Goal: Information Seeking & Learning: Learn about a topic

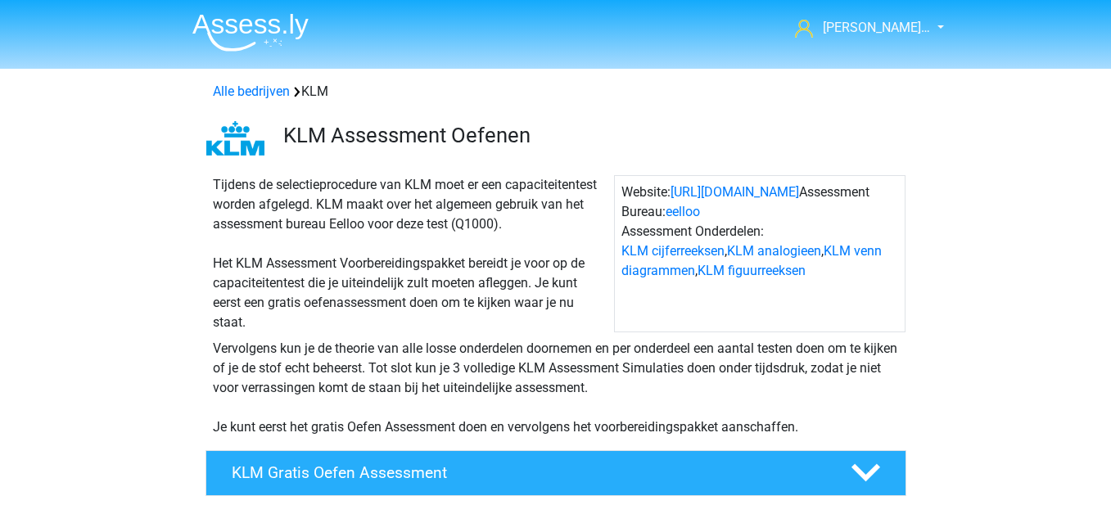
scroll to position [410, 0]
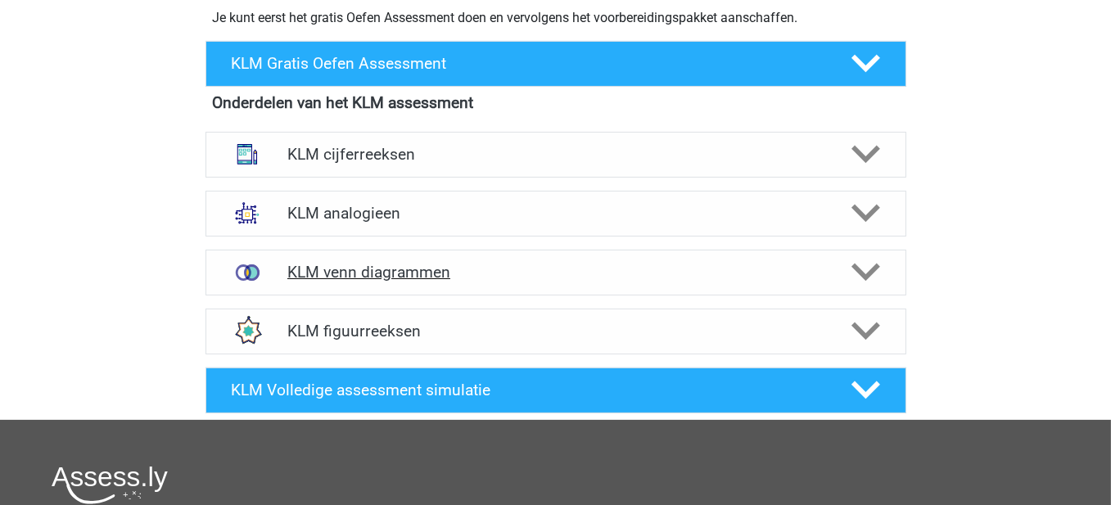
click at [703, 265] on h4 "KLM venn diagrammen" at bounding box center [555, 272] width 536 height 19
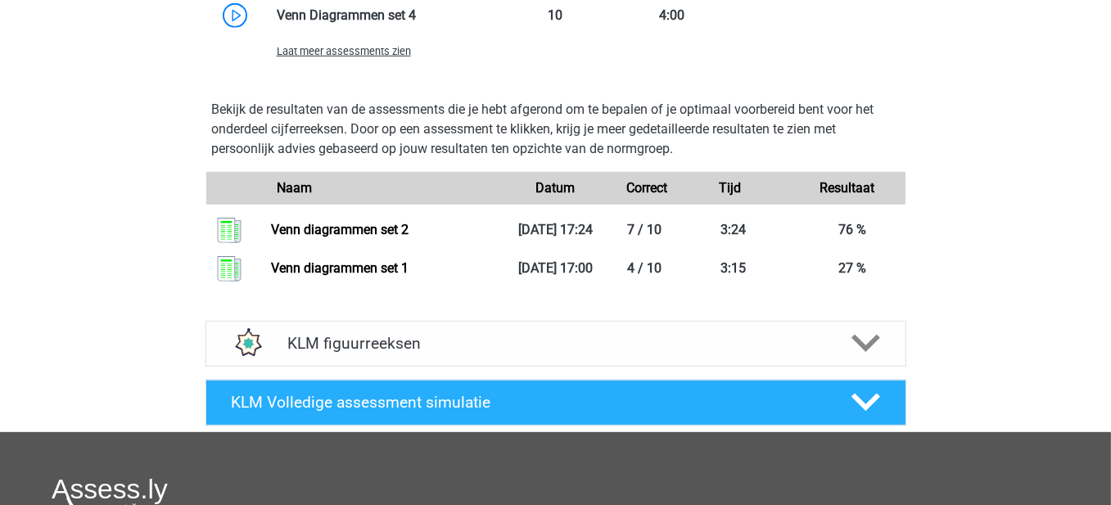
scroll to position [1220, 0]
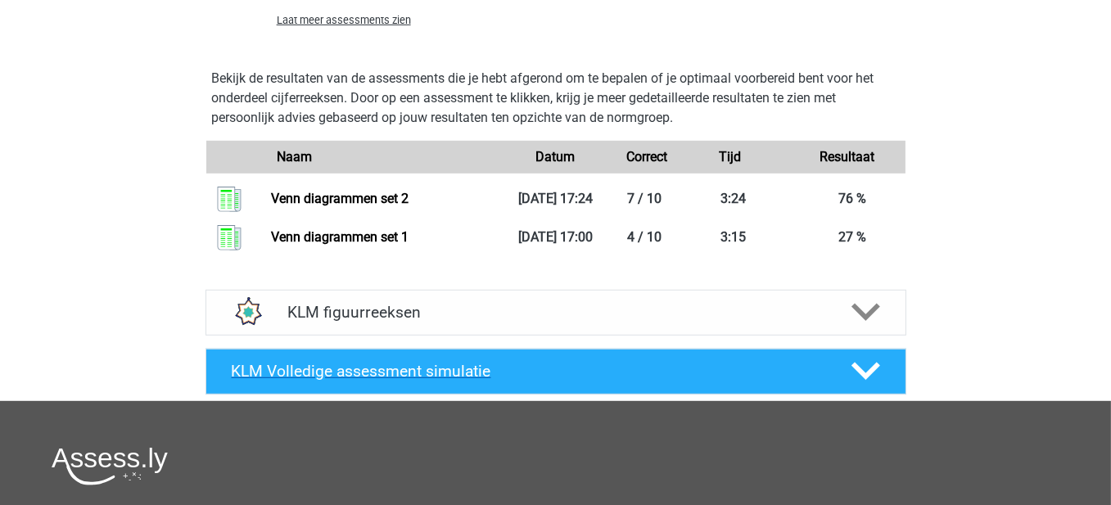
click at [820, 385] on div "KLM Volledige assessment simulatie" at bounding box center [556, 372] width 701 height 46
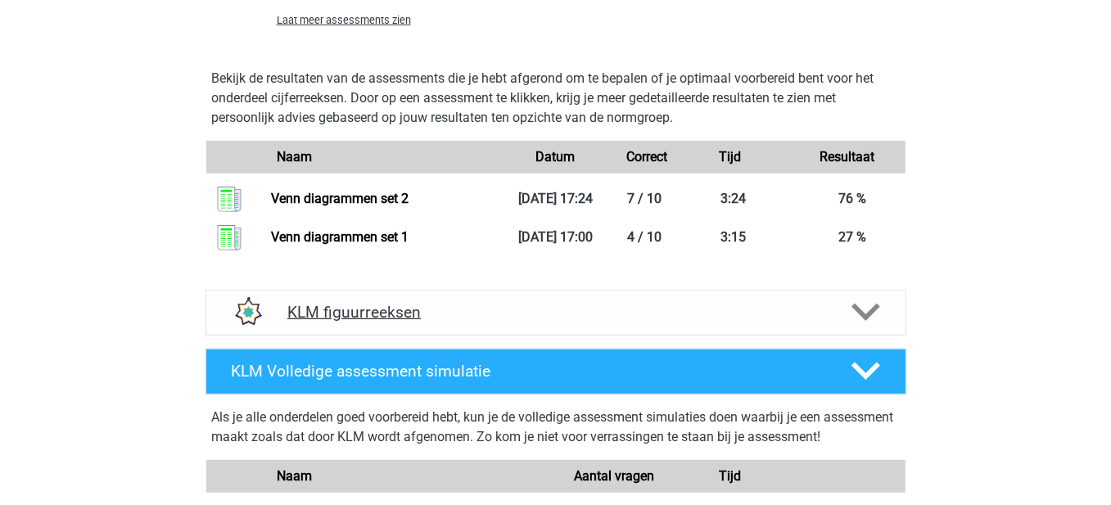
click at [638, 295] on div "KLM figuurreeksen" at bounding box center [556, 313] width 701 height 46
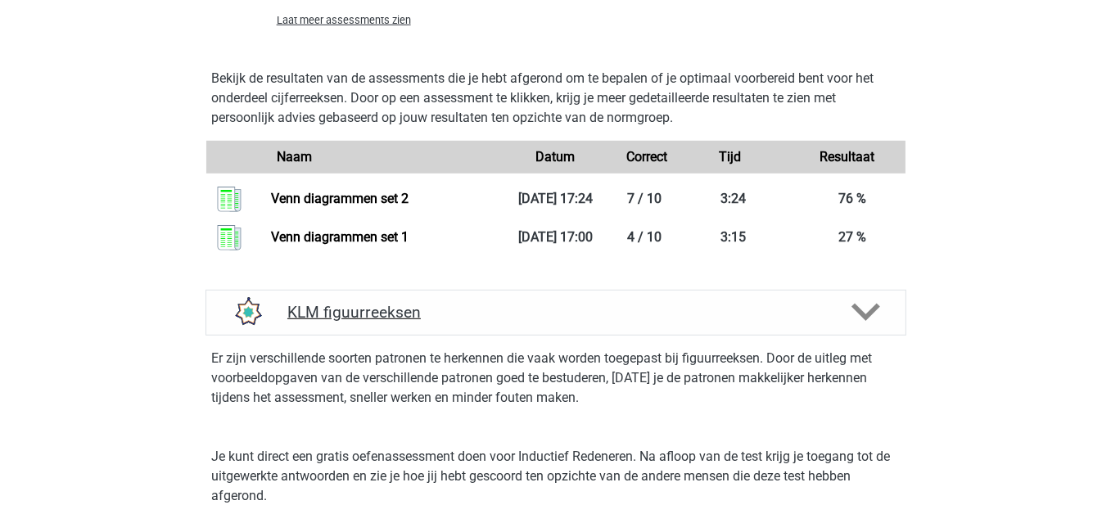
click at [638, 295] on div "KLM figuurreeksen" at bounding box center [556, 313] width 701 height 46
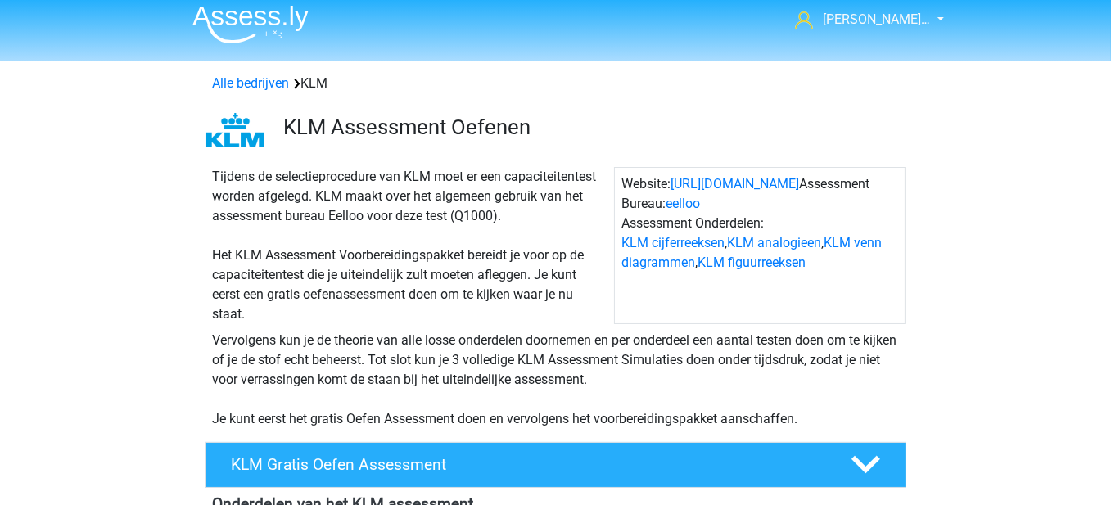
scroll to position [0, 0]
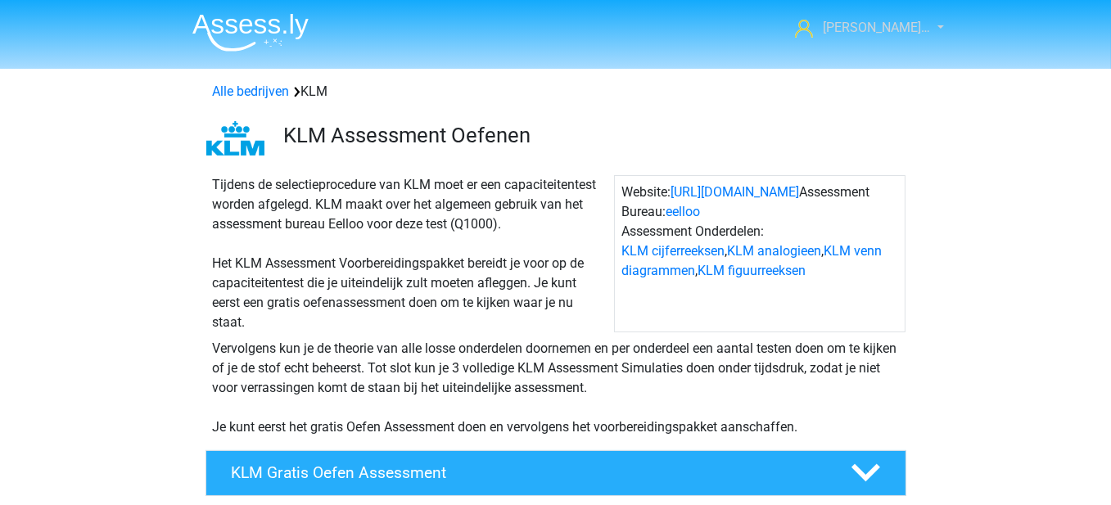
click at [849, 32] on span "[PERSON_NAME]…" at bounding box center [876, 28] width 107 height 16
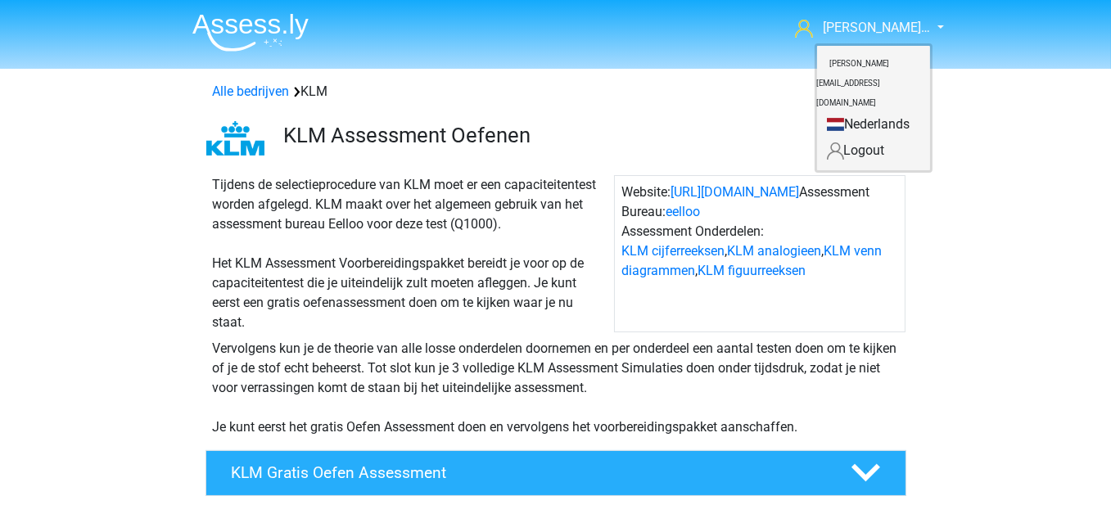
click at [859, 72] on small "[PERSON_NAME][EMAIL_ADDRESS][DOMAIN_NAME]" at bounding box center [853, 83] width 73 height 75
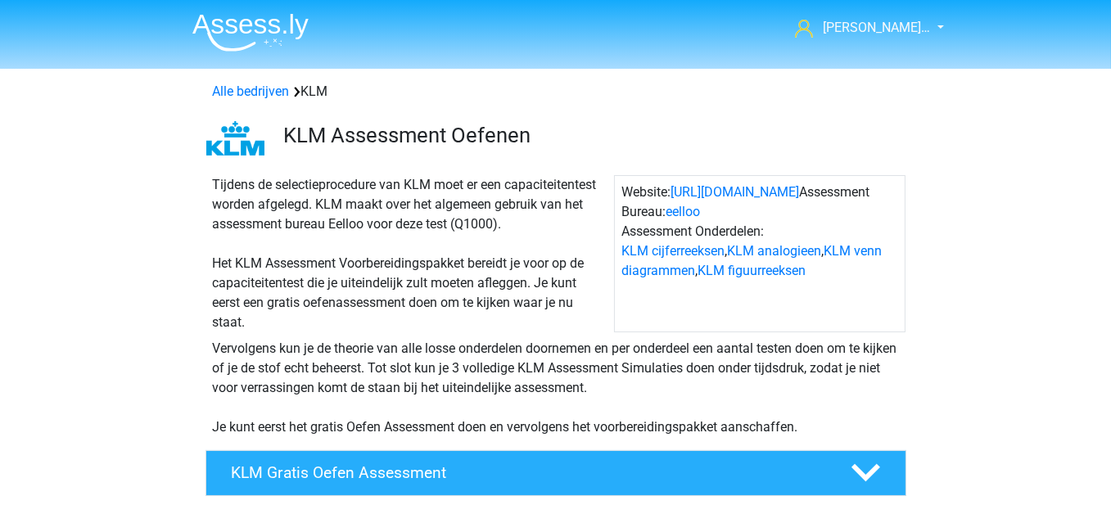
click at [889, 12] on nav "Edouard Capel… edouard.capelleman@gmail.com Nederlands" at bounding box center [556, 28] width 754 height 53
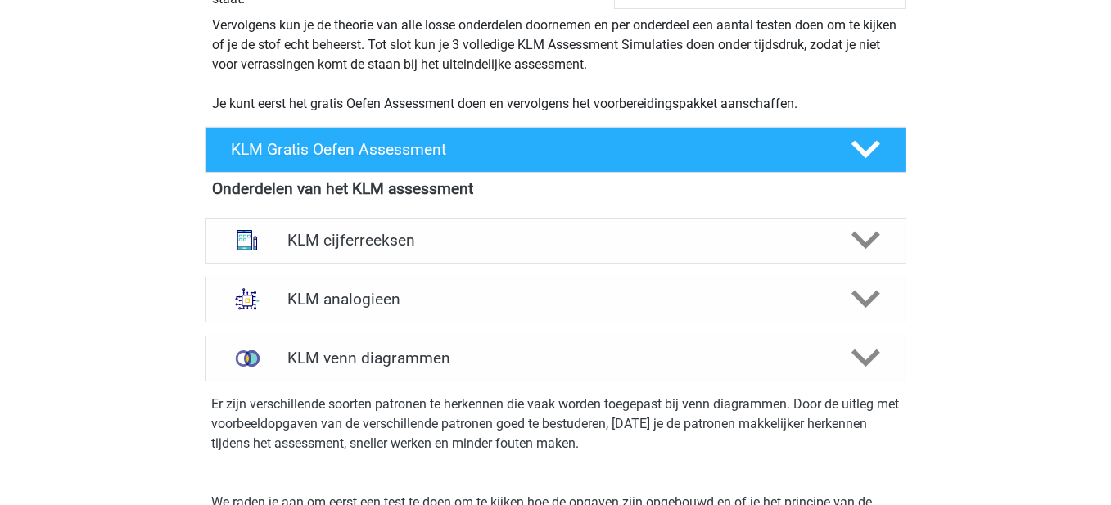
scroll to position [328, 0]
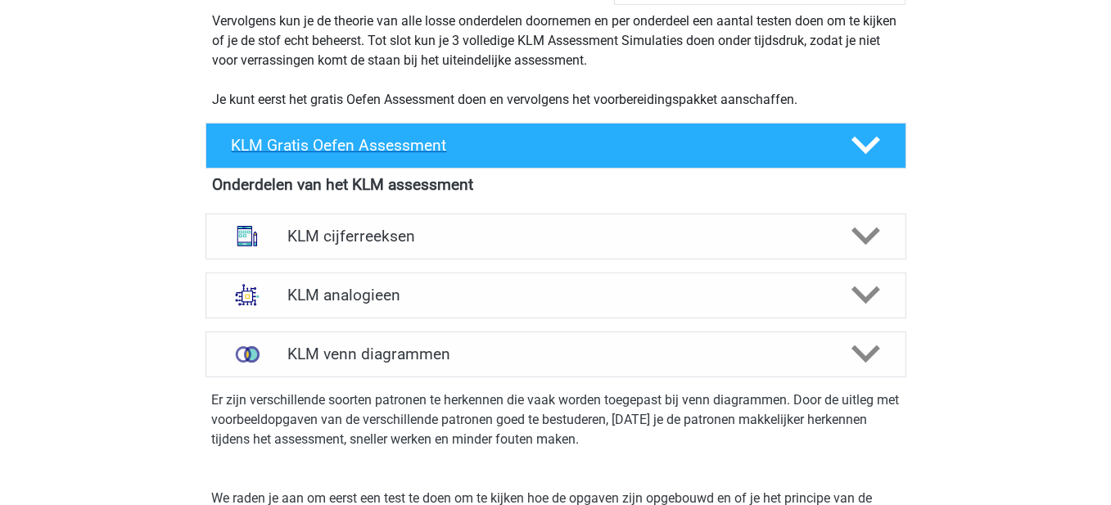
click at [502, 151] on h4 "KLM Gratis Oefen Assessment" at bounding box center [528, 145] width 593 height 19
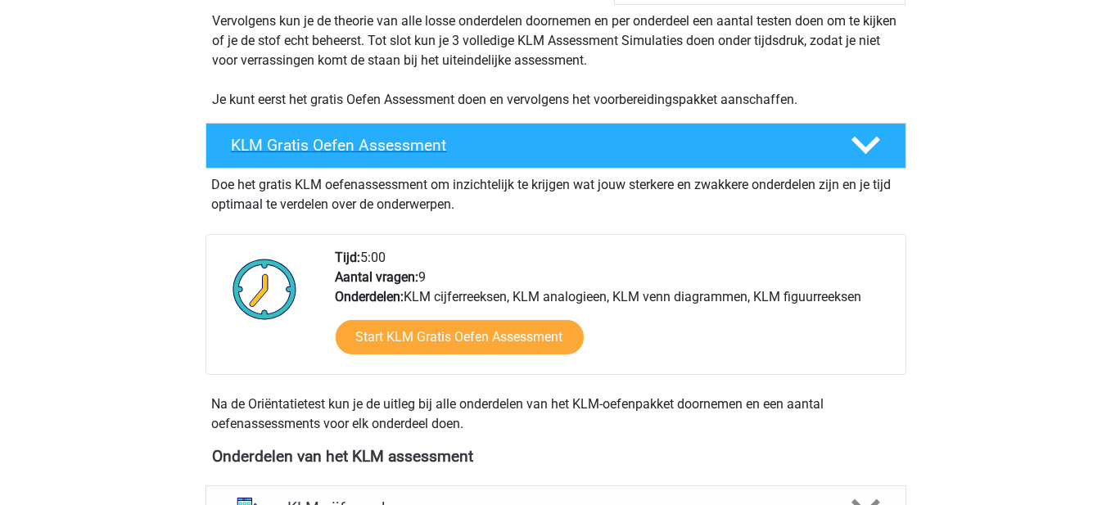
click at [600, 147] on h4 "KLM Gratis Oefen Assessment" at bounding box center [528, 145] width 593 height 19
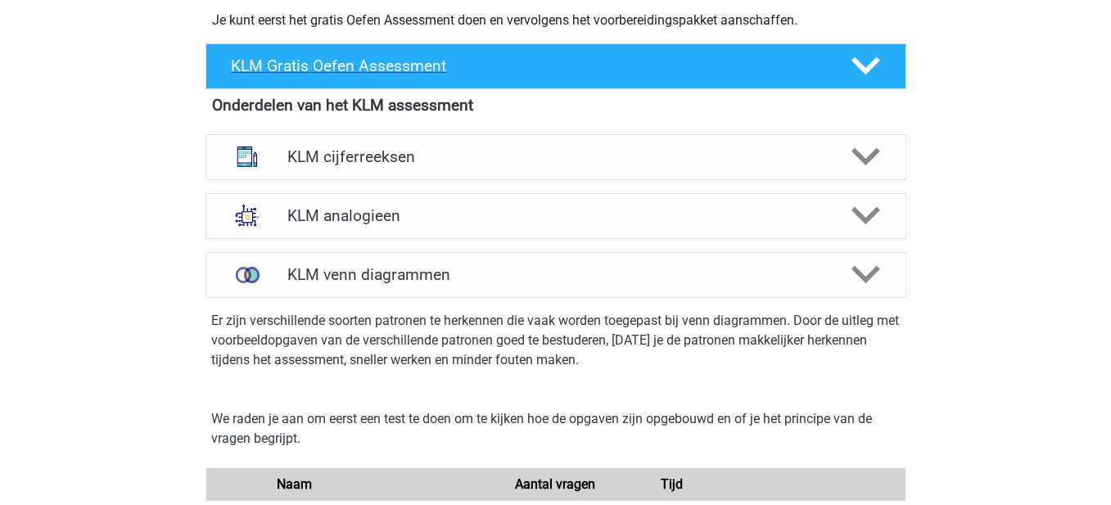
scroll to position [410, 0]
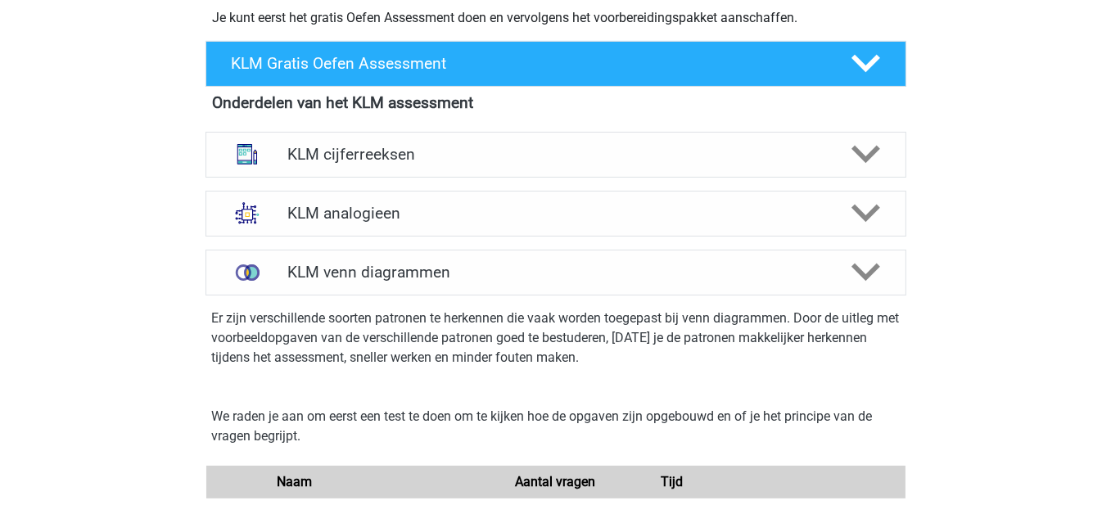
click at [756, 92] on div "KLM Gratis Oefen Assessment Doe het gratis KLM oefenassessment om inzichtelijk …" at bounding box center [556, 63] width 765 height 59
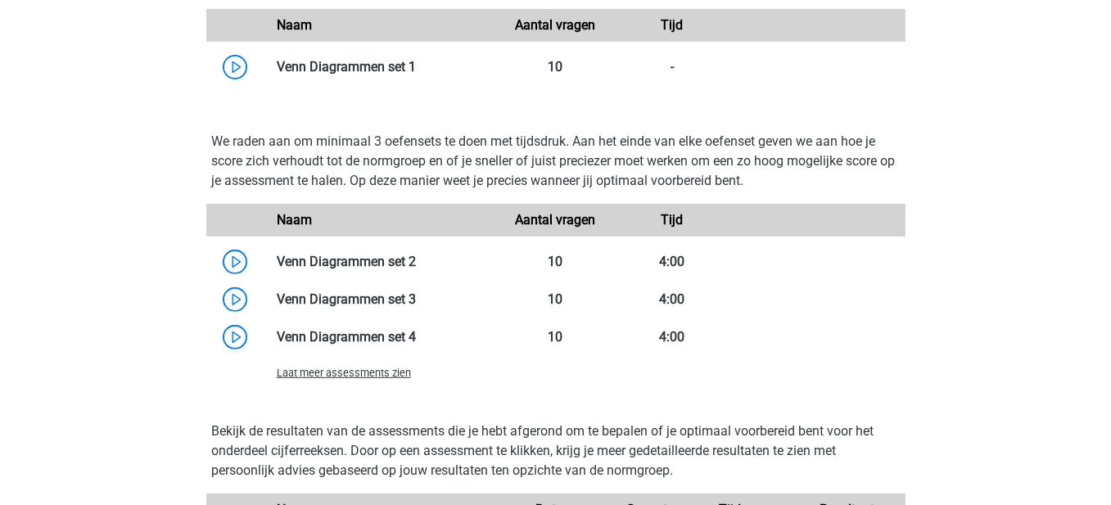
scroll to position [901, 0]
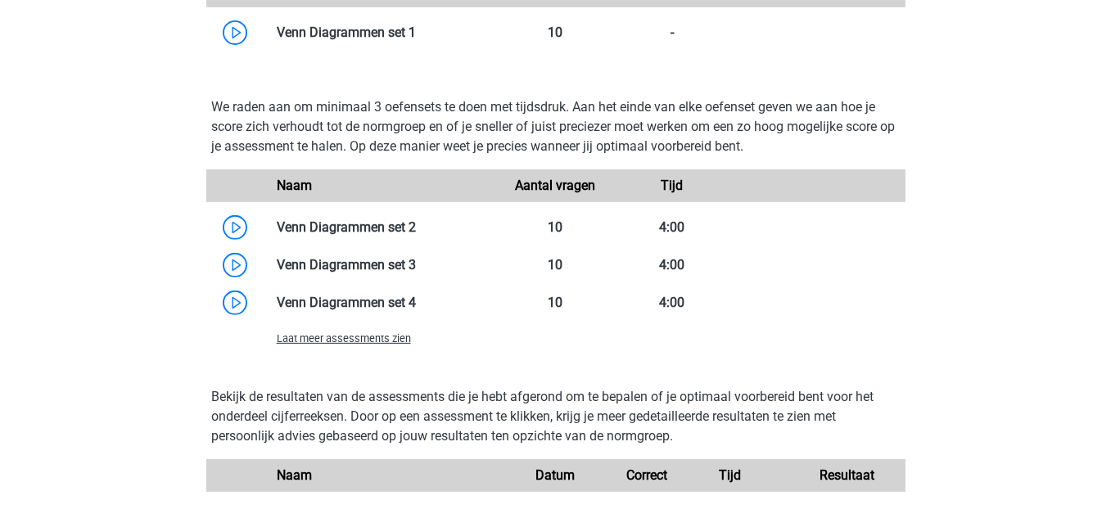
click at [378, 339] on span "Laat meer assessments zien" at bounding box center [344, 339] width 134 height 12
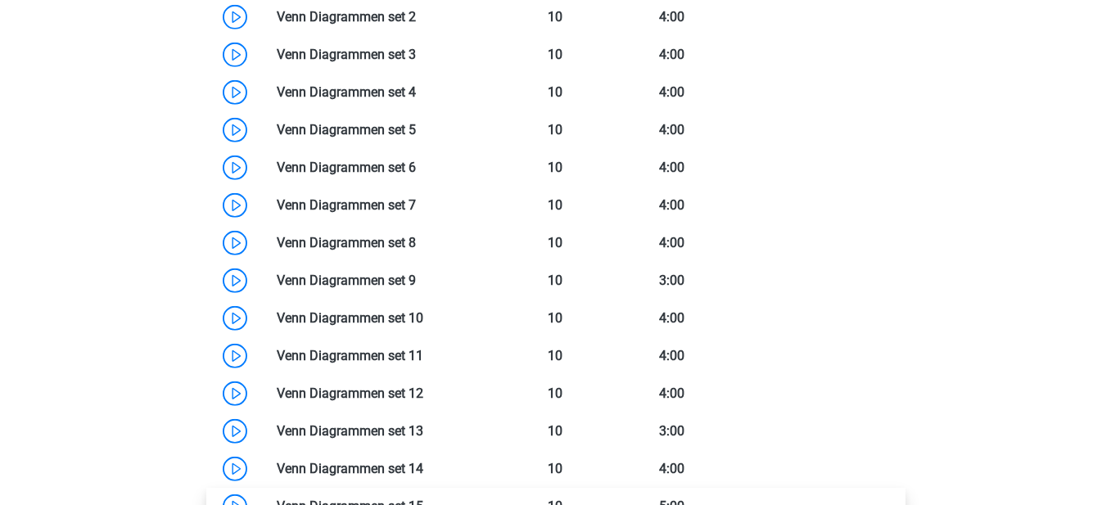
scroll to position [1065, 0]
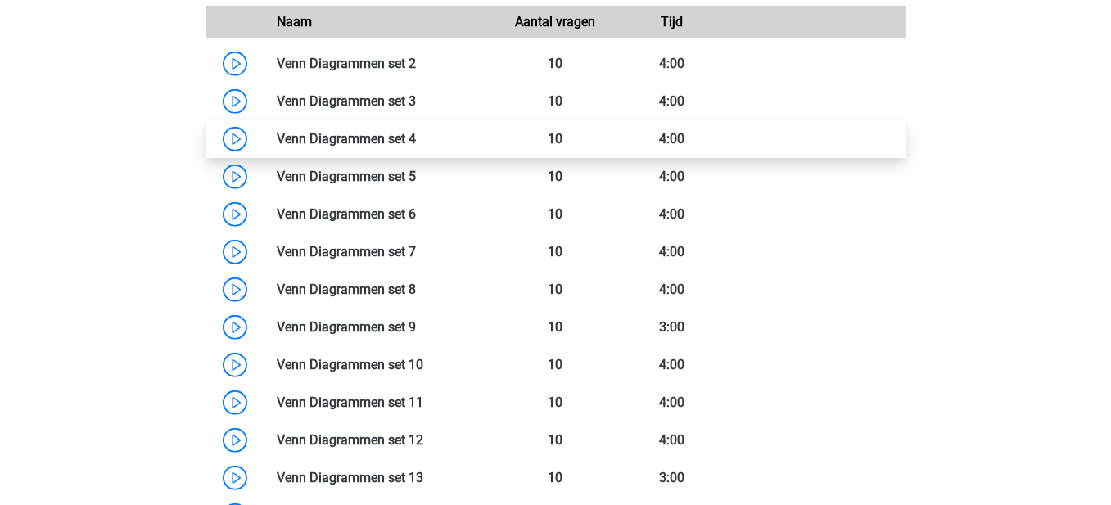
click at [416, 137] on link at bounding box center [416, 139] width 0 height 16
click at [416, 143] on link at bounding box center [416, 139] width 0 height 16
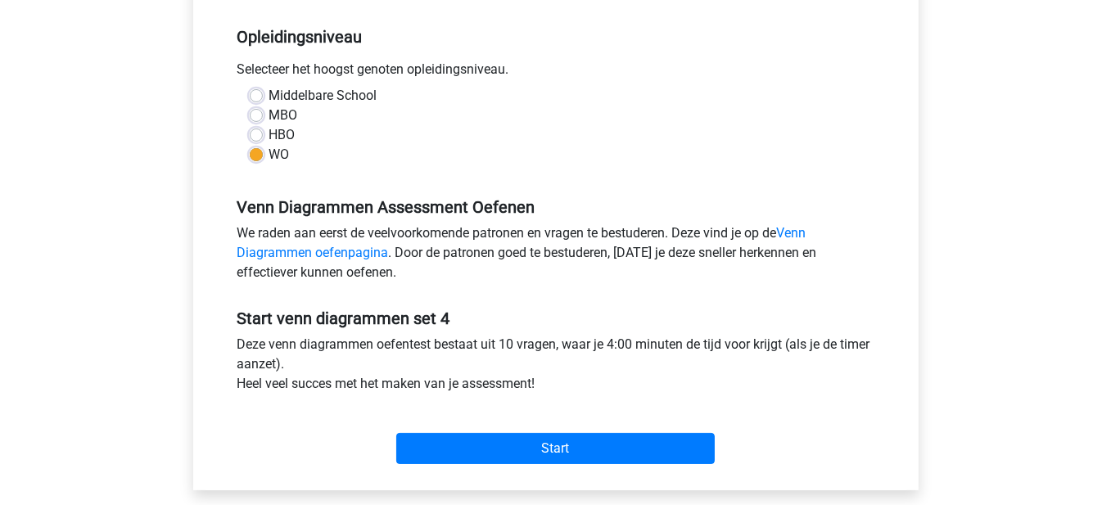
scroll to position [328, 0]
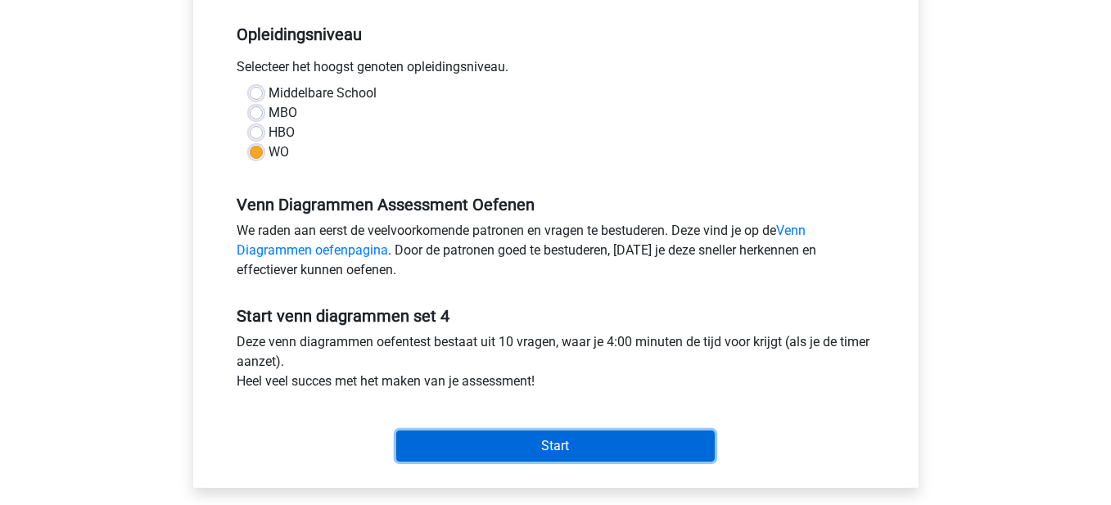
click at [579, 442] on input "Start" at bounding box center [555, 446] width 319 height 31
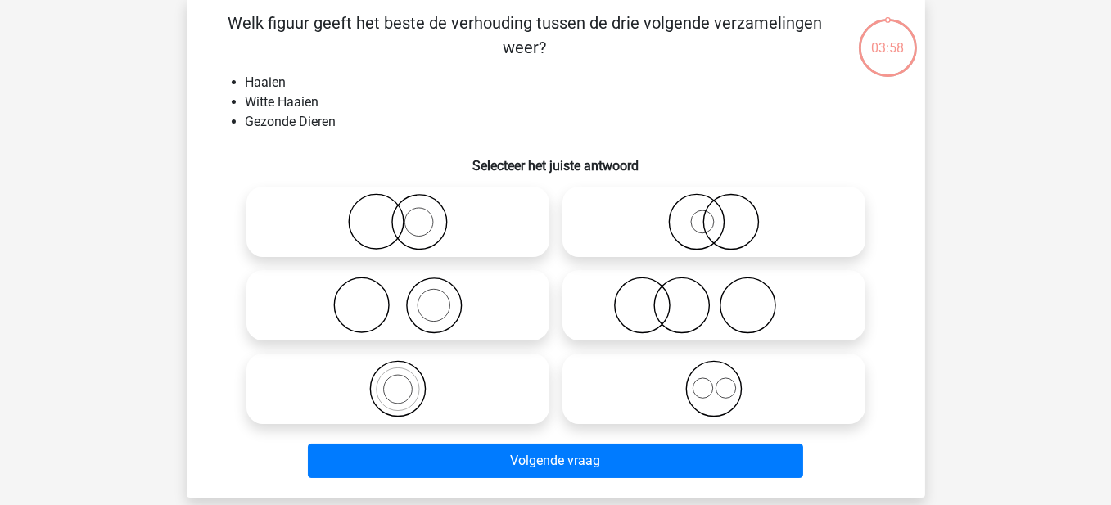
scroll to position [82, 0]
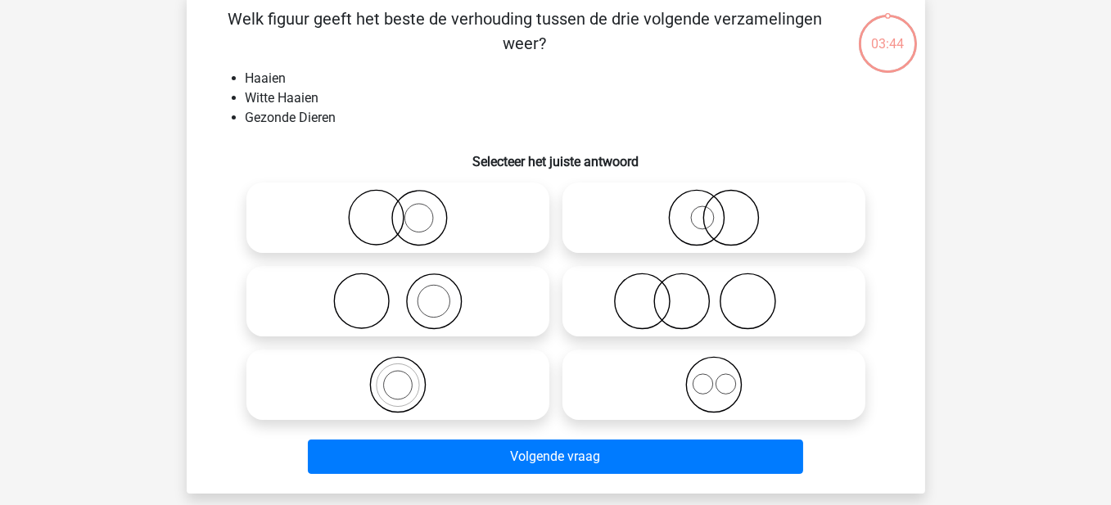
click at [702, 221] on icon at bounding box center [714, 217] width 290 height 57
click at [714, 210] on input "radio" at bounding box center [719, 204] width 11 height 11
radio input "true"
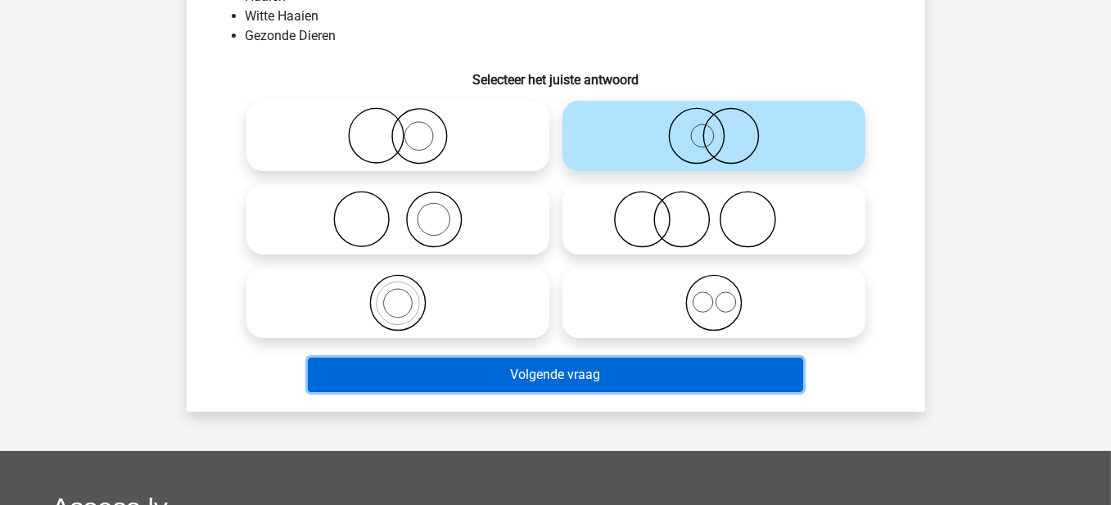
click at [522, 386] on button "Volgende vraag" at bounding box center [556, 375] width 496 height 34
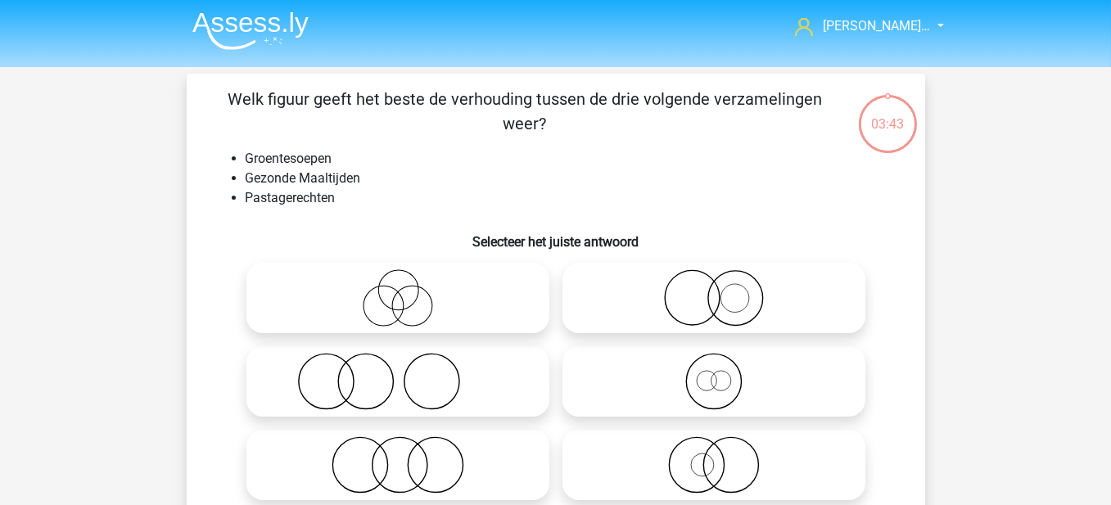
scroll to position [0, 0]
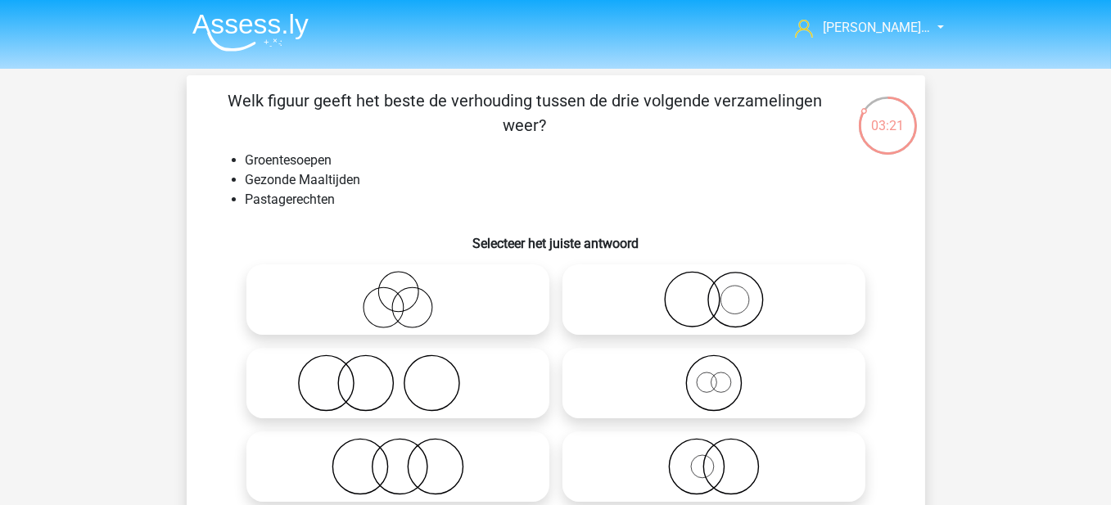
click at [740, 286] on icon at bounding box center [714, 299] width 290 height 57
click at [725, 286] on input "radio" at bounding box center [719, 286] width 11 height 11
radio input "true"
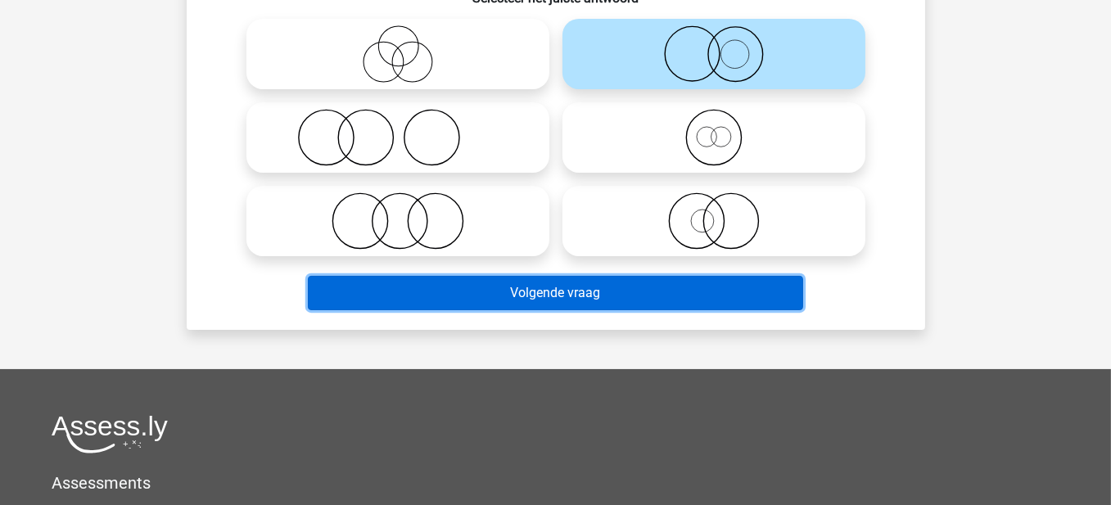
click at [561, 281] on button "Volgende vraag" at bounding box center [556, 293] width 496 height 34
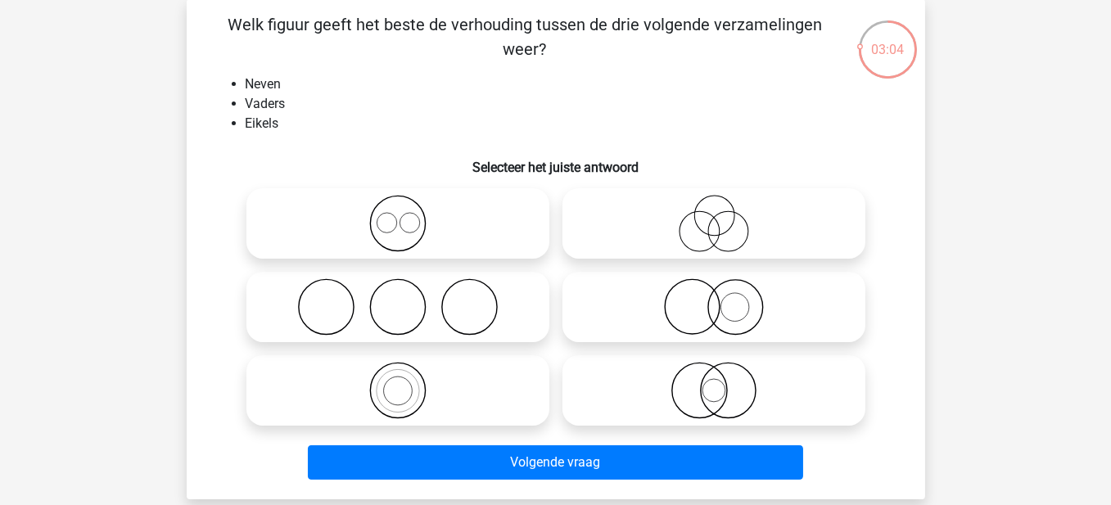
scroll to position [82, 0]
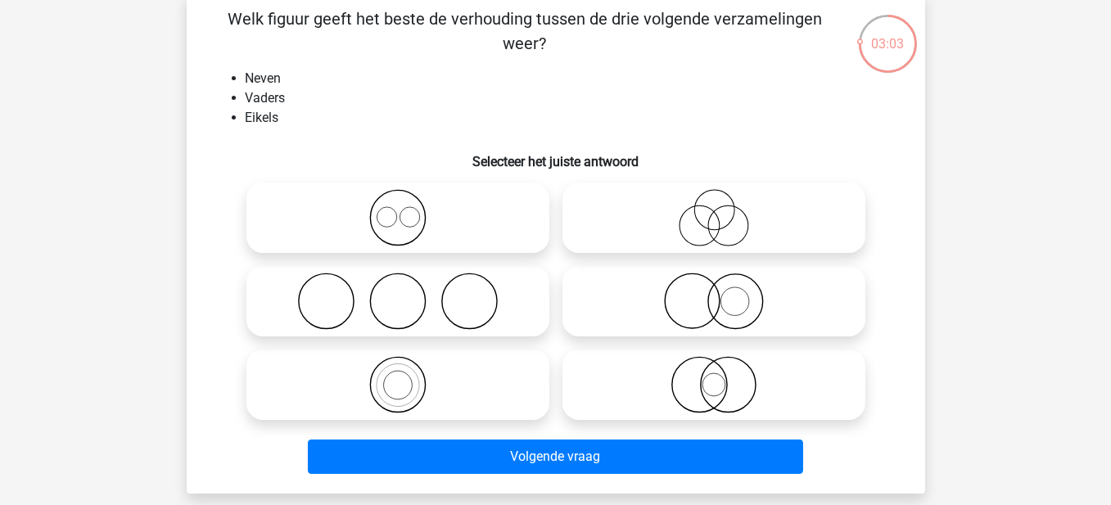
click at [754, 200] on icon at bounding box center [714, 217] width 290 height 57
click at [725, 200] on input "radio" at bounding box center [719, 204] width 11 height 11
radio input "true"
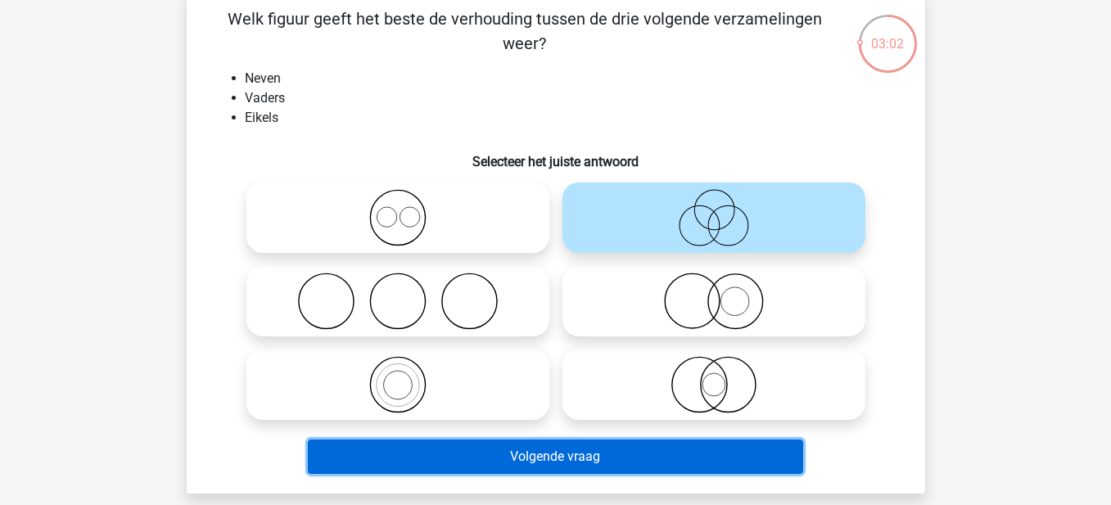
click at [629, 447] on button "Volgende vraag" at bounding box center [556, 457] width 496 height 34
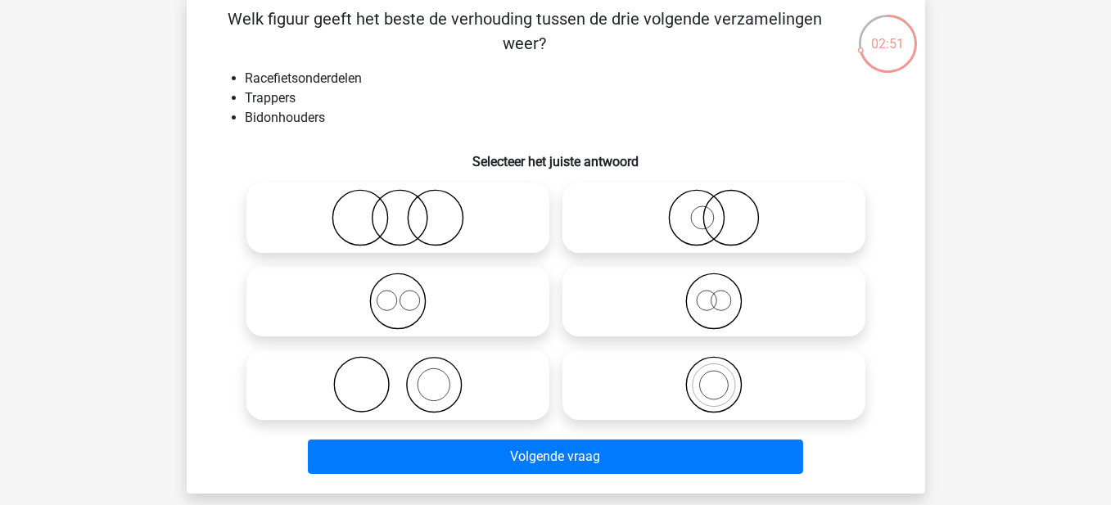
click at [415, 315] on icon at bounding box center [398, 301] width 290 height 57
click at [409, 293] on input "radio" at bounding box center [403, 288] width 11 height 11
radio input "true"
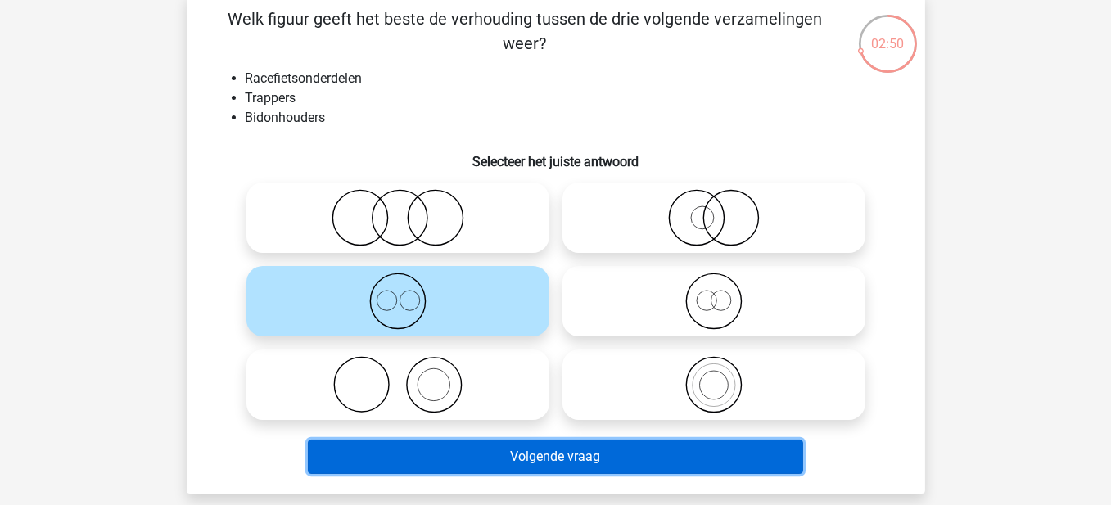
click at [489, 457] on button "Volgende vraag" at bounding box center [556, 457] width 496 height 34
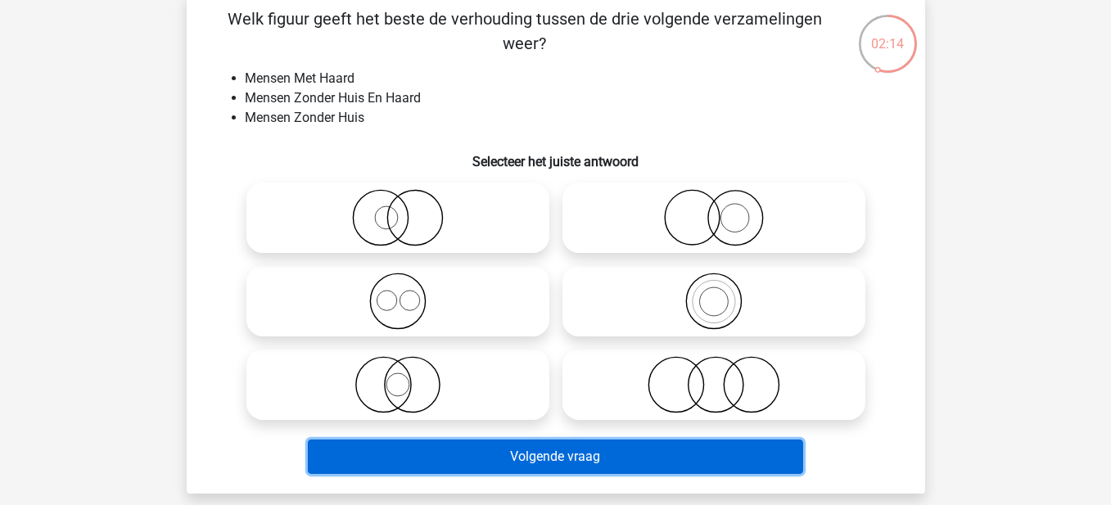
click at [504, 455] on button "Volgende vraag" at bounding box center [556, 457] width 496 height 34
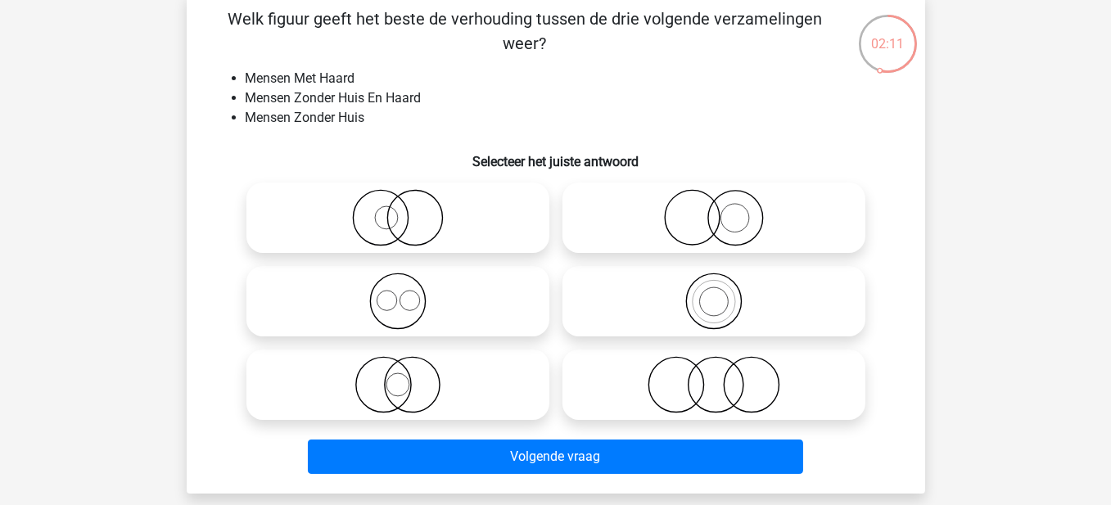
click at [668, 411] on circle at bounding box center [676, 385] width 55 height 55
click at [714, 377] on input "radio" at bounding box center [719, 371] width 11 height 11
radio input "true"
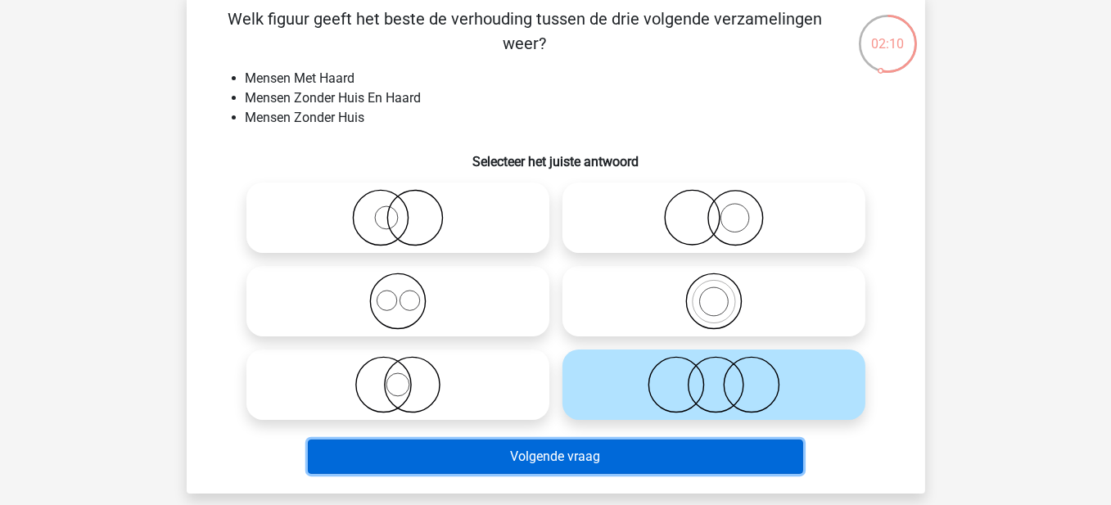
click at [660, 465] on button "Volgende vraag" at bounding box center [556, 457] width 496 height 34
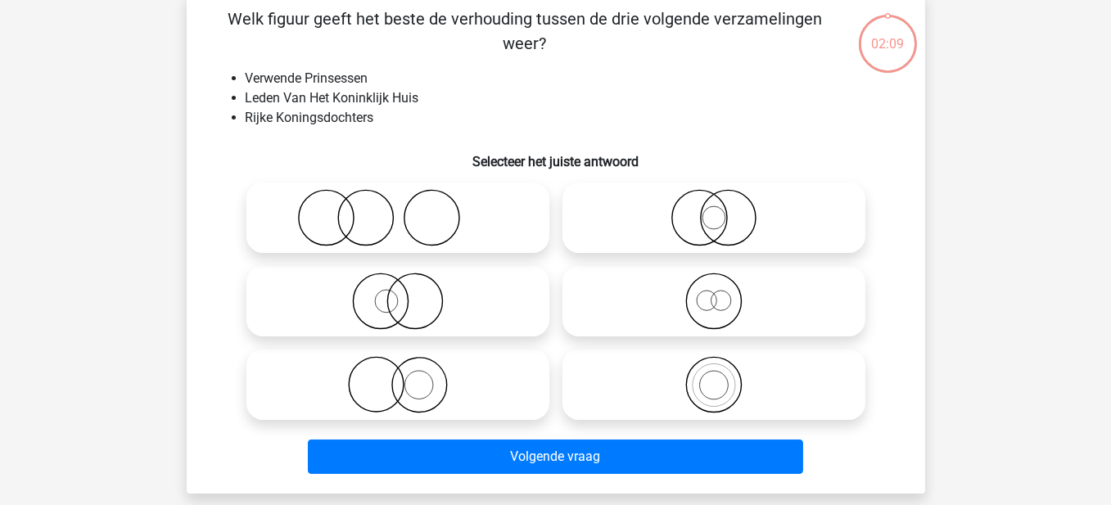
scroll to position [75, 0]
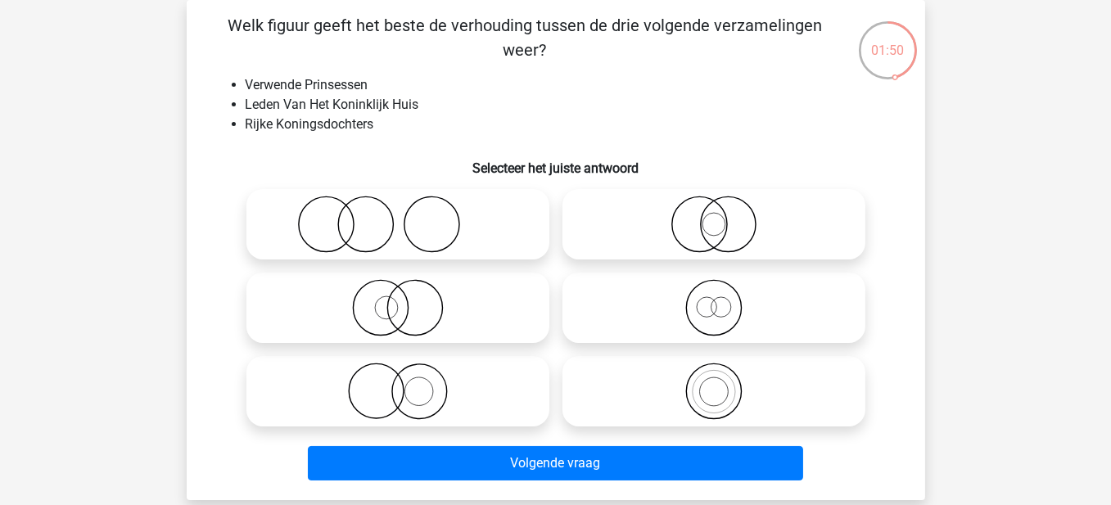
click at [639, 387] on icon at bounding box center [714, 391] width 290 height 57
click at [714, 383] on input "radio" at bounding box center [719, 378] width 11 height 11
radio input "true"
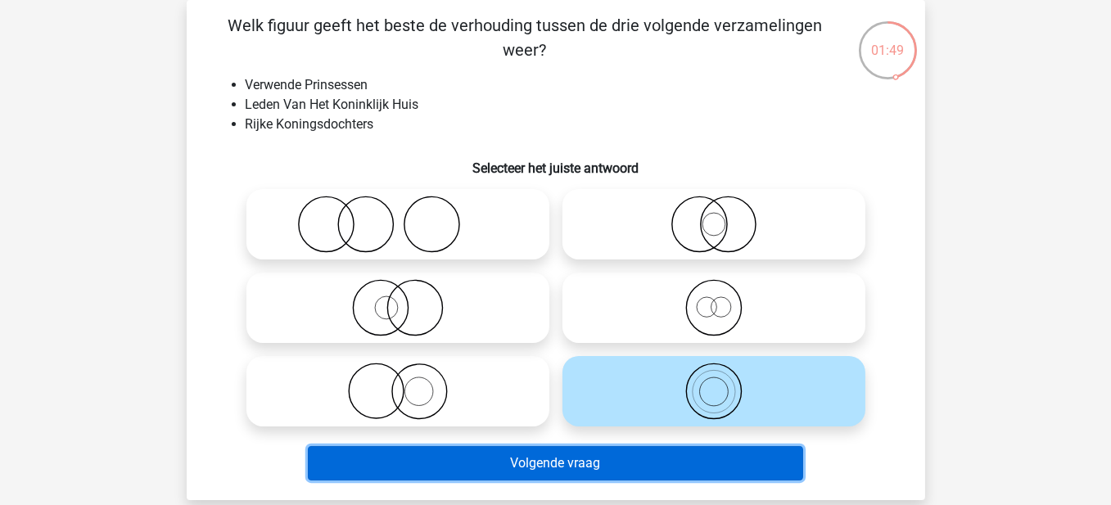
click at [612, 464] on button "Volgende vraag" at bounding box center [556, 463] width 496 height 34
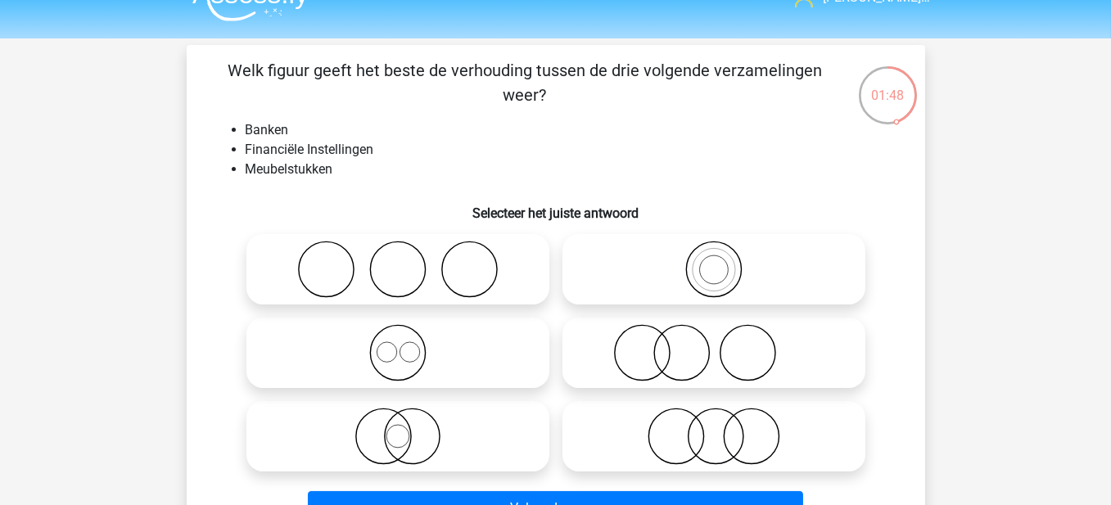
scroll to position [82, 0]
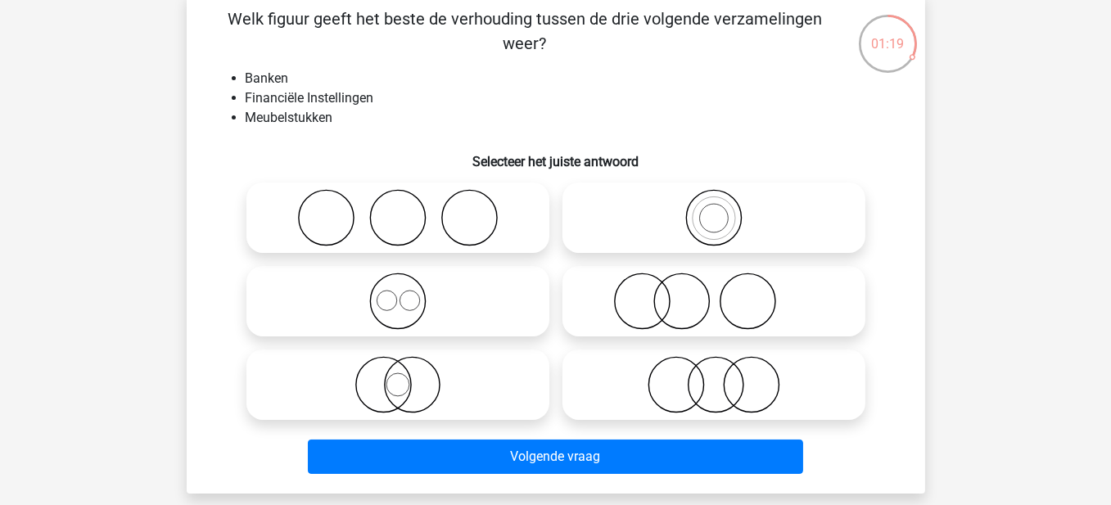
click at [702, 393] on circle at bounding box center [676, 385] width 55 height 55
click at [714, 377] on input "radio" at bounding box center [719, 371] width 11 height 11
radio input "true"
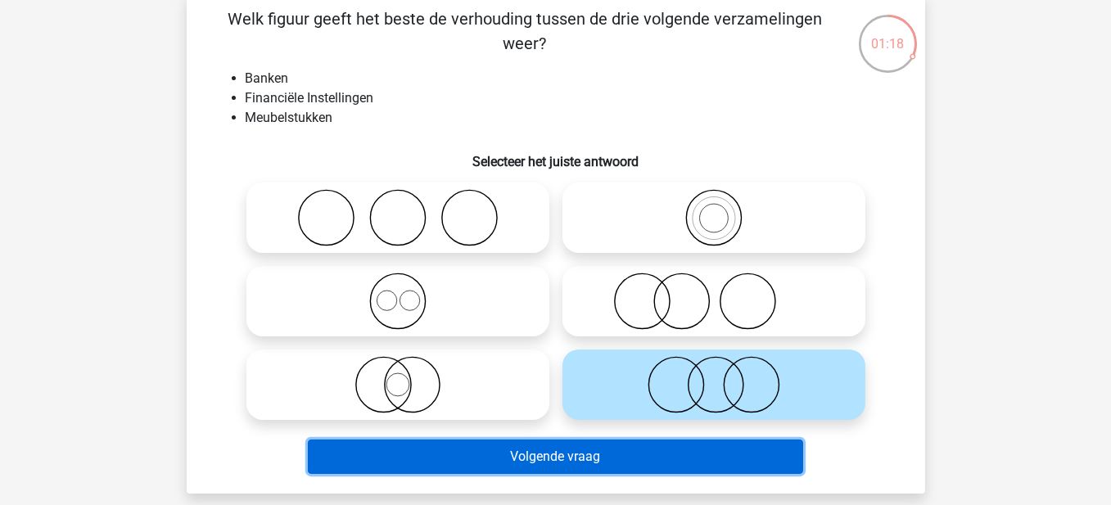
click at [636, 465] on button "Volgende vraag" at bounding box center [556, 457] width 496 height 34
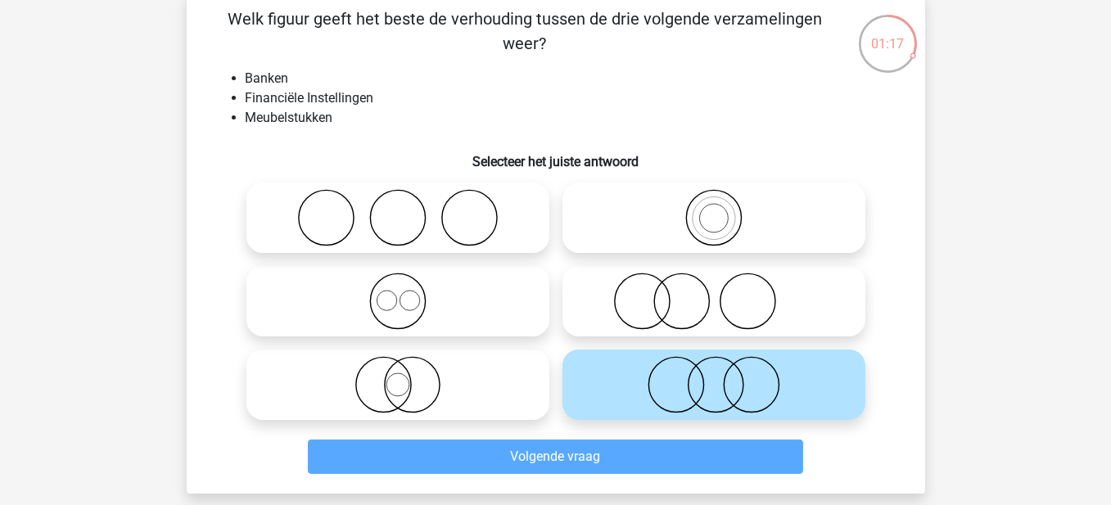
scroll to position [75, 0]
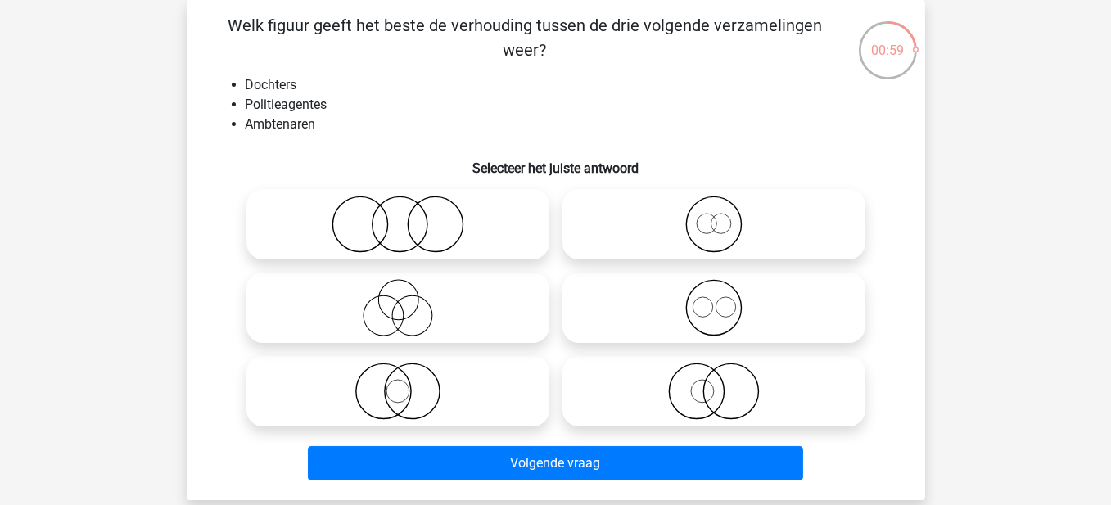
click at [706, 386] on icon at bounding box center [714, 391] width 290 height 57
click at [714, 383] on input "radio" at bounding box center [719, 378] width 11 height 11
radio input "true"
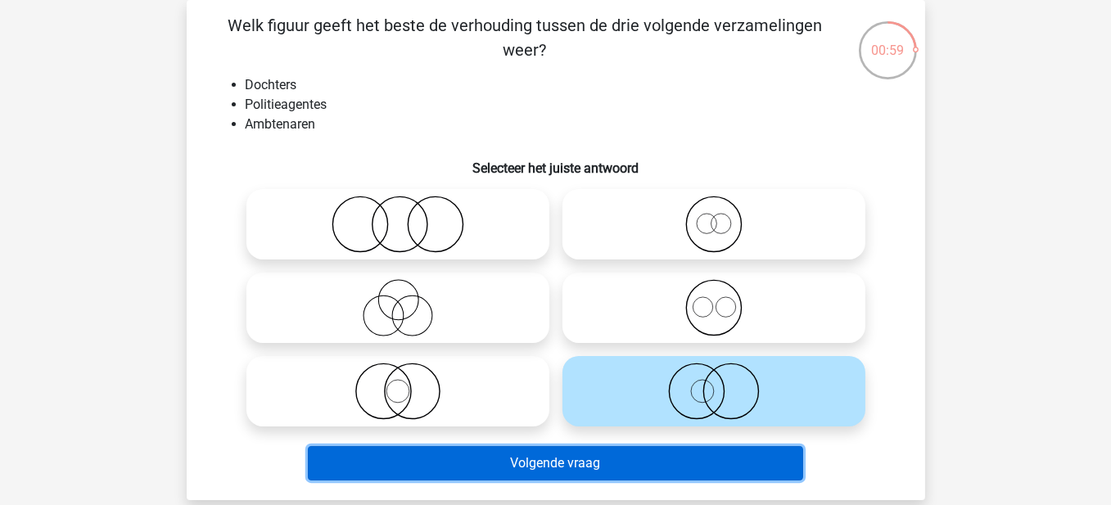
click at [651, 474] on button "Volgende vraag" at bounding box center [556, 463] width 496 height 34
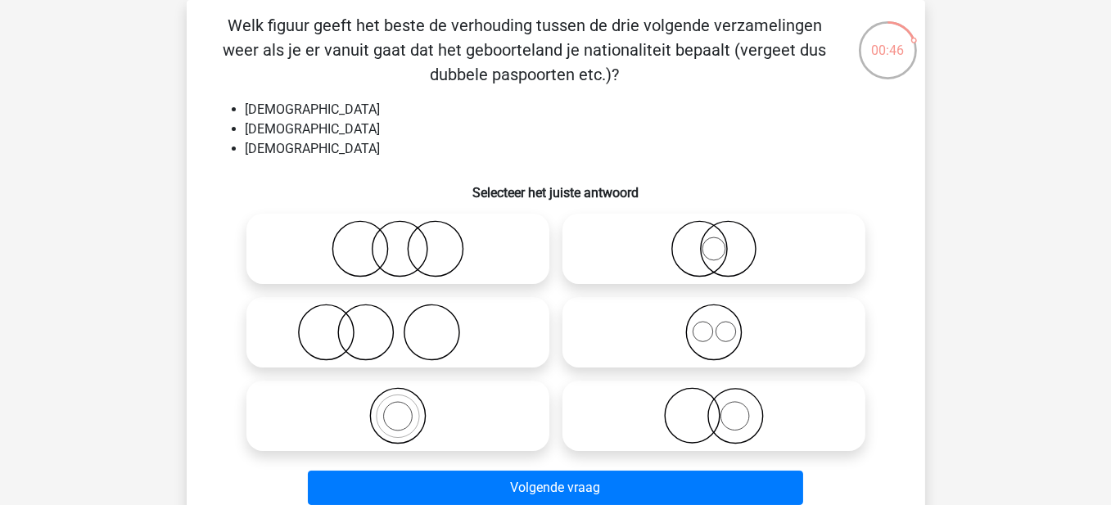
click at [707, 344] on icon at bounding box center [714, 332] width 290 height 57
click at [714, 324] on input "radio" at bounding box center [719, 319] width 11 height 11
radio input "true"
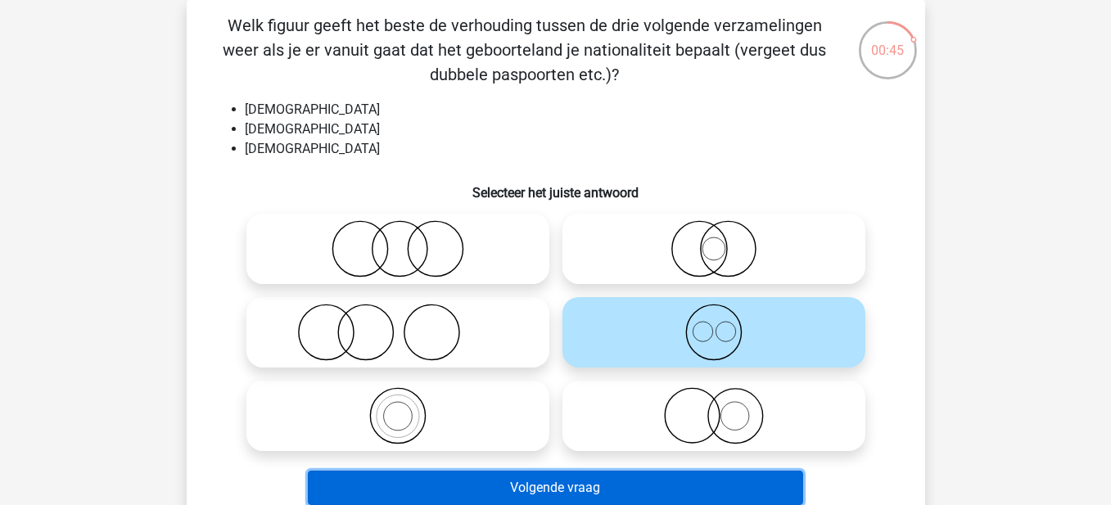
click at [673, 480] on button "Volgende vraag" at bounding box center [556, 488] width 496 height 34
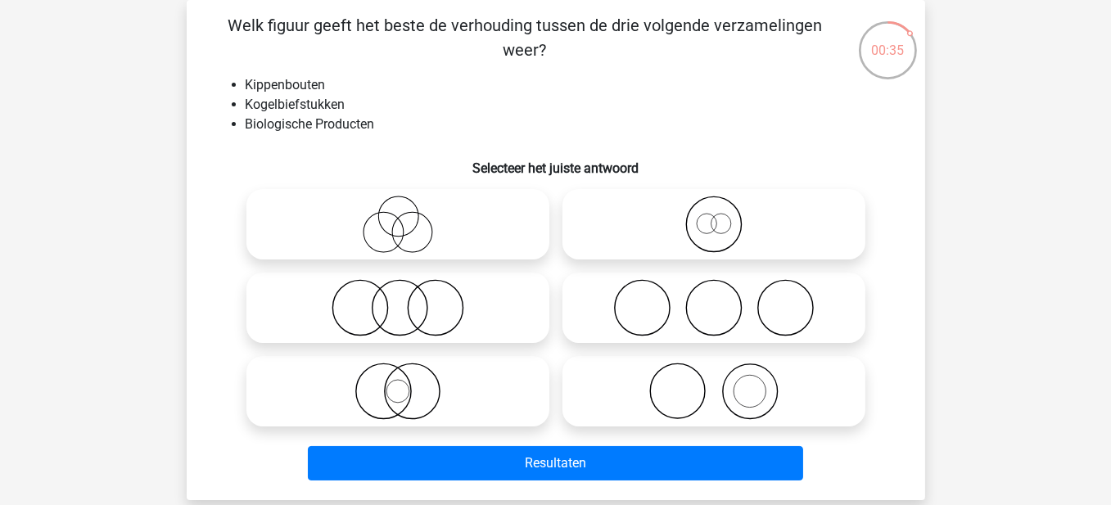
click at [737, 308] on icon at bounding box center [714, 307] width 290 height 57
click at [725, 300] on input "radio" at bounding box center [719, 294] width 11 height 11
radio input "true"
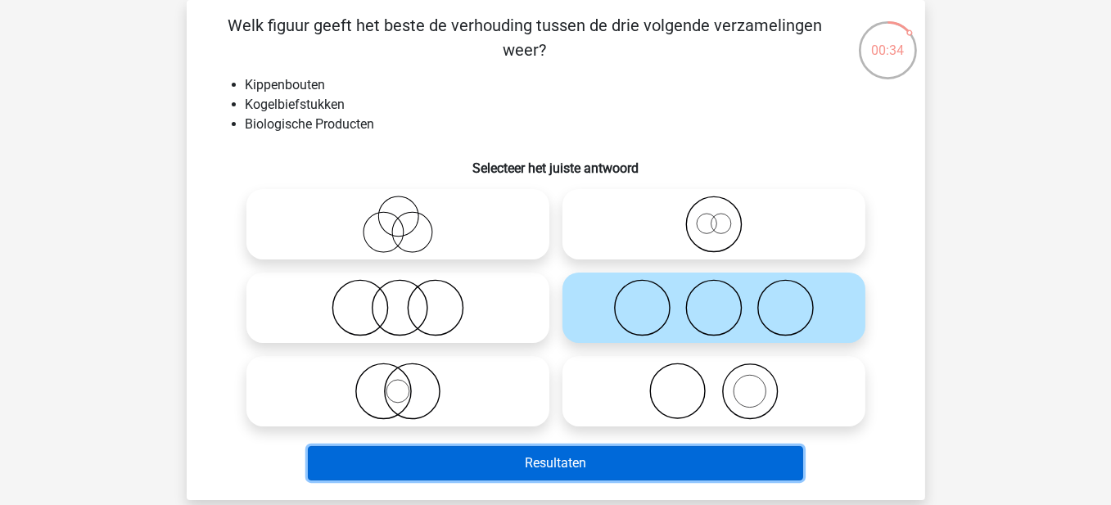
click at [662, 474] on button "Resultaten" at bounding box center [556, 463] width 496 height 34
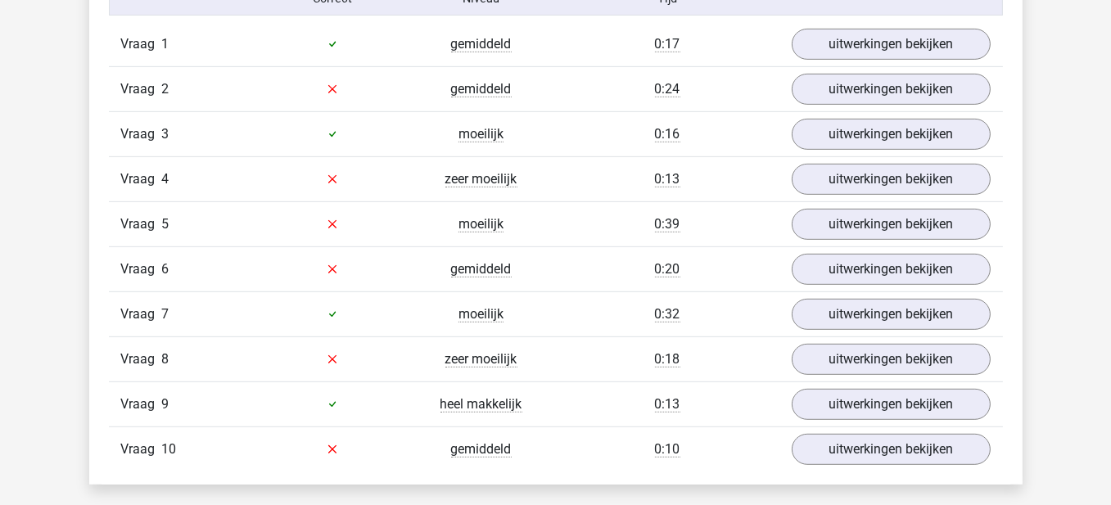
scroll to position [819, 0]
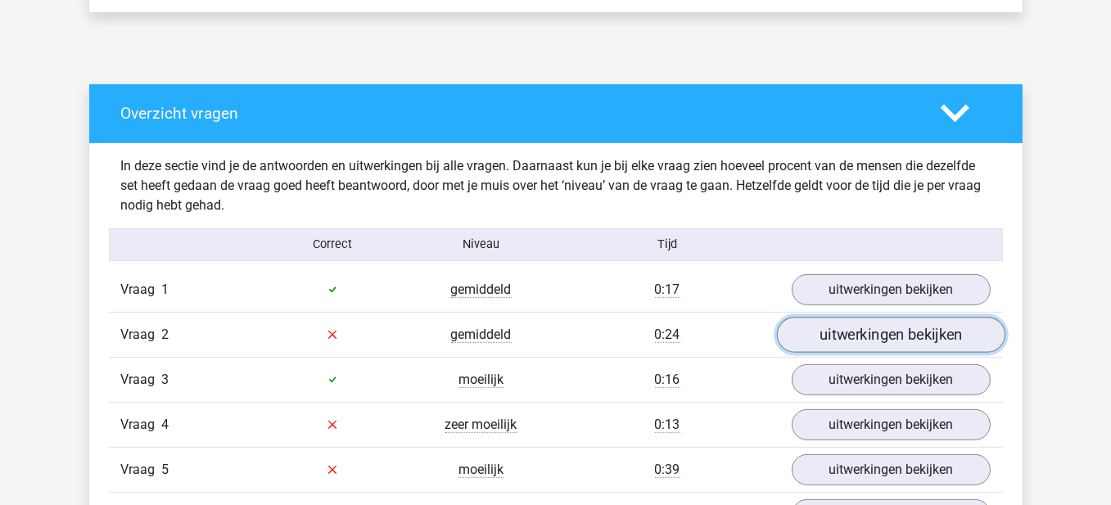
click at [864, 318] on link "uitwerkingen bekijken" at bounding box center [890, 335] width 229 height 36
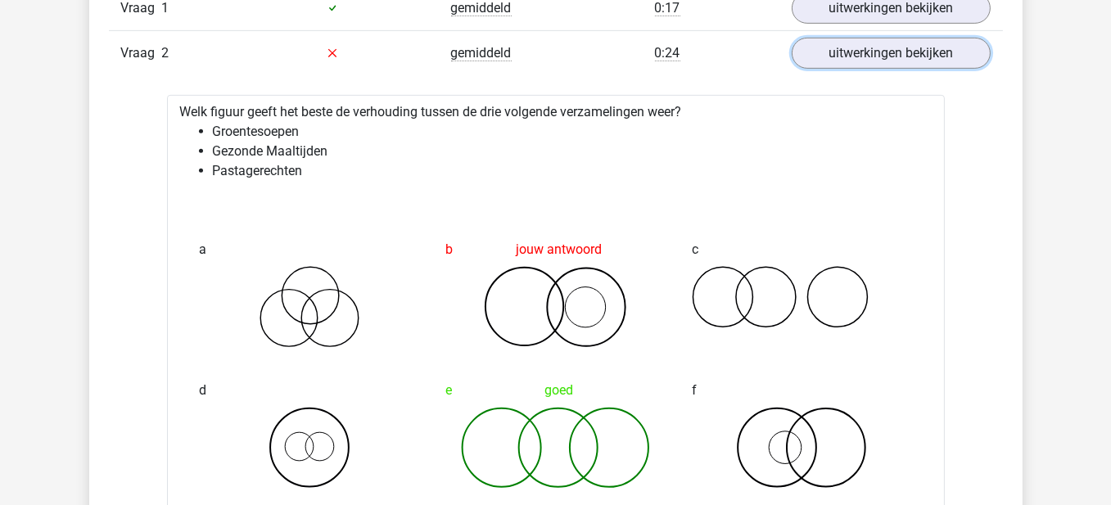
scroll to position [983, 0]
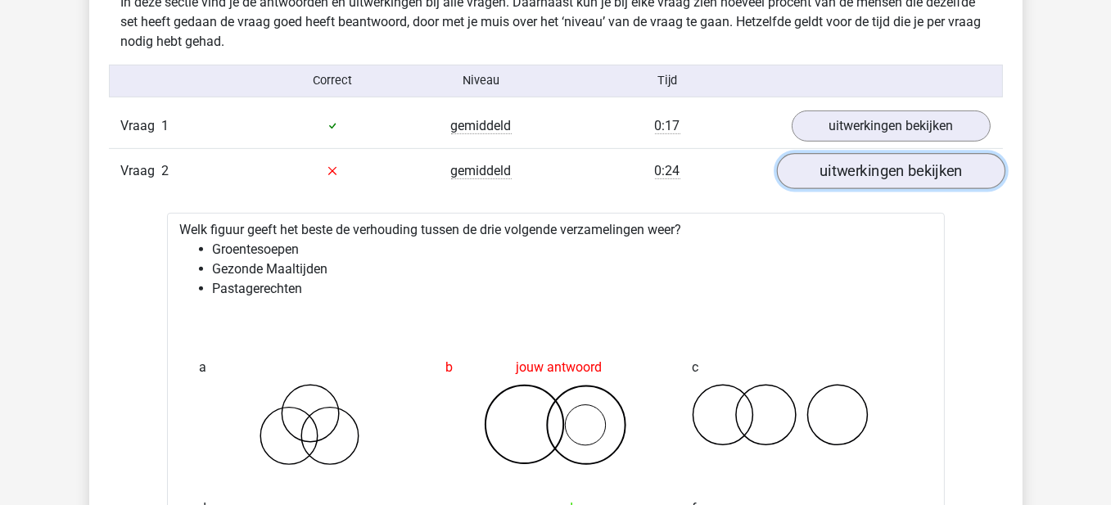
click at [962, 169] on link "uitwerkingen bekijken" at bounding box center [890, 171] width 229 height 36
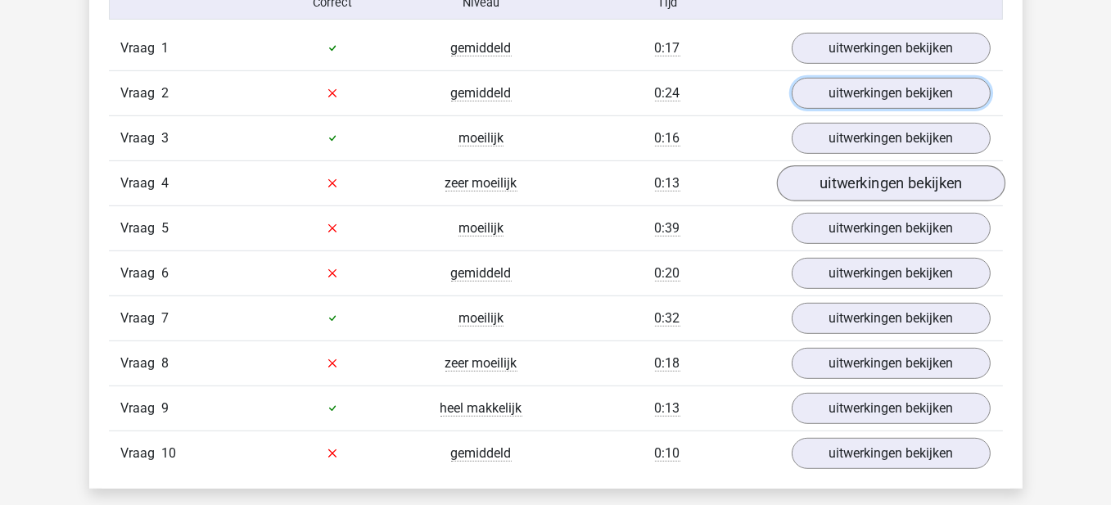
scroll to position [1065, 0]
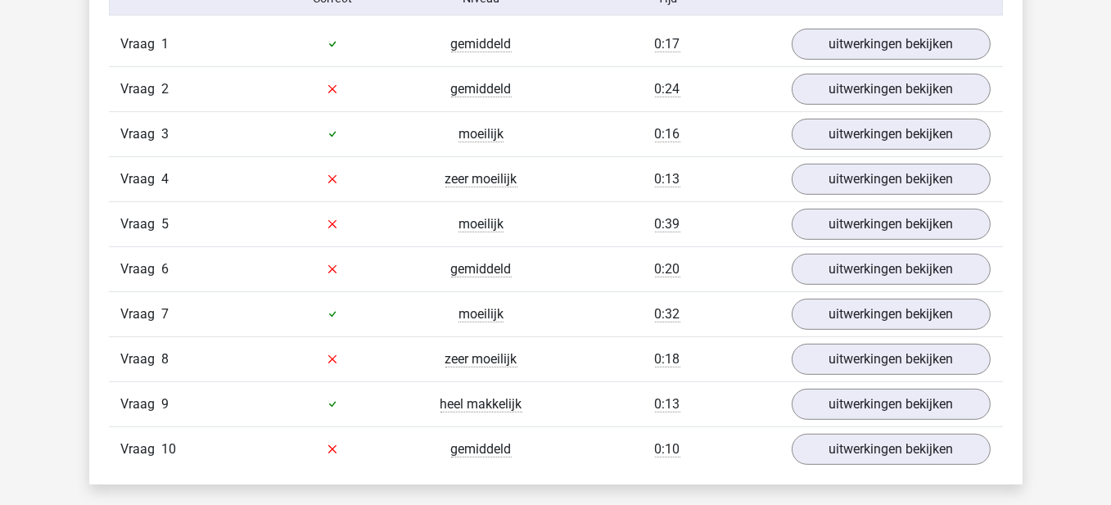
click at [877, 148] on div "Vraag 3 moeilijk 0:16 uitwerkingen bekijken" at bounding box center [556, 133] width 894 height 45
drag, startPoint x: 877, startPoint y: 156, endPoint x: 877, endPoint y: 169, distance: 12.3
click at [877, 157] on div "Vraag 4 zeer moeilijk 0:13 uitwerkingen bekijken" at bounding box center [556, 178] width 894 height 45
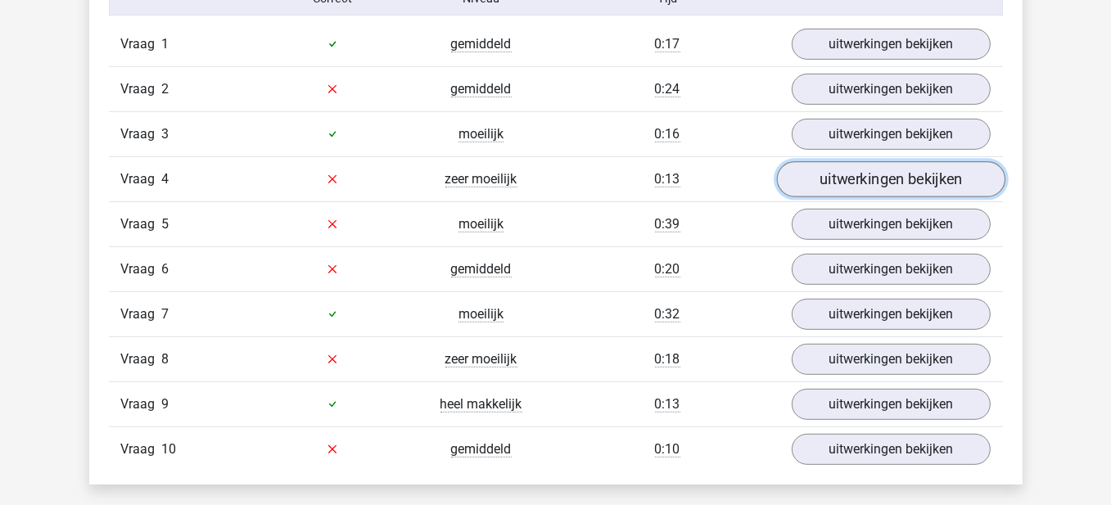
click at [877, 169] on link "uitwerkingen bekijken" at bounding box center [890, 179] width 229 height 36
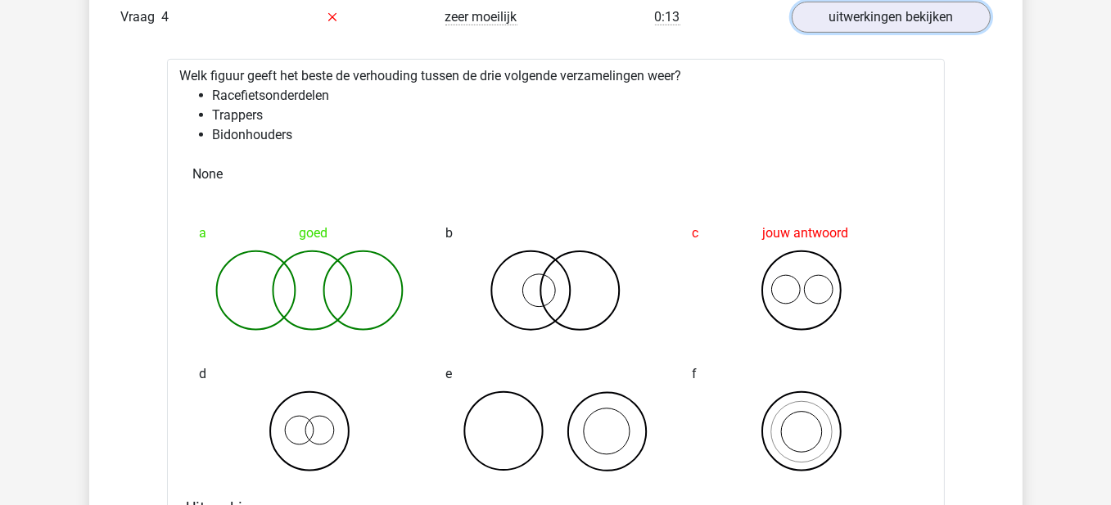
scroll to position [1229, 0]
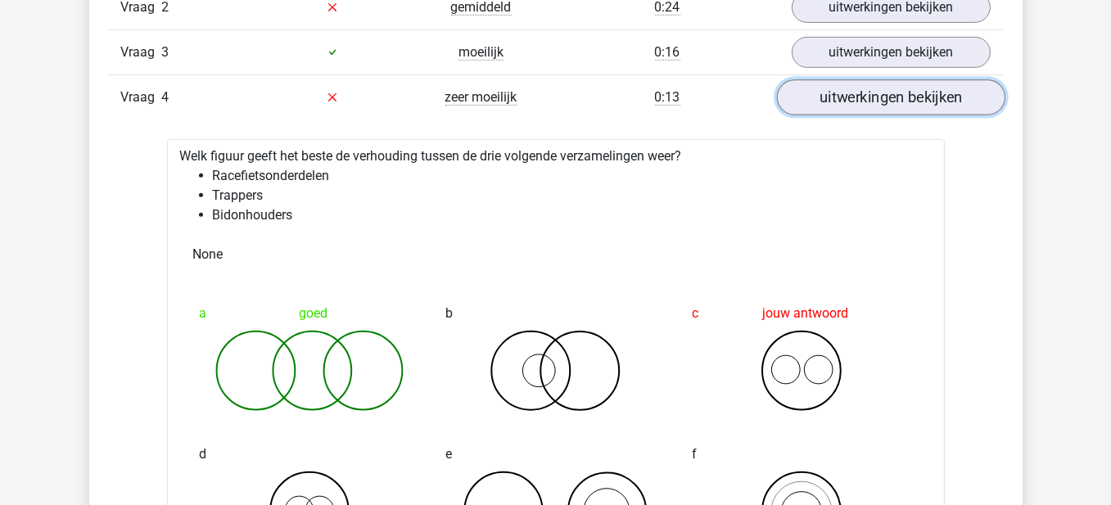
click at [905, 99] on link "uitwerkingen bekijken" at bounding box center [890, 97] width 229 height 36
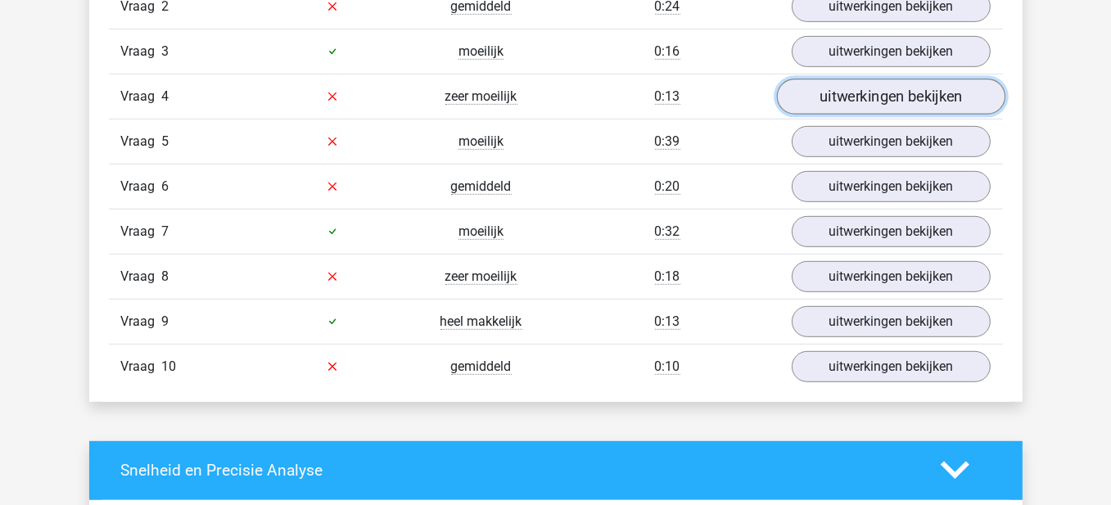
scroll to position [1147, 0]
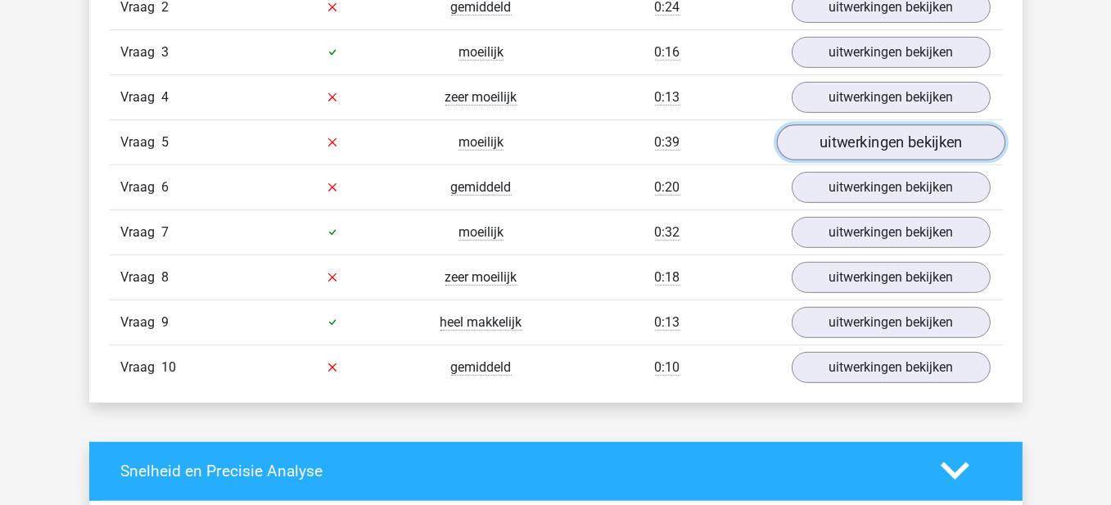
click at [898, 132] on link "uitwerkingen bekijken" at bounding box center [890, 142] width 229 height 36
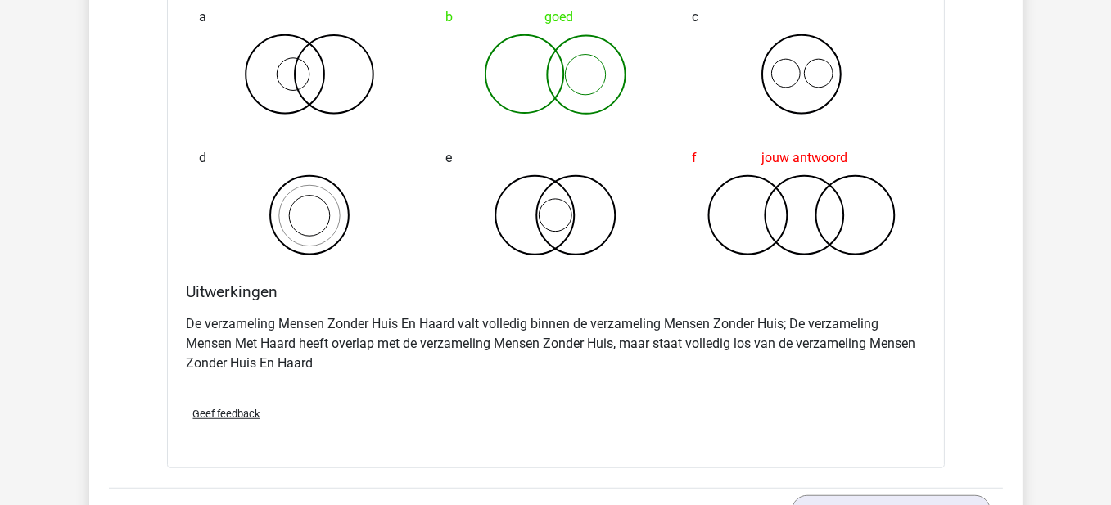
scroll to position [1474, 0]
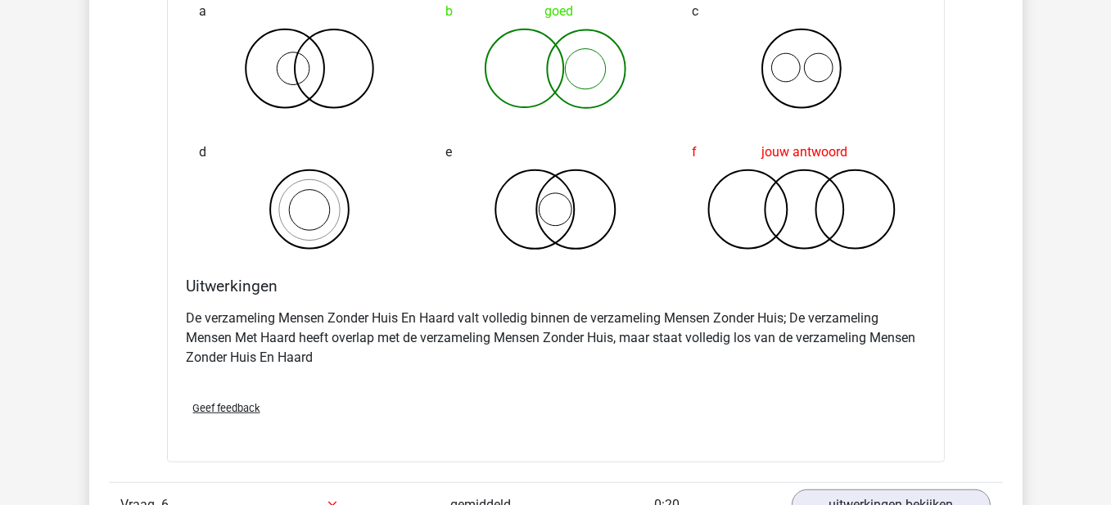
click at [235, 407] on span "Geef feedback" at bounding box center [226, 408] width 67 height 12
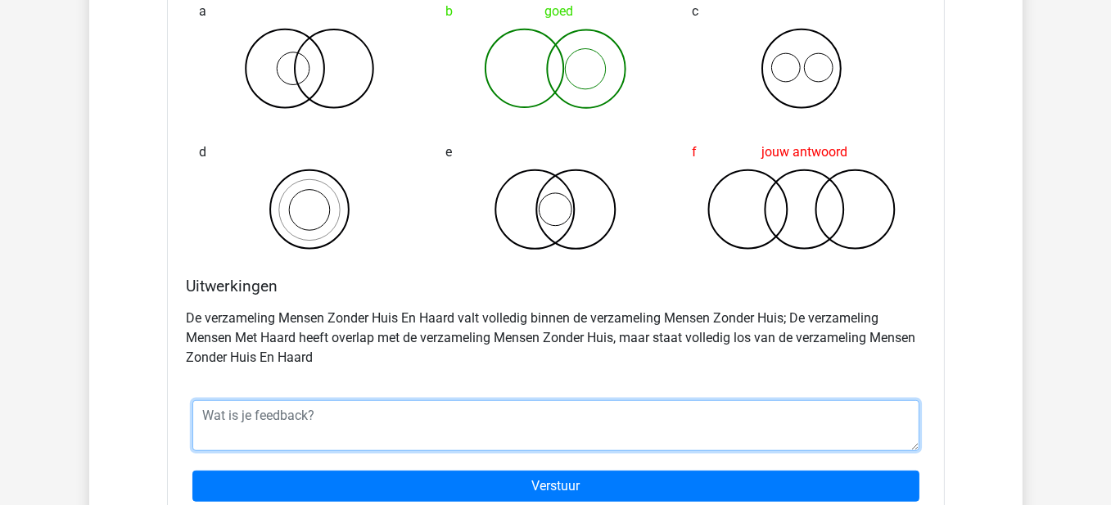
click at [747, 405] on textarea at bounding box center [555, 426] width 727 height 51
type textarea "H"
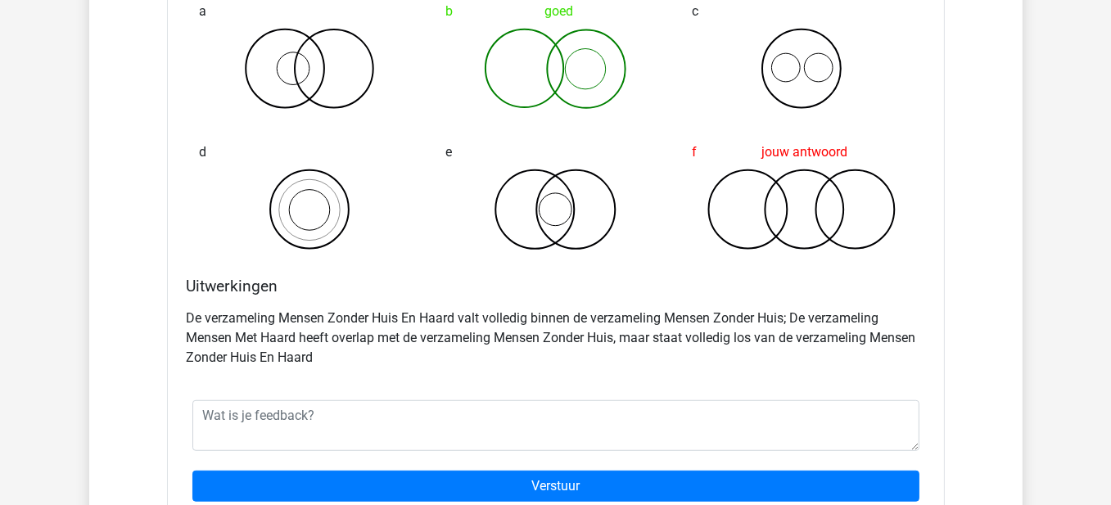
click at [744, 372] on div "Welk figuur geeft het beste de verhouding tussen de drie volgende verzamelingen…" at bounding box center [556, 190] width 778 height 666
click at [950, 369] on div "Vraag 1 gemiddeld 0:17 uitwerkingen bekijken Welk figuur geeft het beste de ver…" at bounding box center [556, 190] width 870 height 1155
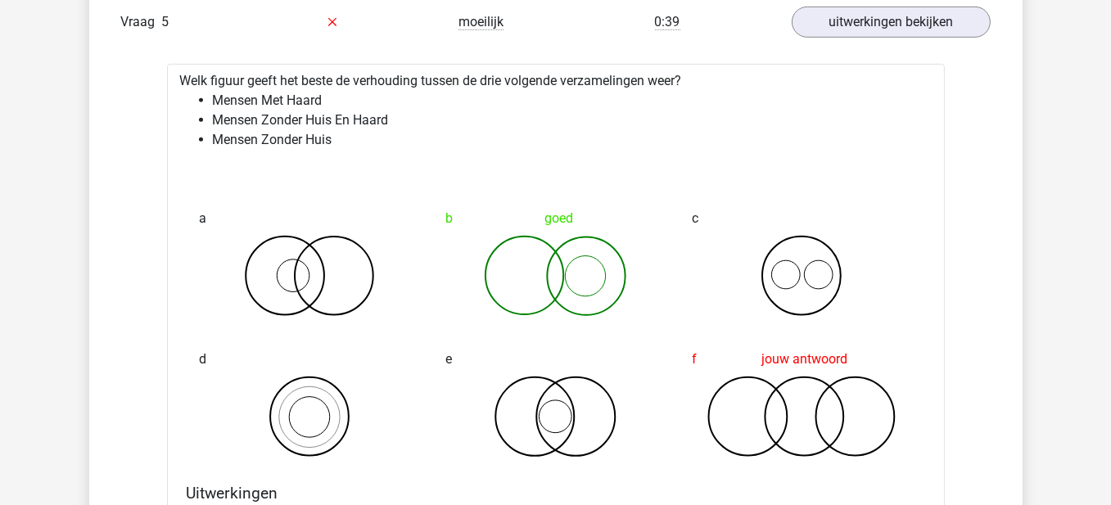
scroll to position [1147, 0]
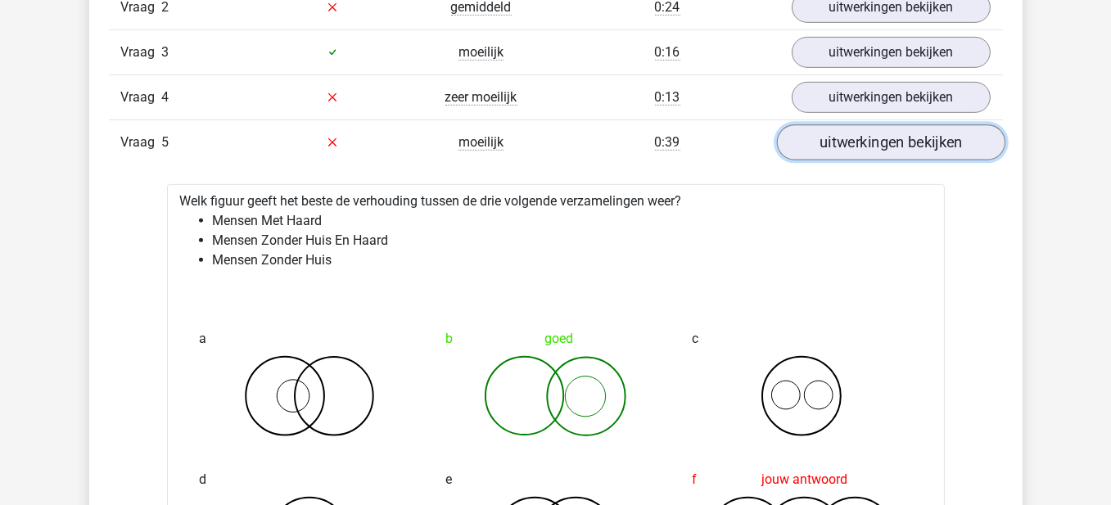
click at [926, 136] on link "uitwerkingen bekijken" at bounding box center [890, 142] width 229 height 36
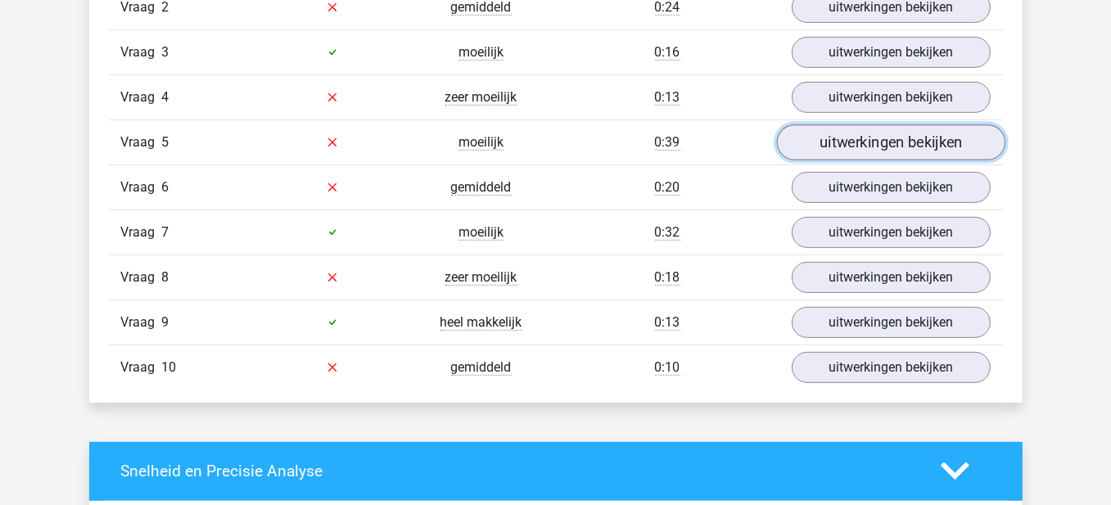
click at [833, 152] on link "uitwerkingen bekijken" at bounding box center [890, 142] width 229 height 36
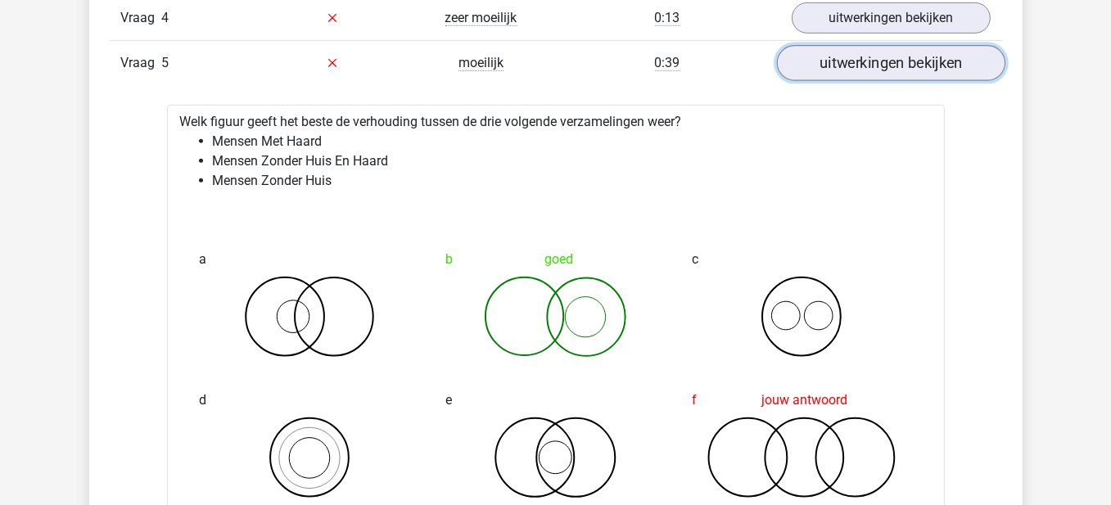
scroll to position [1229, 0]
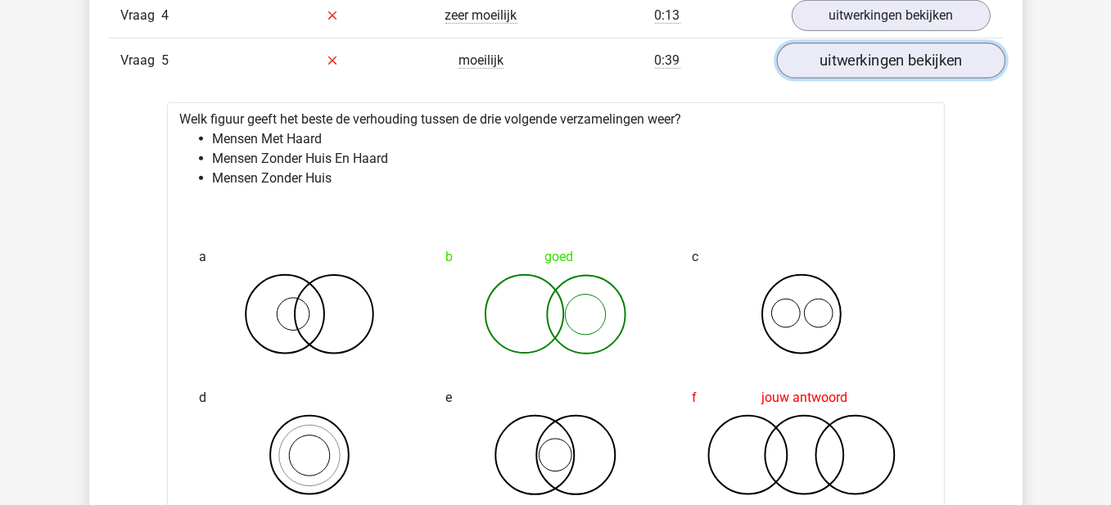
click at [924, 59] on link "uitwerkingen bekijken" at bounding box center [890, 61] width 229 height 36
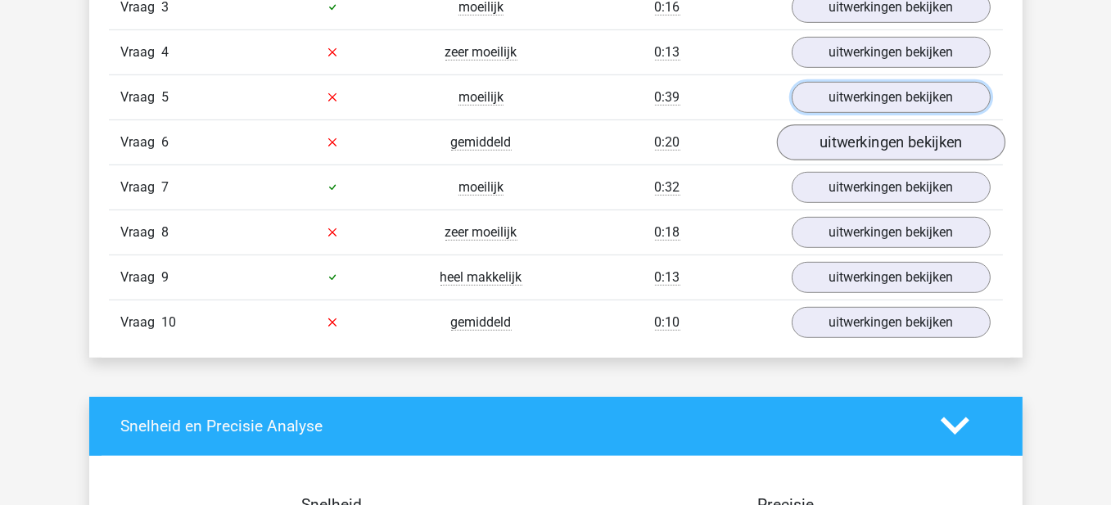
scroll to position [1147, 0]
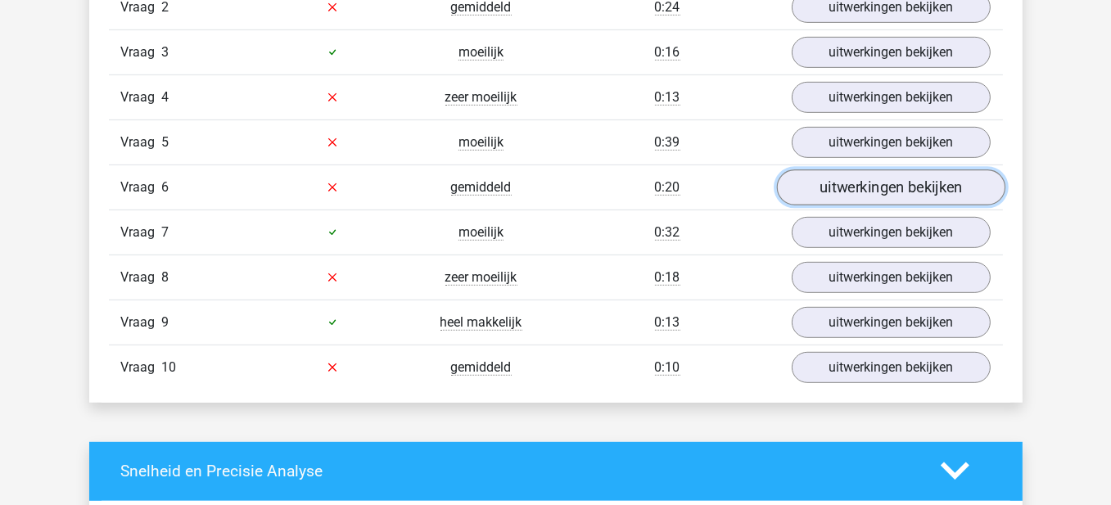
click at [858, 170] on link "uitwerkingen bekijken" at bounding box center [890, 188] width 229 height 36
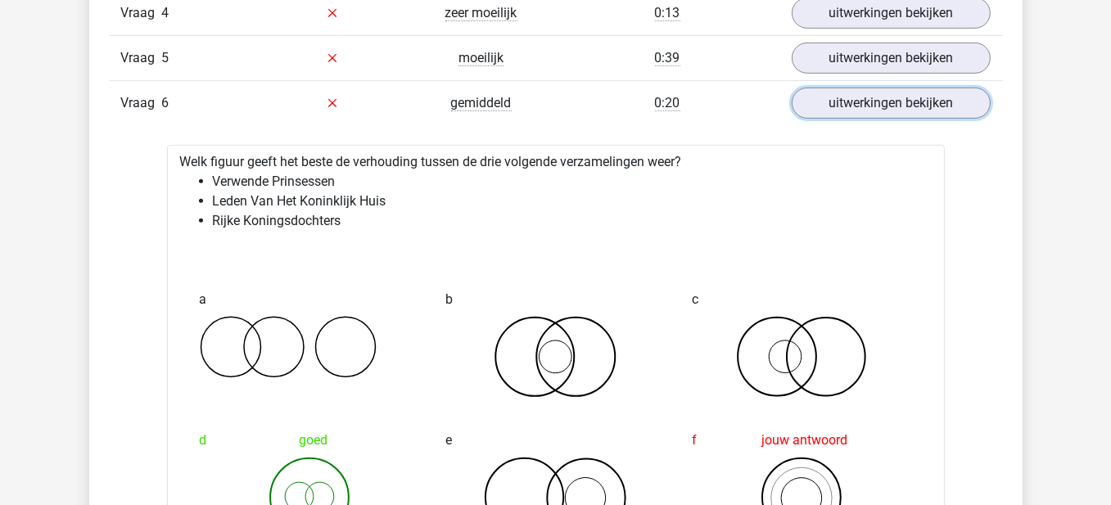
scroll to position [1229, 0]
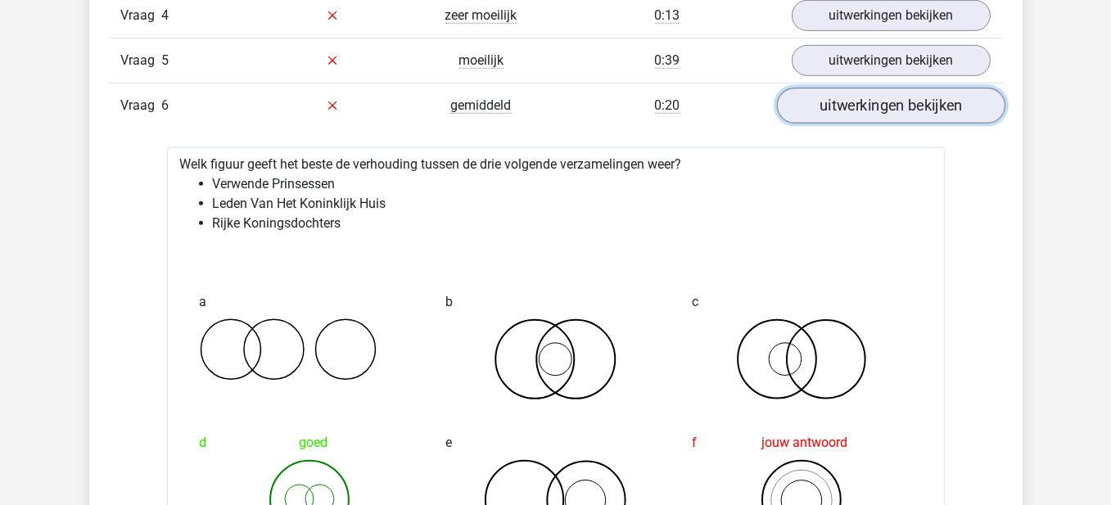
click at [882, 103] on link "uitwerkingen bekijken" at bounding box center [890, 106] width 229 height 36
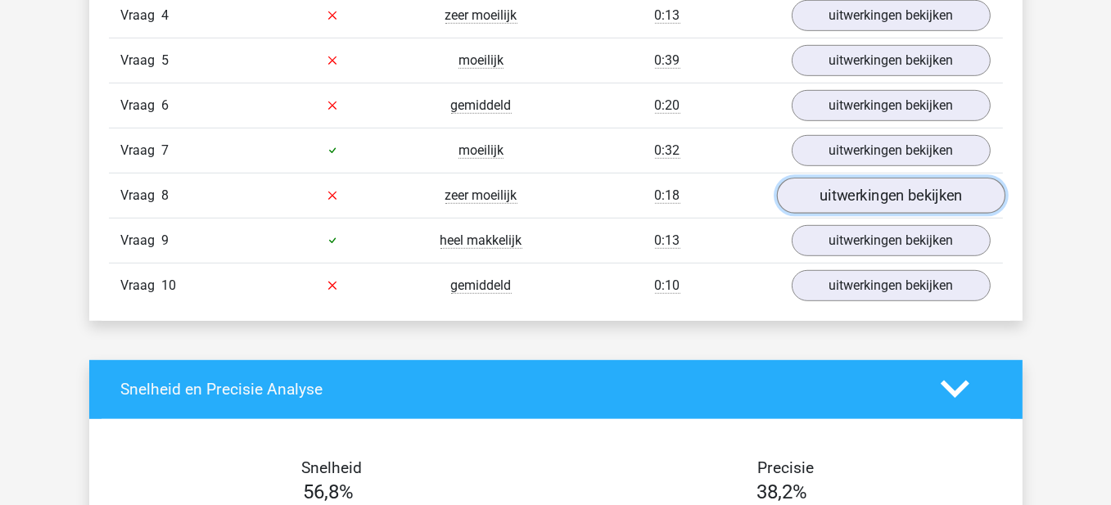
click at [868, 192] on link "uitwerkingen bekijken" at bounding box center [890, 196] width 229 height 36
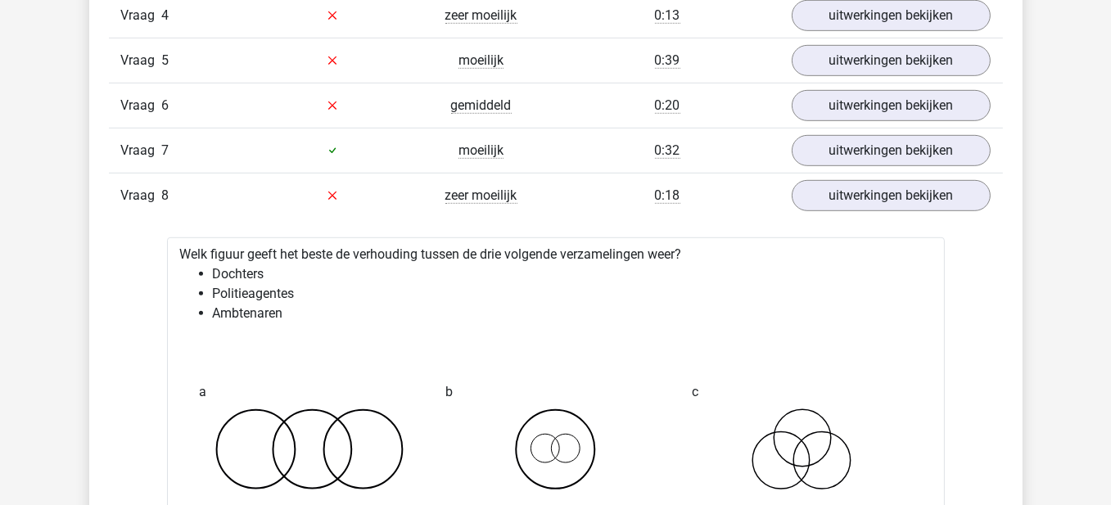
click at [931, 173] on div "Vraag 8 zeer moeilijk 0:18 uitwerkingen bekijken" at bounding box center [556, 195] width 894 height 45
click at [916, 185] on link "uitwerkingen bekijken" at bounding box center [890, 196] width 229 height 36
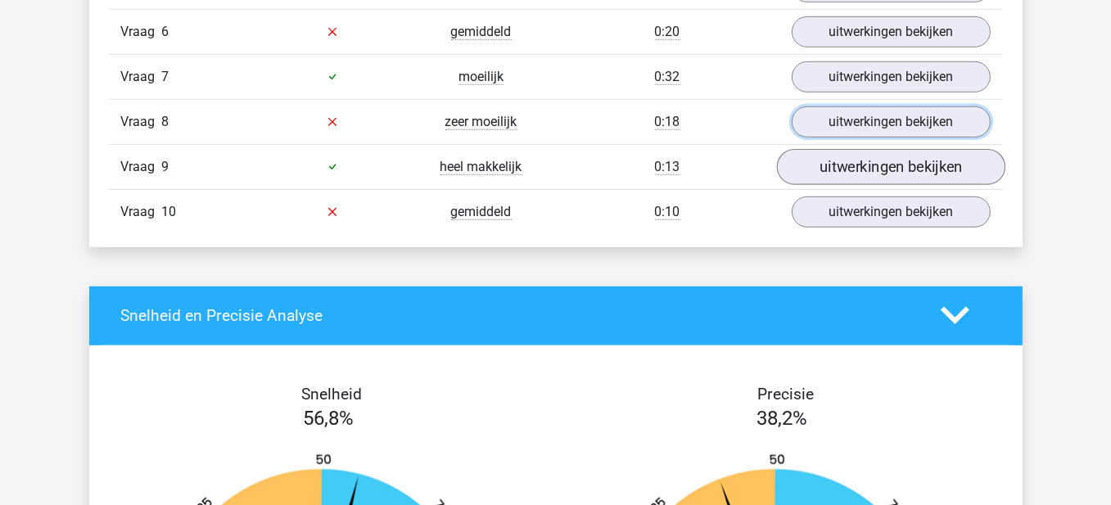
scroll to position [1310, 0]
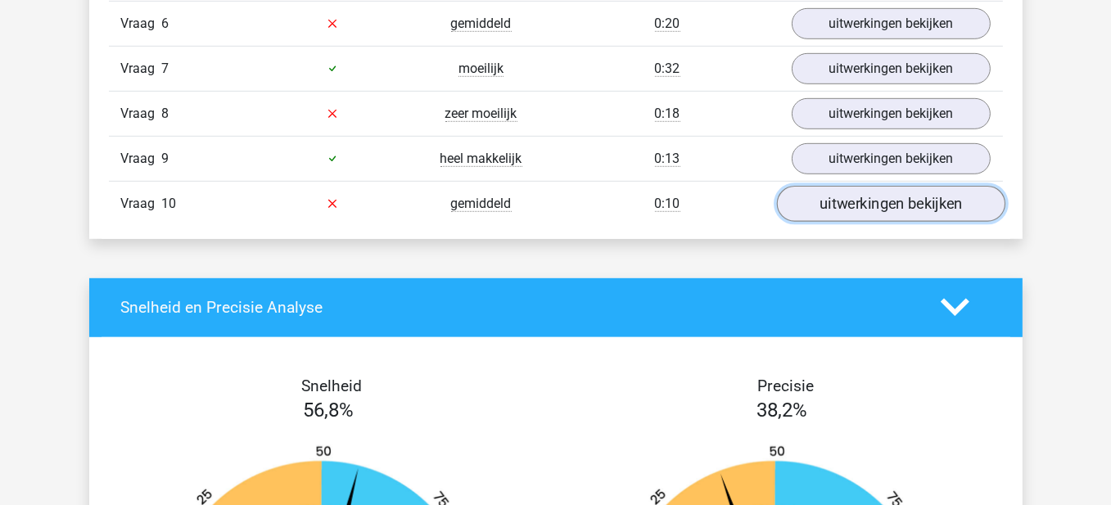
click at [903, 194] on link "uitwerkingen bekijken" at bounding box center [890, 204] width 229 height 36
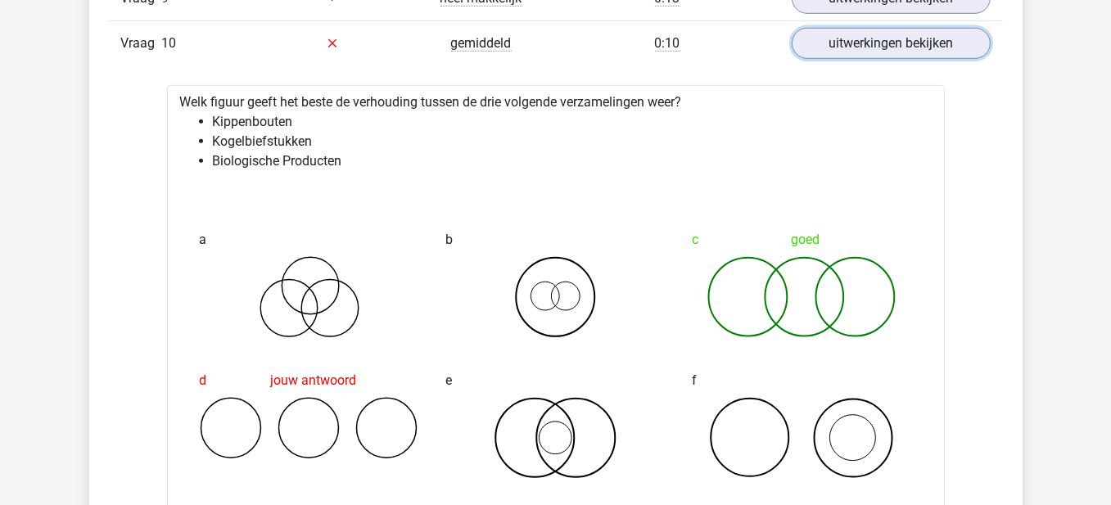
scroll to position [1474, 0]
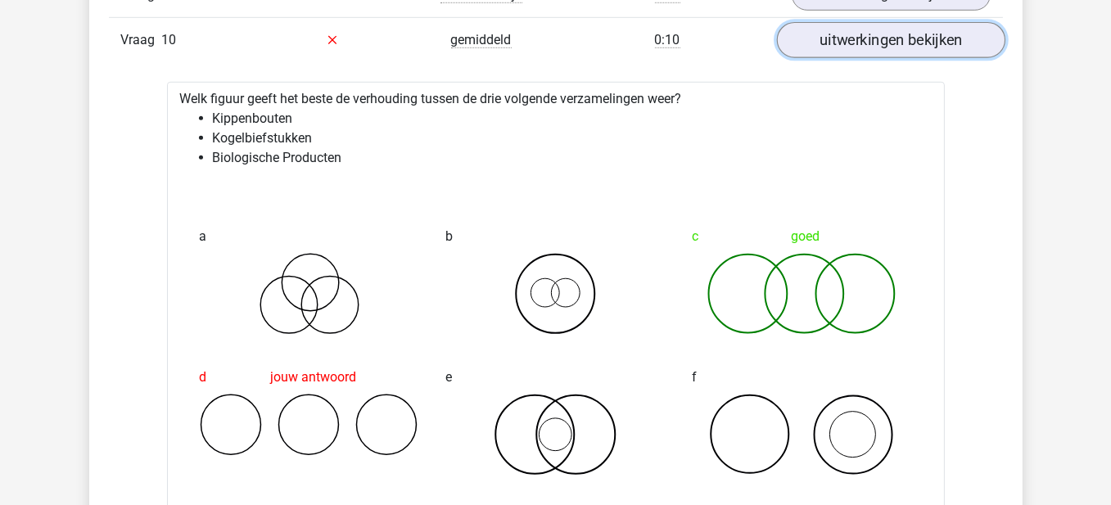
click at [831, 42] on link "uitwerkingen bekijken" at bounding box center [890, 40] width 229 height 36
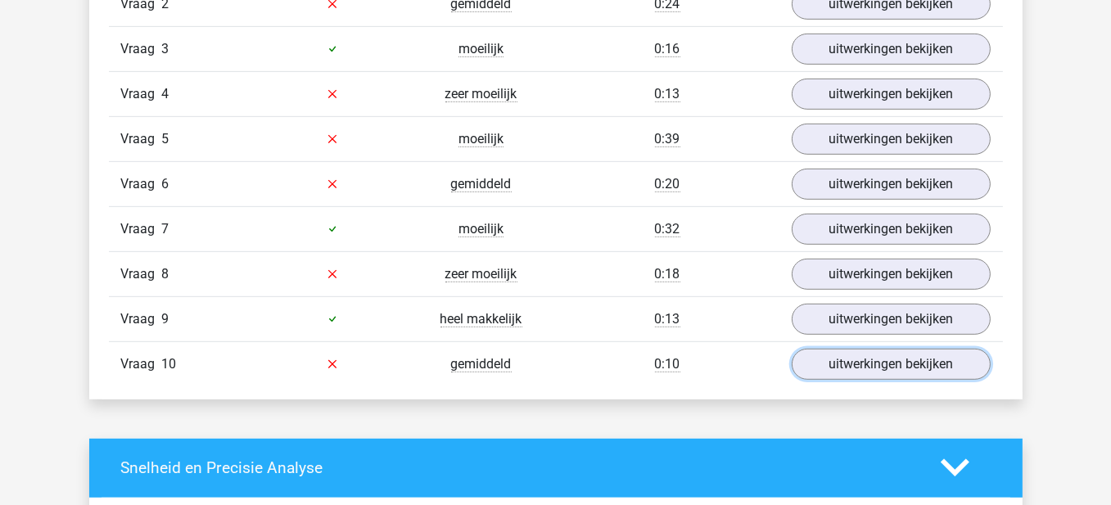
scroll to position [1147, 0]
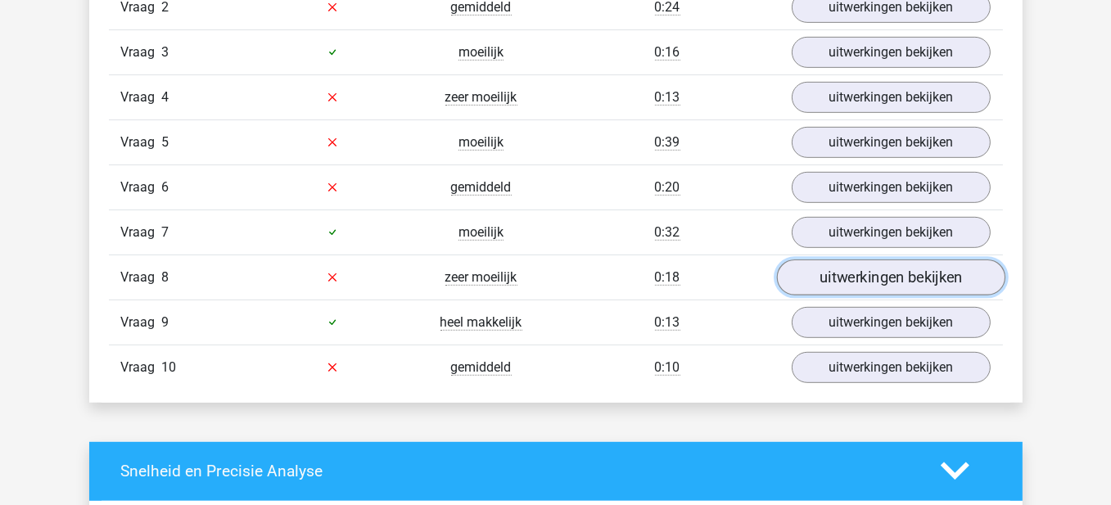
click at [820, 260] on link "uitwerkingen bekijken" at bounding box center [890, 278] width 229 height 36
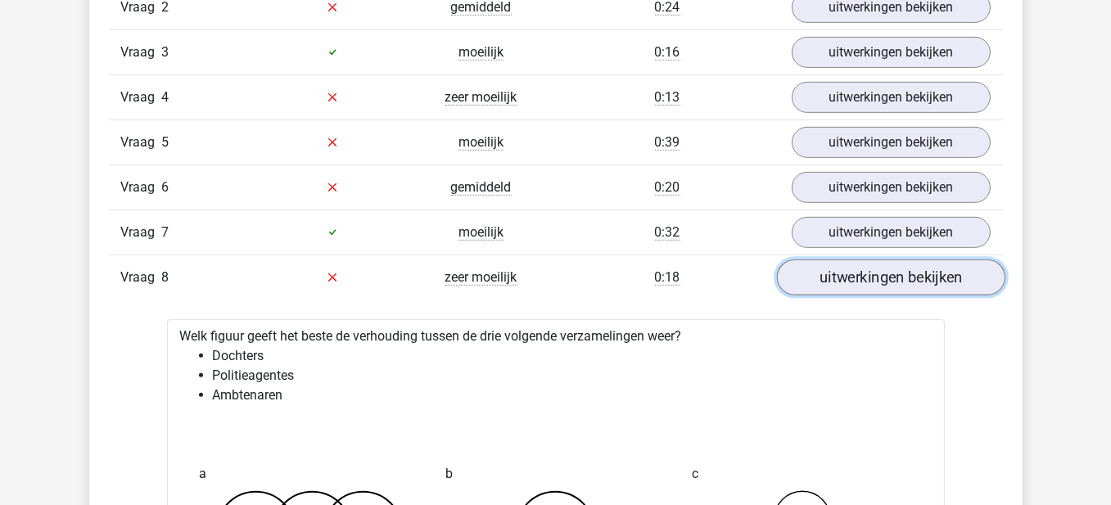
click at [821, 260] on link "uitwerkingen bekijken" at bounding box center [890, 278] width 229 height 36
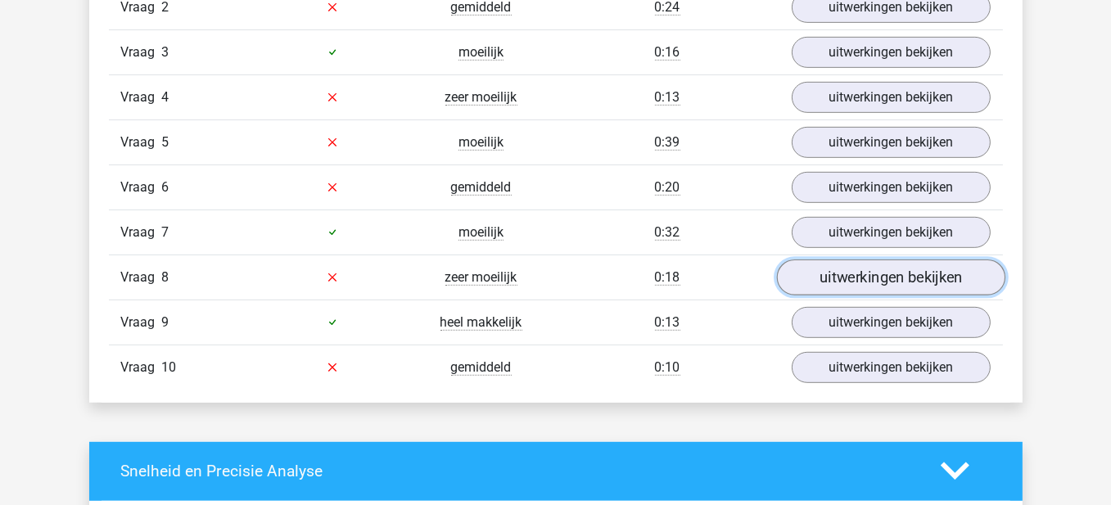
click at [840, 278] on link "uitwerkingen bekijken" at bounding box center [890, 278] width 229 height 36
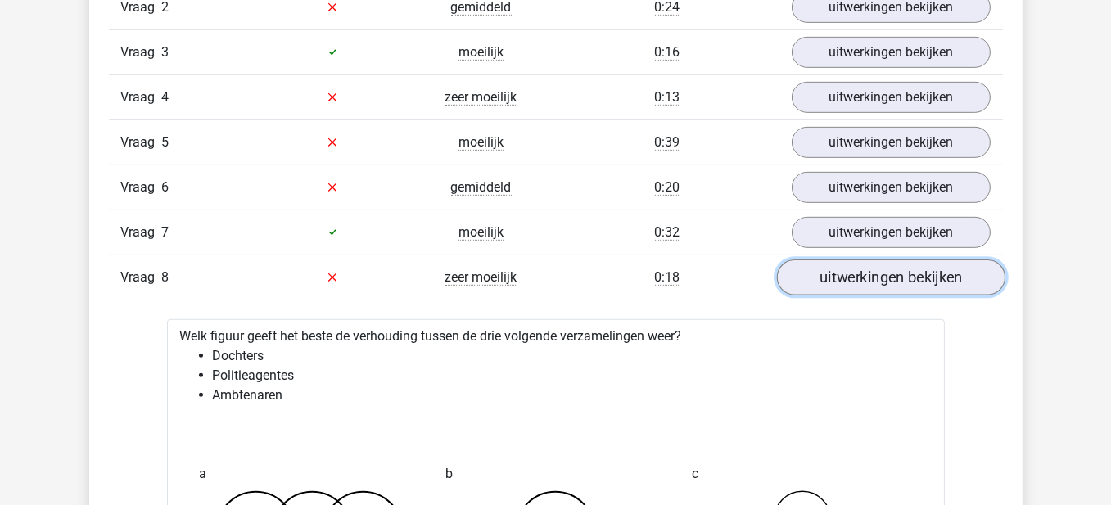
click at [840, 278] on link "uitwerkingen bekijken" at bounding box center [890, 278] width 229 height 36
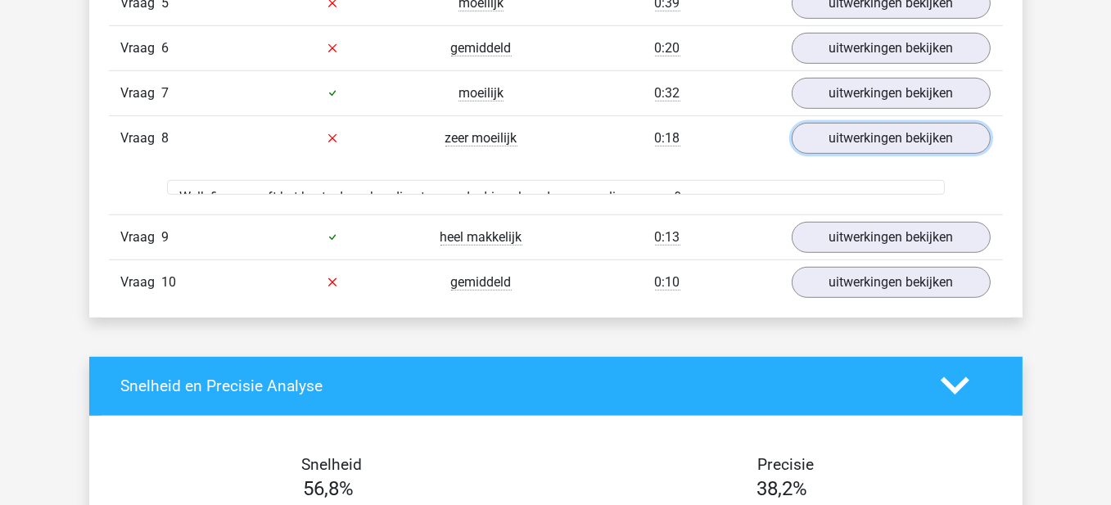
scroll to position [1310, 0]
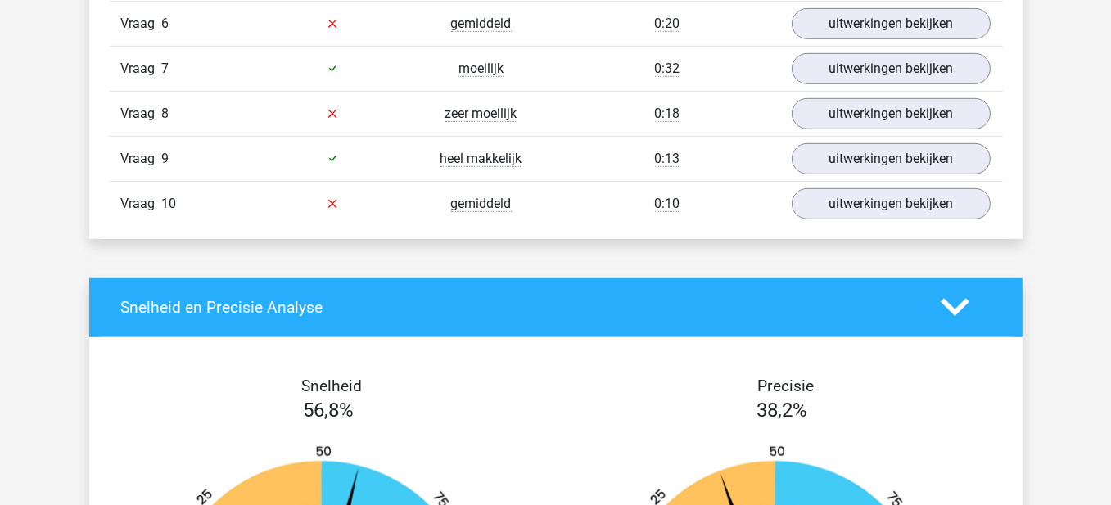
click at [885, 192] on link "uitwerkingen bekijken" at bounding box center [890, 204] width 229 height 36
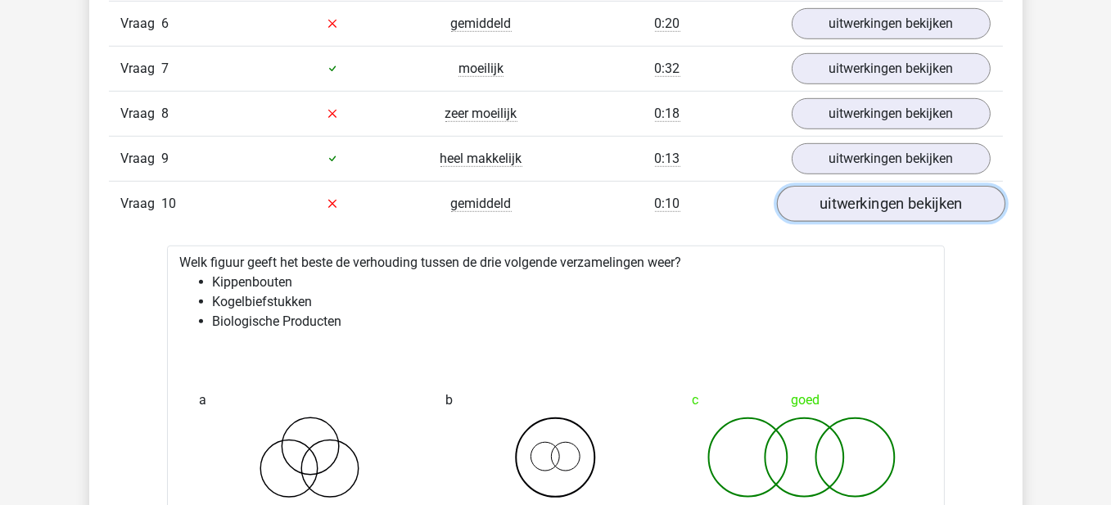
click at [885, 192] on link "uitwerkingen bekijken" at bounding box center [890, 204] width 229 height 36
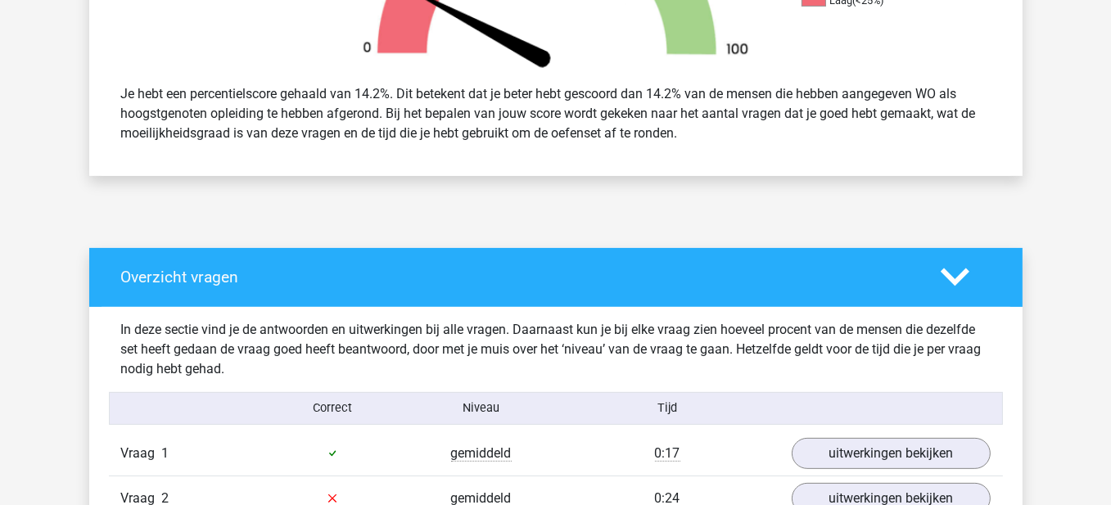
click at [1012, 266] on div "Overzicht vragen" at bounding box center [556, 277] width 934 height 59
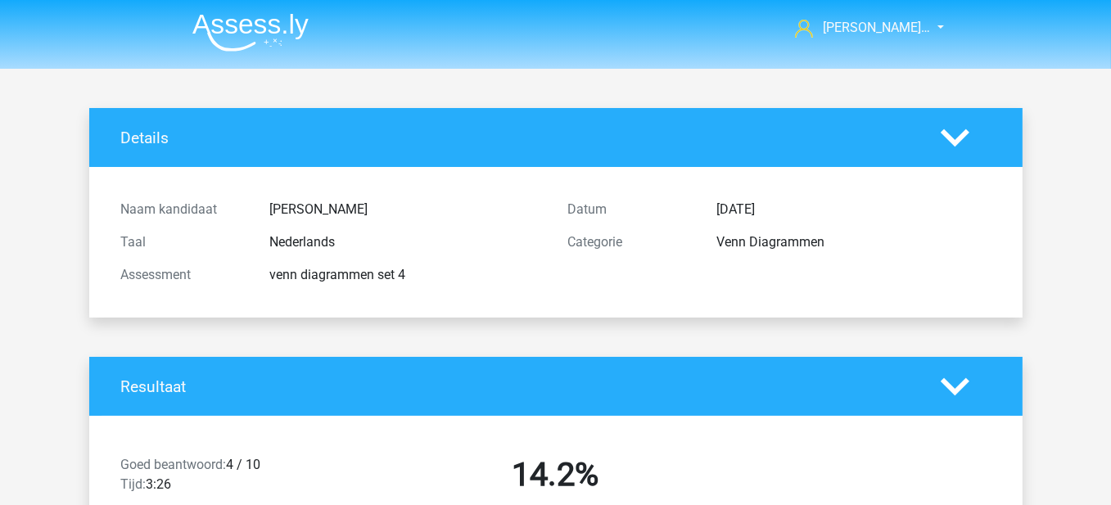
scroll to position [0, 0]
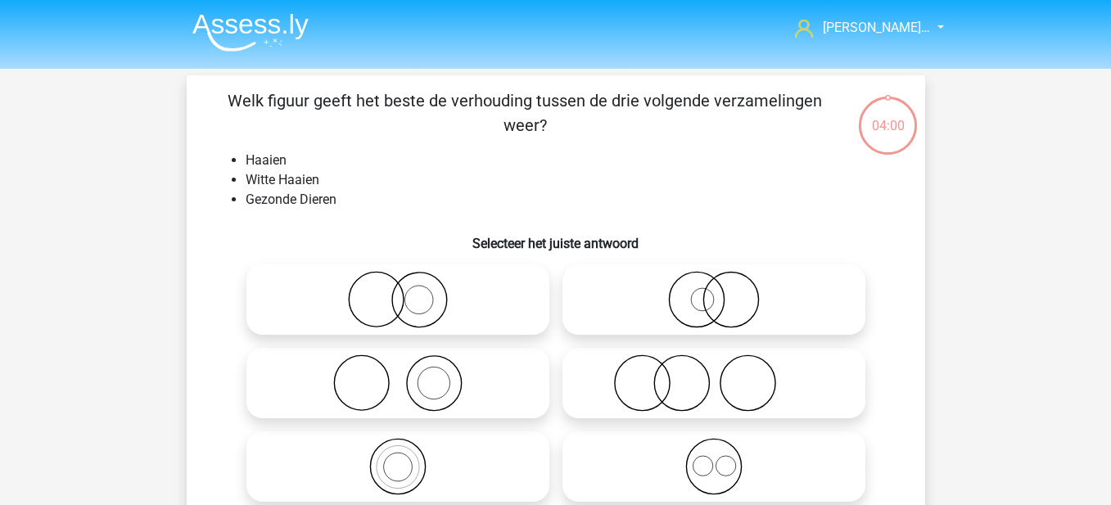
scroll to position [75, 0]
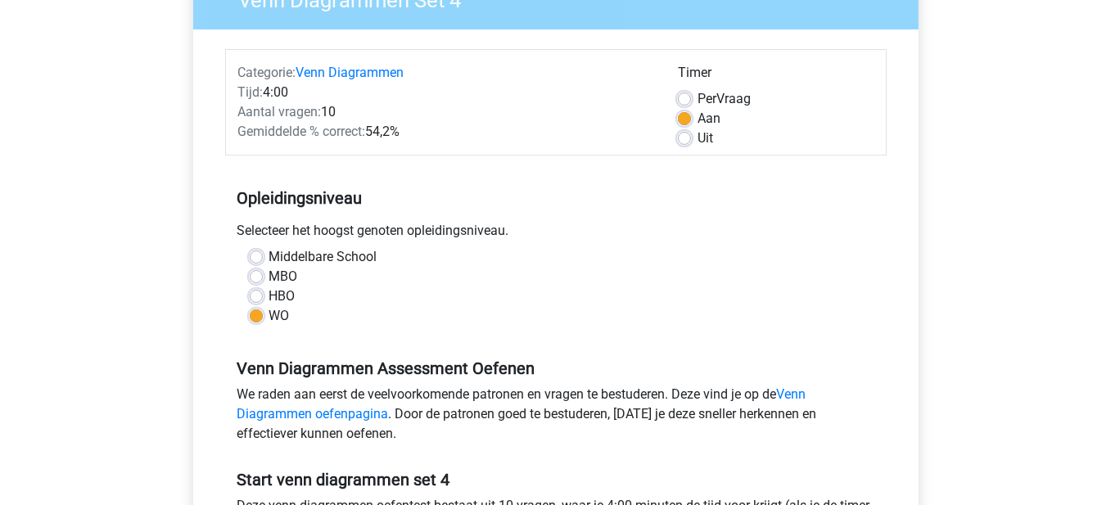
scroll to position [491, 0]
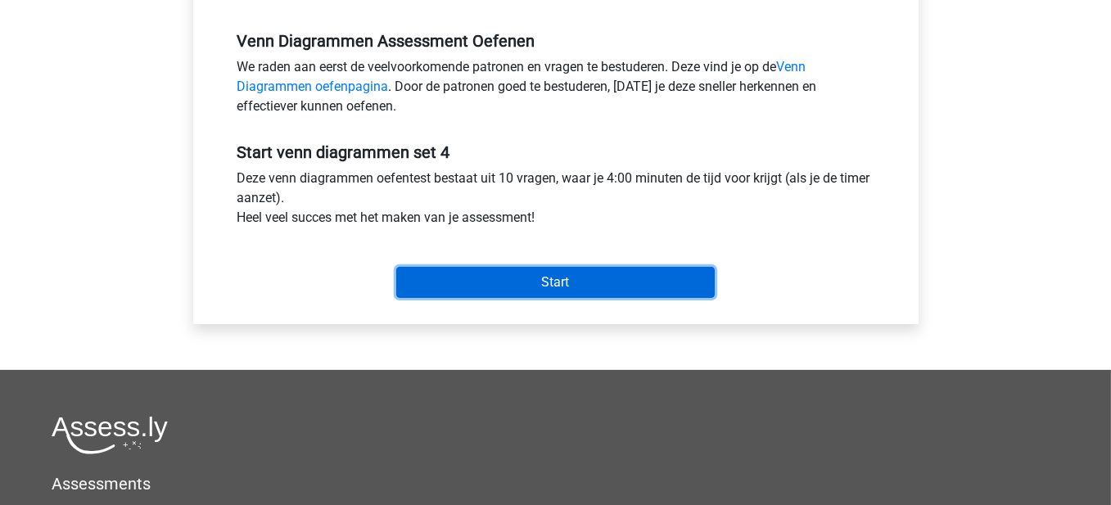
click at [594, 278] on input "Start" at bounding box center [555, 282] width 319 height 31
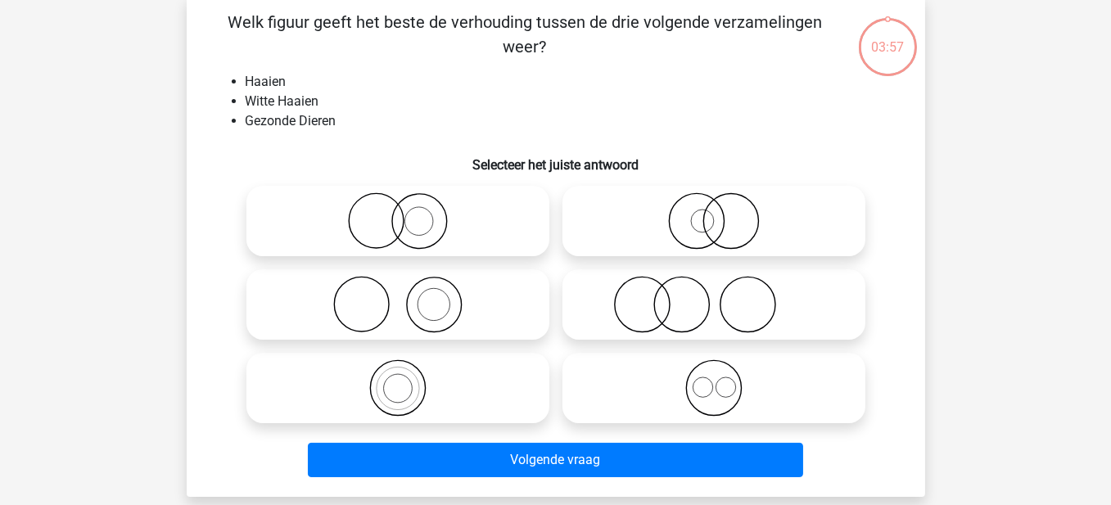
scroll to position [82, 0]
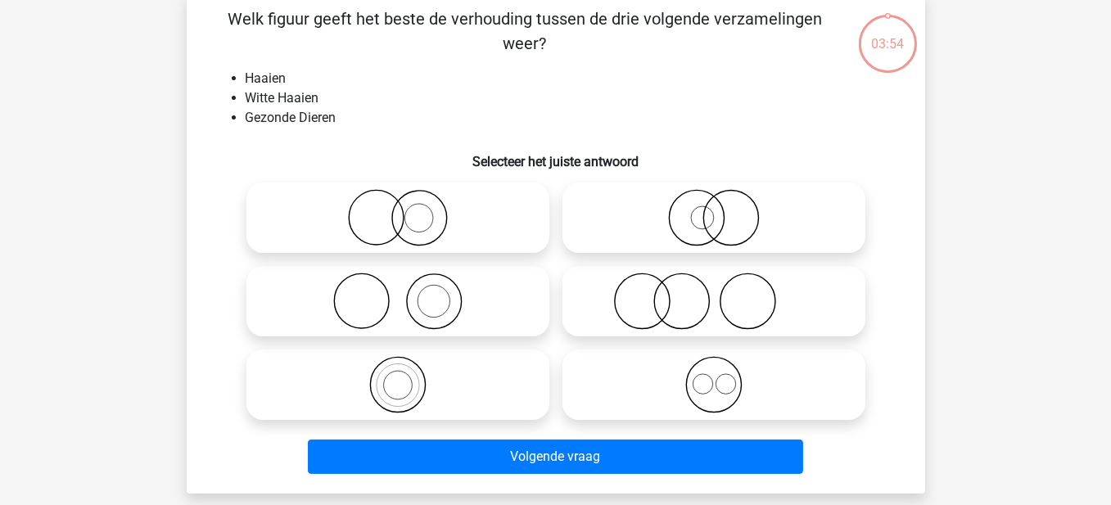
click at [728, 220] on icon at bounding box center [714, 217] width 290 height 57
click at [725, 210] on input "radio" at bounding box center [719, 204] width 11 height 11
radio input "true"
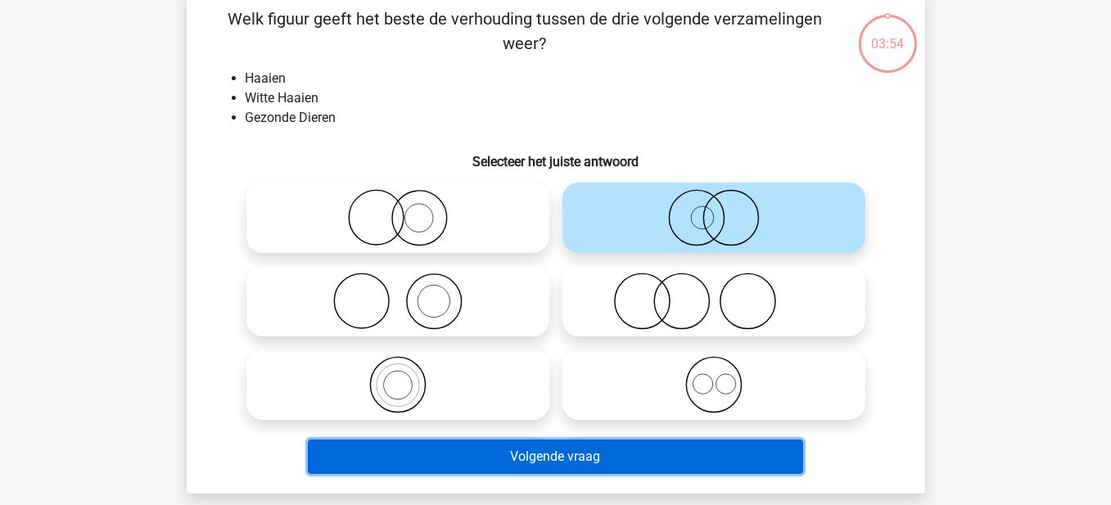
click at [616, 459] on button "Volgende vraag" at bounding box center [556, 457] width 496 height 34
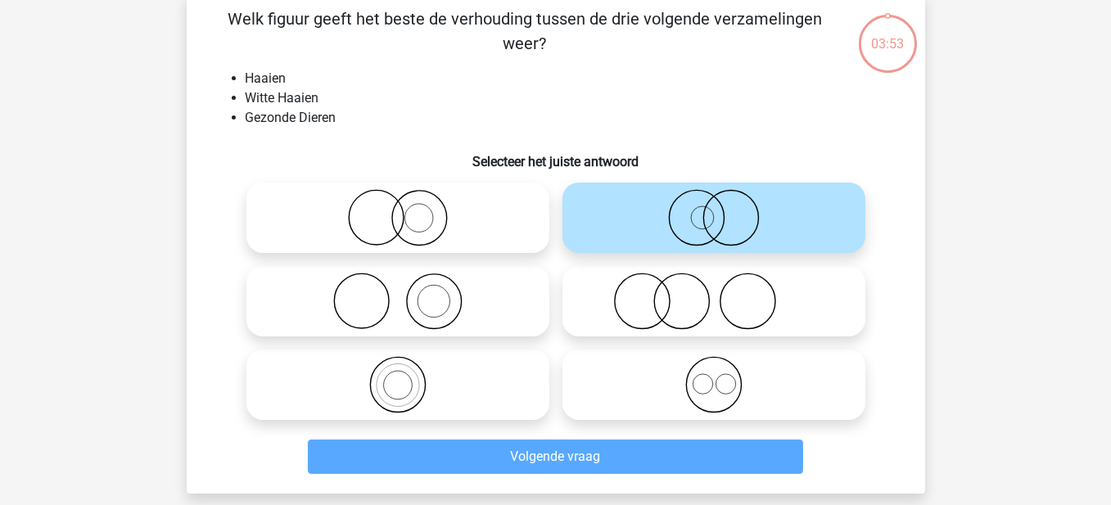
scroll to position [75, 0]
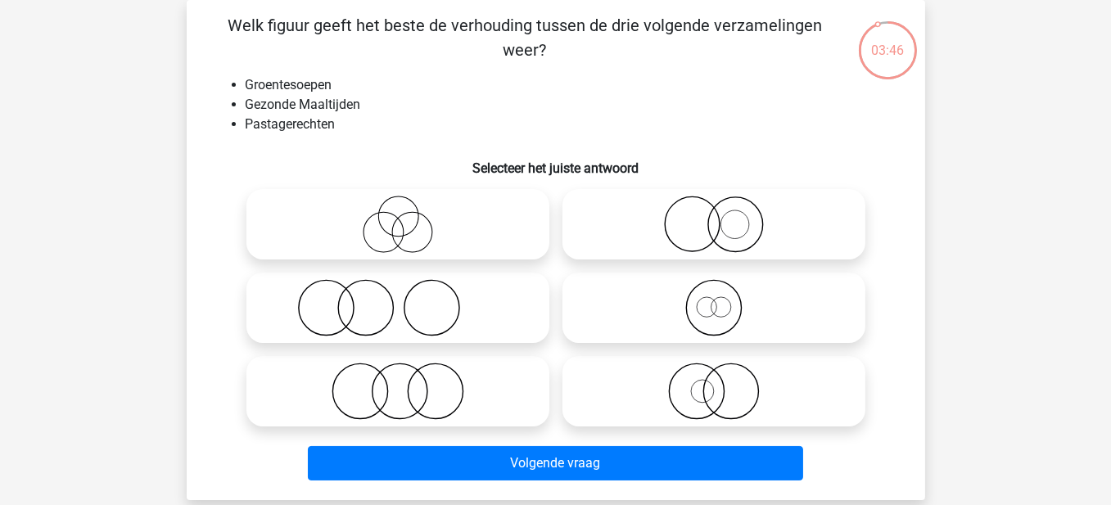
click at [428, 393] on icon at bounding box center [398, 391] width 290 height 57
click at [409, 383] on input "radio" at bounding box center [403, 378] width 11 height 11
radio input "true"
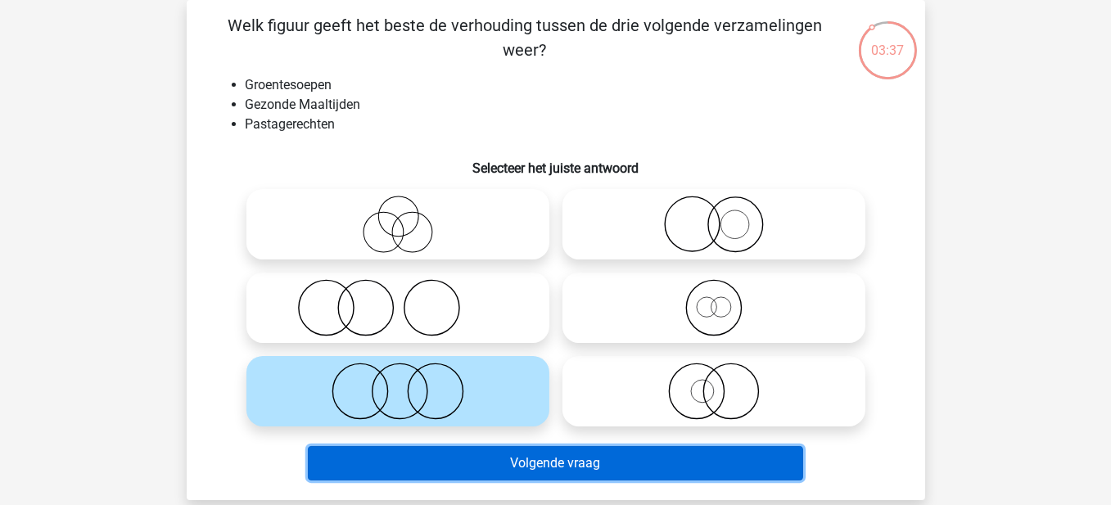
click at [573, 461] on button "Volgende vraag" at bounding box center [556, 463] width 496 height 34
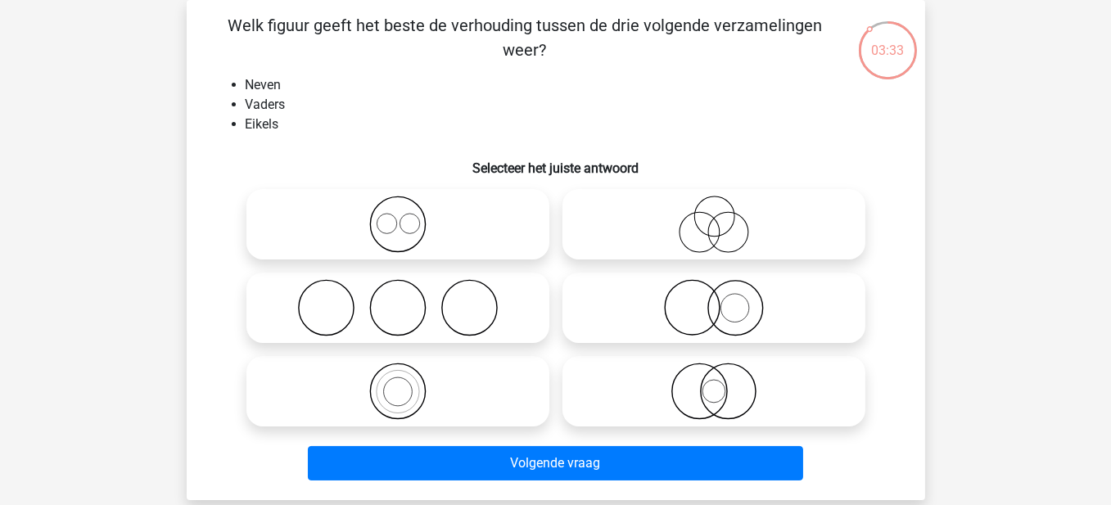
click at [735, 229] on icon at bounding box center [714, 224] width 290 height 57
click at [725, 216] on input "radio" at bounding box center [719, 211] width 11 height 11
radio input "true"
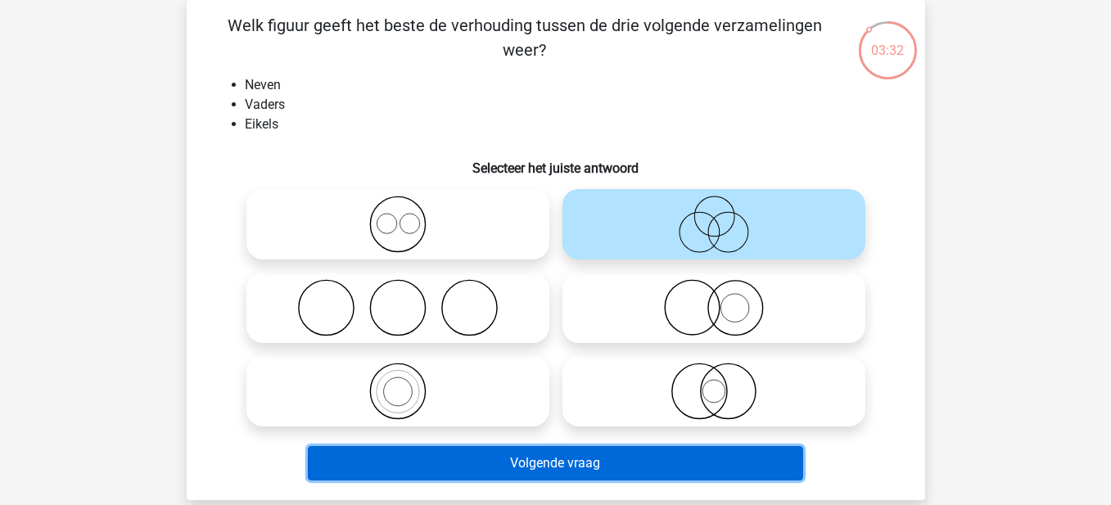
click at [649, 454] on button "Volgende vraag" at bounding box center [556, 463] width 496 height 34
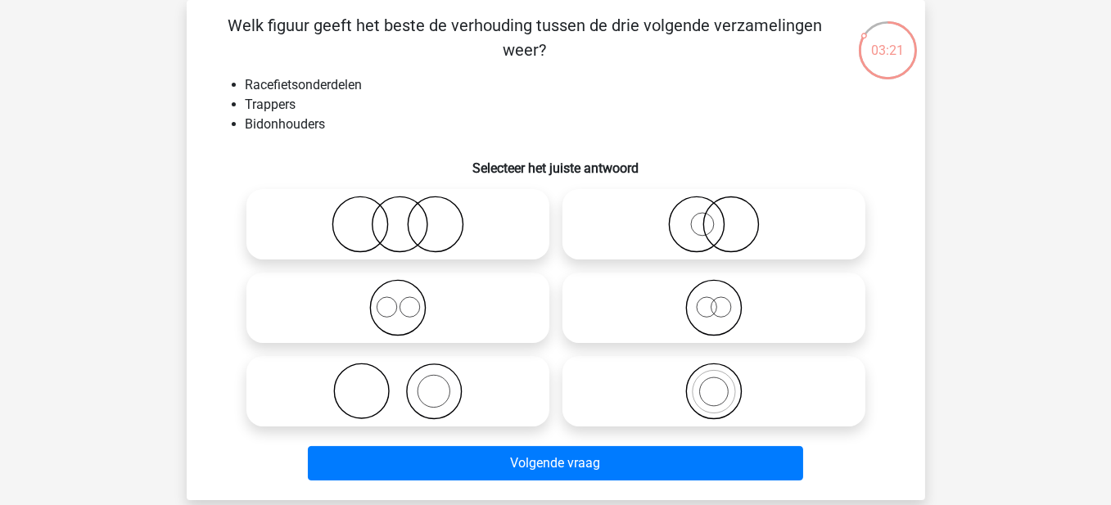
click at [397, 223] on icon at bounding box center [398, 224] width 290 height 57
click at [398, 216] on input "radio" at bounding box center [403, 211] width 11 height 11
radio input "true"
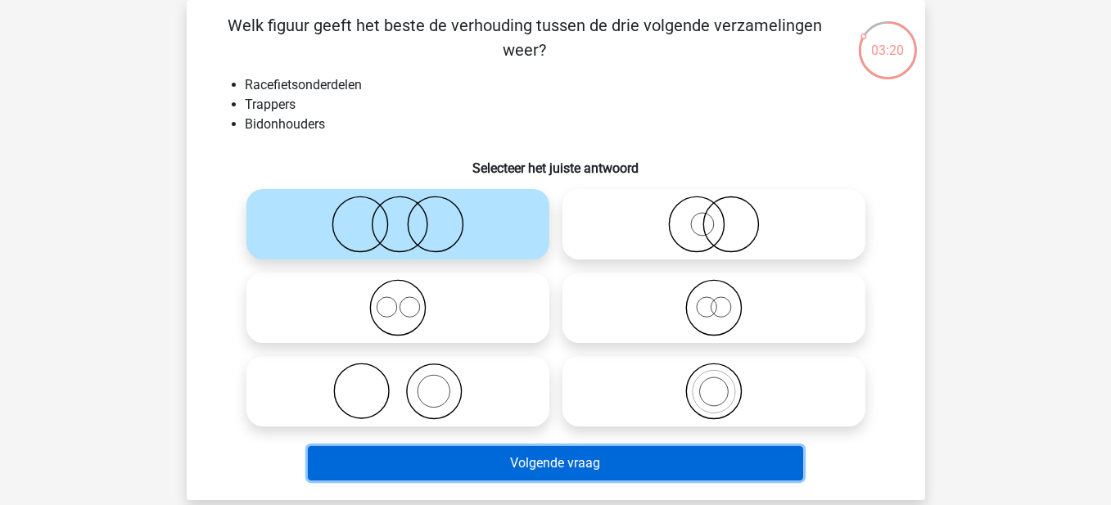
click at [520, 459] on button "Volgende vraag" at bounding box center [556, 463] width 496 height 34
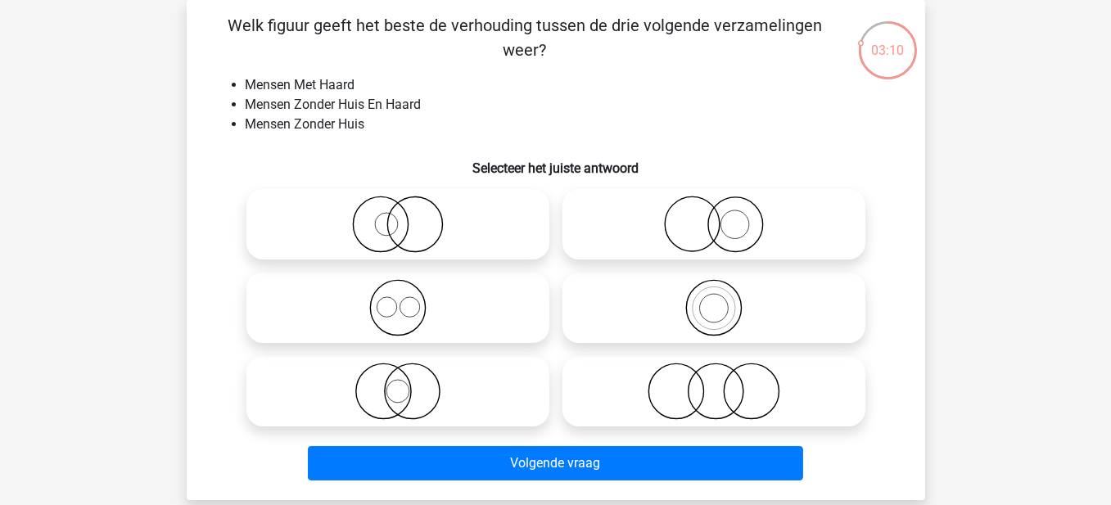
click at [708, 224] on icon at bounding box center [714, 224] width 290 height 57
click at [714, 216] on input "radio" at bounding box center [719, 211] width 11 height 11
radio input "true"
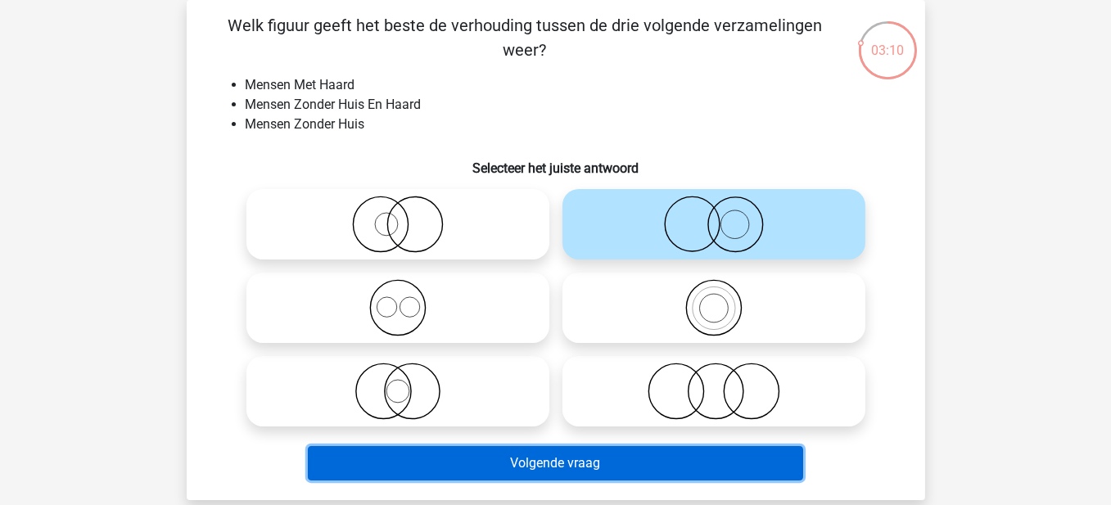
click at [650, 467] on button "Volgende vraag" at bounding box center [556, 463] width 496 height 34
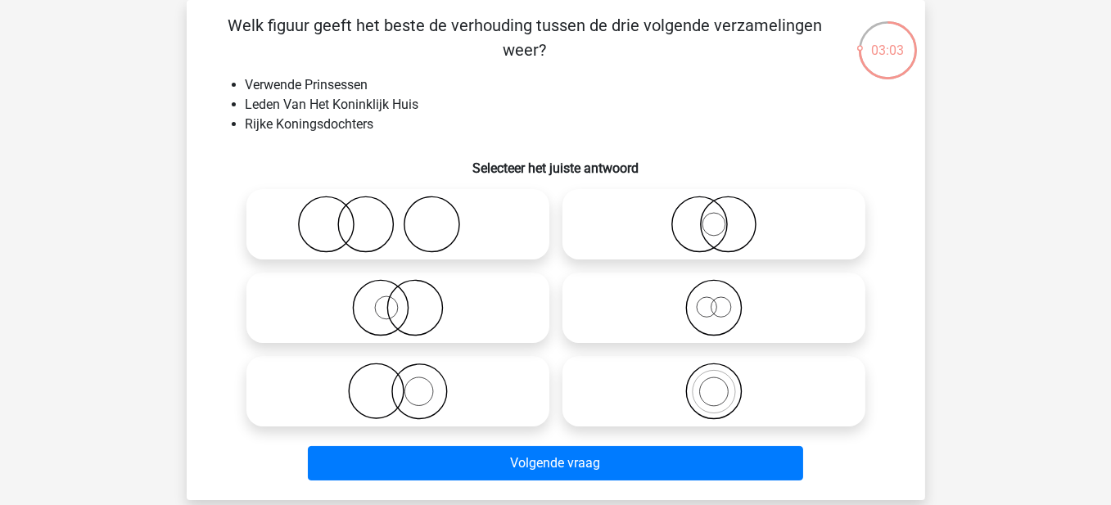
click at [706, 310] on icon at bounding box center [714, 307] width 290 height 57
click at [714, 300] on input "radio" at bounding box center [719, 294] width 11 height 11
radio input "true"
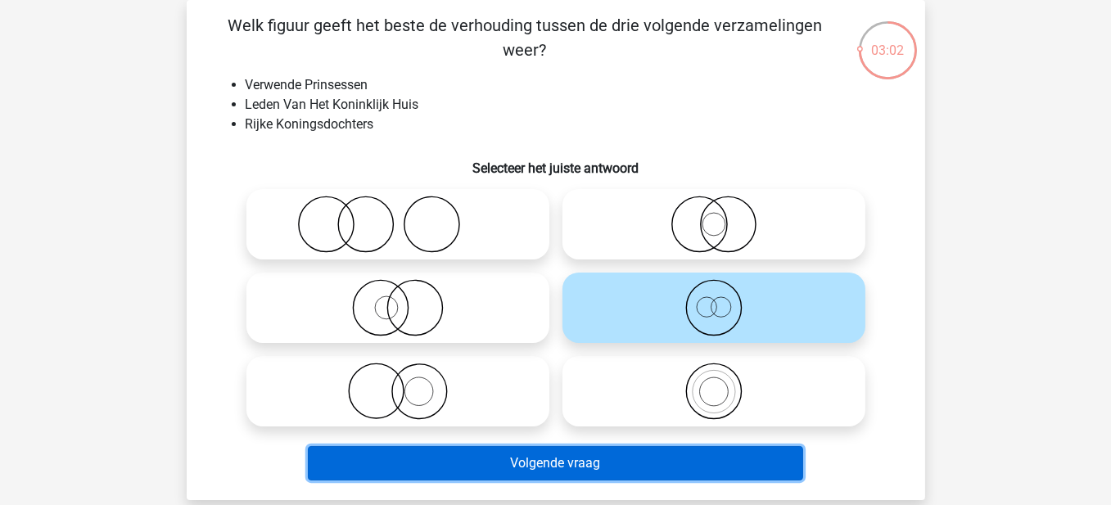
click at [631, 461] on button "Volgende vraag" at bounding box center [556, 463] width 496 height 34
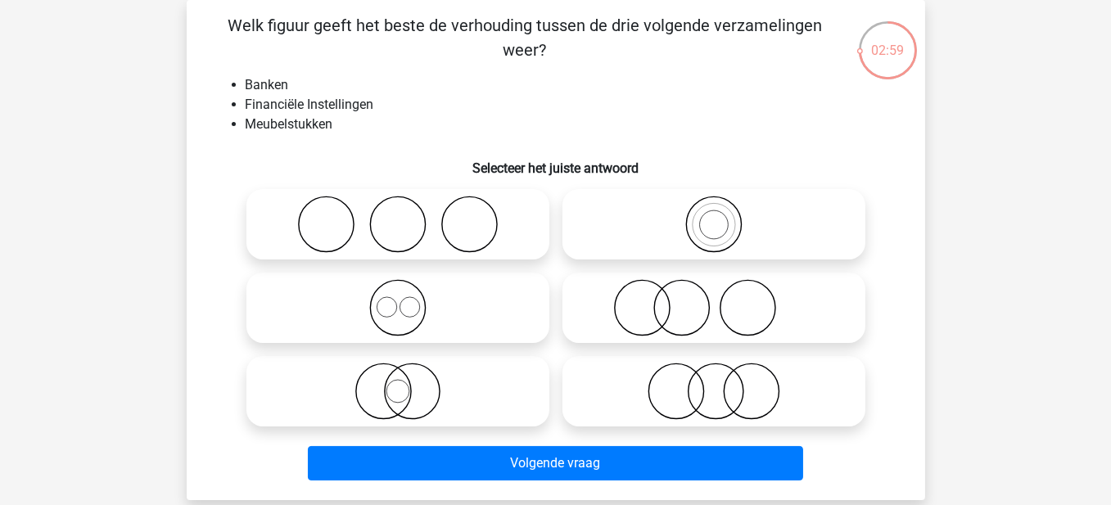
click at [726, 391] on icon at bounding box center [714, 391] width 290 height 57
click at [725, 383] on input "radio" at bounding box center [719, 378] width 11 height 11
radio input "true"
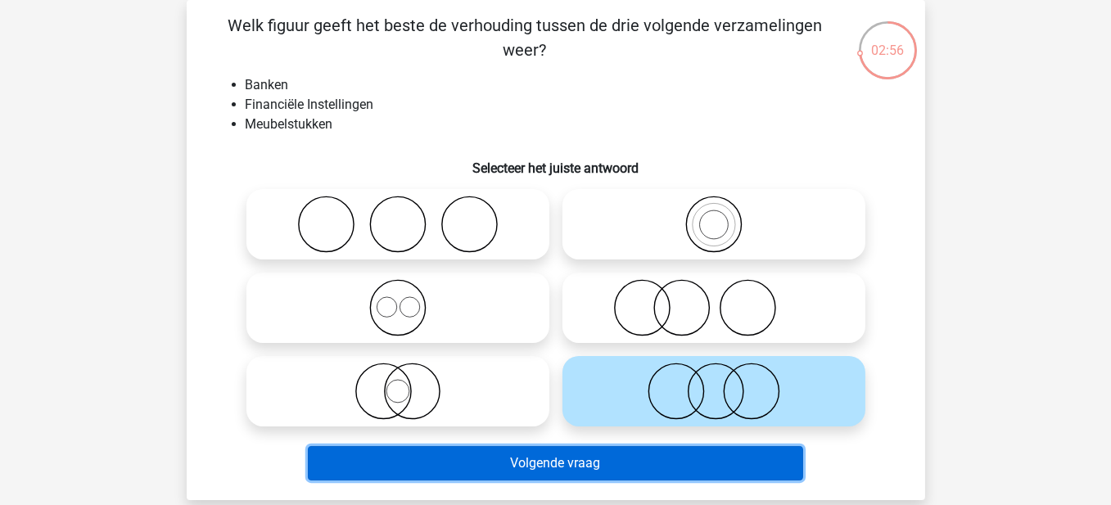
click at [580, 456] on button "Volgende vraag" at bounding box center [556, 463] width 496 height 34
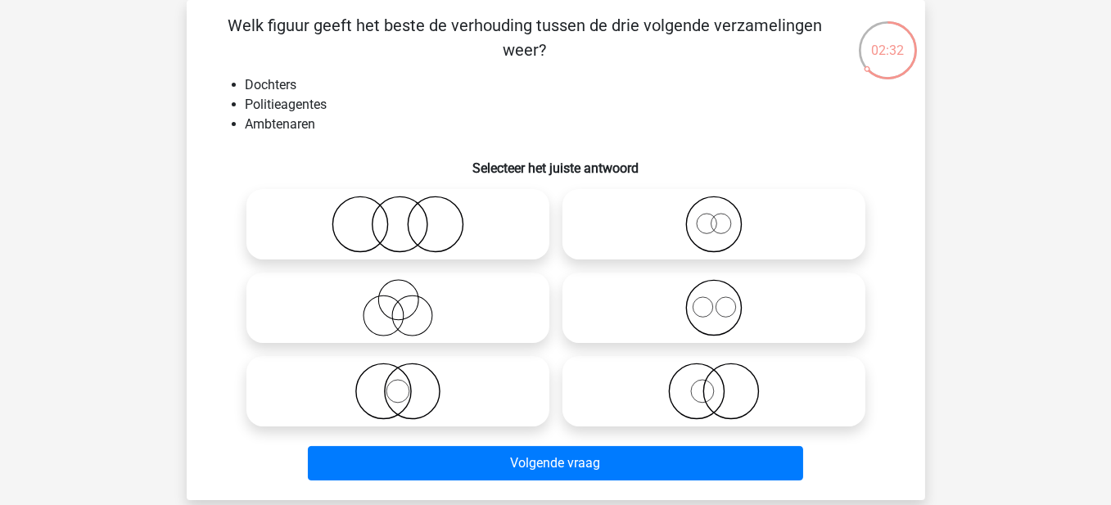
click at [430, 397] on icon at bounding box center [398, 391] width 290 height 57
click at [409, 383] on input "radio" at bounding box center [403, 378] width 11 height 11
radio input "true"
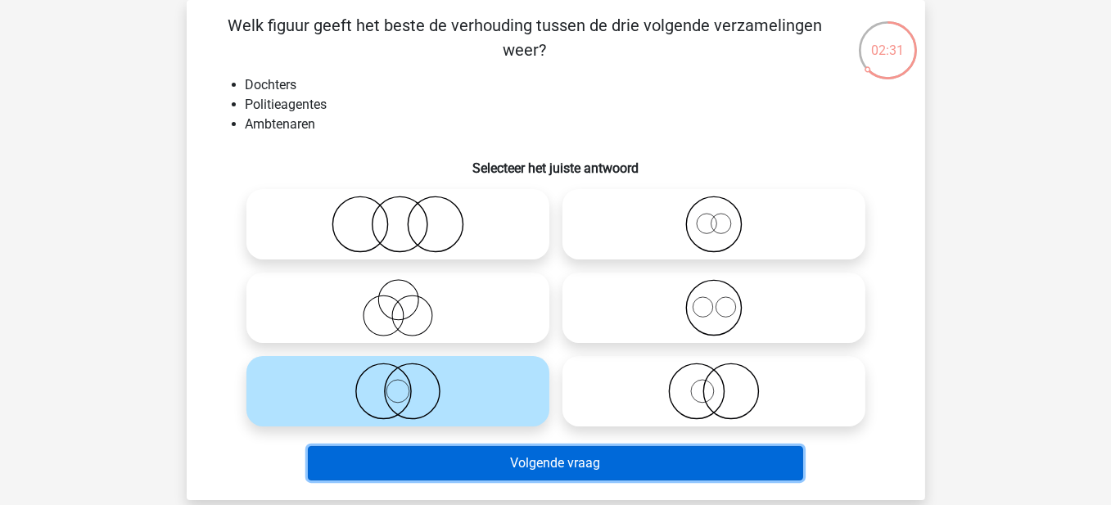
click at [533, 466] on button "Volgende vraag" at bounding box center [556, 463] width 496 height 34
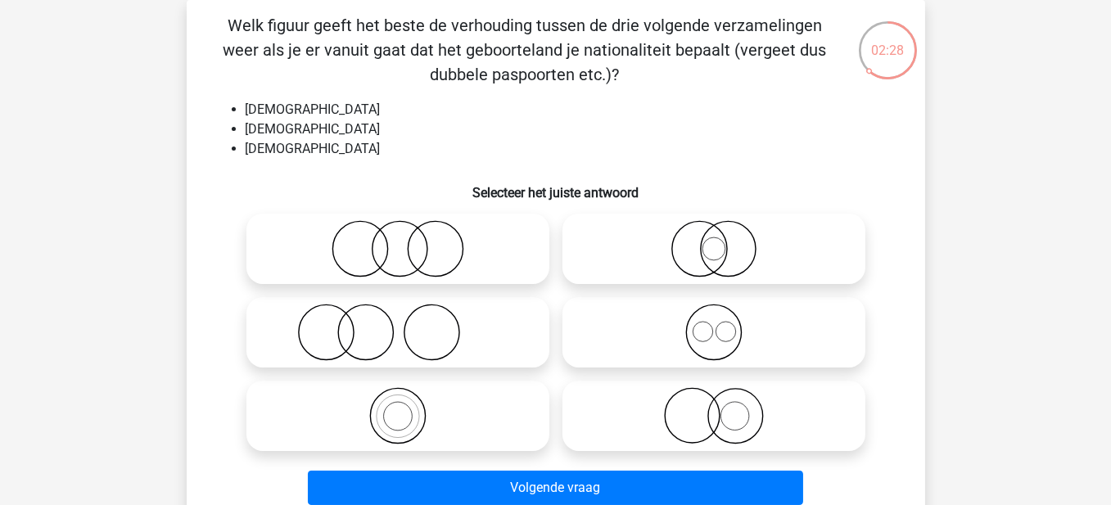
click at [693, 336] on icon at bounding box center [714, 332] width 290 height 57
click at [714, 324] on input "radio" at bounding box center [719, 319] width 11 height 11
radio input "true"
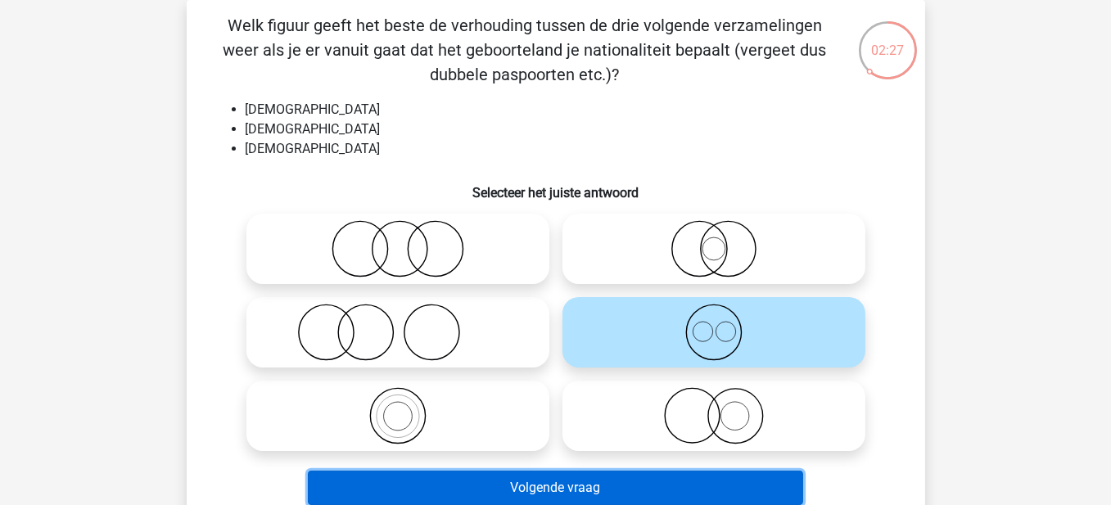
click at [602, 491] on button "Volgende vraag" at bounding box center [556, 488] width 496 height 34
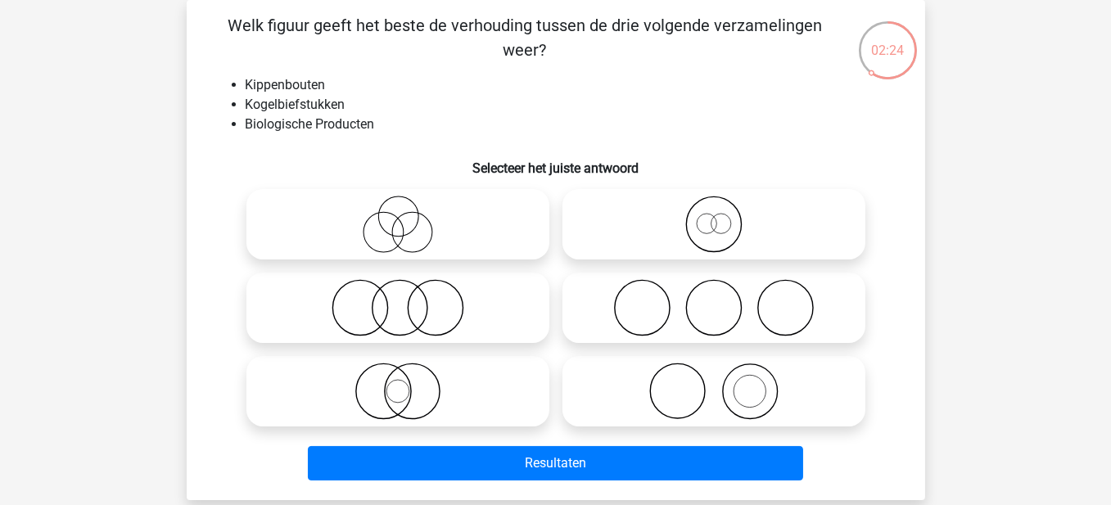
click at [410, 304] on icon at bounding box center [398, 307] width 290 height 57
click at [409, 300] on input "radio" at bounding box center [403, 294] width 11 height 11
radio input "true"
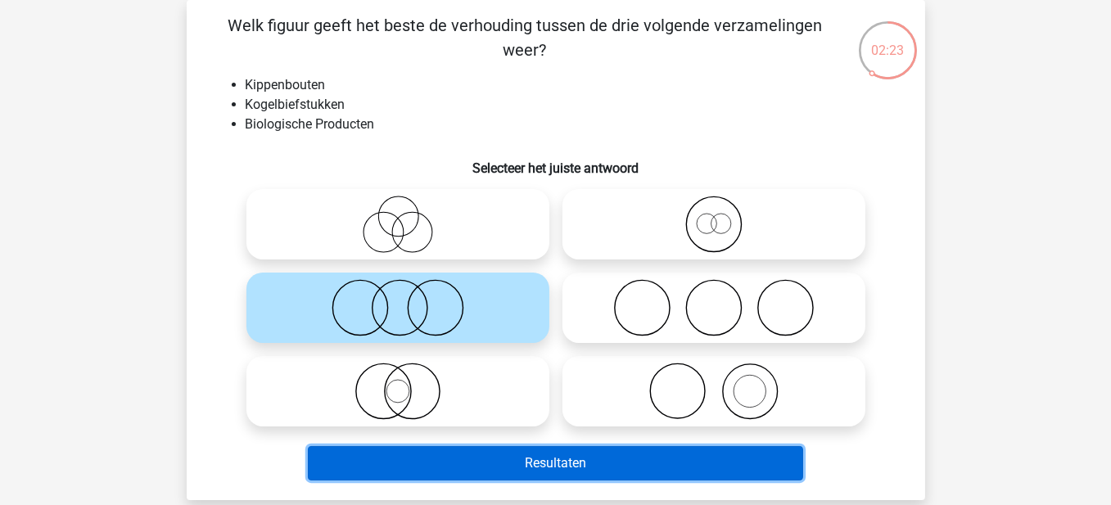
click at [487, 455] on button "Resultaten" at bounding box center [556, 463] width 496 height 34
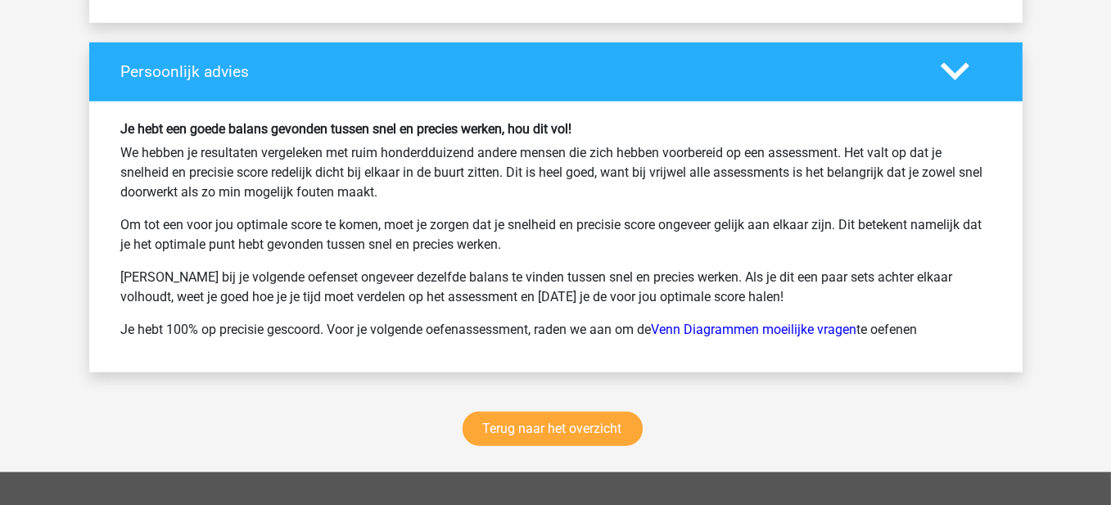
scroll to position [2129, 0]
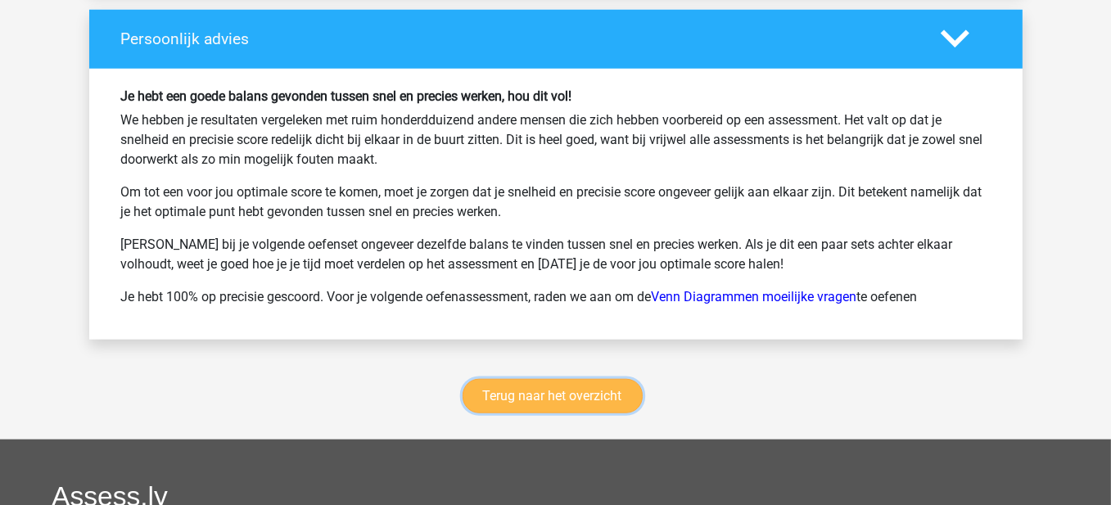
click at [580, 396] on link "Terug naar het overzicht" at bounding box center [553, 396] width 180 height 34
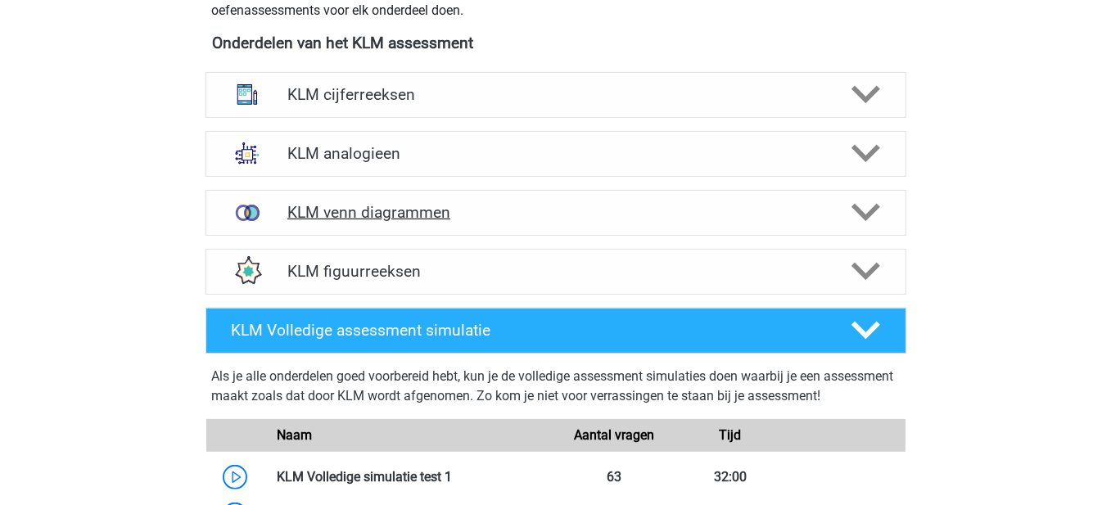
scroll to position [737, 0]
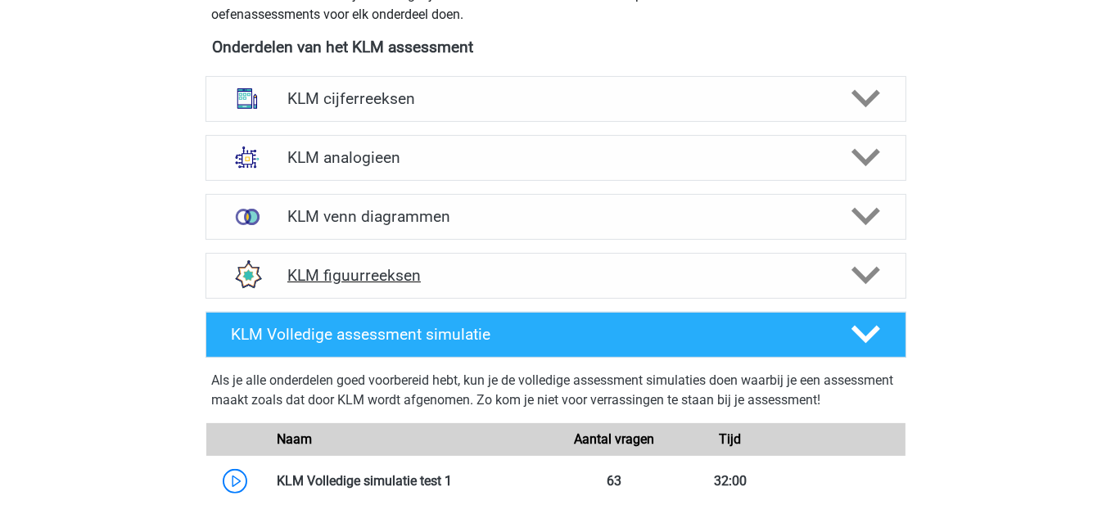
click at [541, 287] on div "KLM figuurreeksen" at bounding box center [556, 276] width 701 height 46
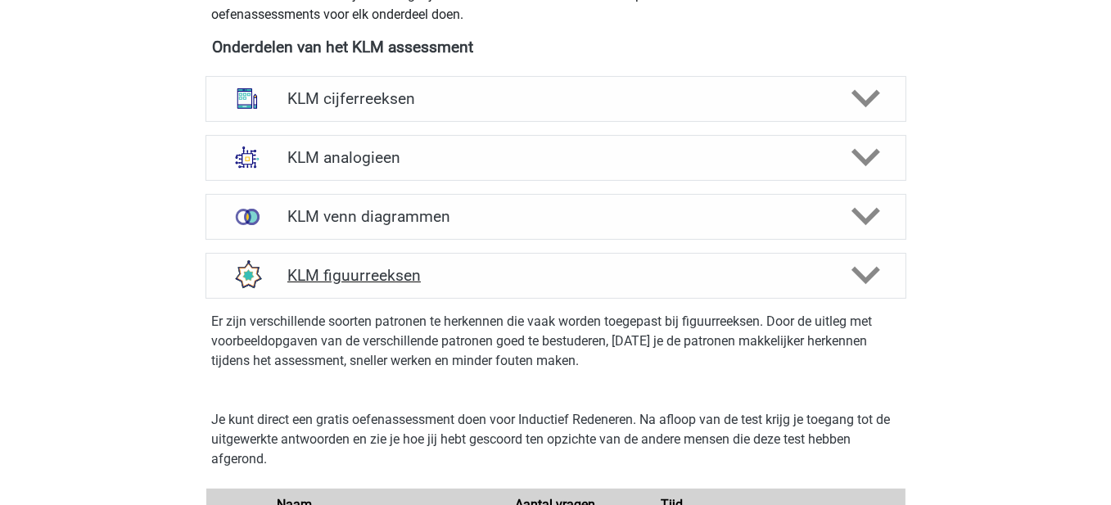
click at [530, 295] on div "KLM figuurreeksen" at bounding box center [556, 276] width 701 height 46
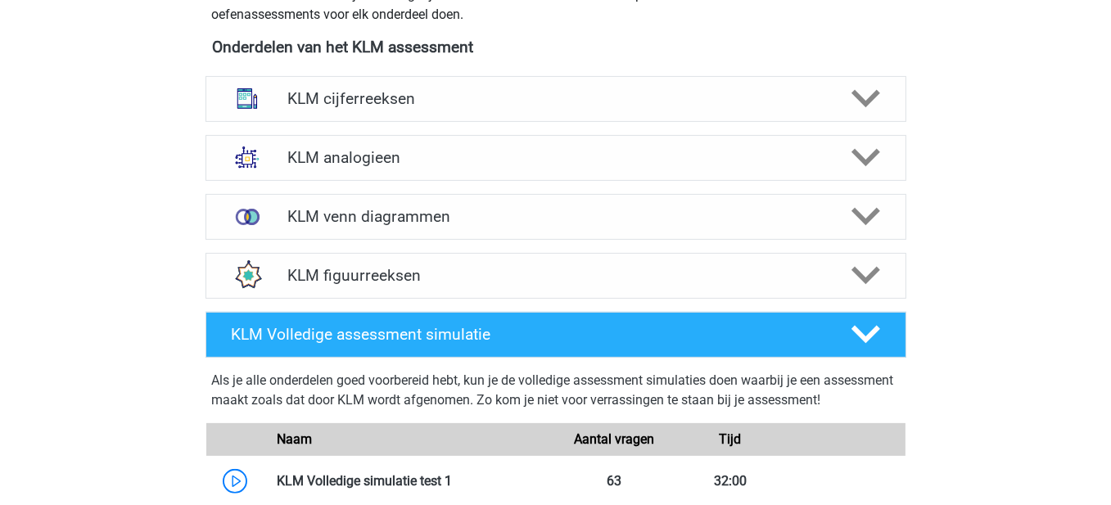
click at [821, 302] on div "KLM figuurreeksen Er zijn verschillende soorten patronen te herkennen die vaak …" at bounding box center [556, 276] width 765 height 59
click at [819, 325] on h4 "KLM Volledige assessment simulatie" at bounding box center [528, 334] width 593 height 19
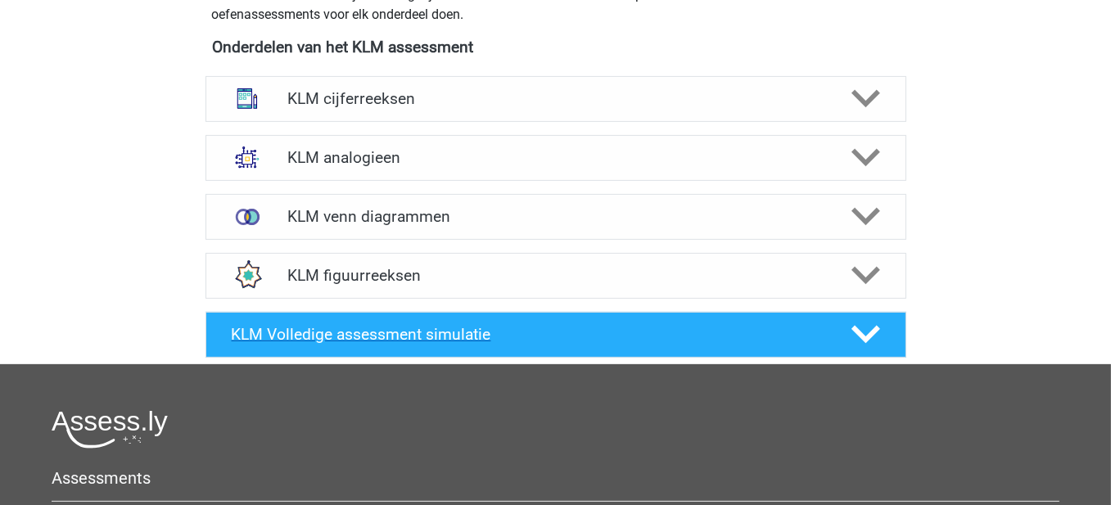
click at [452, 320] on div "KLM Volledige assessment simulatie" at bounding box center [556, 335] width 701 height 46
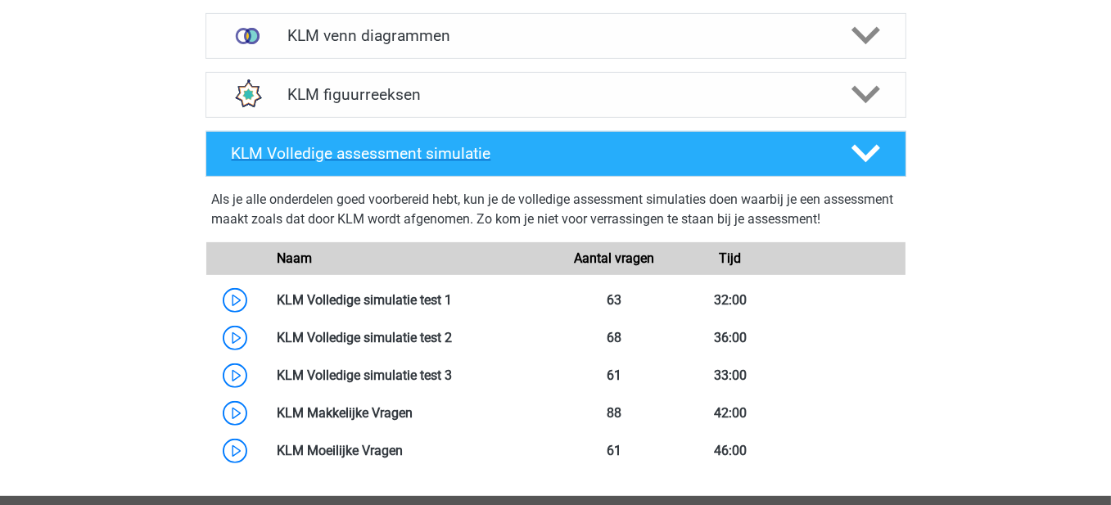
scroll to position [983, 0]
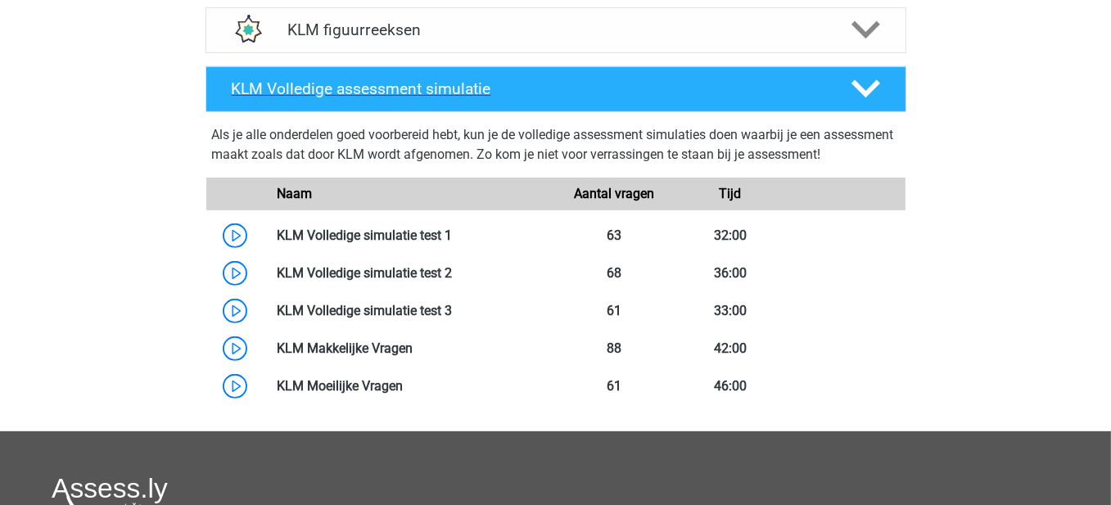
click at [598, 95] on h4 "KLM Volledige assessment simulatie" at bounding box center [528, 88] width 593 height 19
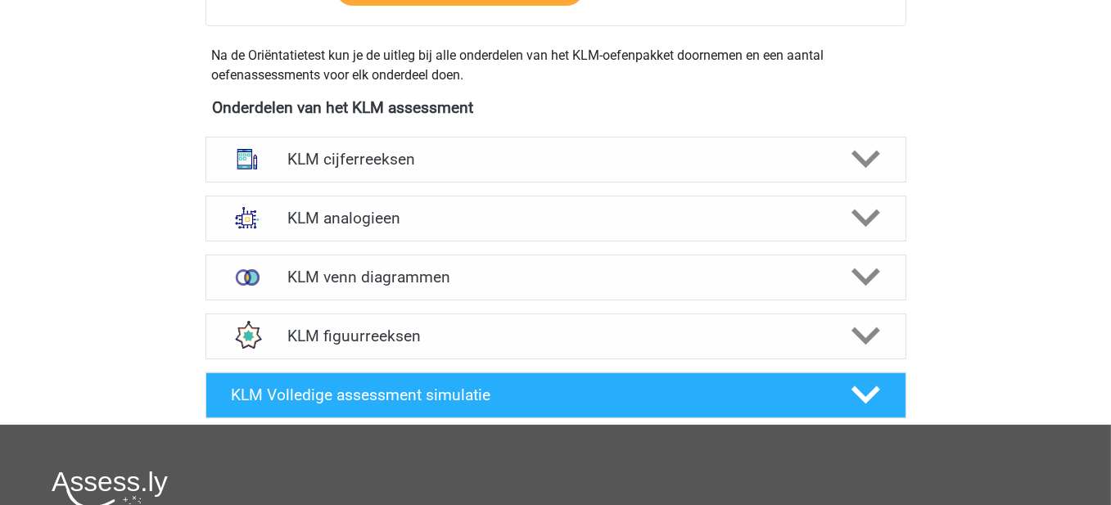
scroll to position [655, 0]
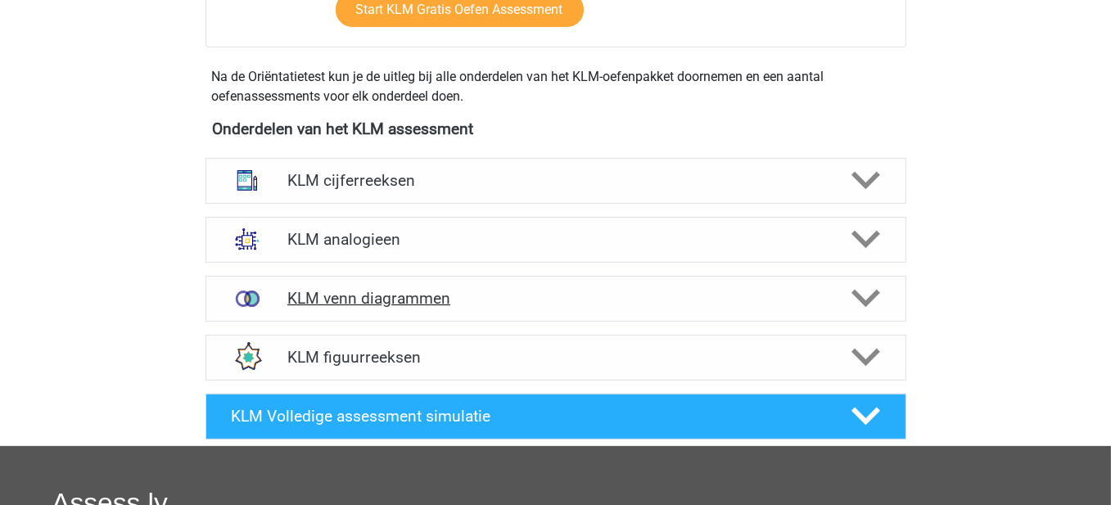
click at [417, 283] on div "KLM venn diagrammen" at bounding box center [556, 299] width 701 height 46
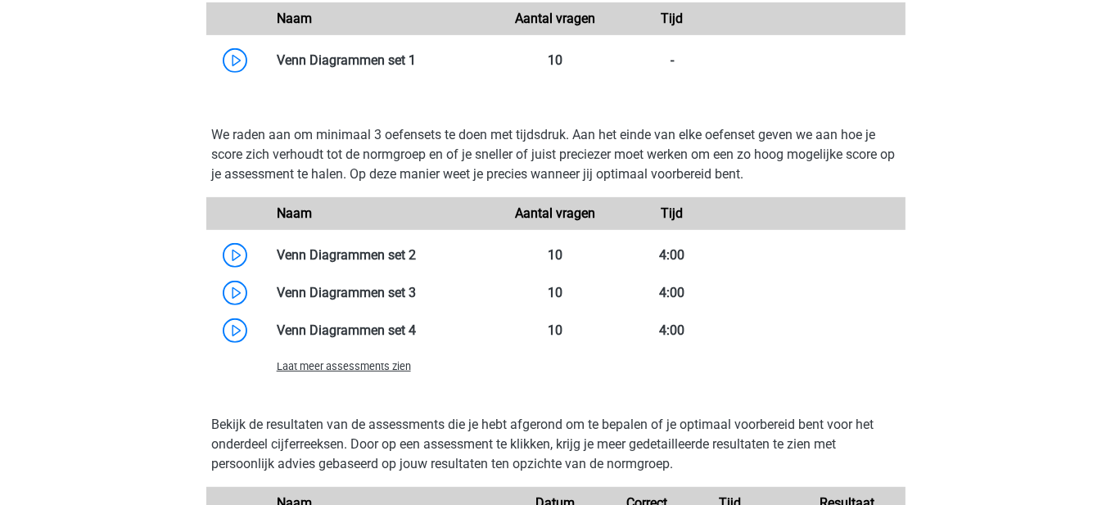
scroll to position [1147, 0]
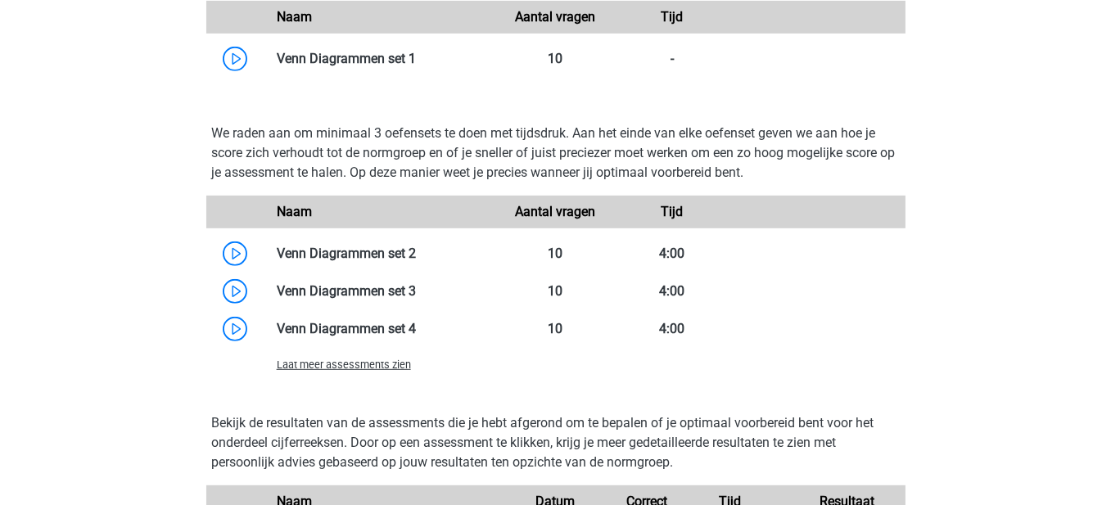
click at [381, 359] on span "Laat meer assessments zien" at bounding box center [344, 365] width 134 height 12
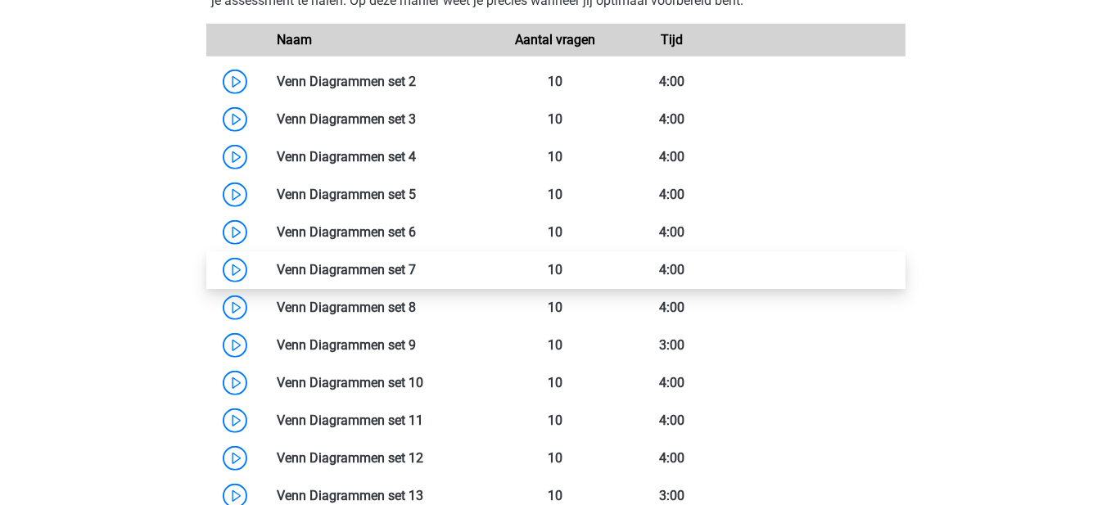
scroll to position [1392, 0]
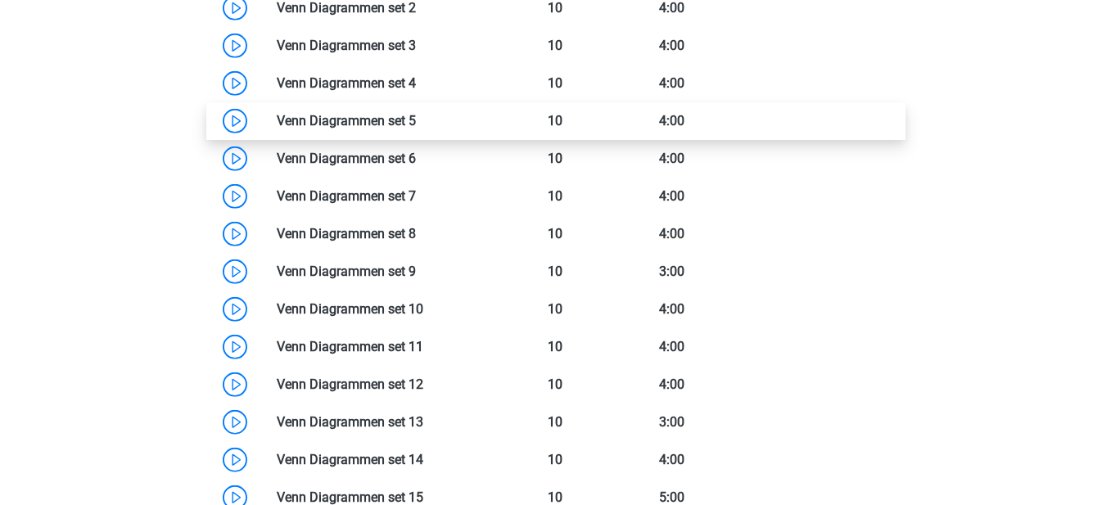
click at [416, 126] on link at bounding box center [416, 121] width 0 height 16
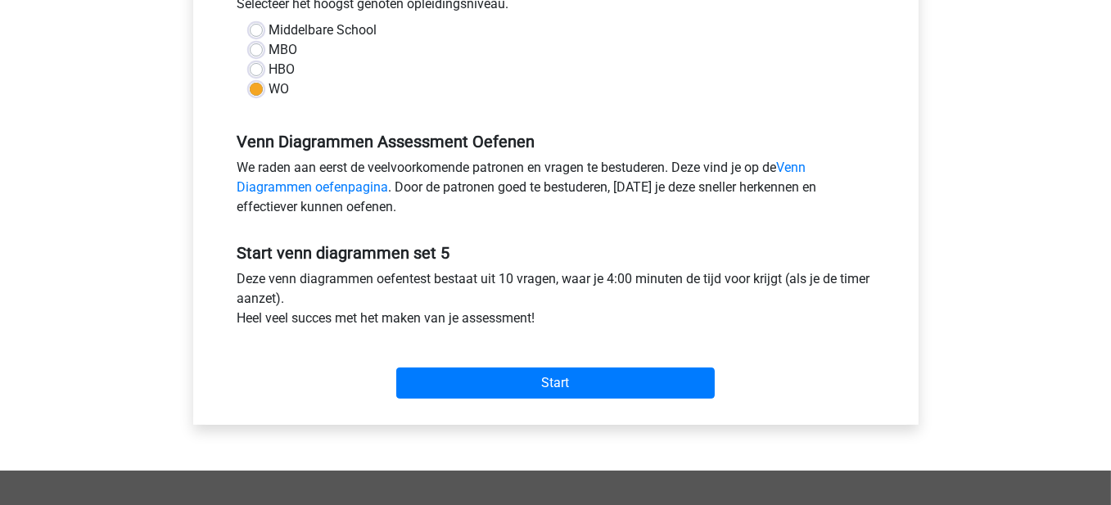
scroll to position [410, 0]
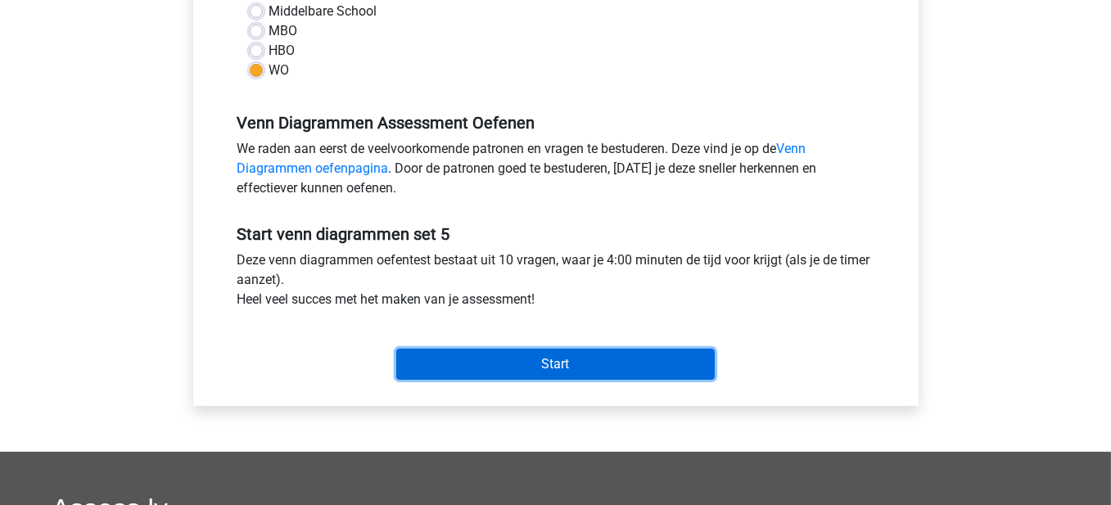
click at [521, 354] on input "Start" at bounding box center [555, 364] width 319 height 31
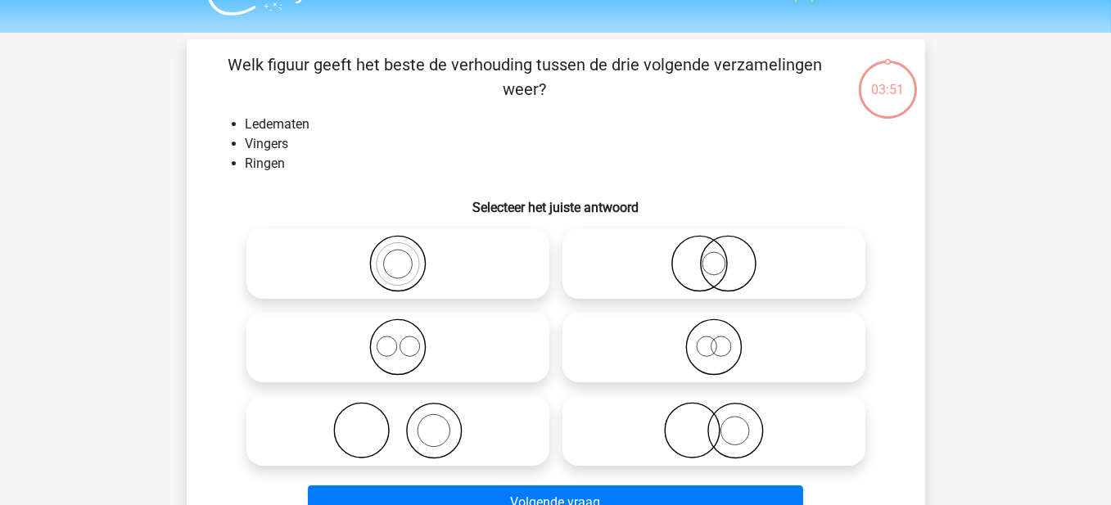
scroll to position [82, 0]
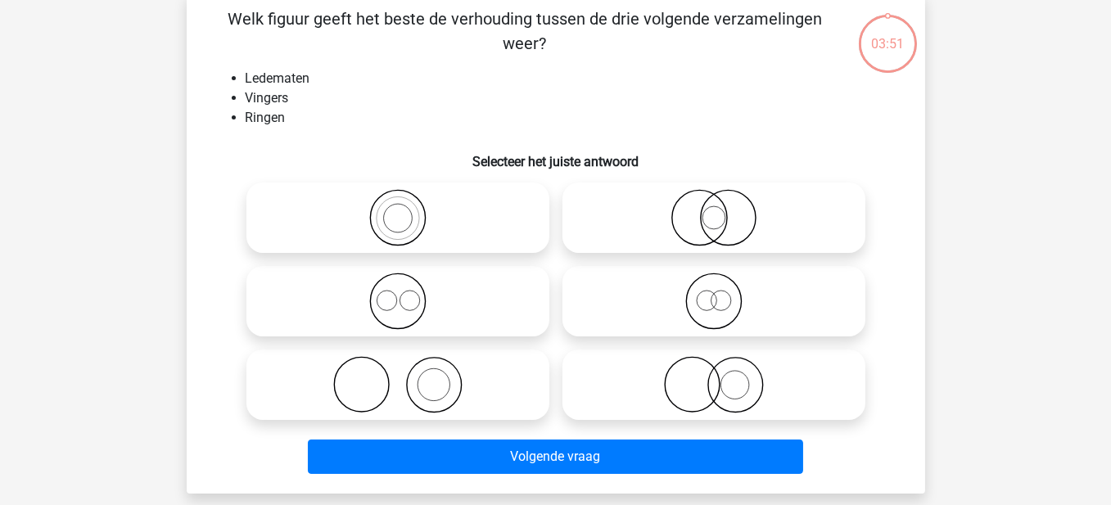
click at [448, 373] on icon at bounding box center [398, 384] width 290 height 57
click at [409, 373] on input "radio" at bounding box center [403, 371] width 11 height 11
radio input "true"
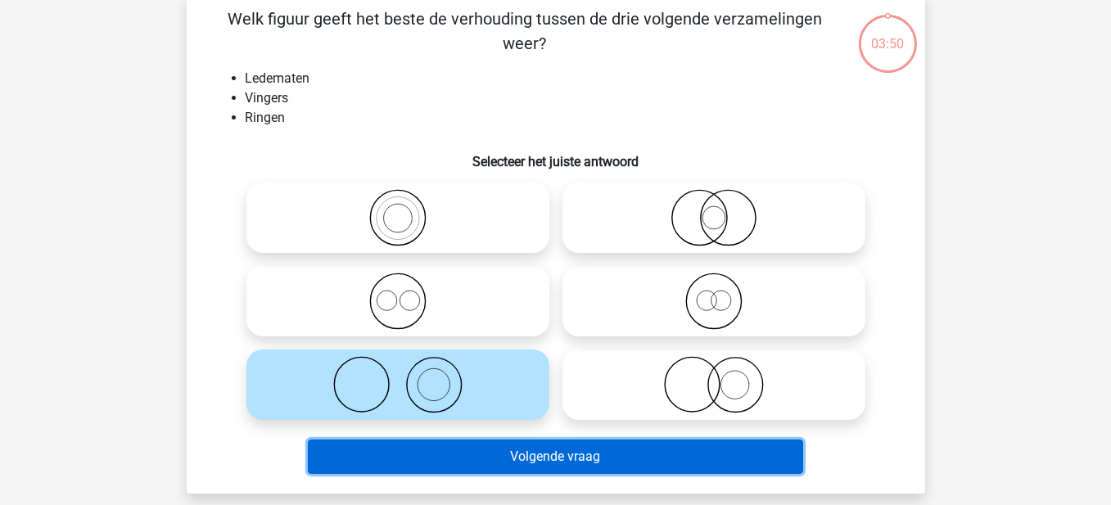
click at [659, 466] on button "Volgende vraag" at bounding box center [556, 457] width 496 height 34
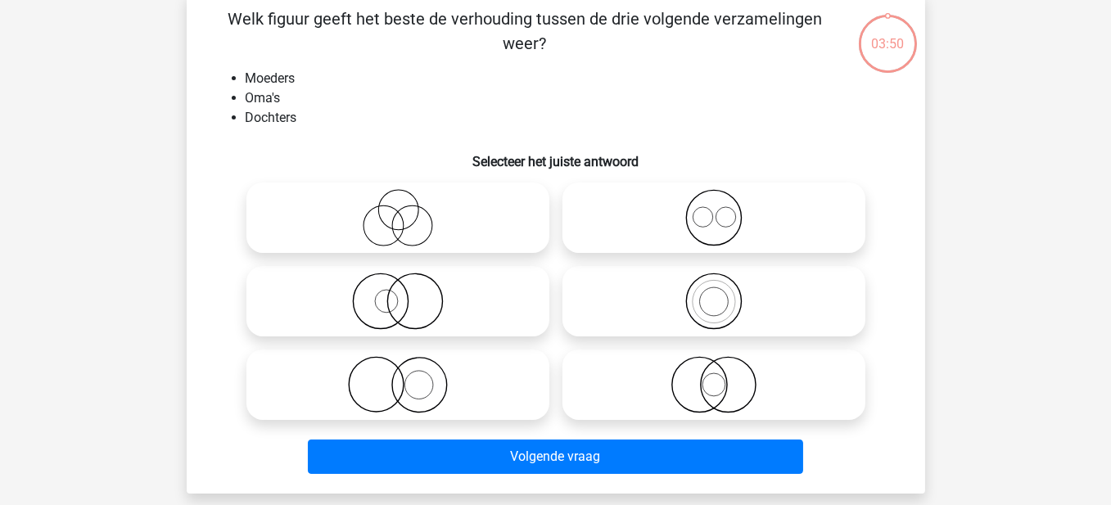
scroll to position [75, 0]
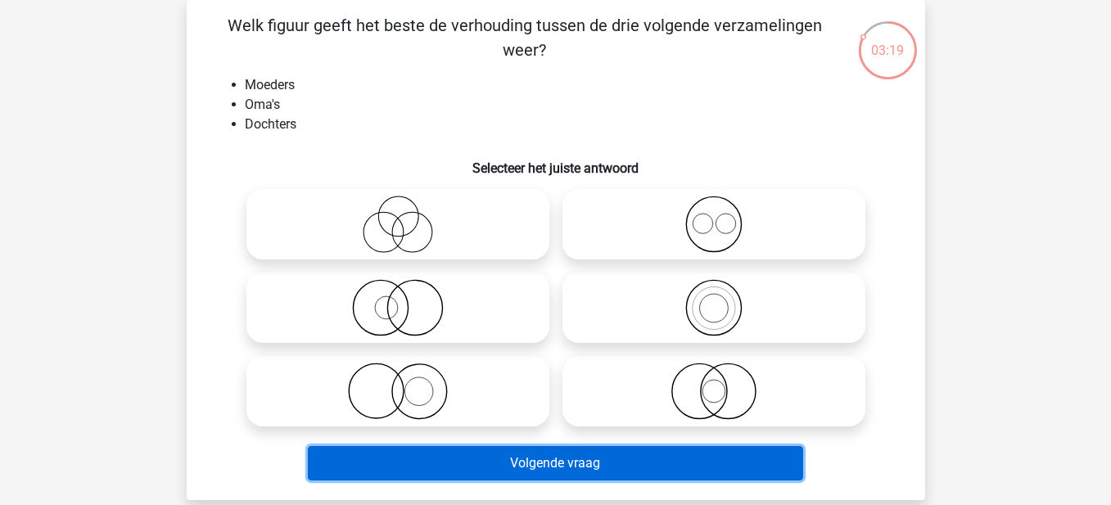
click at [559, 468] on button "Volgende vraag" at bounding box center [556, 463] width 496 height 34
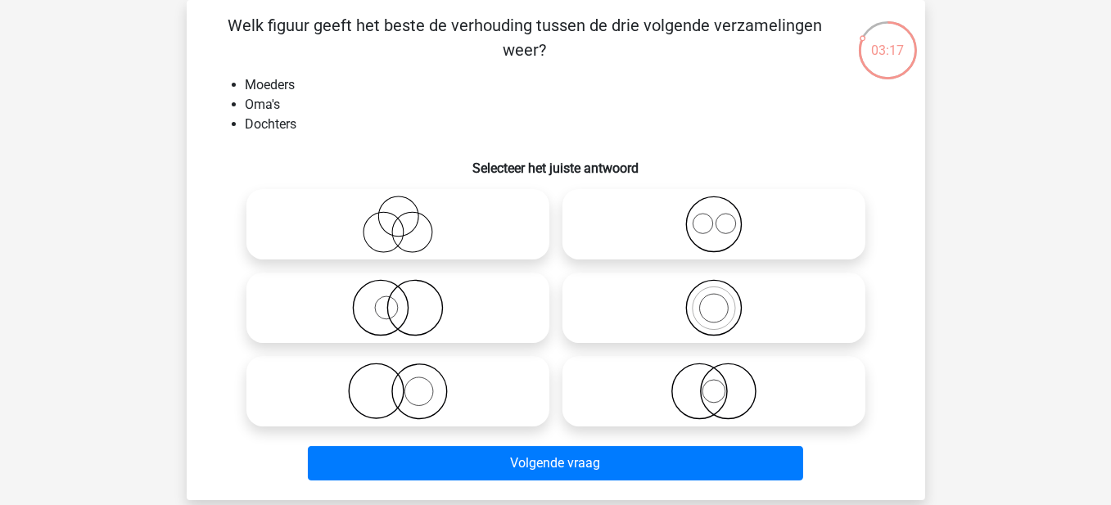
click at [692, 291] on circle at bounding box center [713, 308] width 55 height 55
click at [714, 291] on input "radio" at bounding box center [719, 294] width 11 height 11
radio input "true"
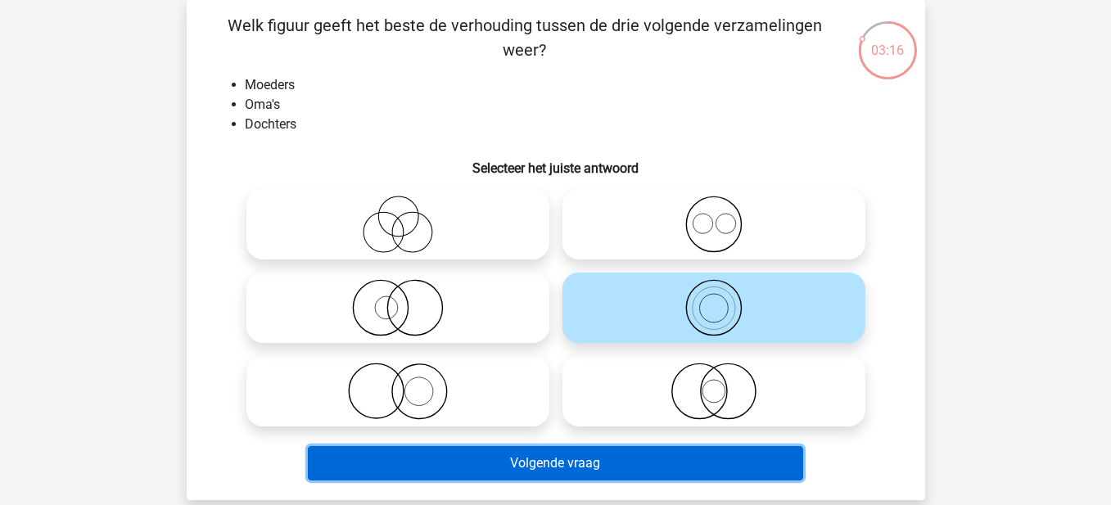
click at [678, 468] on button "Volgende vraag" at bounding box center [556, 463] width 496 height 34
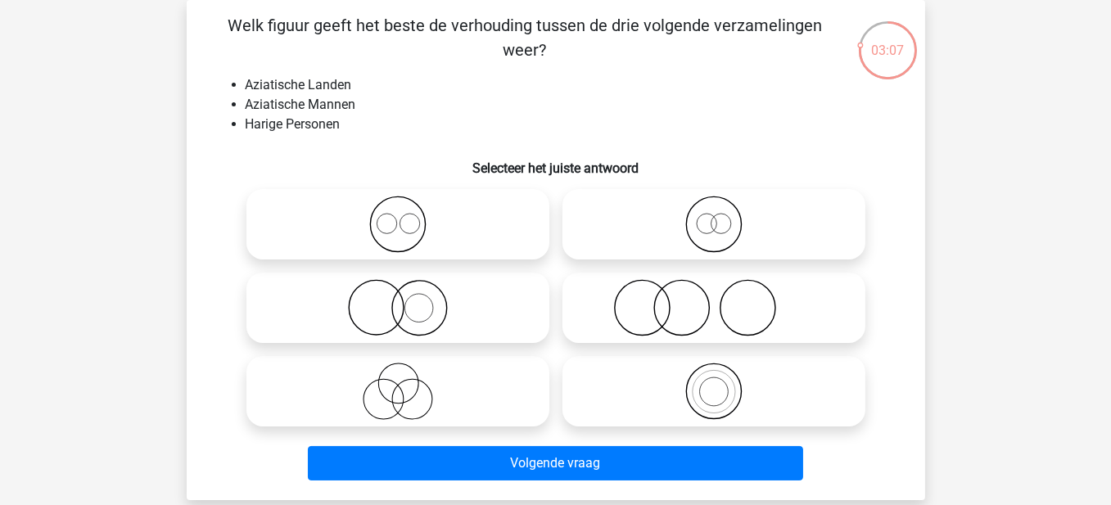
click at [412, 377] on icon at bounding box center [398, 391] width 290 height 57
click at [409, 377] on input "radio" at bounding box center [403, 378] width 11 height 11
radio input "true"
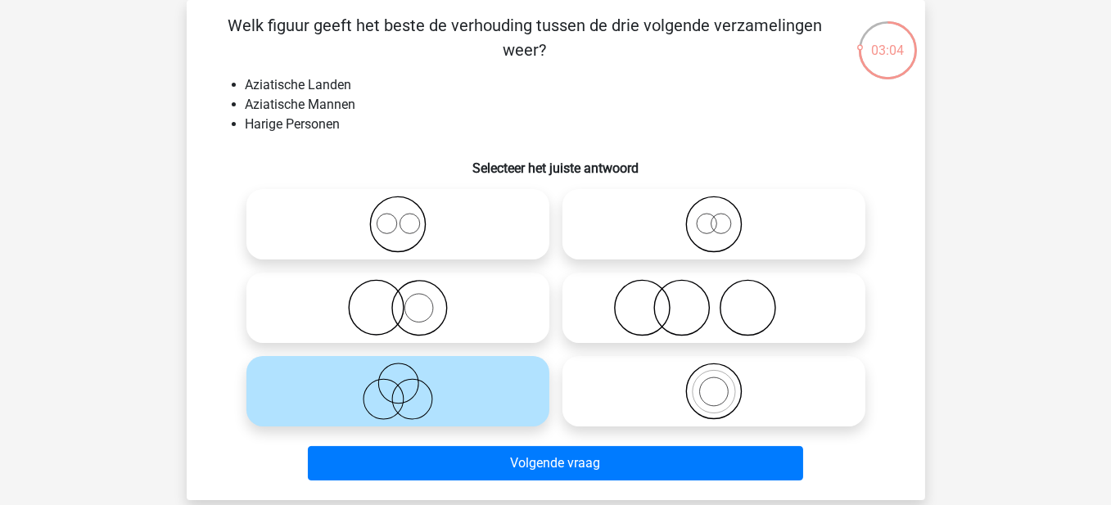
click at [459, 322] on icon at bounding box center [398, 307] width 290 height 57
click at [409, 300] on input "radio" at bounding box center [403, 294] width 11 height 11
radio input "true"
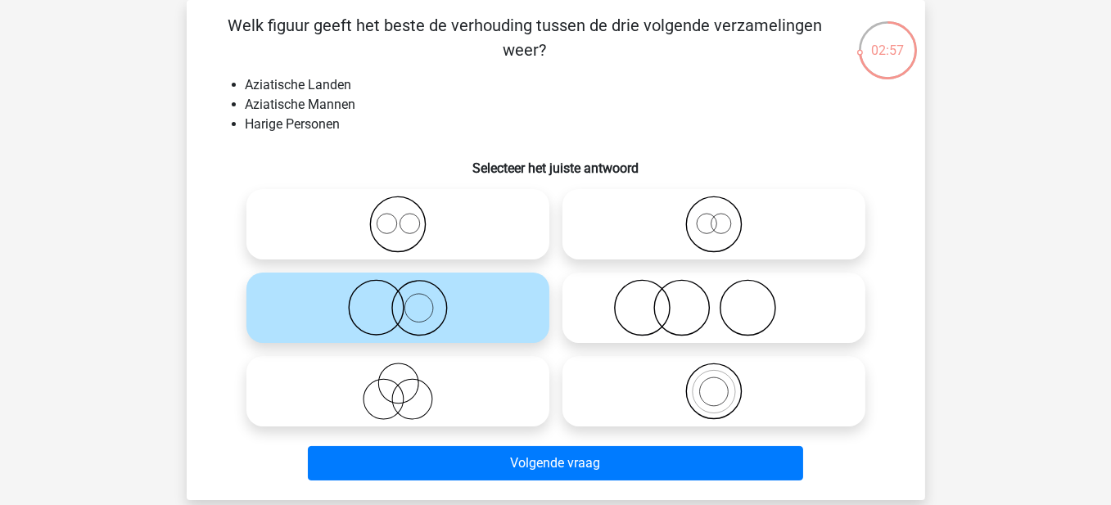
click at [672, 312] on icon at bounding box center [714, 307] width 290 height 57
click at [714, 300] on input "radio" at bounding box center [719, 294] width 11 height 11
radio input "true"
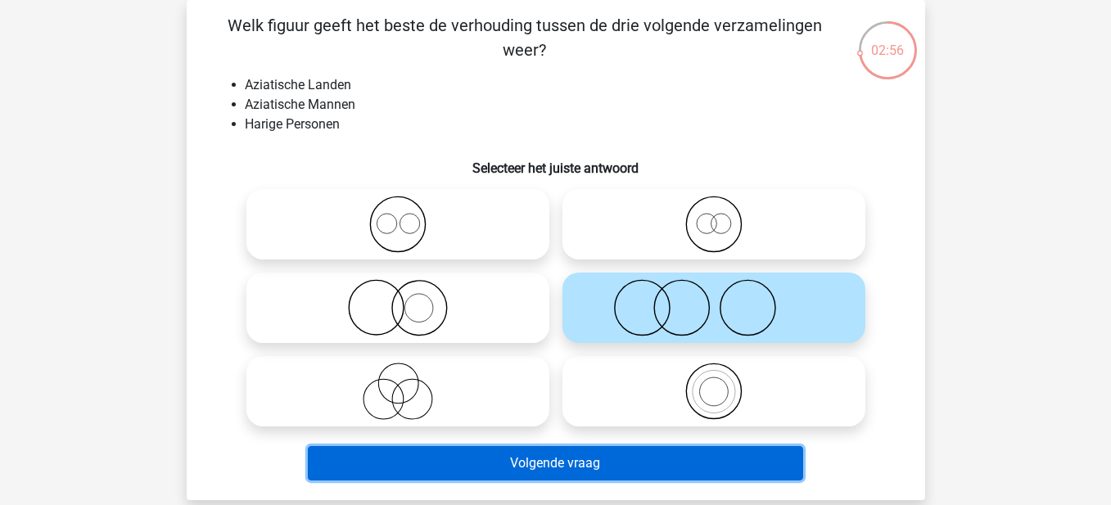
click at [665, 467] on button "Volgende vraag" at bounding box center [556, 463] width 496 height 34
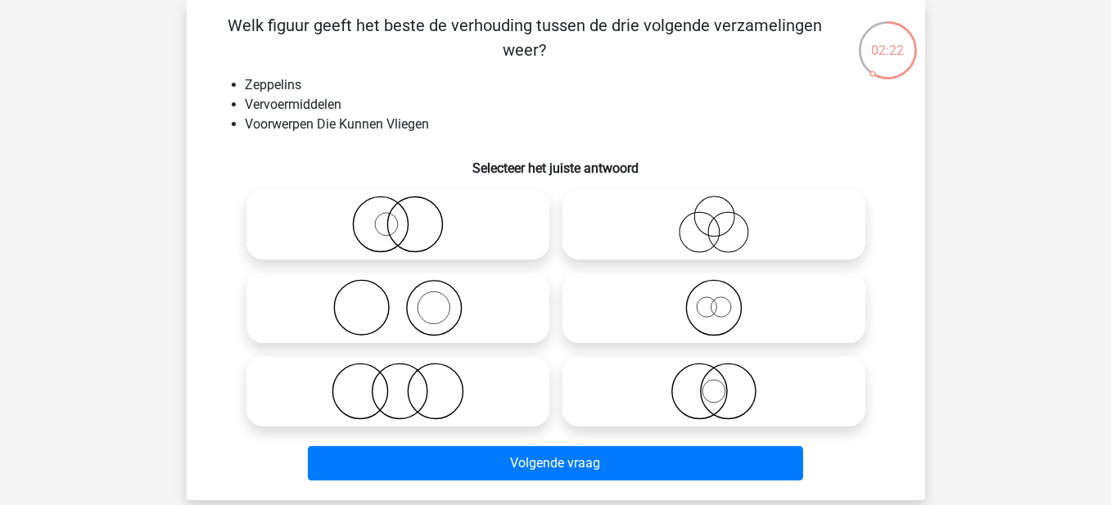
click at [704, 408] on icon at bounding box center [714, 391] width 290 height 57
click at [714, 383] on input "radio" at bounding box center [719, 378] width 11 height 11
radio input "true"
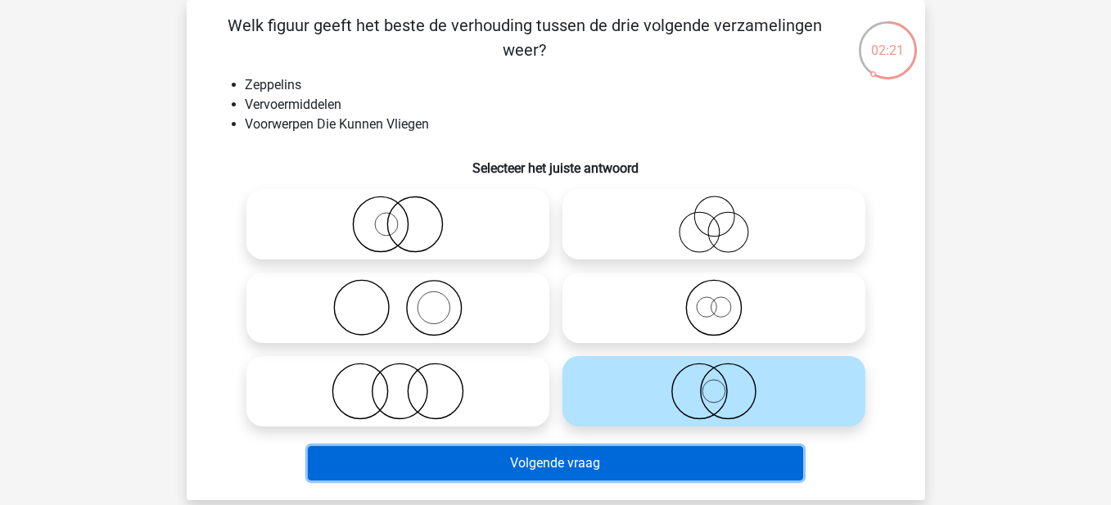
click at [645, 468] on button "Volgende vraag" at bounding box center [556, 463] width 496 height 34
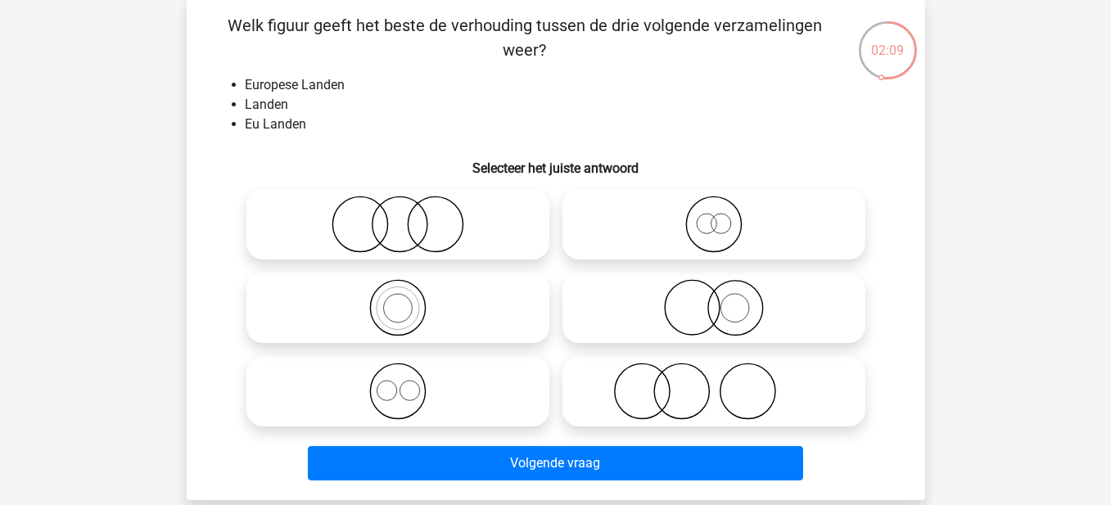
click at [708, 223] on icon at bounding box center [714, 224] width 290 height 57
click at [714, 216] on input "radio" at bounding box center [719, 211] width 11 height 11
radio input "true"
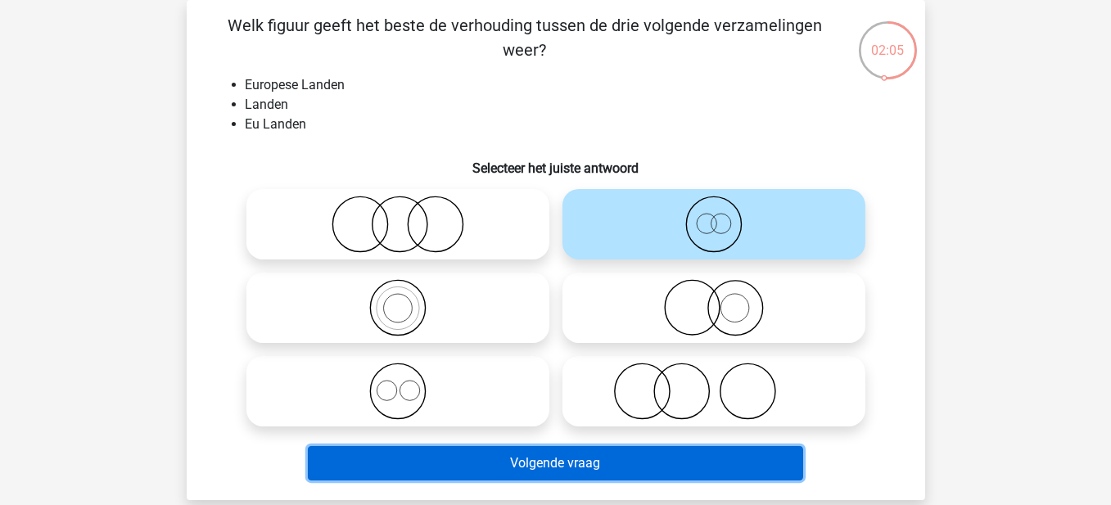
click at [509, 464] on button "Volgende vraag" at bounding box center [556, 463] width 496 height 34
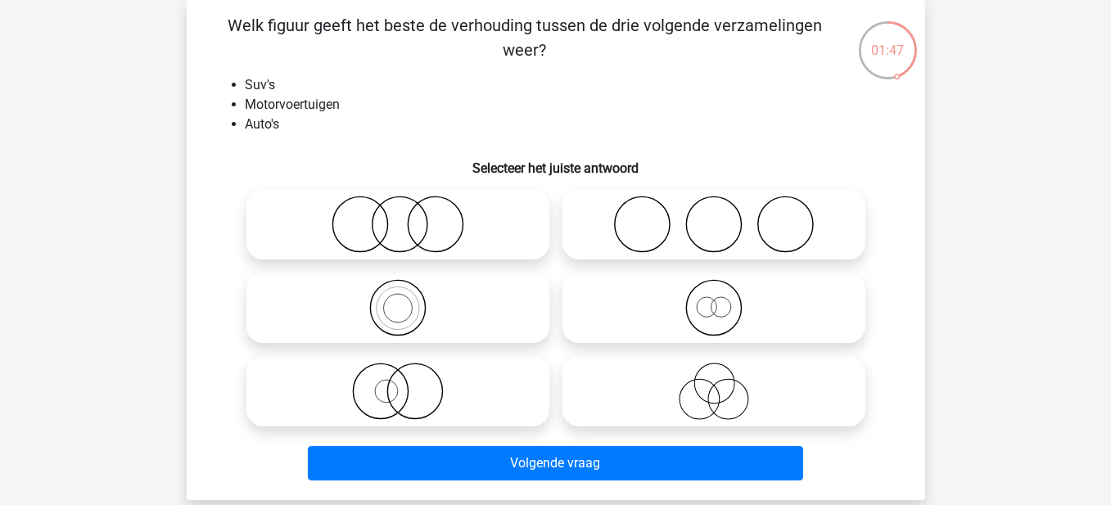
click at [421, 386] on icon at bounding box center [398, 391] width 290 height 57
click at [409, 383] on input "radio" at bounding box center [403, 378] width 11 height 11
radio input "true"
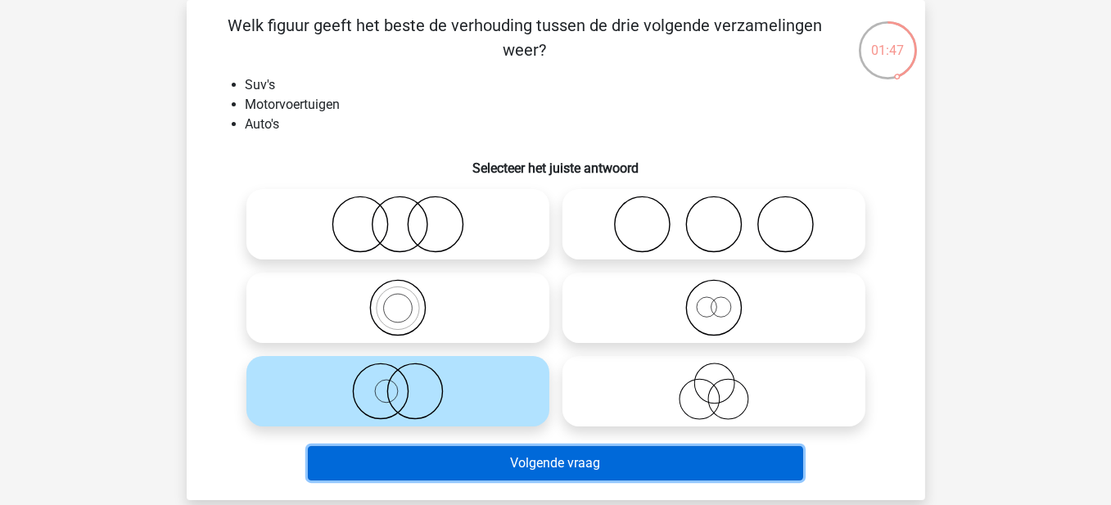
click at [494, 471] on button "Volgende vraag" at bounding box center [556, 463] width 496 height 34
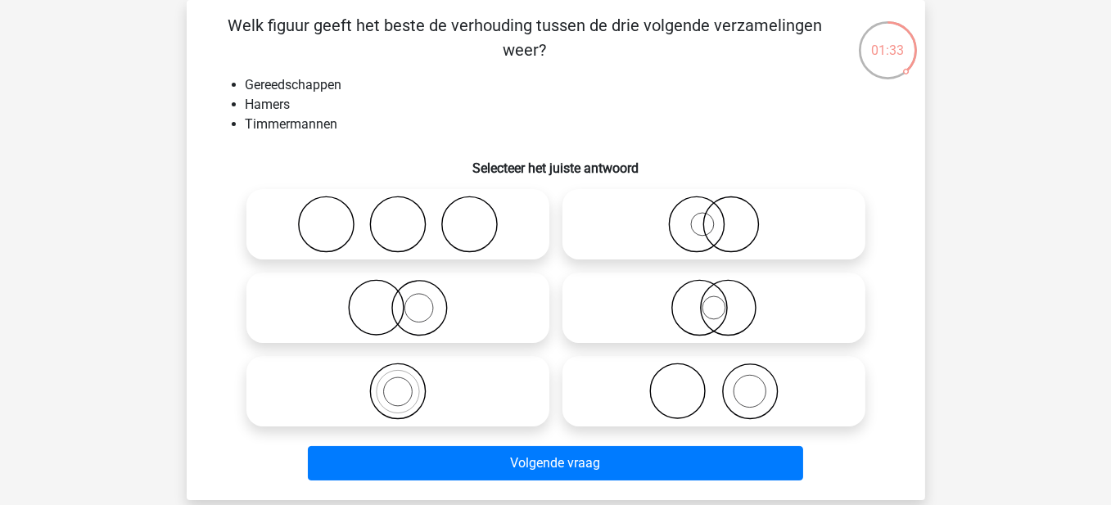
click at [706, 370] on icon at bounding box center [714, 391] width 290 height 57
click at [714, 373] on input "radio" at bounding box center [719, 378] width 11 height 11
radio input "true"
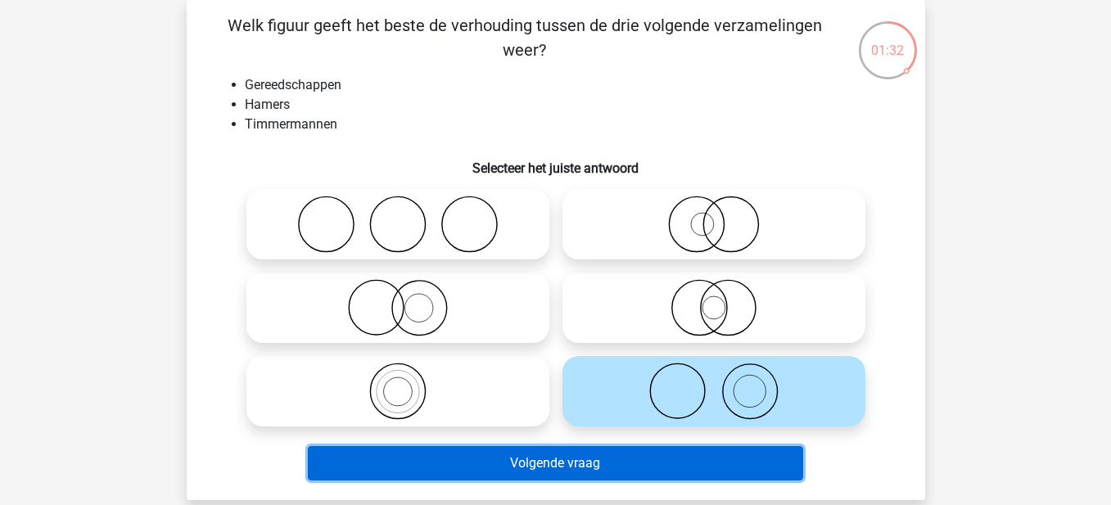
click at [595, 459] on button "Volgende vraag" at bounding box center [556, 463] width 496 height 34
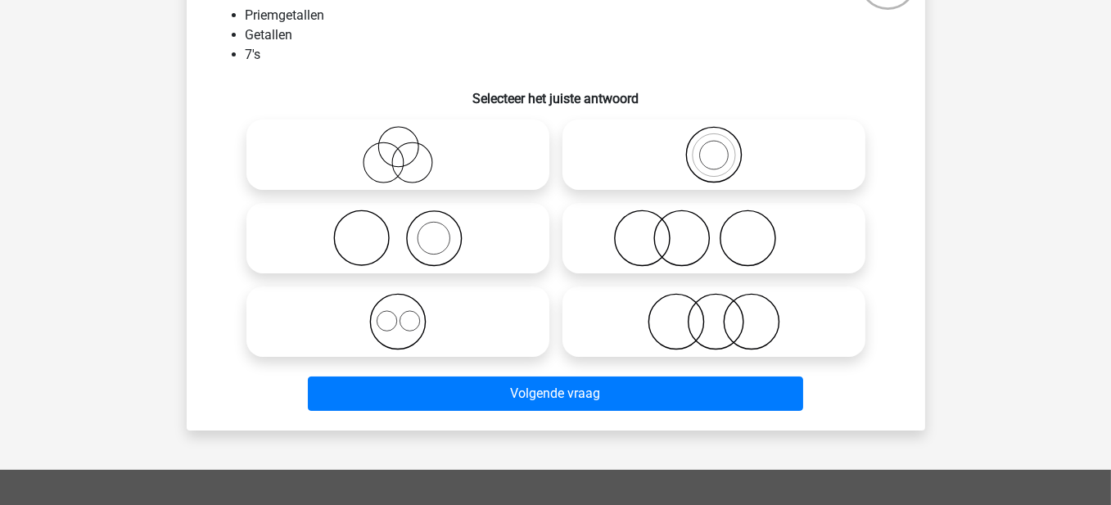
scroll to position [164, 0]
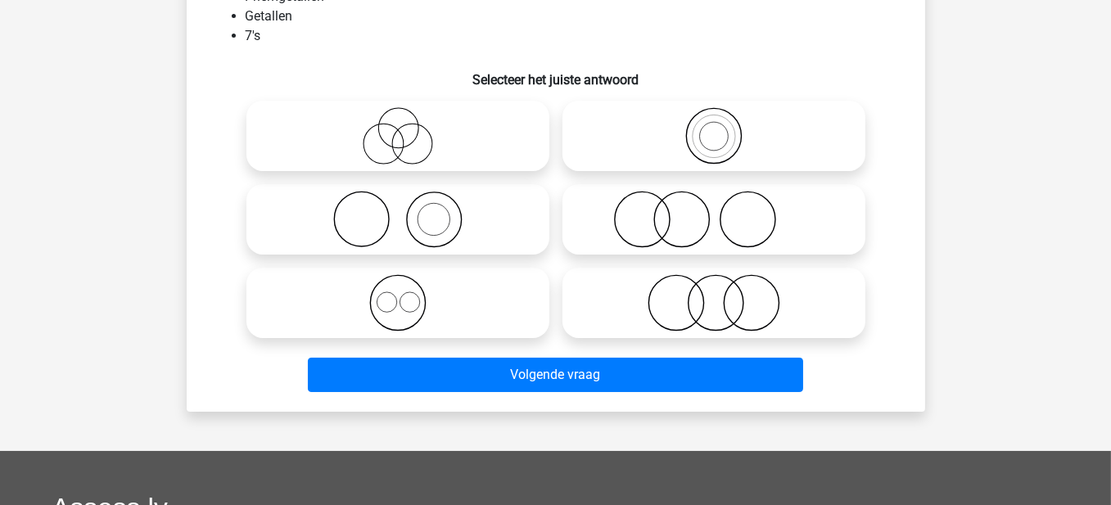
drag, startPoint x: 758, startPoint y: 70, endPoint x: 722, endPoint y: 183, distance: 119.2
click at [757, 76] on h6 "Selecteer het juiste antwoord" at bounding box center [556, 73] width 686 height 29
click at [722, 184] on label at bounding box center [714, 219] width 303 height 70
click at [722, 201] on input "radio" at bounding box center [719, 206] width 11 height 11
radio input "true"
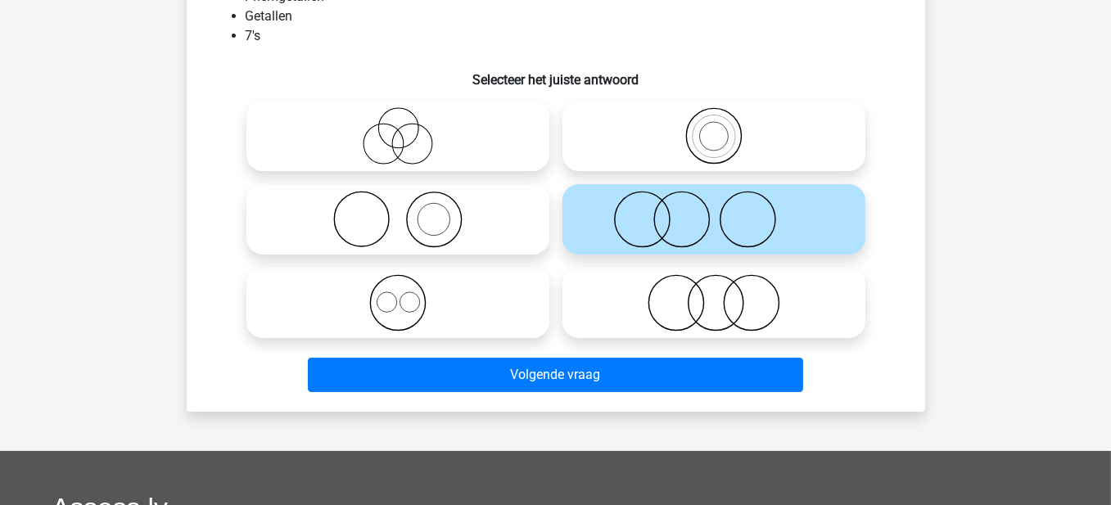
click at [726, 148] on icon at bounding box center [714, 135] width 290 height 57
click at [725, 128] on input "radio" at bounding box center [719, 122] width 11 height 11
radio input "true"
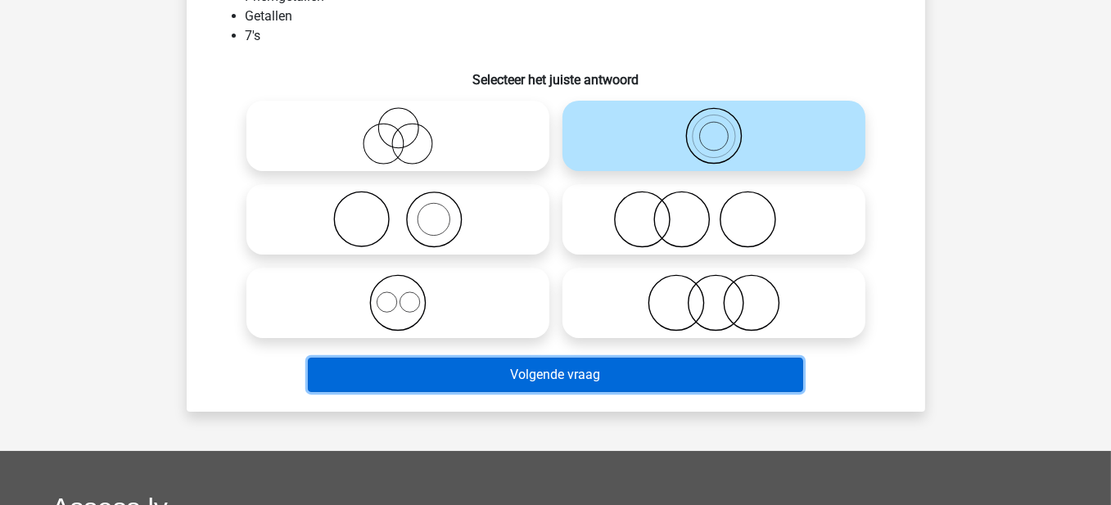
click at [590, 390] on button "Volgende vraag" at bounding box center [556, 375] width 496 height 34
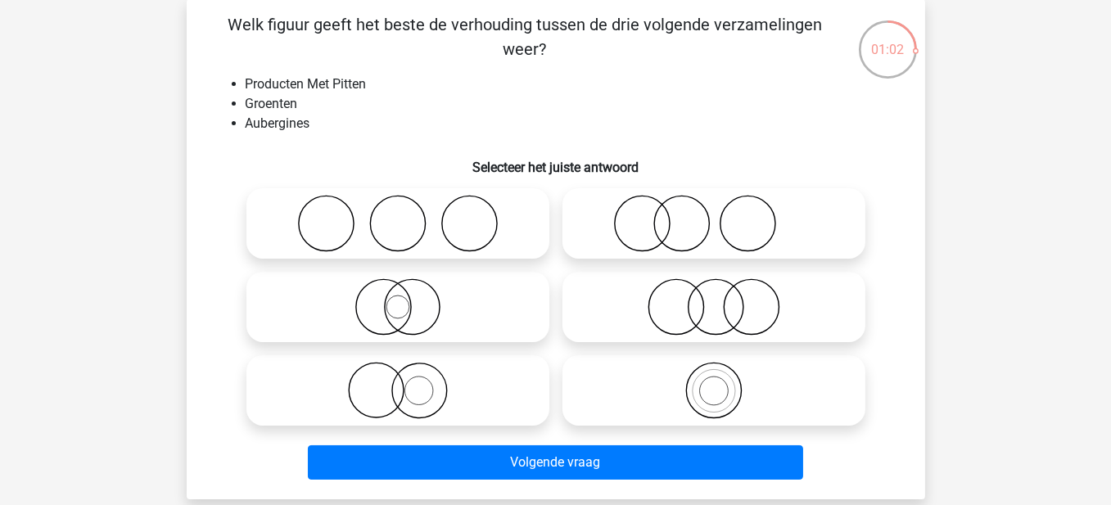
scroll to position [82, 0]
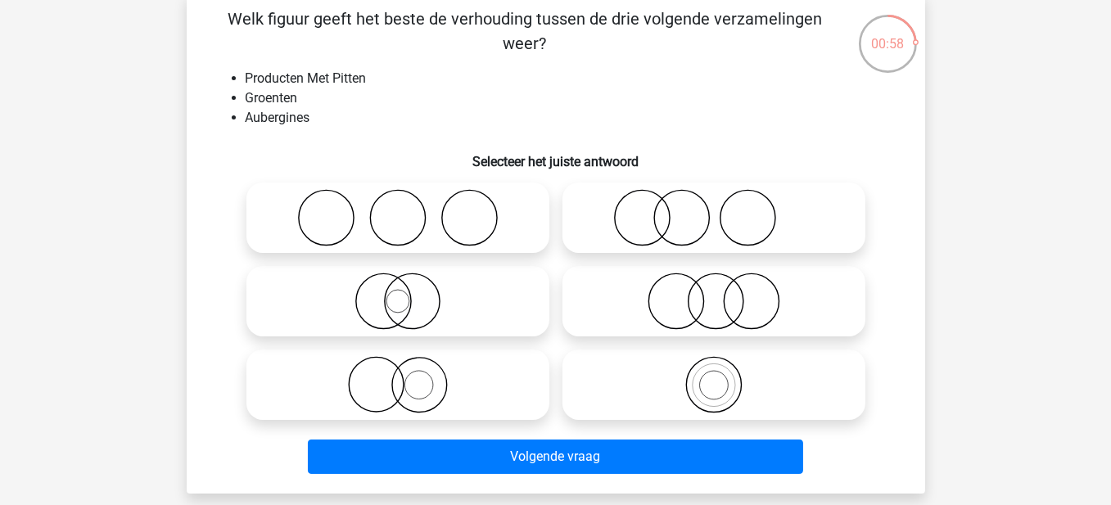
click at [721, 313] on icon at bounding box center [714, 301] width 290 height 57
click at [721, 293] on input "radio" at bounding box center [719, 288] width 11 height 11
radio input "true"
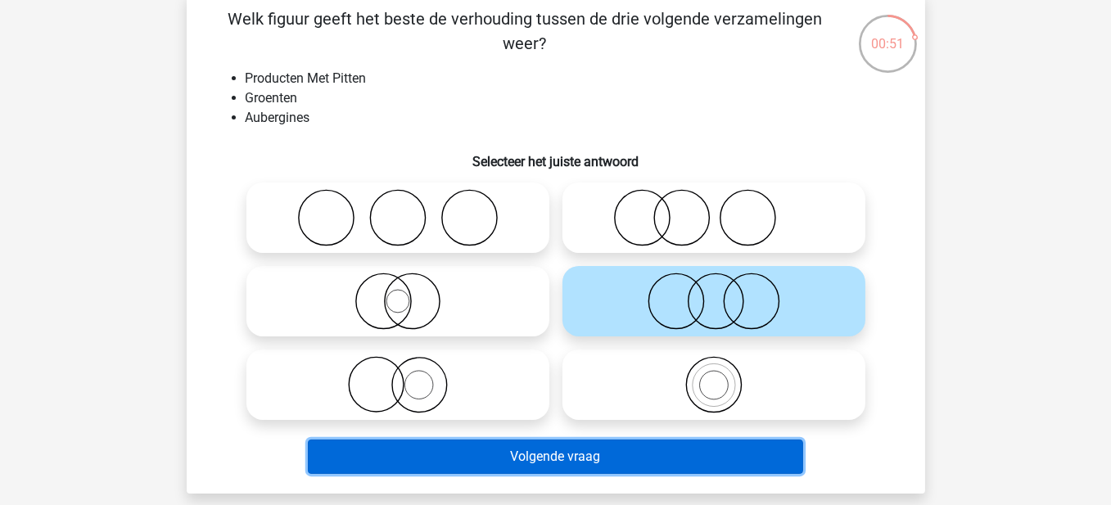
click at [549, 454] on button "Volgende vraag" at bounding box center [556, 457] width 496 height 34
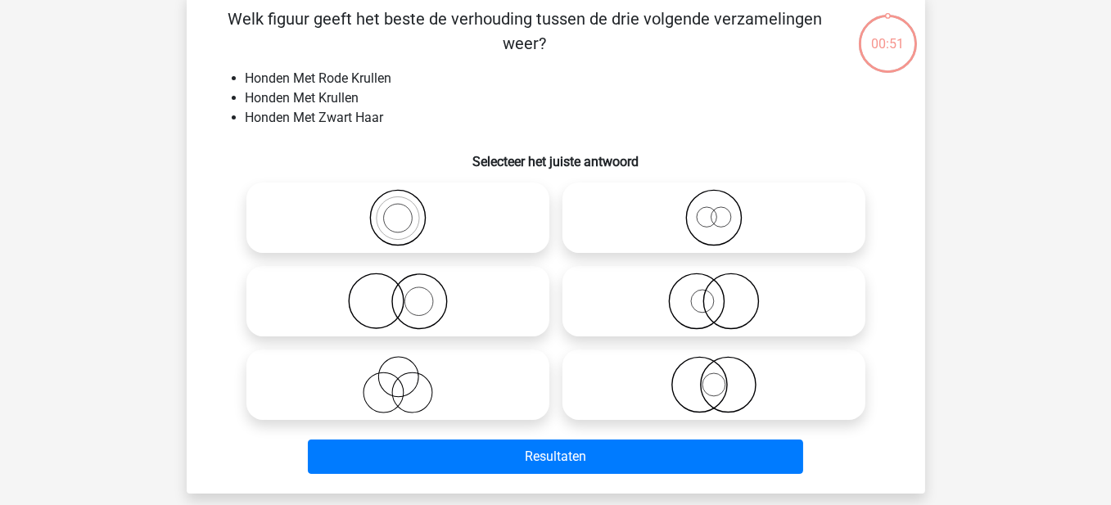
scroll to position [75, 0]
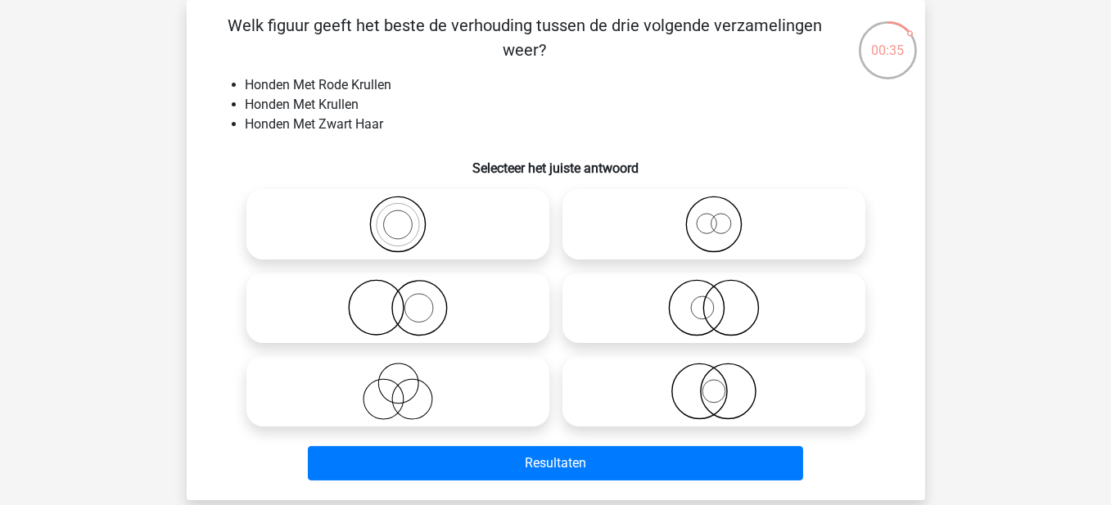
click at [456, 306] on icon at bounding box center [398, 307] width 290 height 57
click at [409, 300] on input "radio" at bounding box center [403, 294] width 11 height 11
radio input "true"
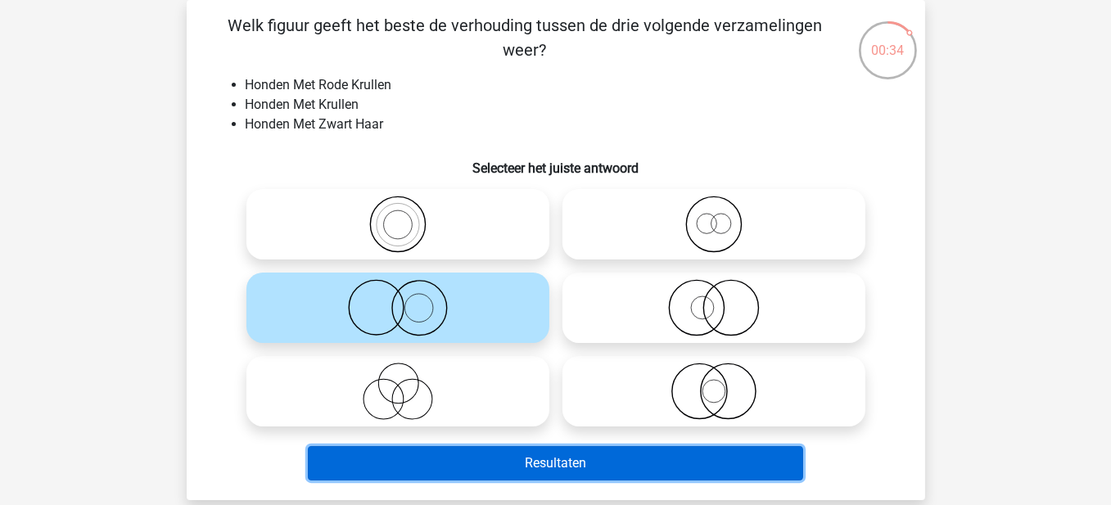
click at [590, 447] on button "Resultaten" at bounding box center [556, 463] width 496 height 34
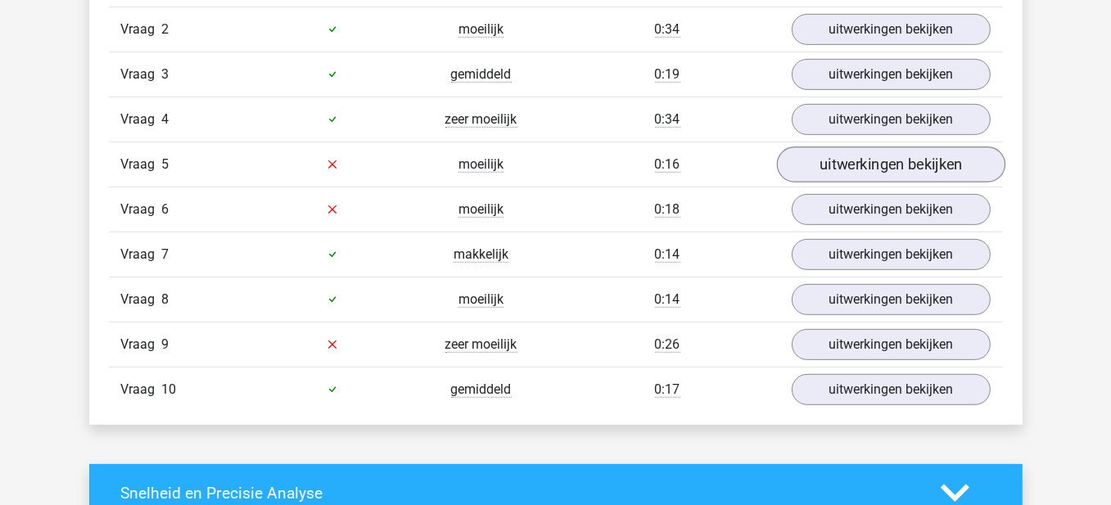
scroll to position [1065, 0]
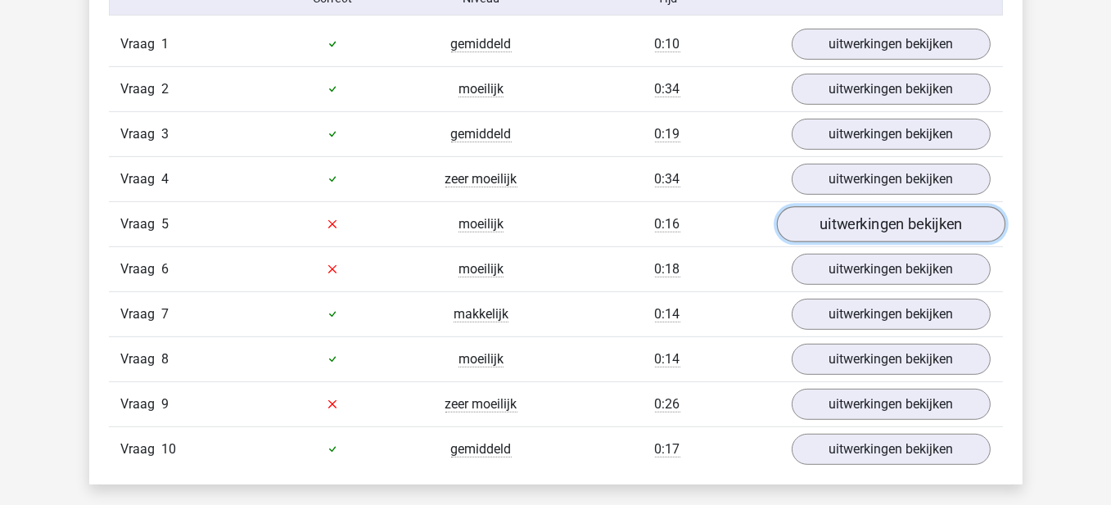
click at [831, 206] on link "uitwerkingen bekijken" at bounding box center [890, 224] width 229 height 36
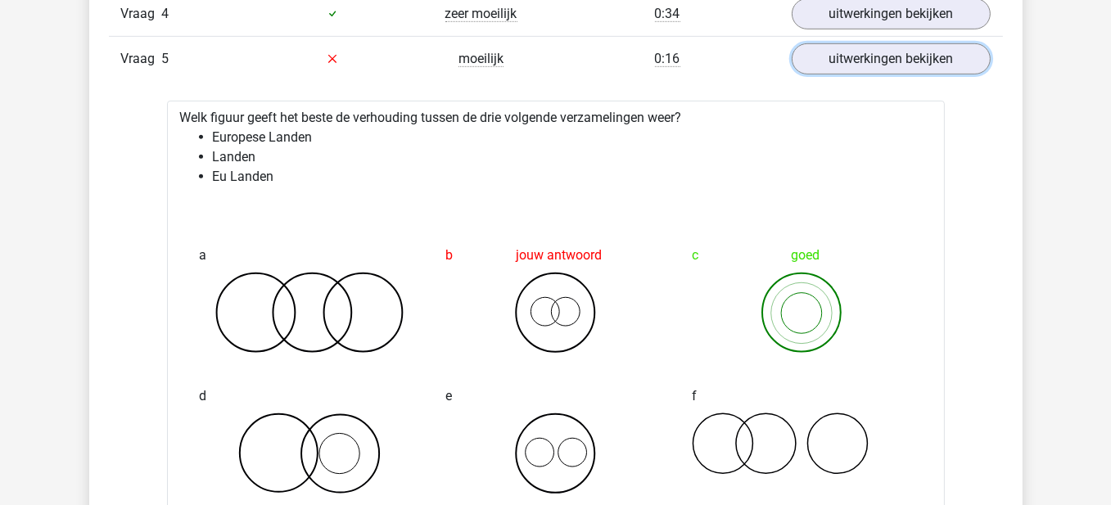
scroll to position [1229, 0]
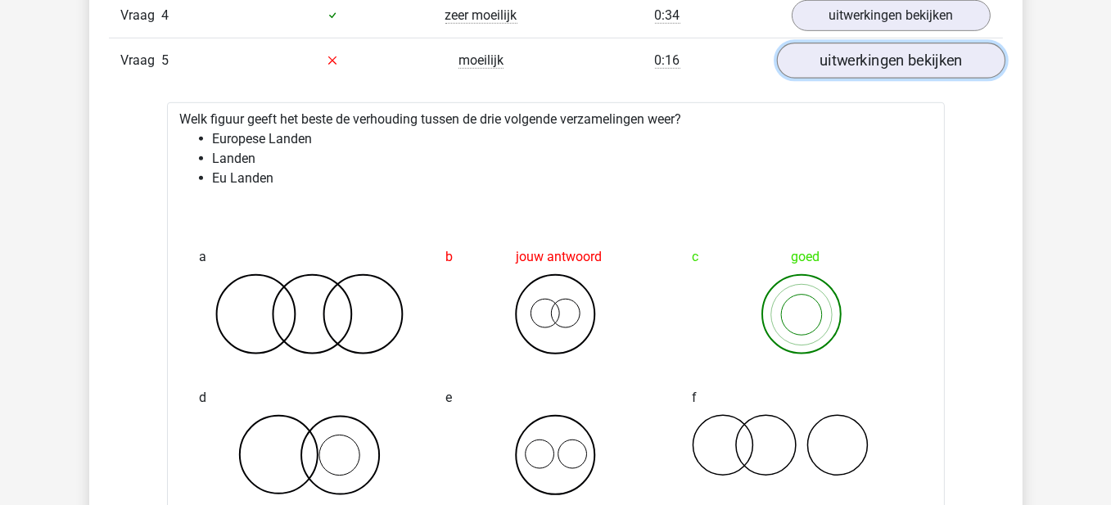
click at [948, 52] on link "uitwerkingen bekijken" at bounding box center [890, 61] width 229 height 36
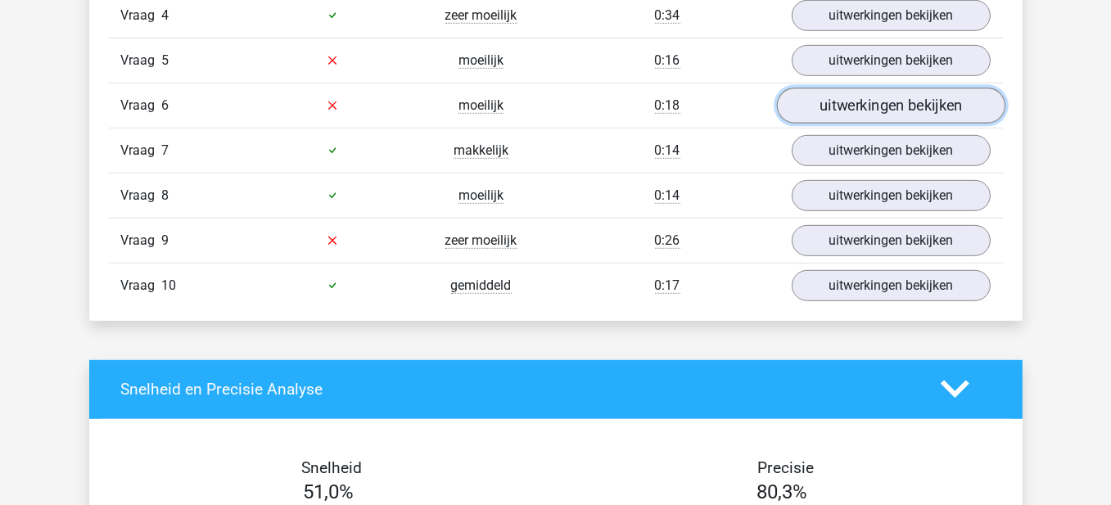
click at [915, 113] on link "uitwerkingen bekijken" at bounding box center [890, 106] width 229 height 36
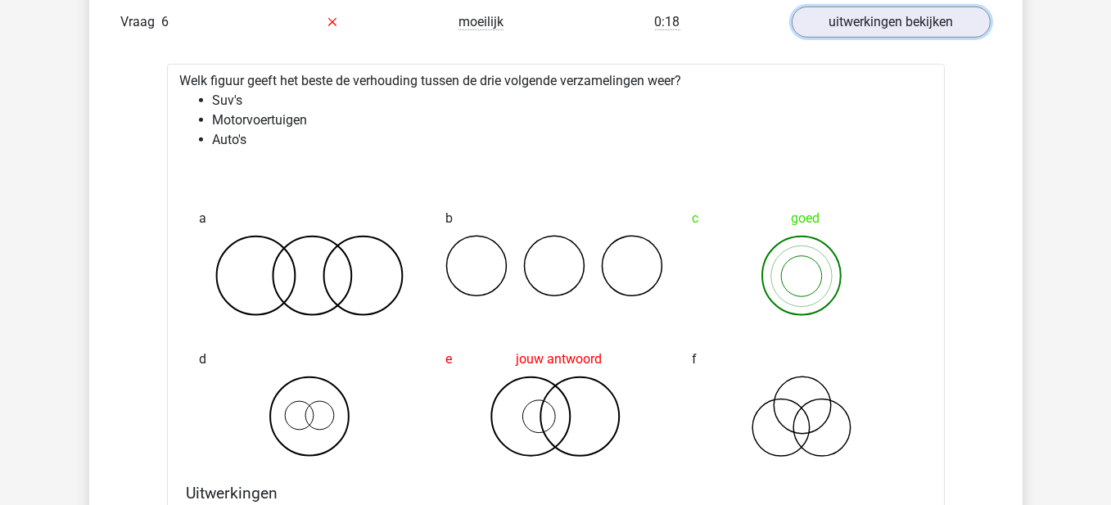
scroll to position [1310, 0]
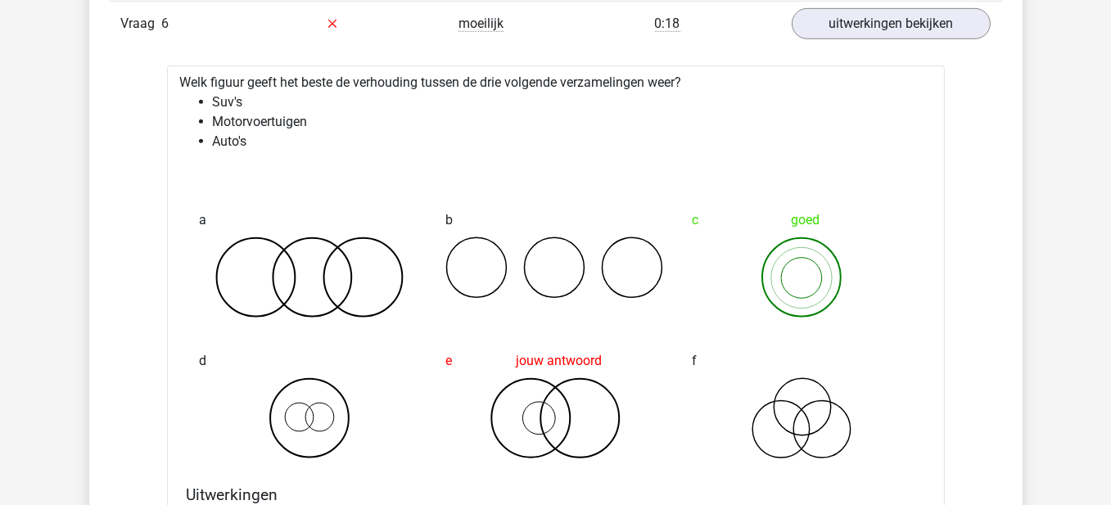
click at [233, 134] on li "Auto's" at bounding box center [572, 142] width 719 height 20
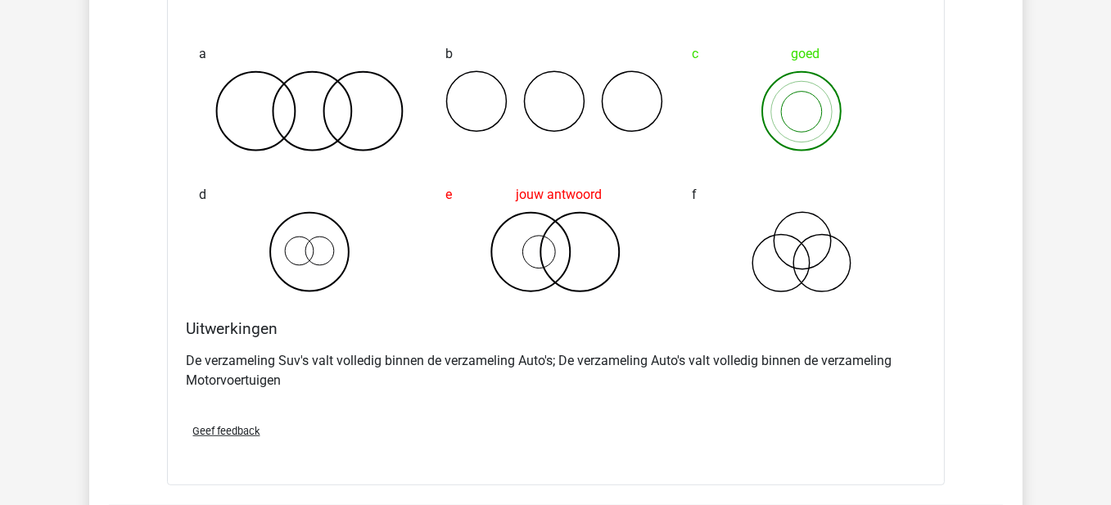
scroll to position [1474, 0]
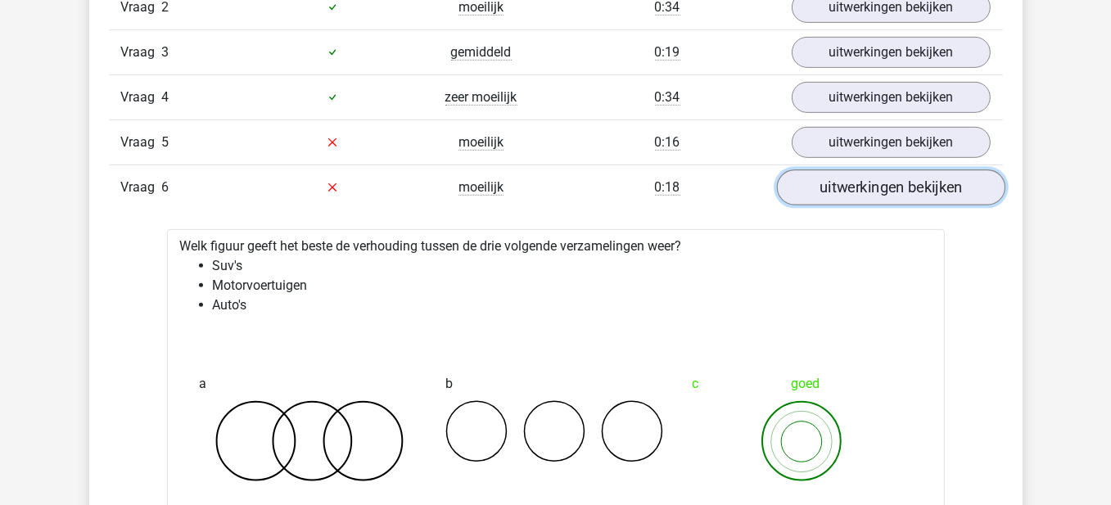
click at [823, 174] on link "uitwerkingen bekijken" at bounding box center [890, 188] width 229 height 36
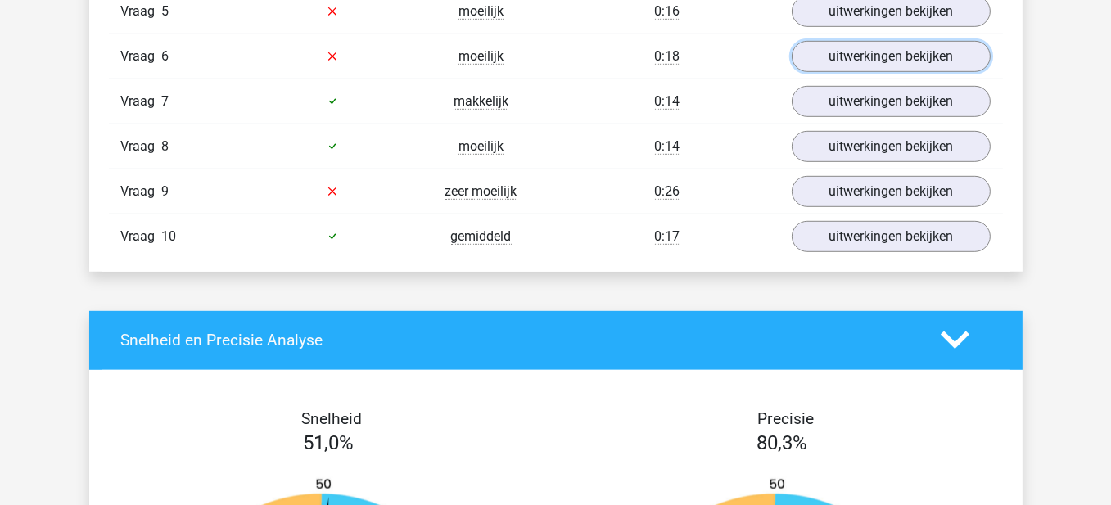
scroll to position [1310, 0]
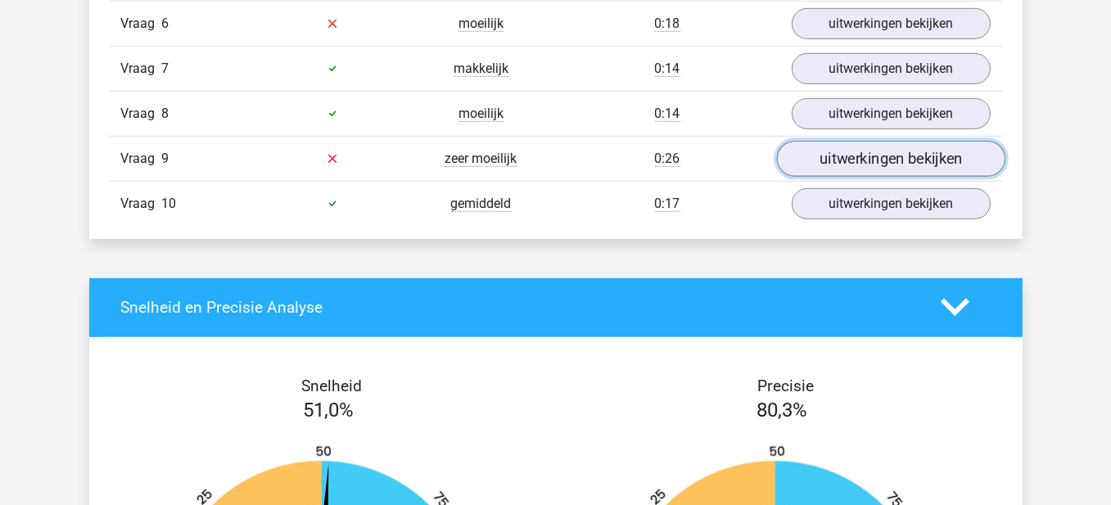
click at [886, 152] on link "uitwerkingen bekijken" at bounding box center [890, 159] width 229 height 36
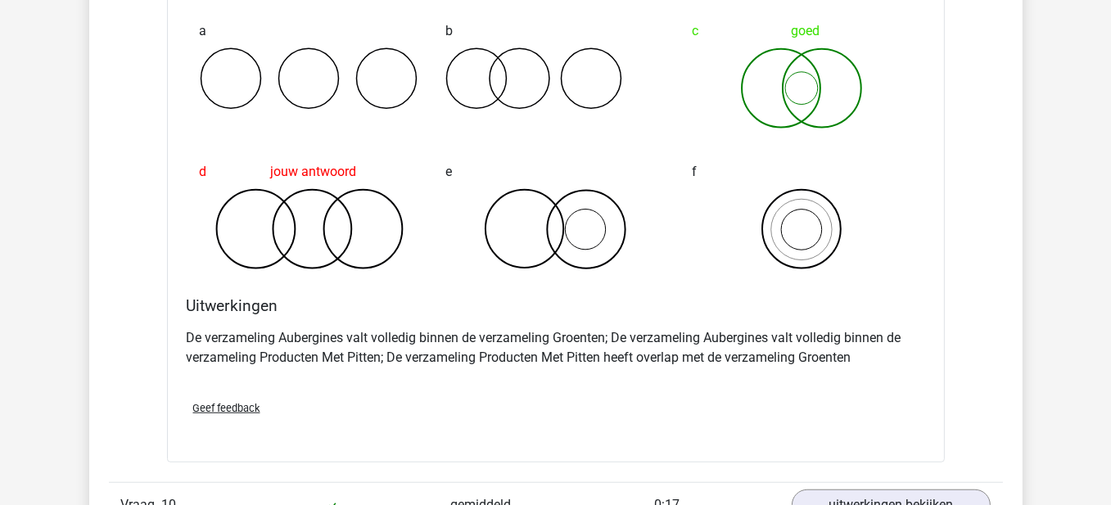
scroll to position [1638, 0]
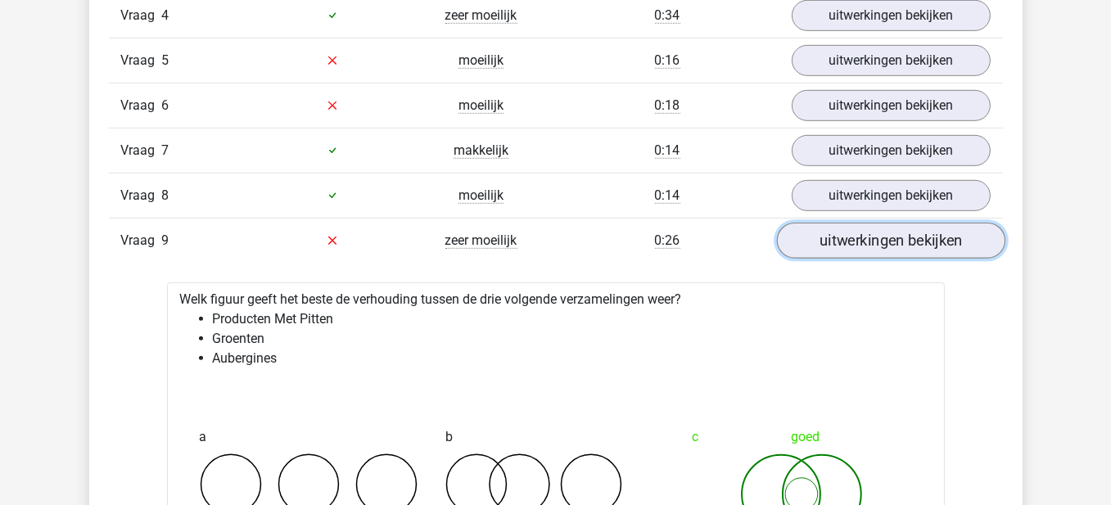
click at [849, 229] on link "uitwerkingen bekijken" at bounding box center [890, 241] width 229 height 36
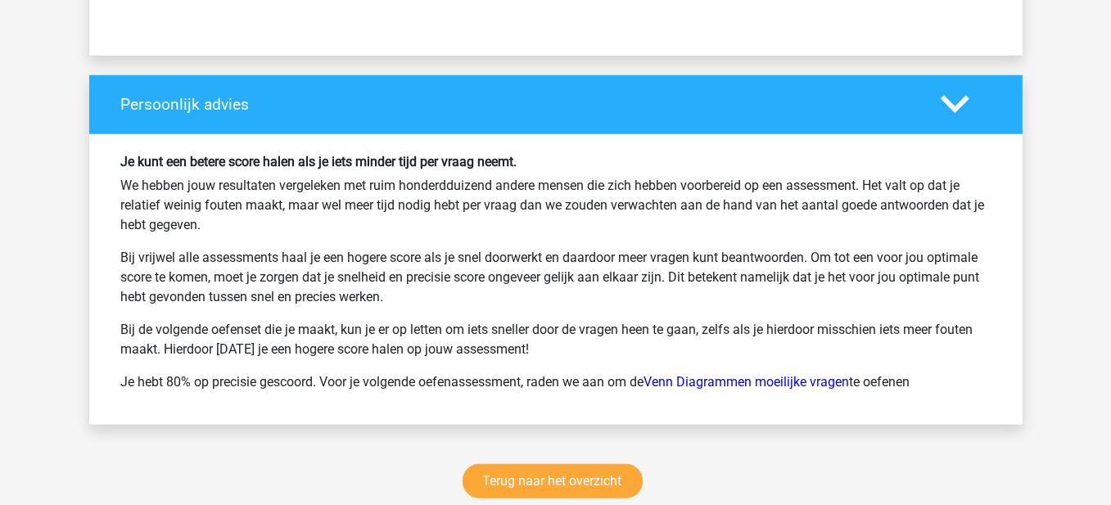
scroll to position [2048, 0]
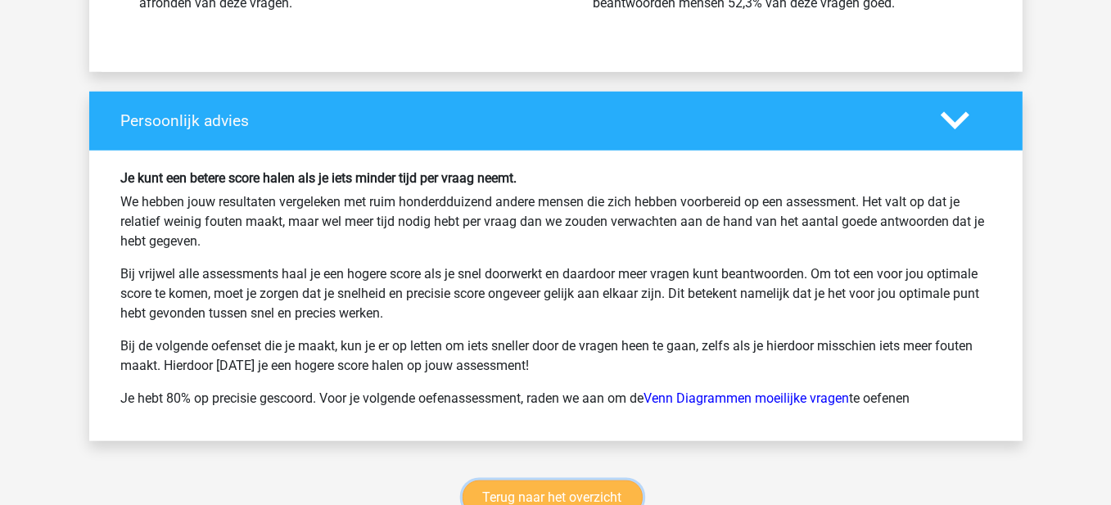
click at [577, 488] on link "Terug naar het overzicht" at bounding box center [553, 498] width 180 height 34
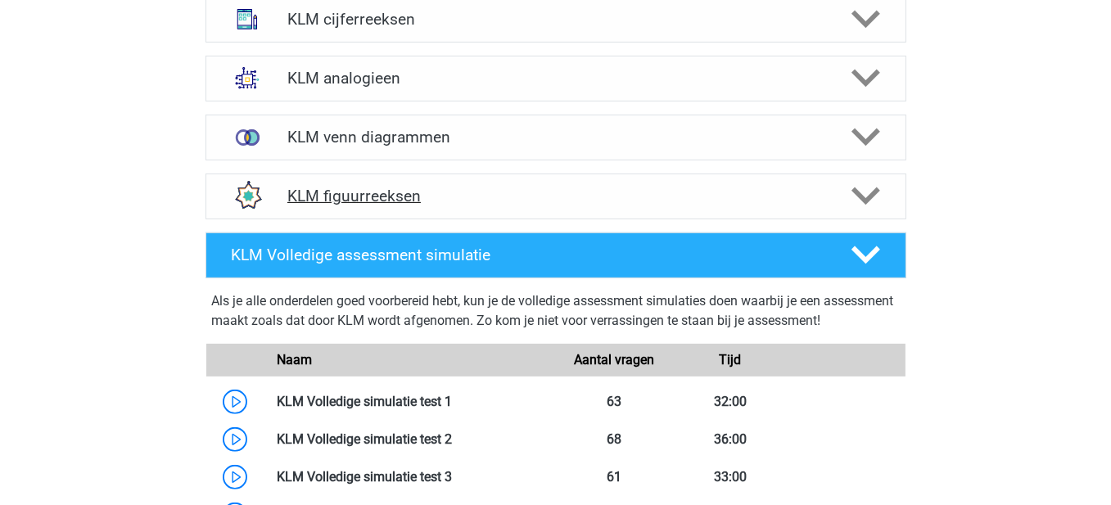
scroll to position [819, 0]
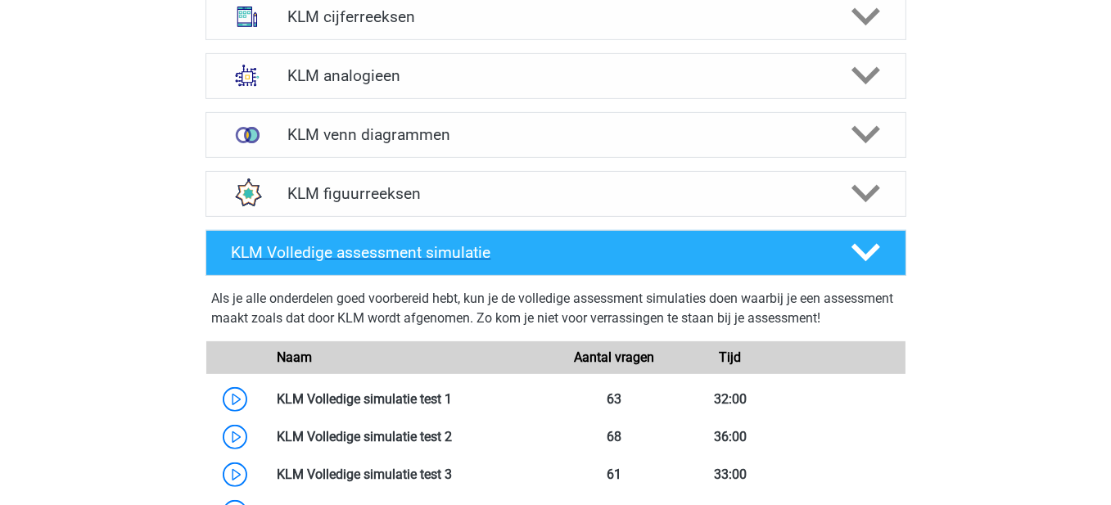
click at [522, 252] on h4 "KLM Volledige assessment simulatie" at bounding box center [528, 252] width 593 height 19
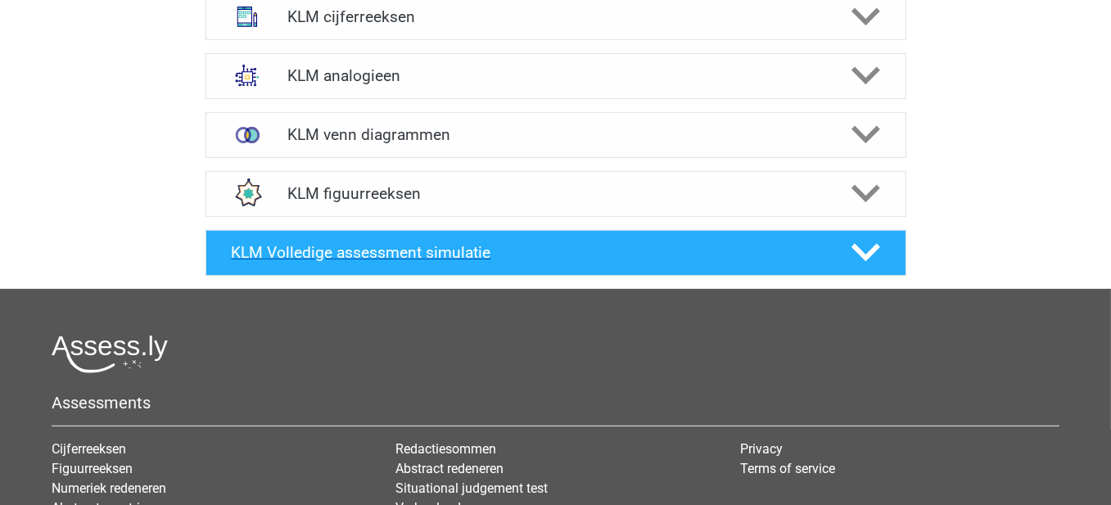
click at [522, 252] on h4 "KLM Volledige assessment simulatie" at bounding box center [528, 252] width 593 height 19
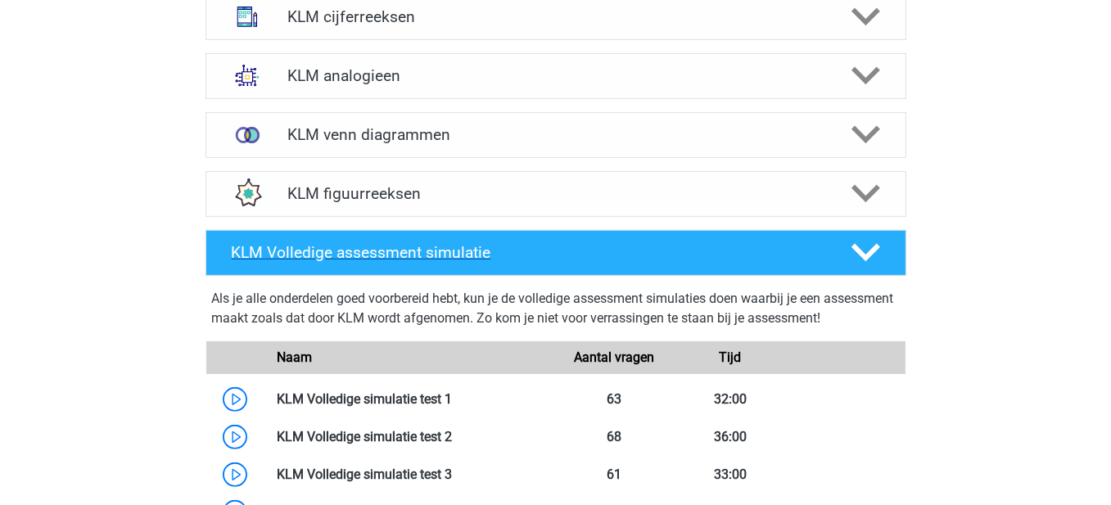
click at [522, 252] on h4 "KLM Volledige assessment simulatie" at bounding box center [528, 252] width 593 height 19
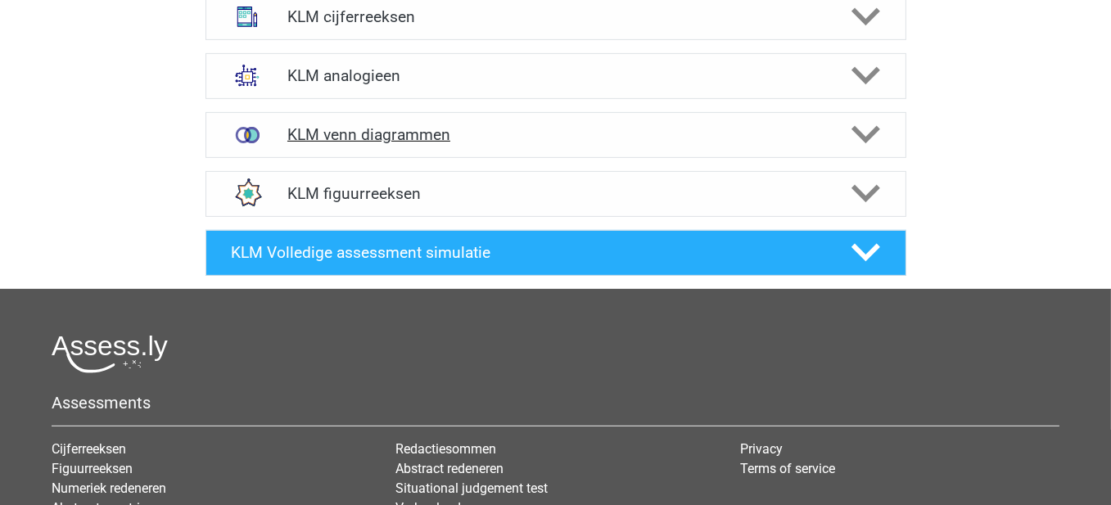
click at [491, 129] on h4 "KLM venn diagrammen" at bounding box center [555, 134] width 536 height 19
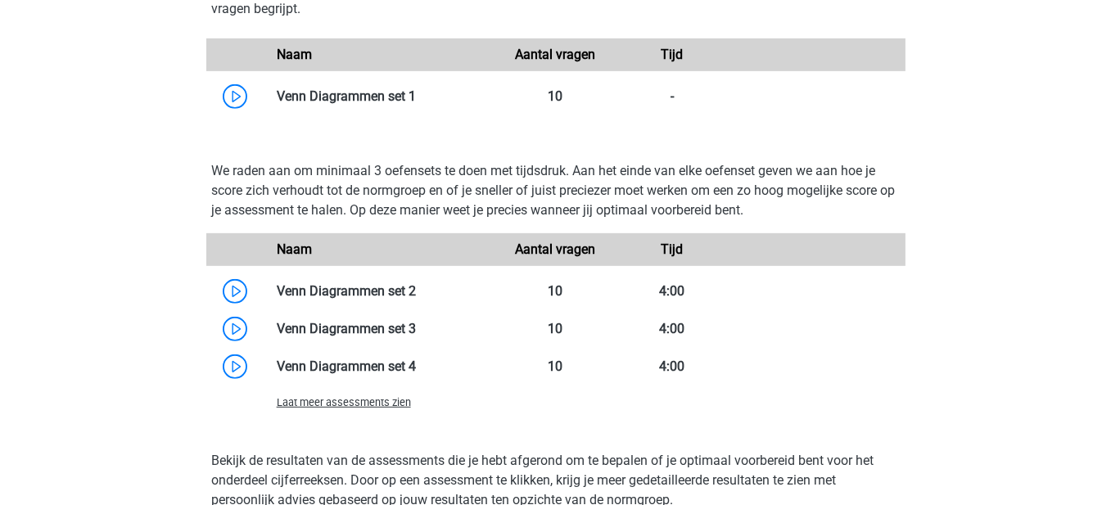
scroll to position [1229, 0]
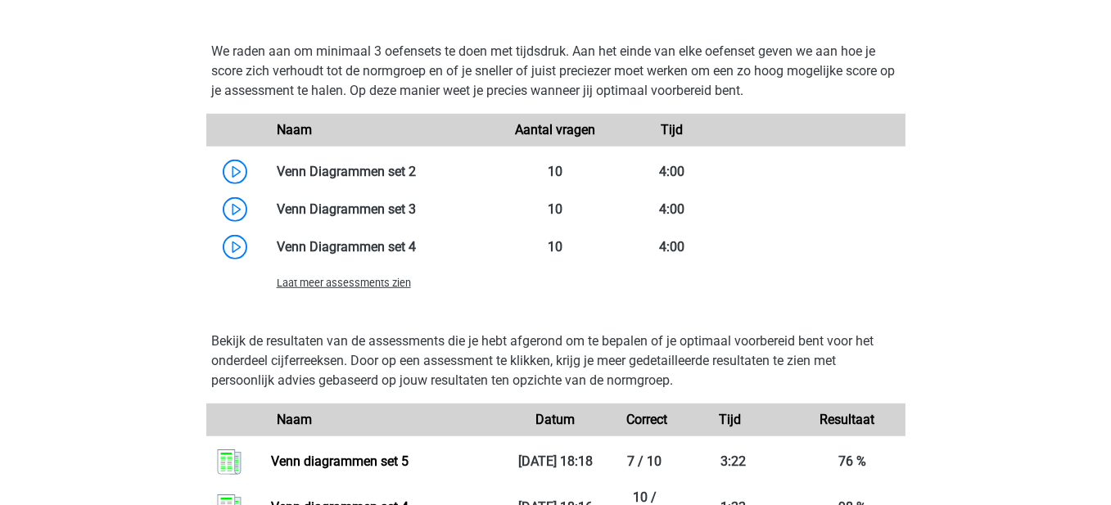
click at [397, 285] on span "Laat meer assessments zien" at bounding box center [344, 283] width 134 height 12
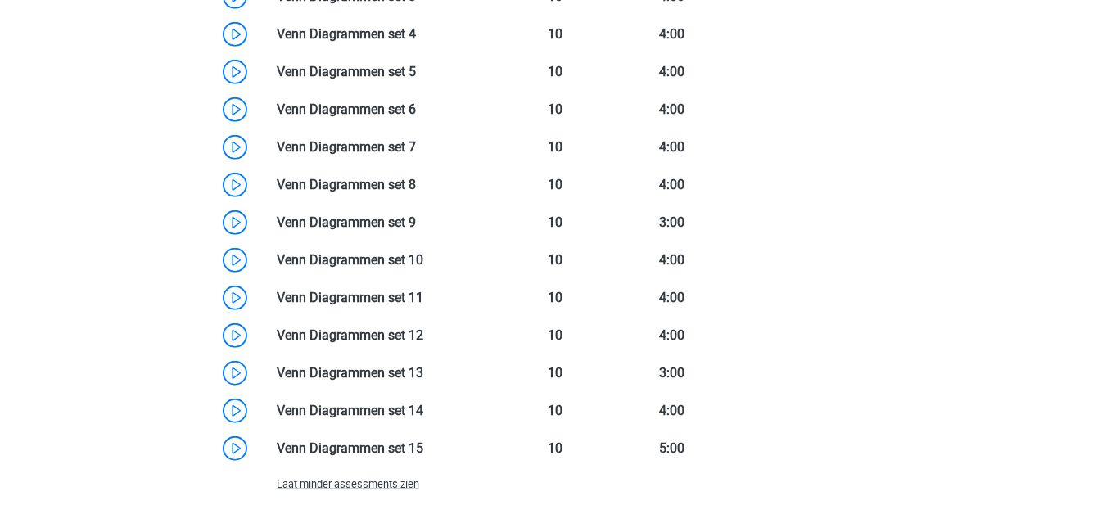
scroll to position [1310, 0]
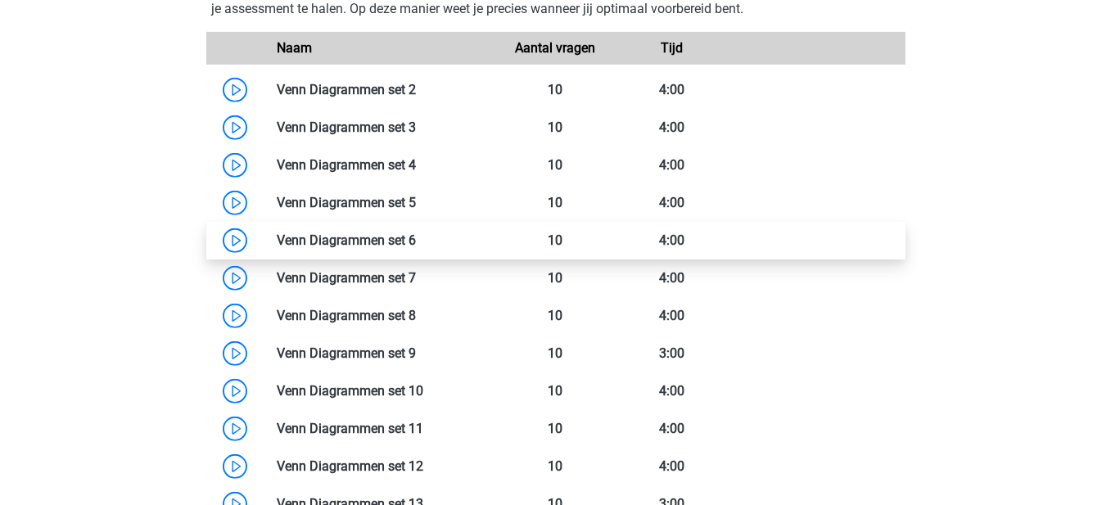
click at [416, 233] on link at bounding box center [416, 241] width 0 height 16
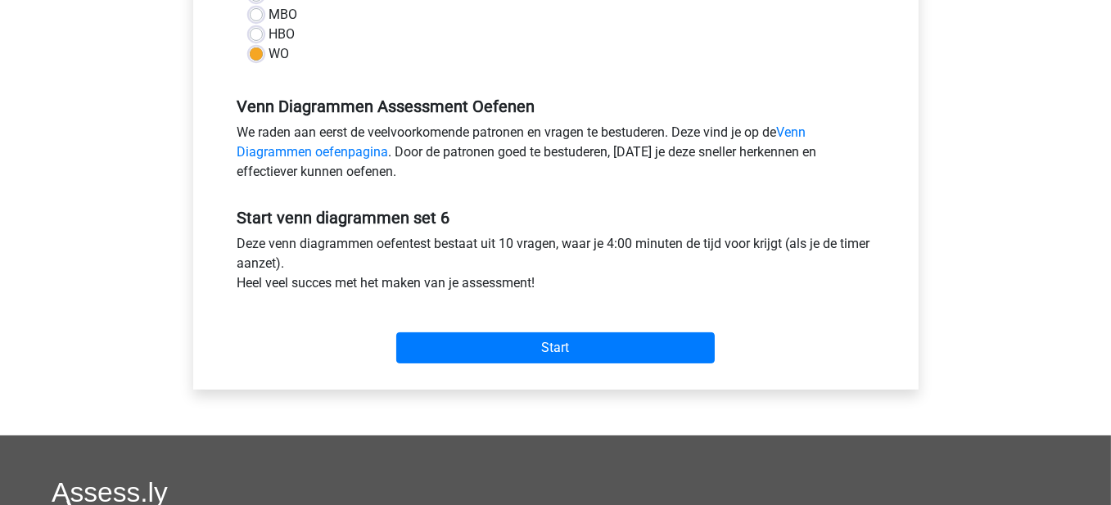
scroll to position [491, 0]
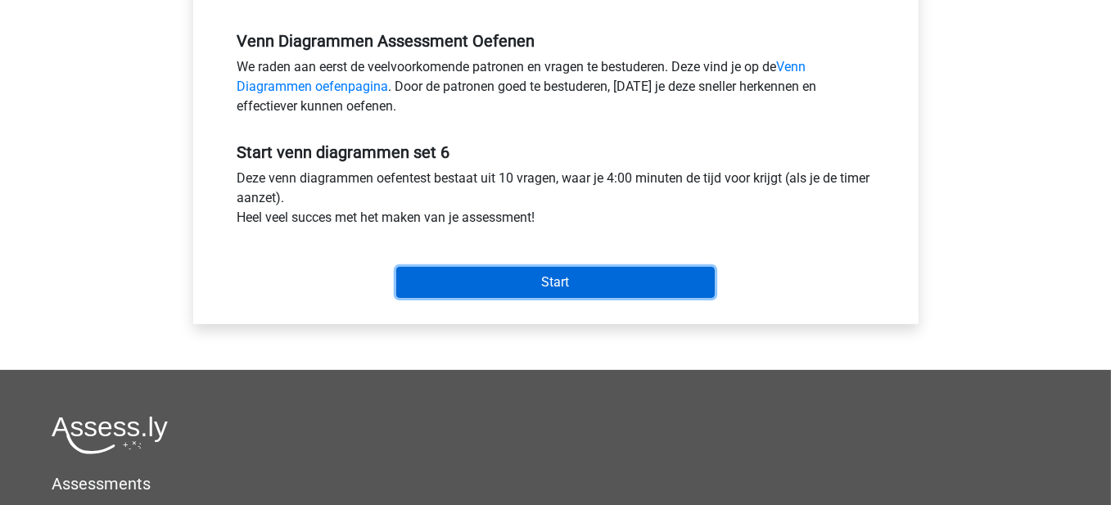
click at [607, 275] on input "Start" at bounding box center [555, 282] width 319 height 31
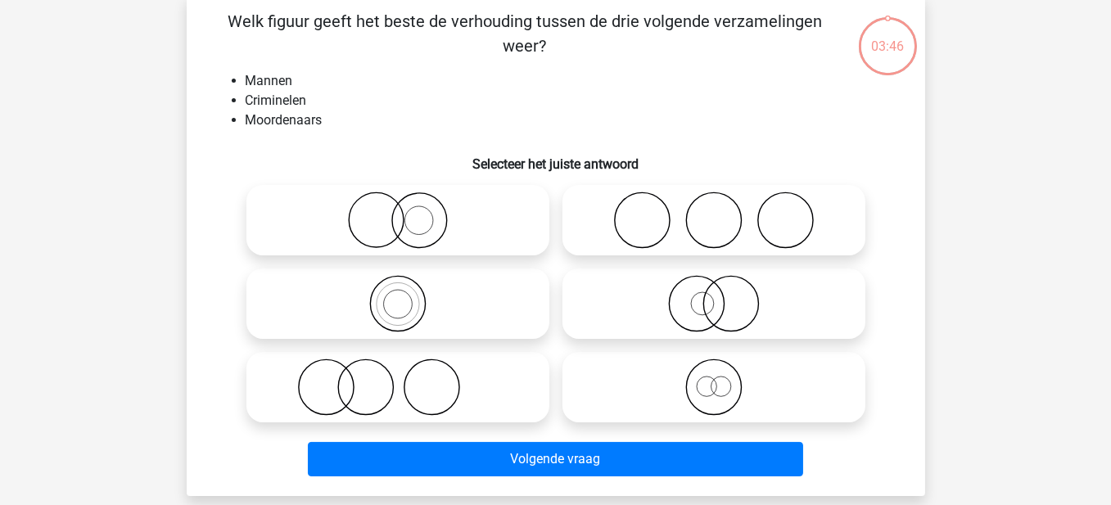
scroll to position [82, 0]
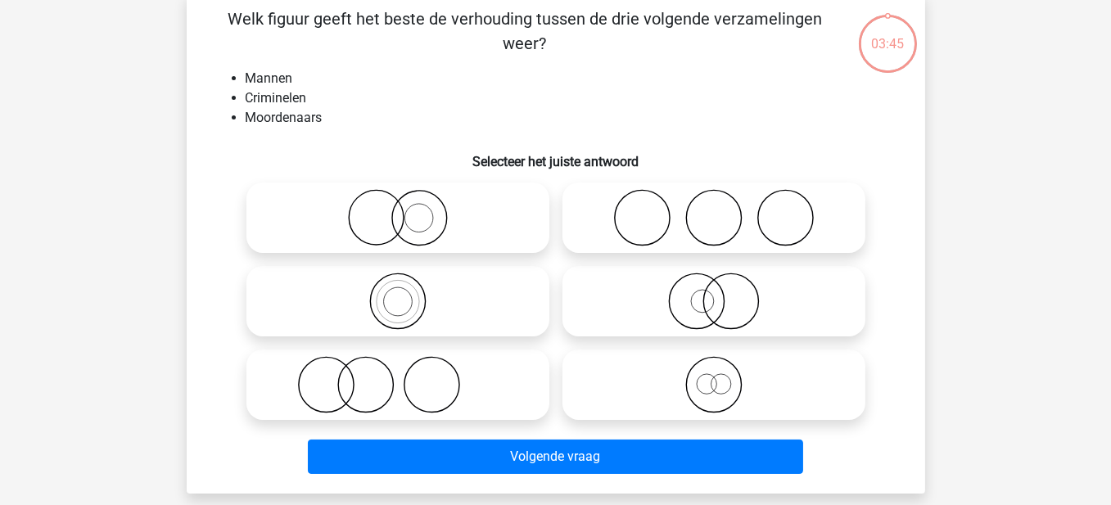
click at [681, 279] on icon at bounding box center [714, 301] width 290 height 57
click at [714, 283] on input "radio" at bounding box center [719, 288] width 11 height 11
radio input "true"
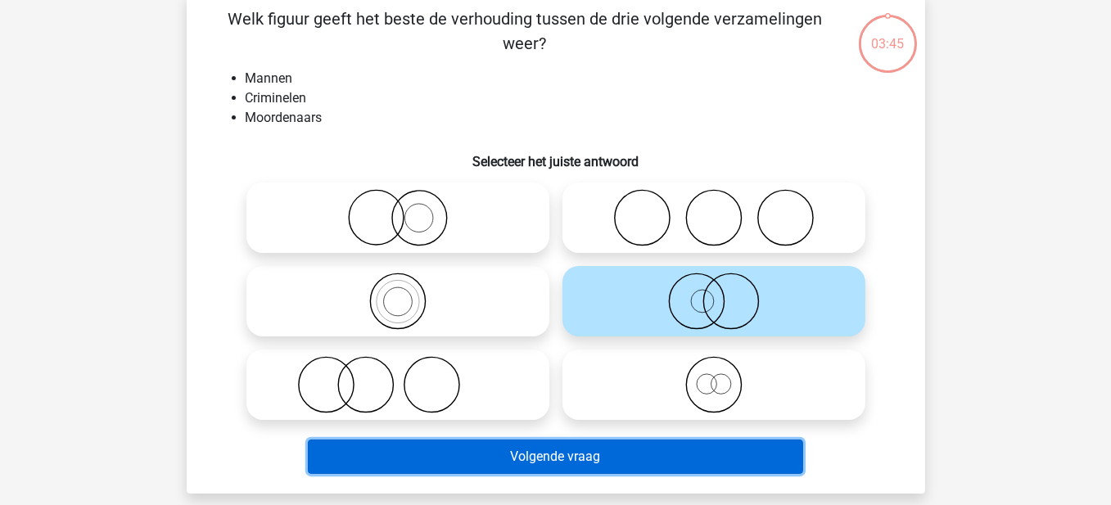
click at [481, 459] on button "Volgende vraag" at bounding box center [556, 457] width 496 height 34
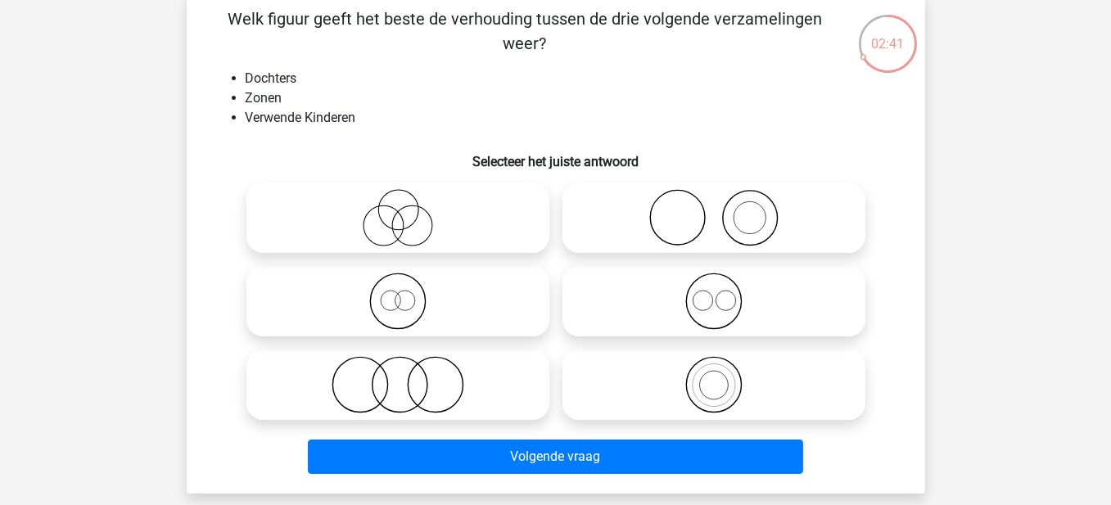
click at [763, 335] on label at bounding box center [714, 301] width 303 height 70
click at [725, 293] on input "radio" at bounding box center [719, 288] width 11 height 11
radio input "true"
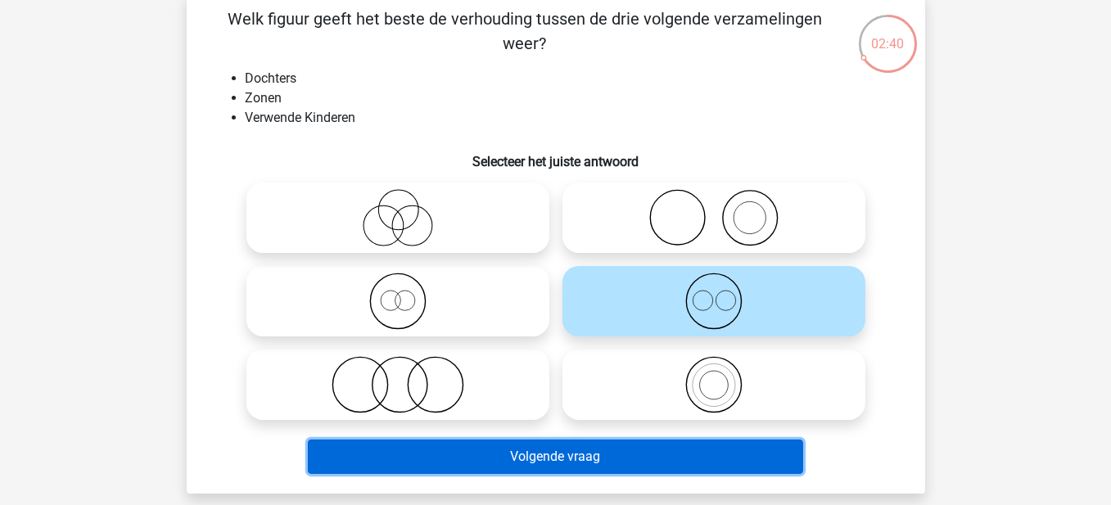
click at [541, 450] on button "Volgende vraag" at bounding box center [556, 457] width 496 height 34
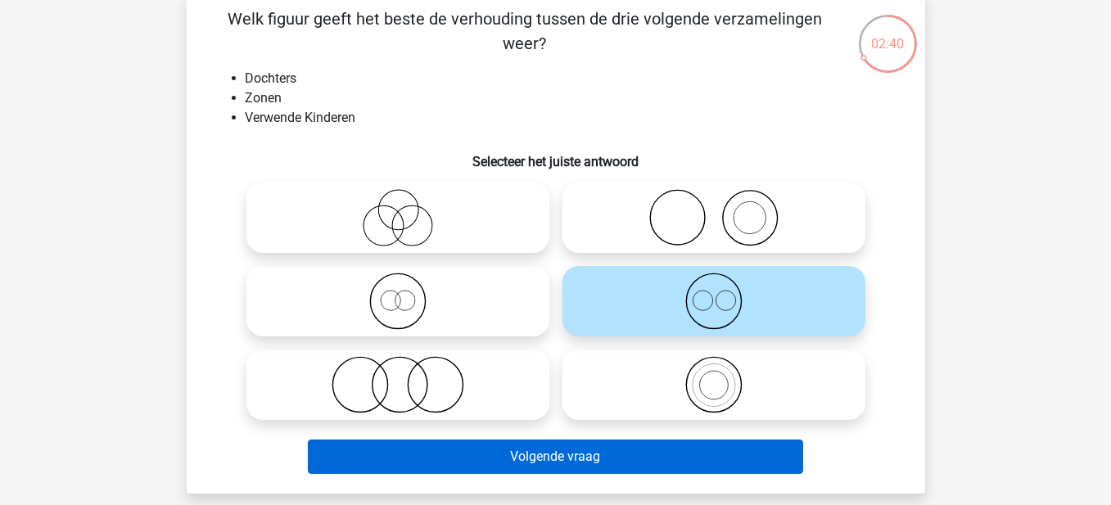
scroll to position [75, 0]
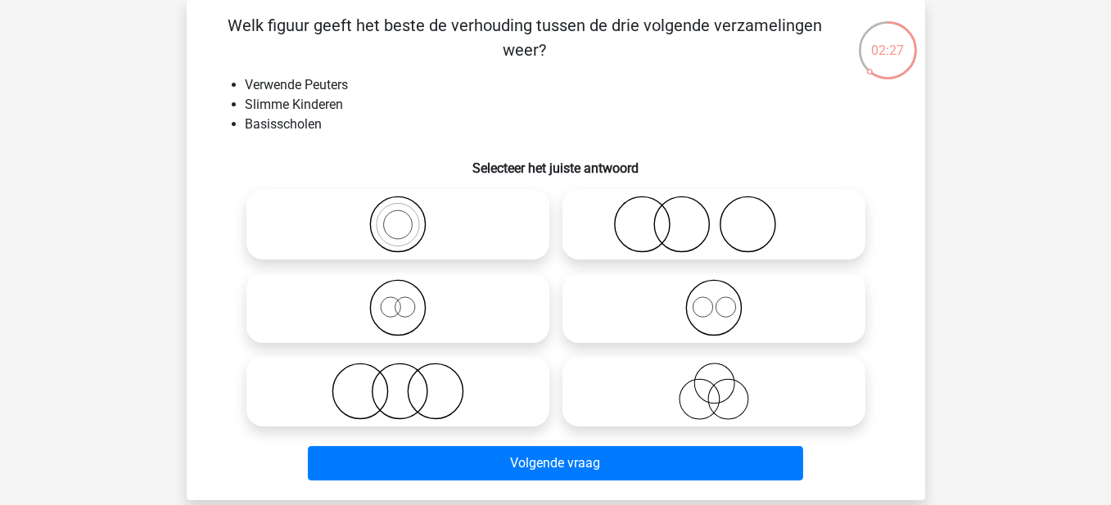
click at [691, 231] on icon at bounding box center [714, 224] width 290 height 57
click at [714, 216] on input "radio" at bounding box center [719, 211] width 11 height 11
radio input "true"
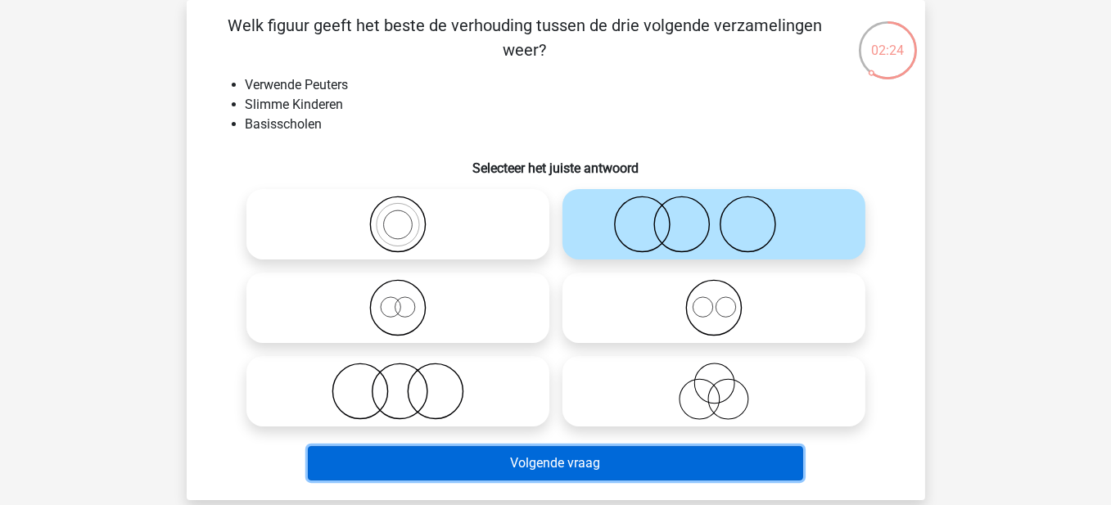
click at [612, 464] on button "Volgende vraag" at bounding box center [556, 463] width 496 height 34
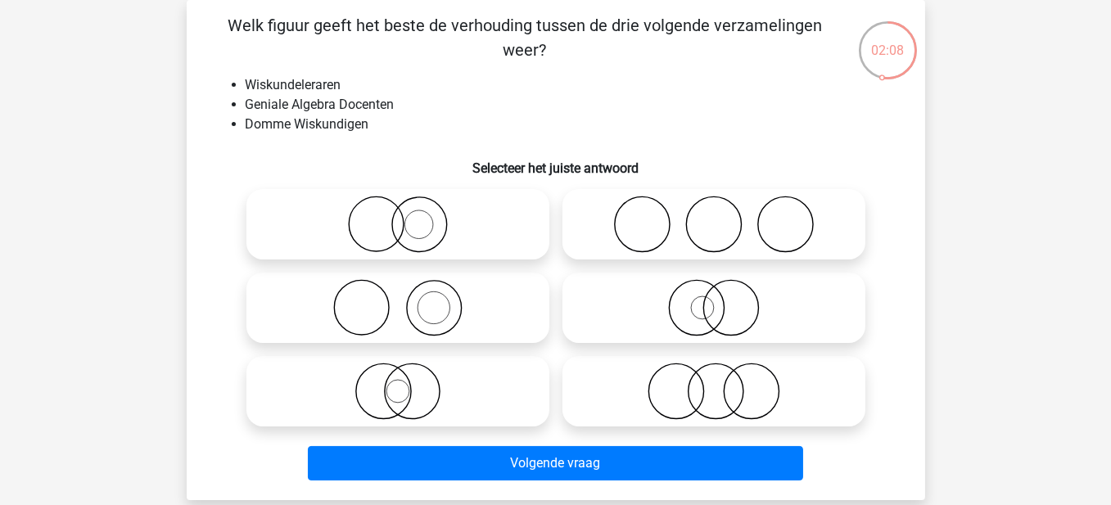
click at [429, 228] on icon at bounding box center [398, 224] width 290 height 57
click at [409, 216] on input "radio" at bounding box center [403, 211] width 11 height 11
radio input "true"
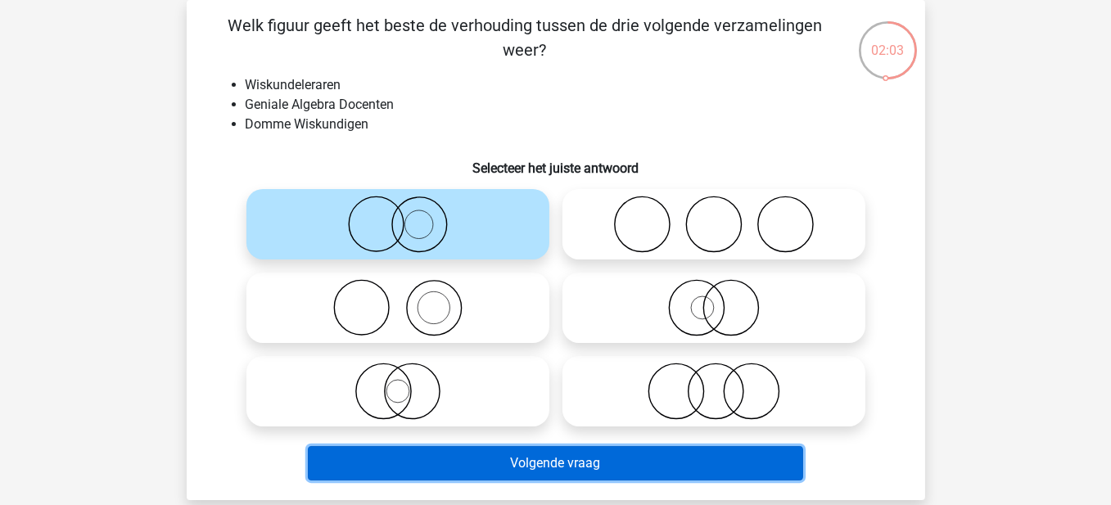
click at [480, 451] on button "Volgende vraag" at bounding box center [556, 463] width 496 height 34
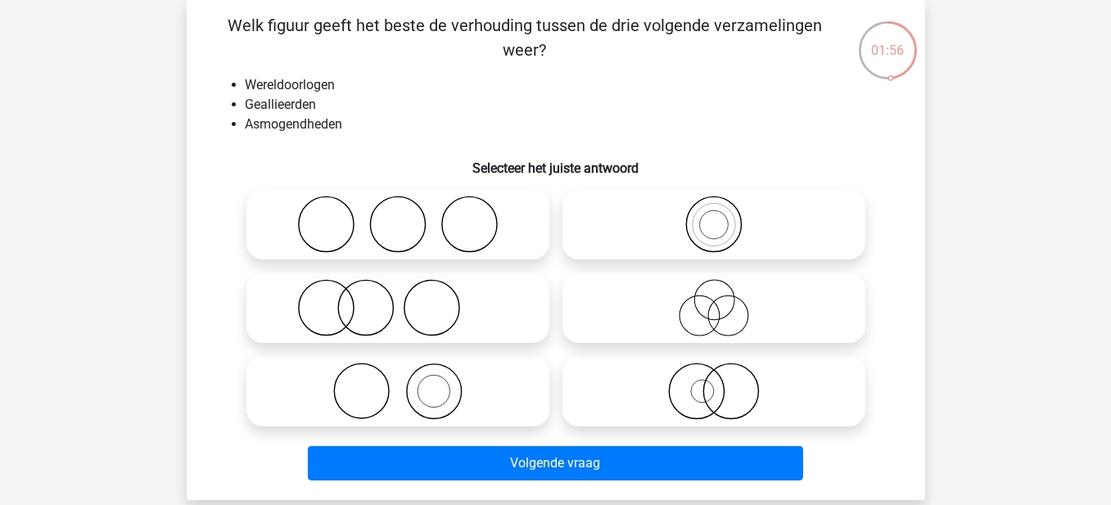
click at [526, 224] on icon at bounding box center [398, 224] width 290 height 57
click at [409, 216] on input "radio" at bounding box center [403, 211] width 11 height 11
radio input "true"
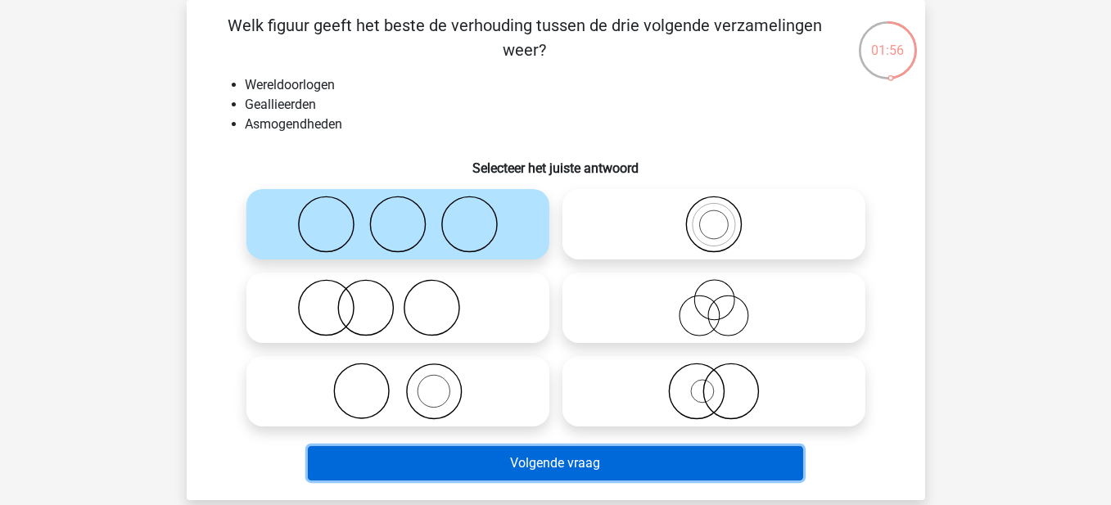
click at [507, 468] on button "Volgende vraag" at bounding box center [556, 463] width 496 height 34
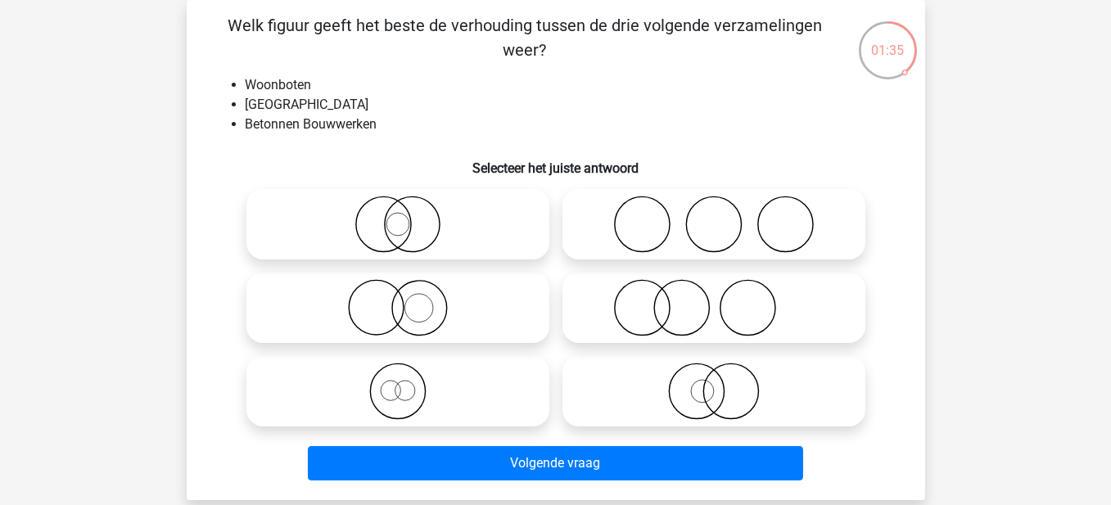
click at [446, 319] on icon at bounding box center [398, 307] width 290 height 57
click at [409, 300] on input "radio" at bounding box center [403, 294] width 11 height 11
radio input "true"
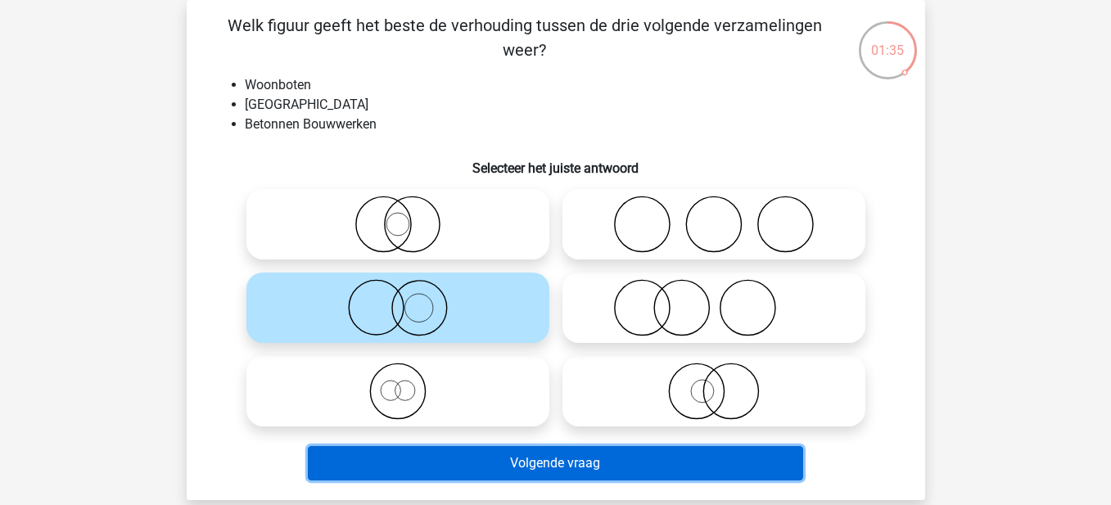
click at [620, 463] on button "Volgende vraag" at bounding box center [556, 463] width 496 height 34
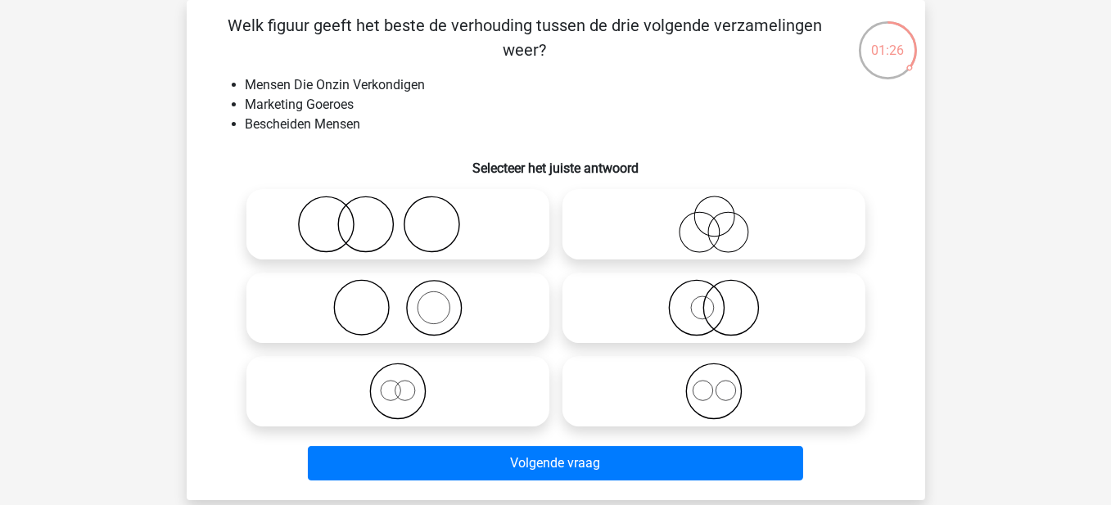
click at [391, 220] on icon at bounding box center [398, 224] width 290 height 57
click at [398, 216] on input "radio" at bounding box center [403, 211] width 11 height 11
radio input "true"
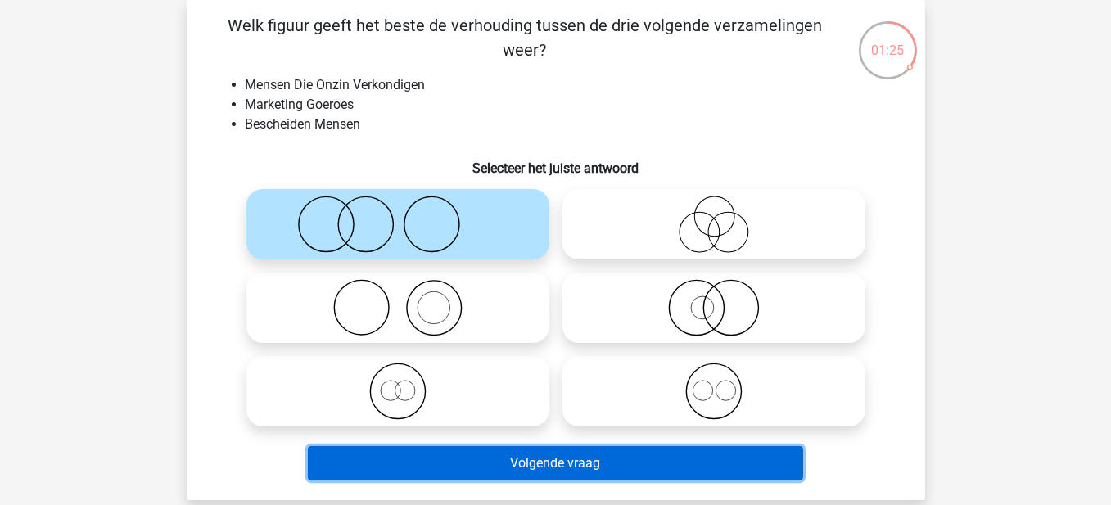
click at [523, 464] on button "Volgende vraag" at bounding box center [556, 463] width 496 height 34
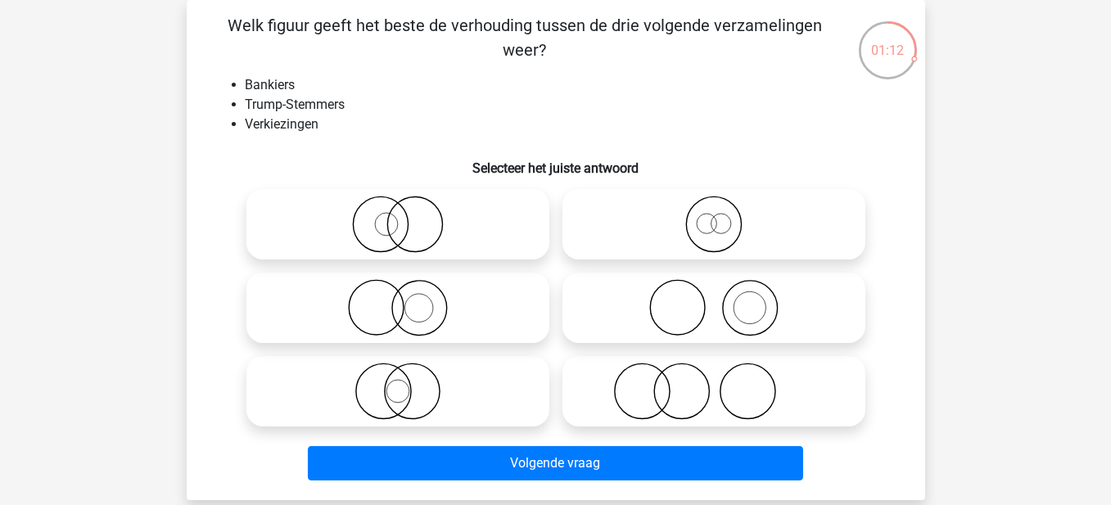
click at [795, 409] on icon at bounding box center [714, 391] width 290 height 57
click at [725, 383] on input "radio" at bounding box center [719, 378] width 11 height 11
radio input "true"
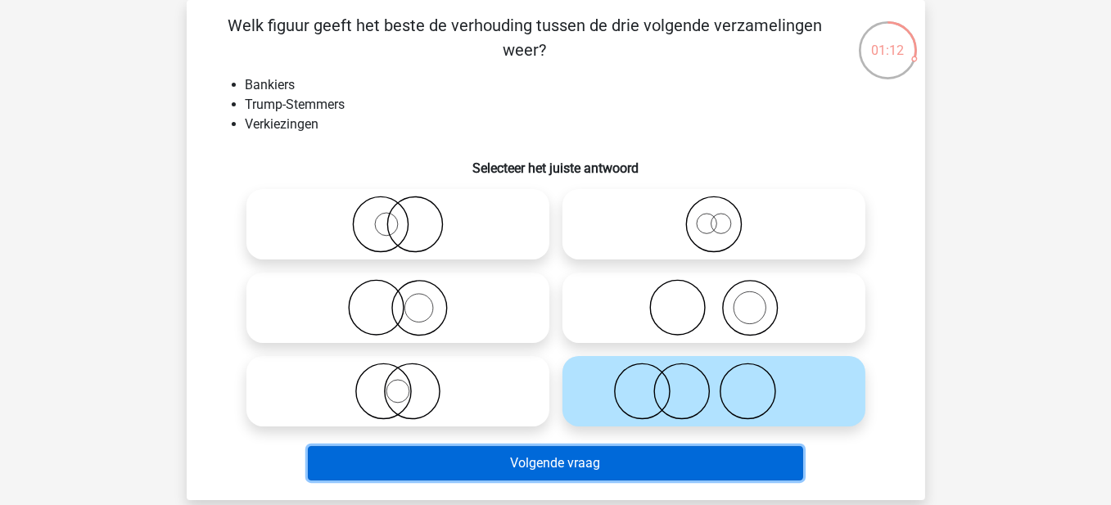
click at [588, 466] on button "Volgende vraag" at bounding box center [556, 463] width 496 height 34
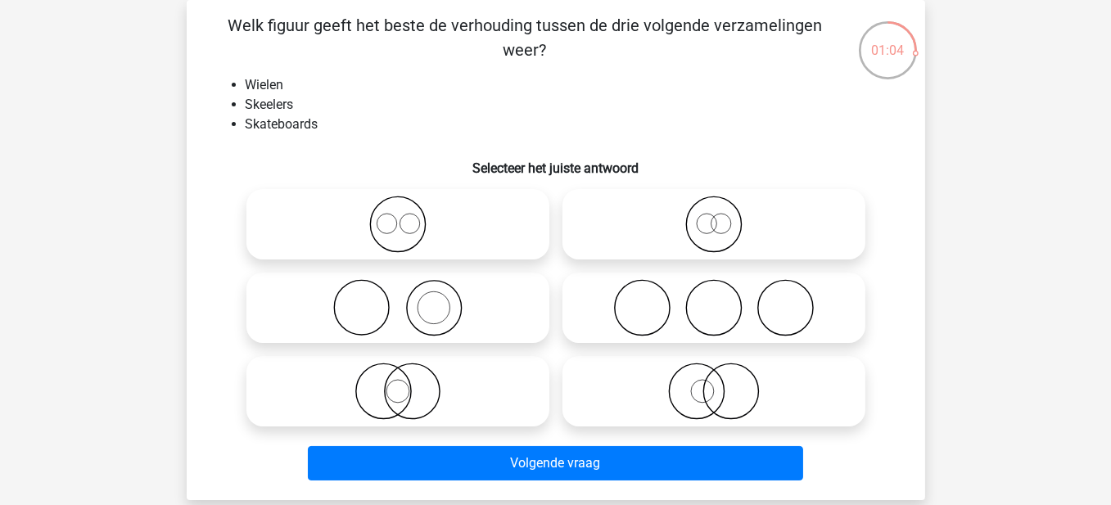
click at [745, 260] on div at bounding box center [714, 225] width 316 height 84
click at [743, 315] on icon at bounding box center [714, 307] width 290 height 57
click at [725, 300] on input "radio" at bounding box center [719, 294] width 11 height 11
radio input "true"
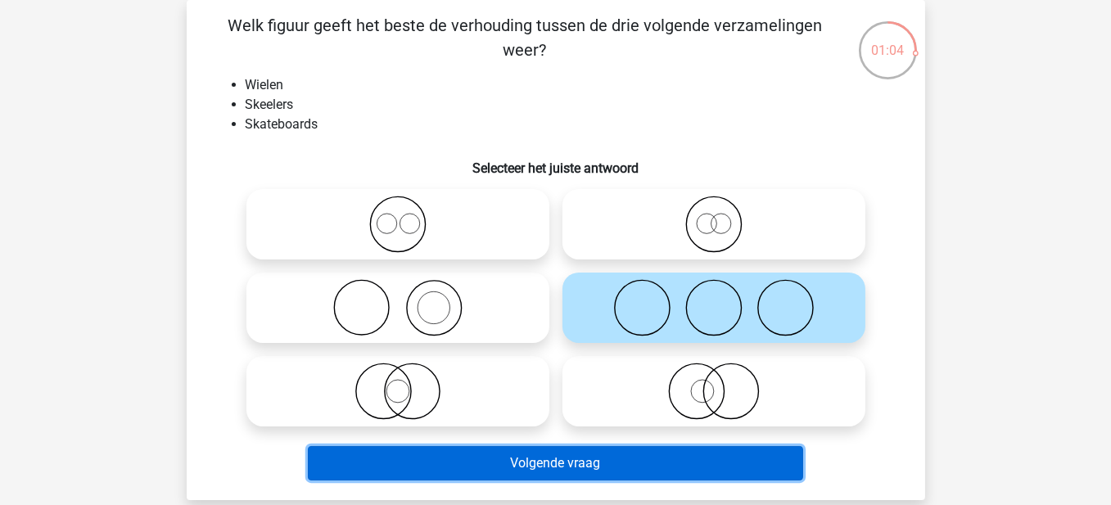
click at [656, 451] on button "Volgende vraag" at bounding box center [556, 463] width 496 height 34
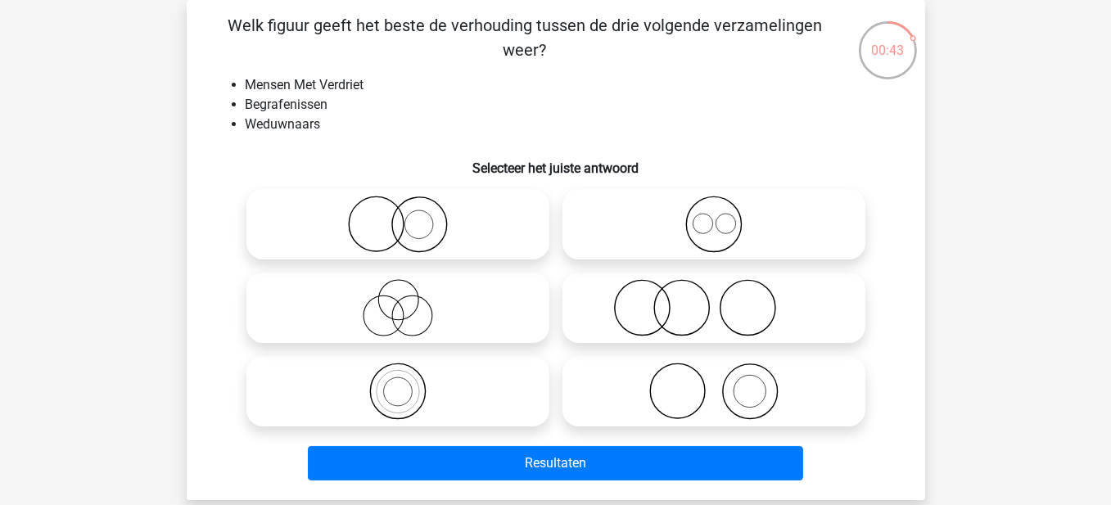
click at [717, 310] on icon at bounding box center [714, 307] width 290 height 57
click at [717, 300] on input "radio" at bounding box center [719, 294] width 11 height 11
radio input "true"
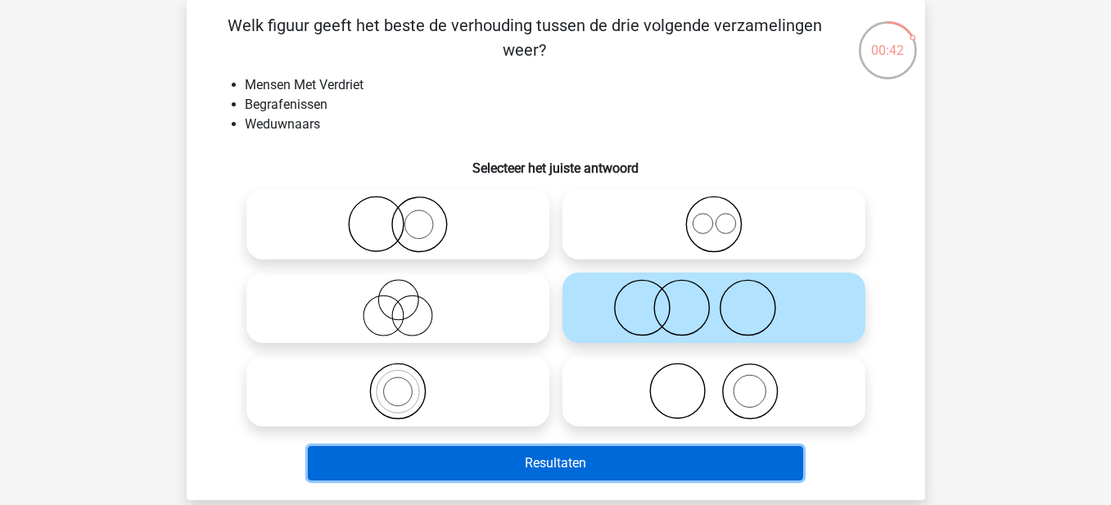
click at [660, 459] on button "Resultaten" at bounding box center [556, 463] width 496 height 34
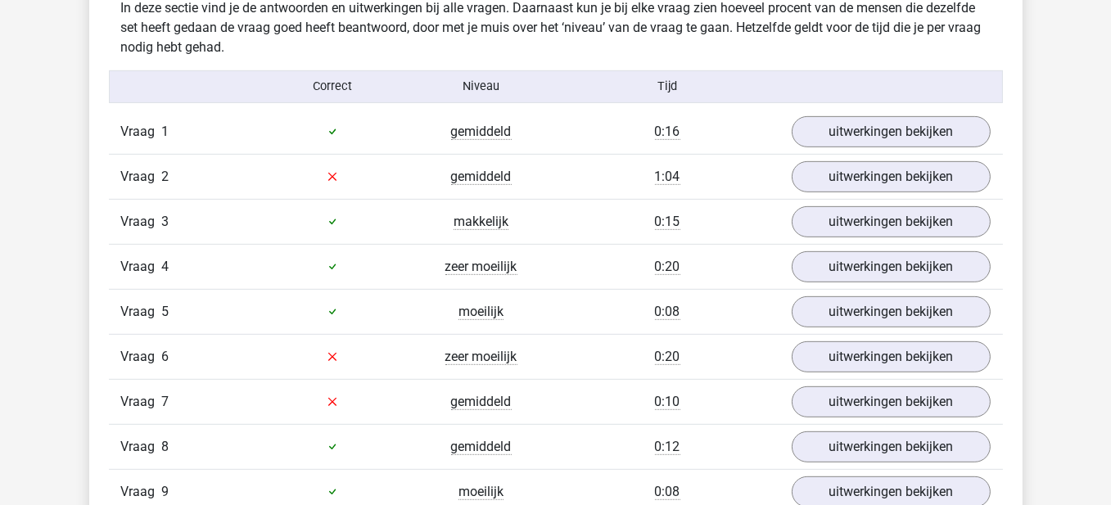
scroll to position [983, 0]
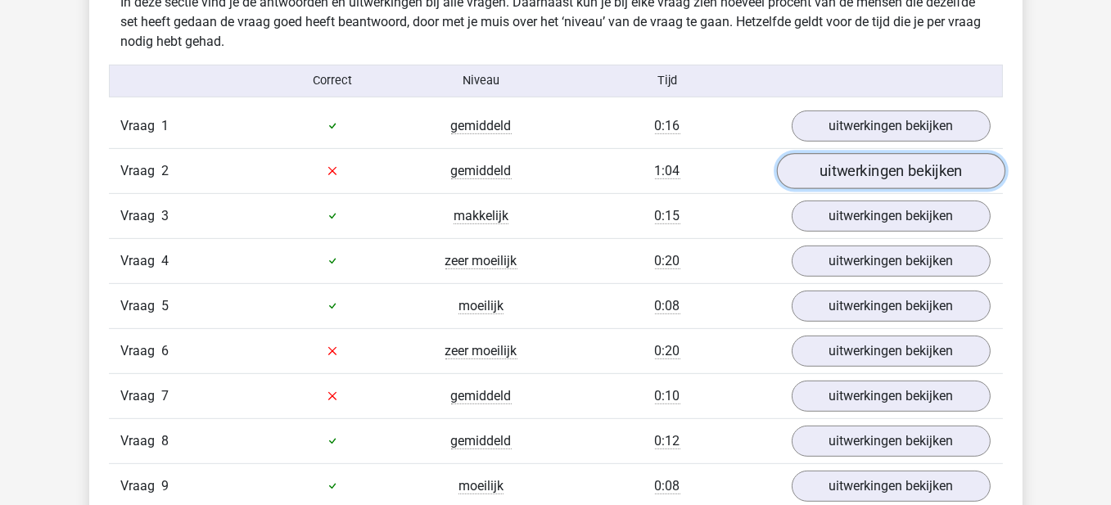
click at [881, 174] on link "uitwerkingen bekijken" at bounding box center [890, 171] width 229 height 36
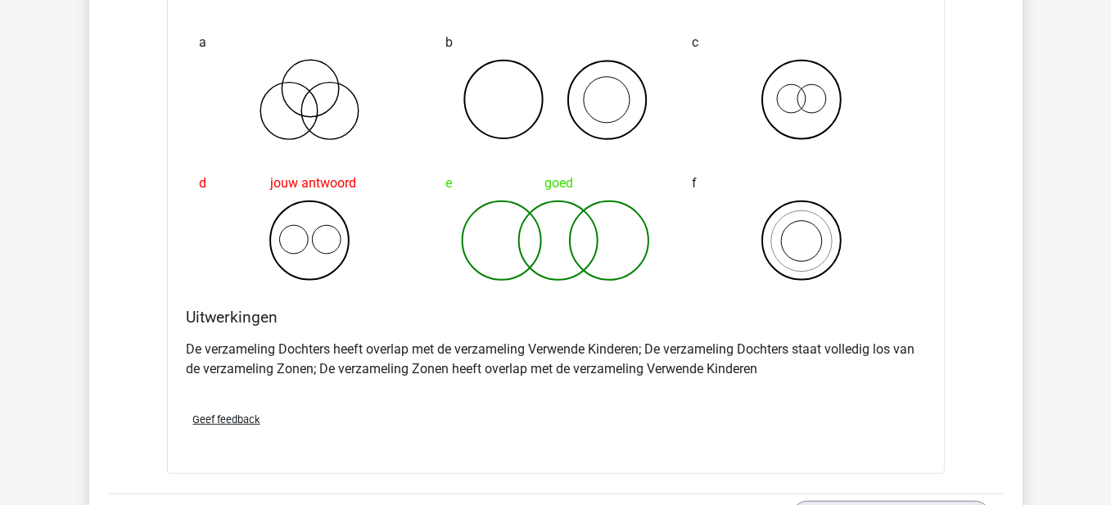
scroll to position [1310, 0]
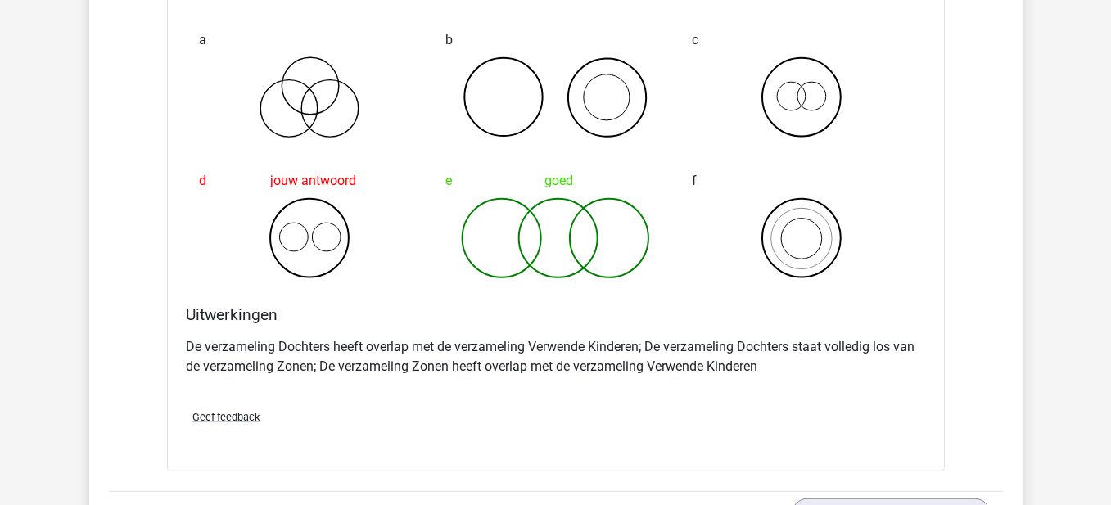
drag, startPoint x: 220, startPoint y: 413, endPoint x: 213, endPoint y: 421, distance: 11.0
click at [219, 414] on span "Geef feedback" at bounding box center [226, 417] width 67 height 12
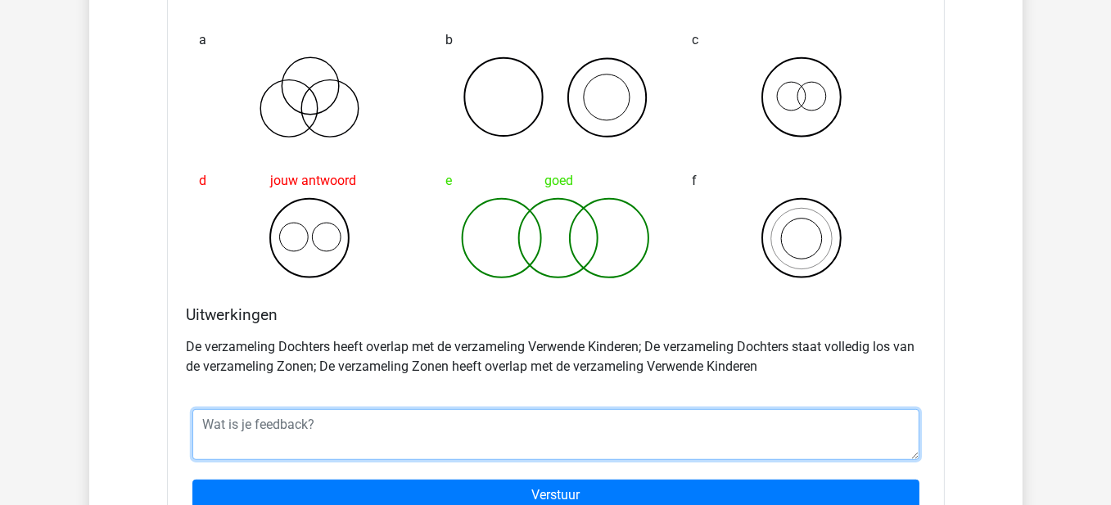
click at [243, 425] on textarea at bounding box center [555, 435] width 727 height 51
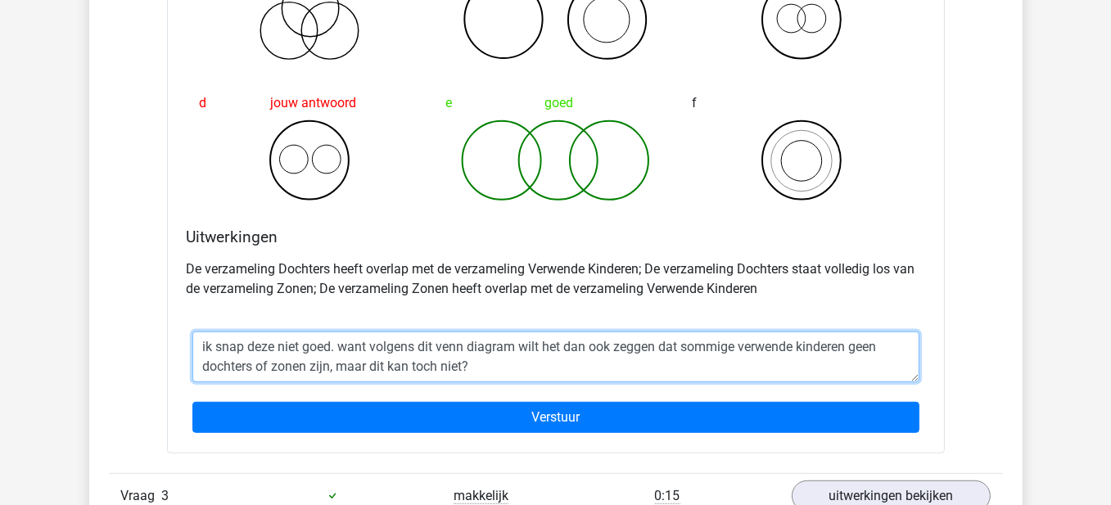
scroll to position [1392, 0]
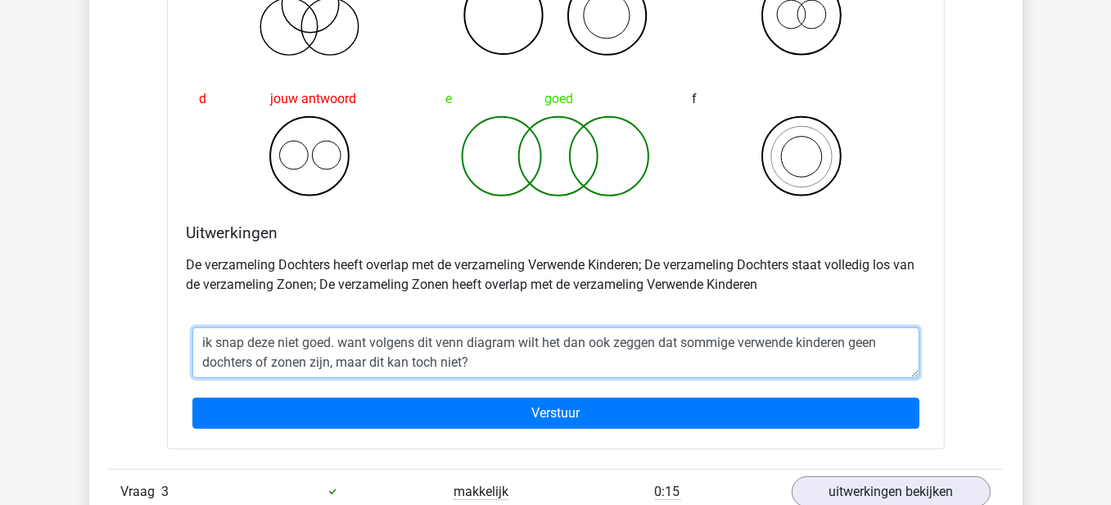
click at [349, 344] on textarea "ik snap deze niet goed. want volgens dit venn diagram wilt het dan ook zeggen d…" at bounding box center [555, 353] width 727 height 51
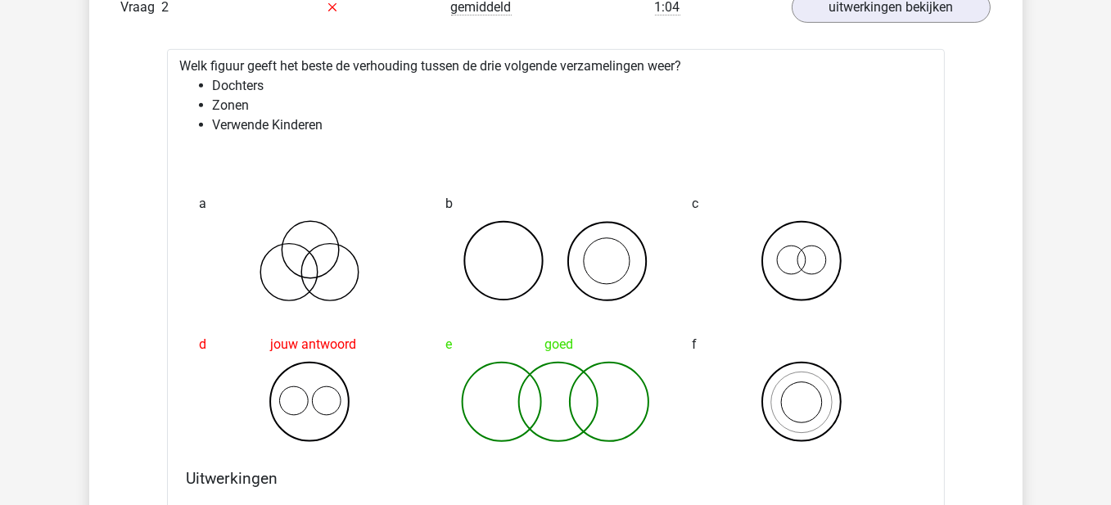
scroll to position [1474, 0]
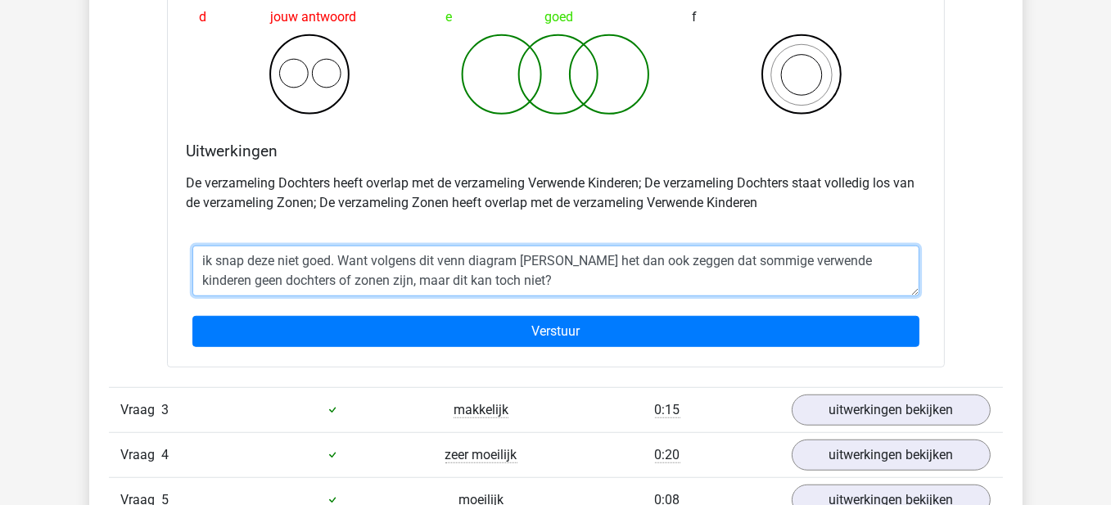
drag, startPoint x: 520, startPoint y: 263, endPoint x: 555, endPoint y: 265, distance: 35.3
click at [555, 265] on textarea "ik snap deze niet goed. Want volgens dit venn diagram [PERSON_NAME] het dan ook…" at bounding box center [555, 271] width 727 height 51
click at [649, 261] on textarea "ik snap deze niet goed. Want volgens dit venn diagram zouden er dan ook zeggen …" at bounding box center [555, 271] width 727 height 51
click at [690, 260] on textarea "ik snap deze niet goed. Want volgens dit venn diagram zouden er dan ook sommige…" at bounding box center [555, 271] width 727 height 51
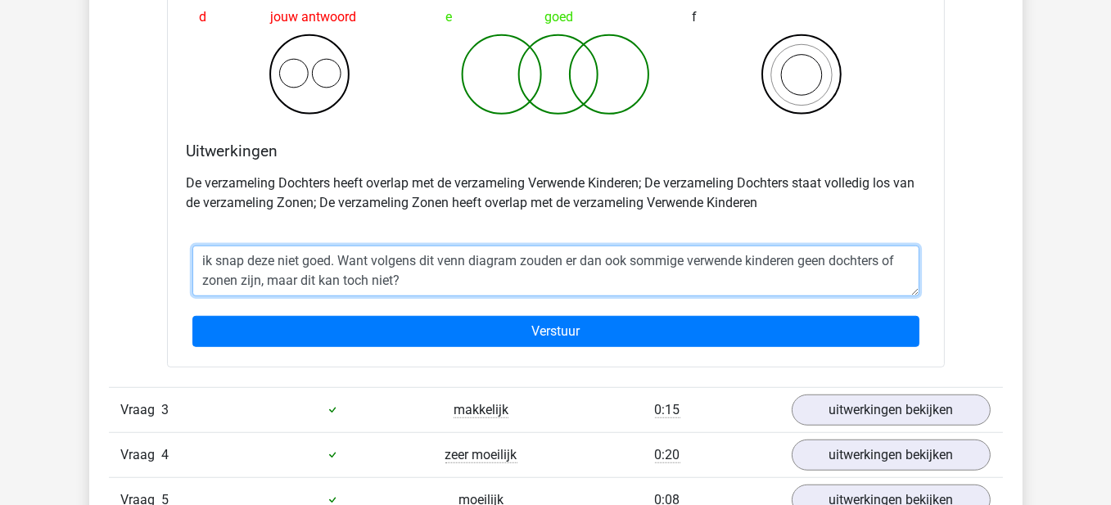
click at [684, 262] on textarea "ik snap deze niet goed. Want volgens dit venn diagram zouden er dan ook sommige…" at bounding box center [555, 271] width 727 height 51
click at [202, 256] on textarea "ik snap deze niet goed. Want volgens dit venn diagram zouden er dan ook sommige…" at bounding box center [555, 271] width 727 height 51
click at [464, 290] on textarea "Ik snap deze niet goed. Want volgens dit venn diagram zouden er dan ook sommige…" at bounding box center [555, 271] width 727 height 51
click at [524, 282] on textarea "Ik snap deze niet goed. Want volgens dit venn diagram zouden er dan ook sommige…" at bounding box center [555, 271] width 727 height 51
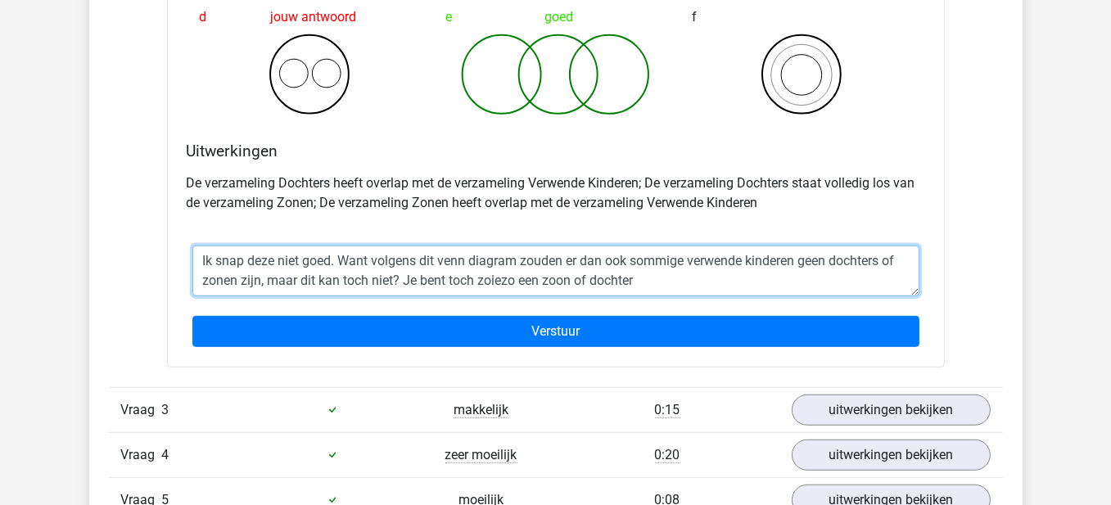
click at [657, 278] on textarea "Ik snap deze niet goed. Want volgens dit venn diagram zouden er dan ook sommige…" at bounding box center [555, 271] width 727 height 51
click at [448, 278] on textarea "Ik snap deze niet goed. Want volgens dit venn diagram zouden er dan ook sommige…" at bounding box center [555, 271] width 727 height 51
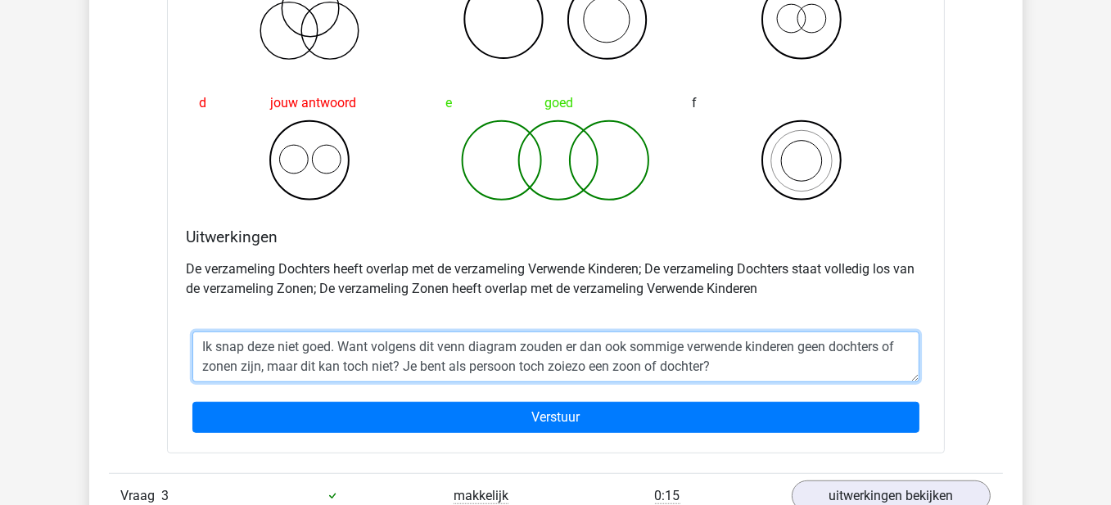
scroll to position [1392, 0]
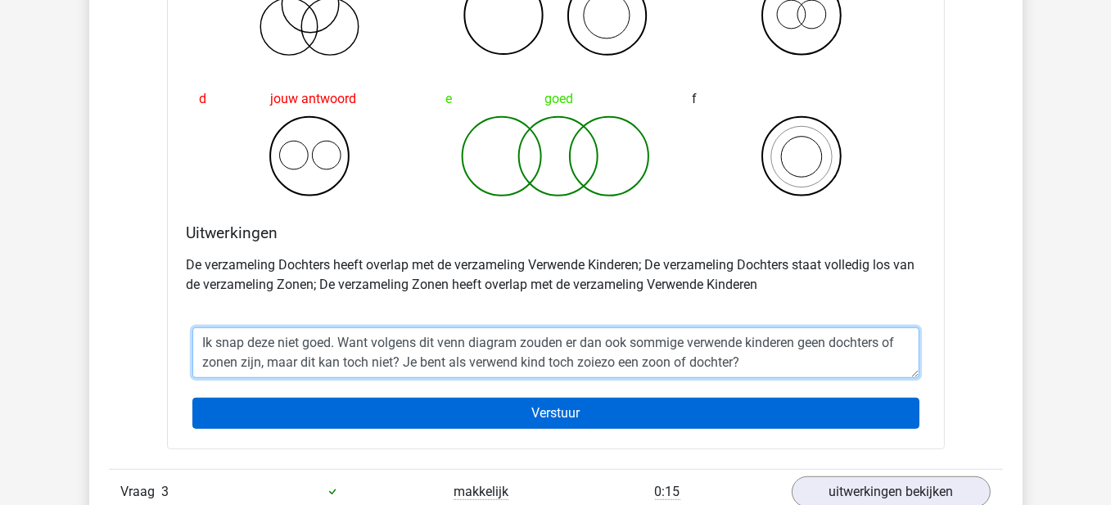
type textarea "Ik snap deze niet goed. Want volgens dit venn diagram zouden er dan ook sommige…"
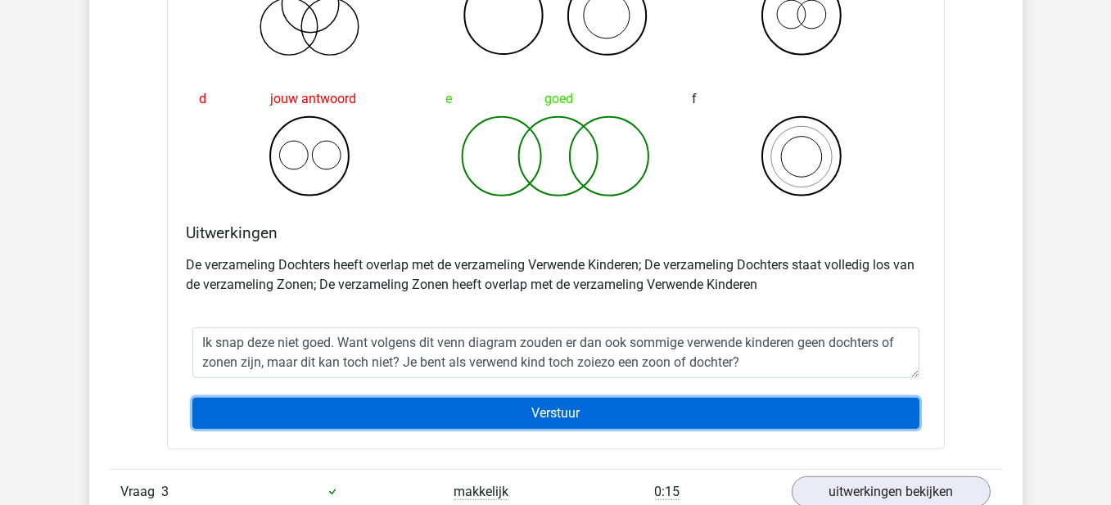
drag, startPoint x: 590, startPoint y: 406, endPoint x: 725, endPoint y: 242, distance: 212.4
click at [725, 242] on div "Welk figuur geeft het beste de verhouding tussen de drie volgende verzamelingen…" at bounding box center [556, 126] width 778 height 646
click at [575, 409] on input "Verstuur" at bounding box center [555, 413] width 727 height 31
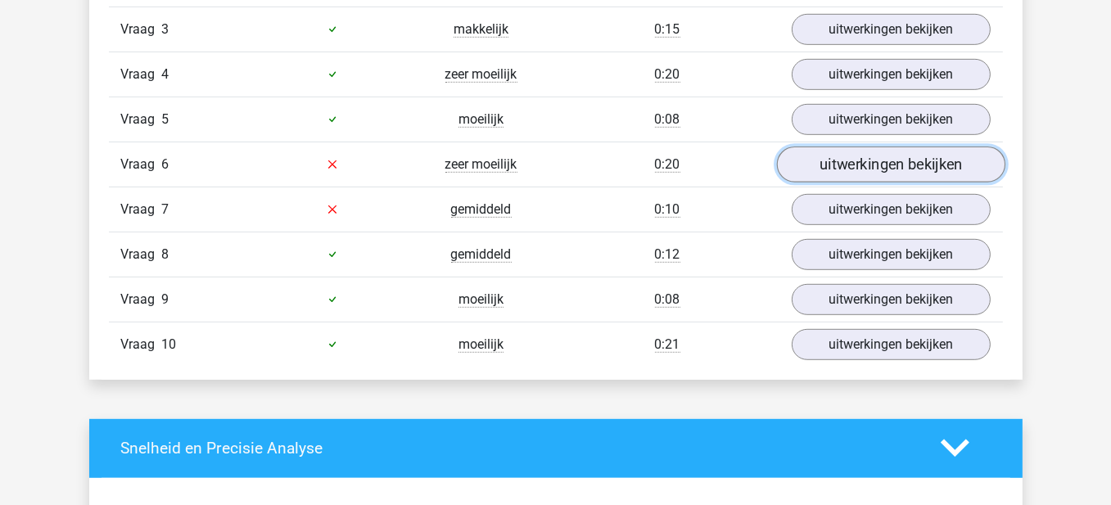
click at [898, 159] on link "uitwerkingen bekijken" at bounding box center [890, 165] width 229 height 36
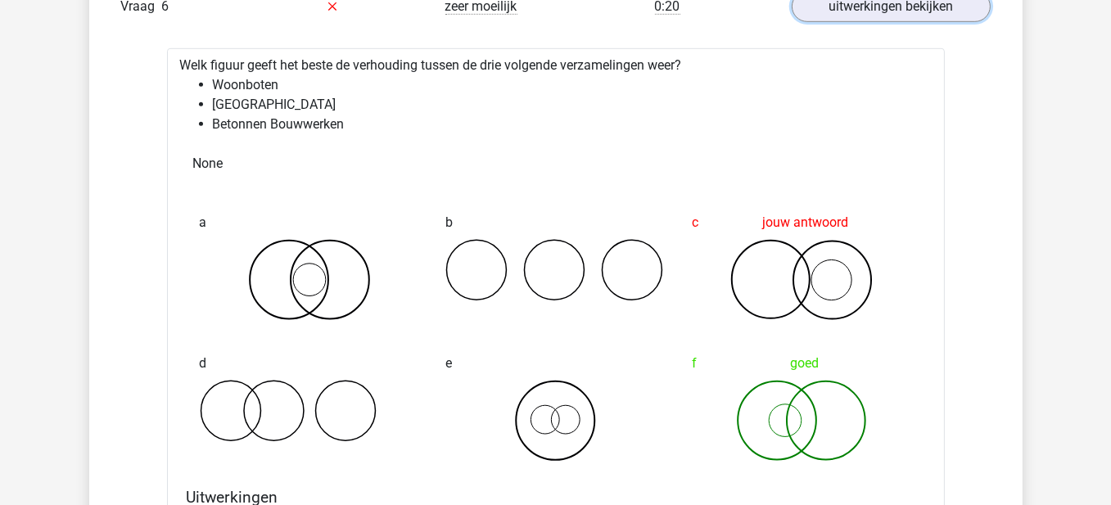
scroll to position [1251, 0]
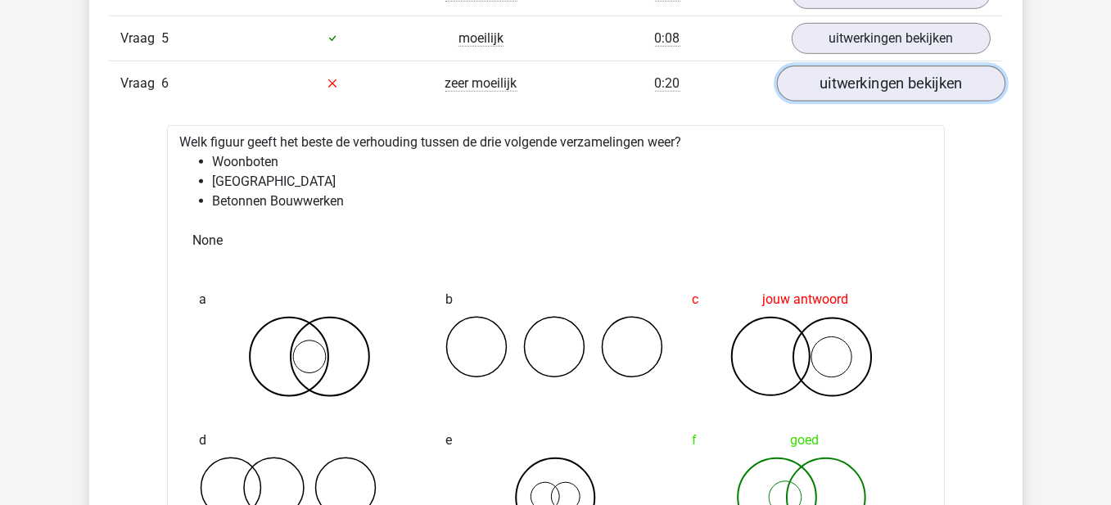
click at [858, 88] on link "uitwerkingen bekijken" at bounding box center [890, 84] width 229 height 36
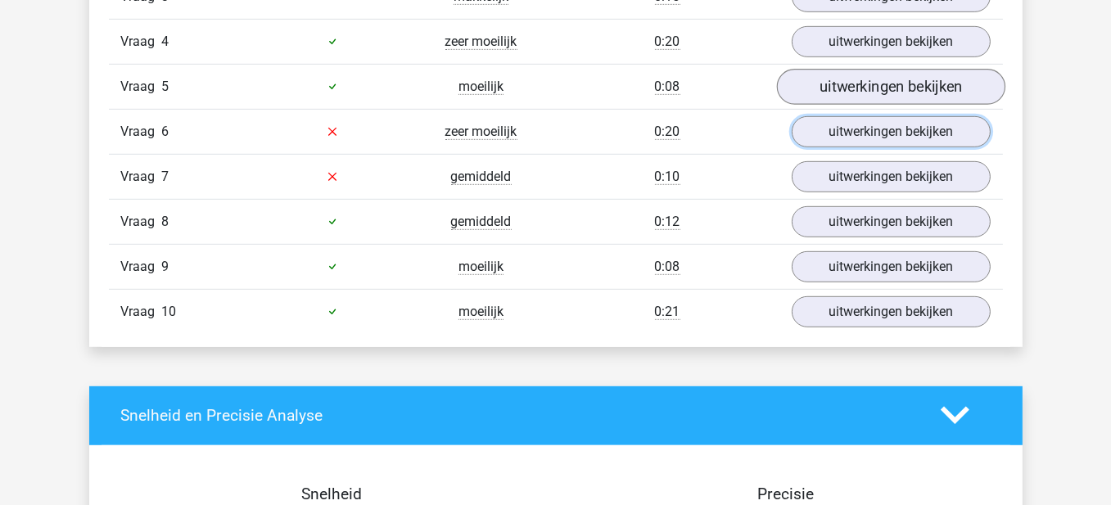
scroll to position [1169, 0]
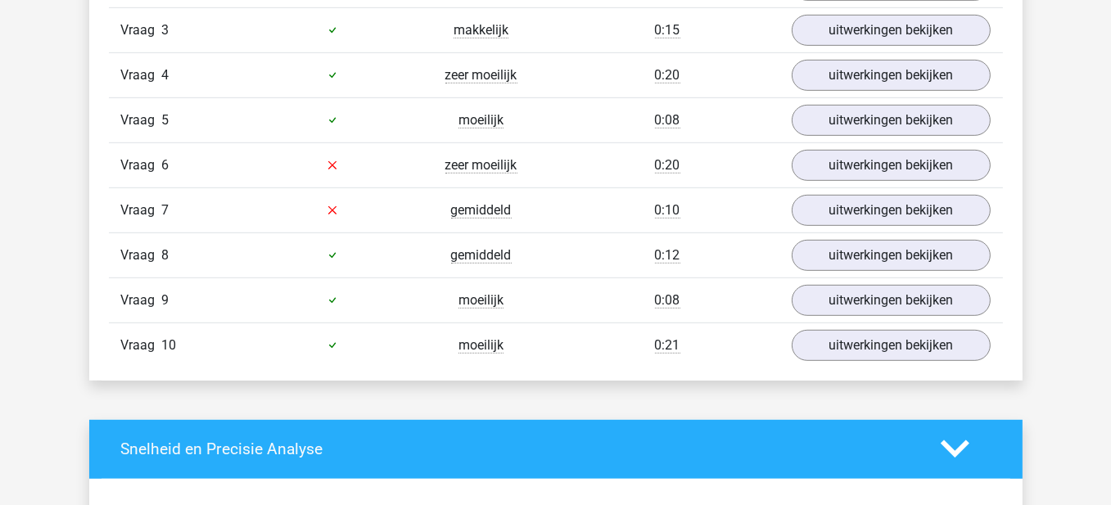
click at [847, 222] on div "Vraag 7 gemiddeld 0:10 uitwerkingen bekijken" at bounding box center [556, 210] width 894 height 45
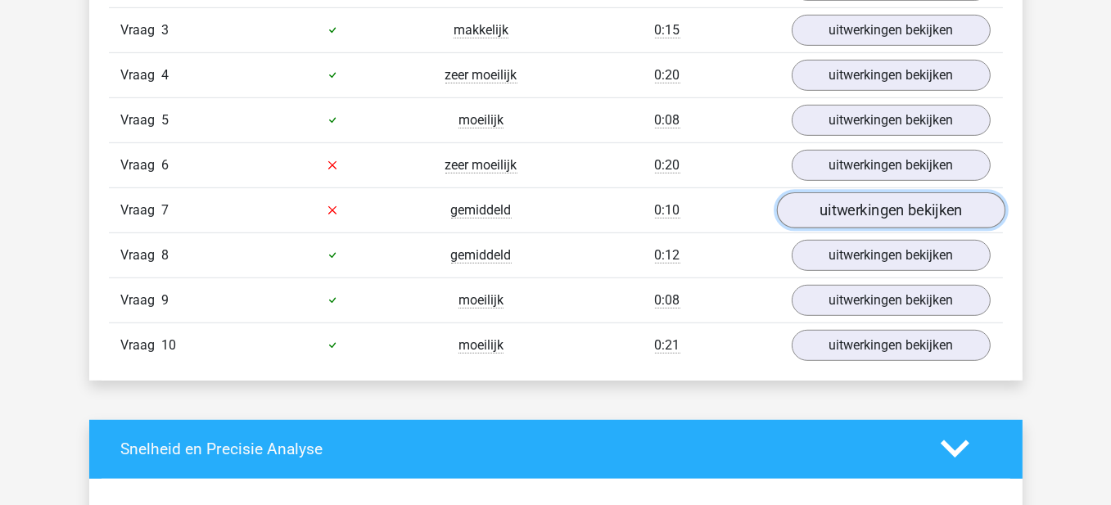
click at [848, 203] on link "uitwerkingen bekijken" at bounding box center [890, 210] width 229 height 36
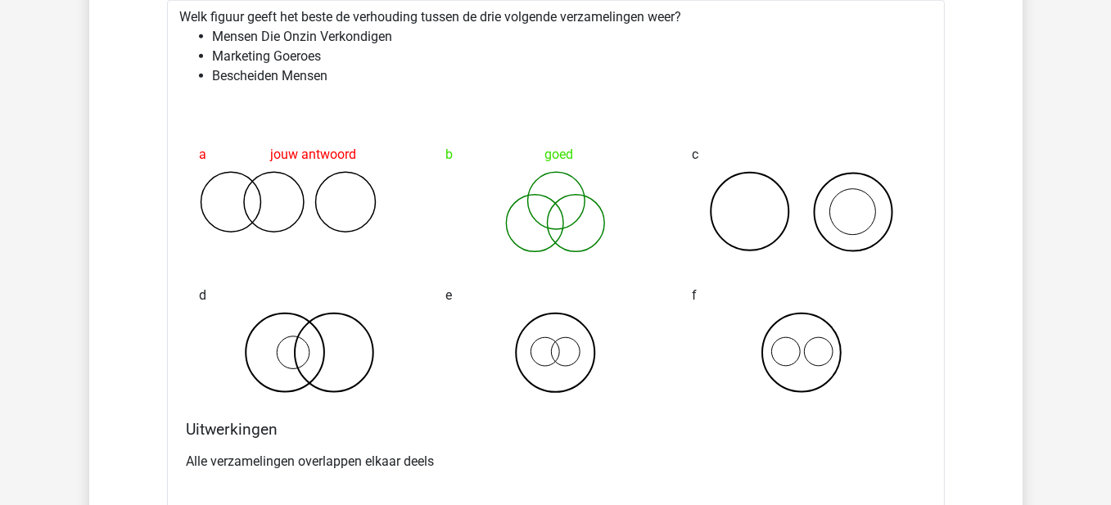
scroll to position [1251, 0]
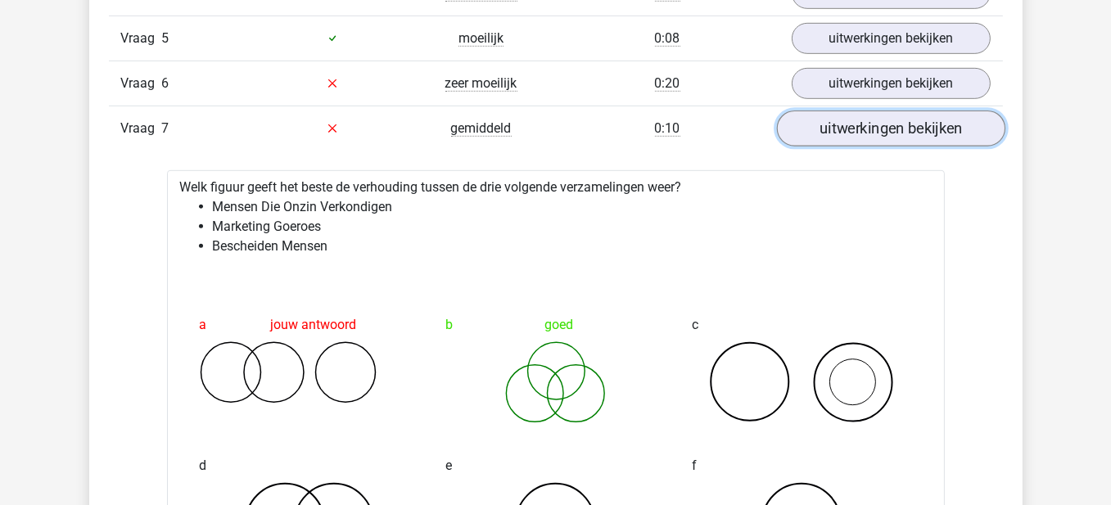
click at [864, 124] on link "uitwerkingen bekijken" at bounding box center [890, 129] width 229 height 36
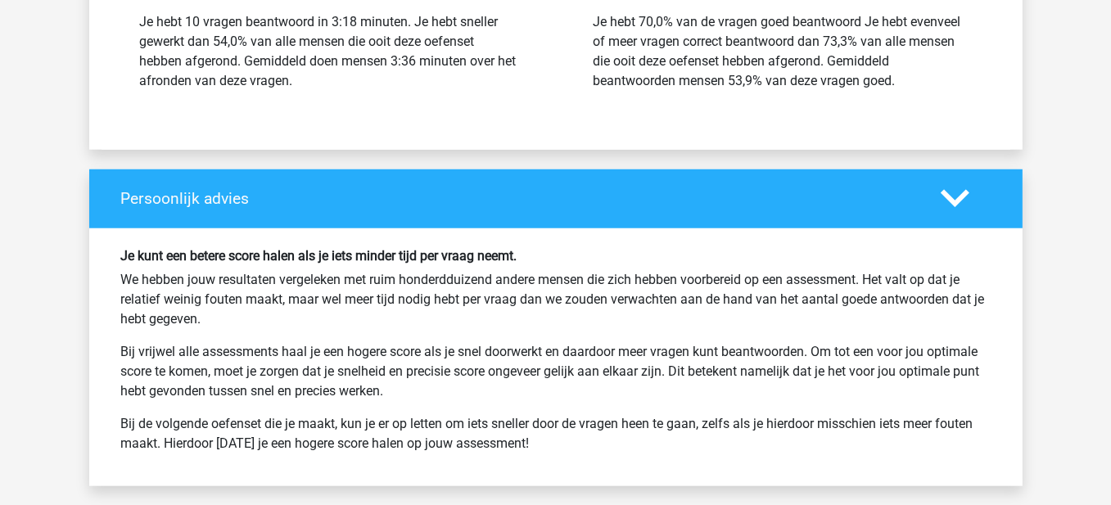
scroll to position [1988, 0]
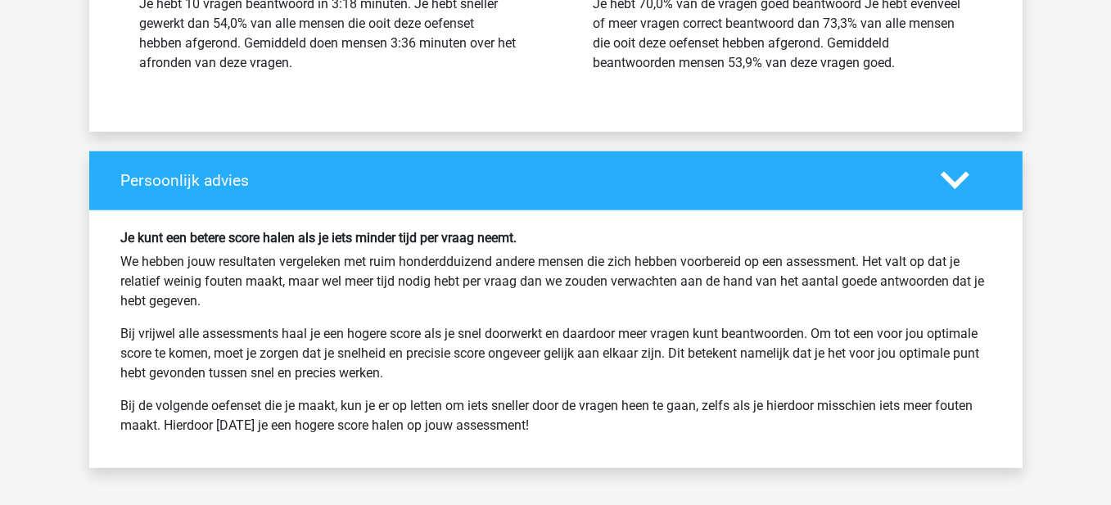
click at [947, 174] on icon at bounding box center [955, 180] width 29 height 29
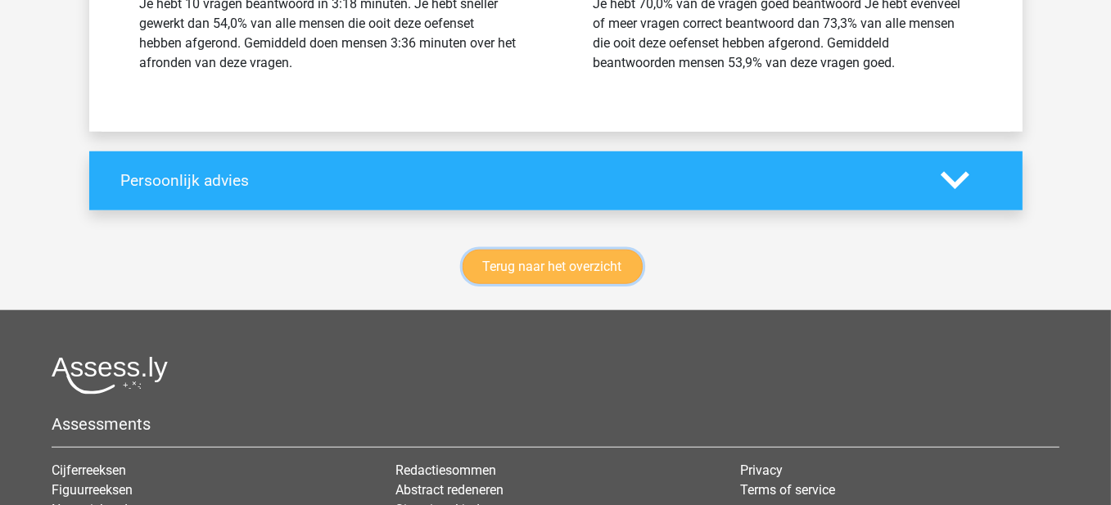
click at [614, 257] on link "Terug naar het overzicht" at bounding box center [553, 267] width 180 height 34
